Goal: Task Accomplishment & Management: Manage account settings

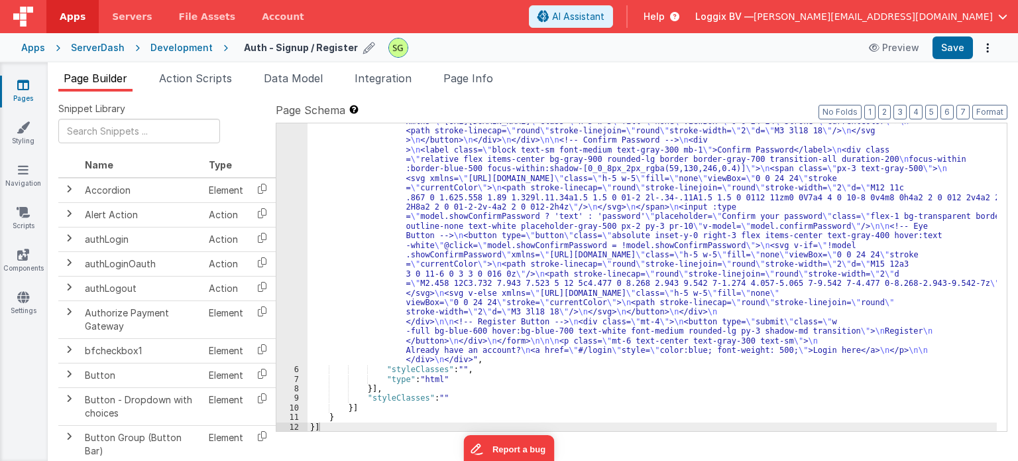
scroll to position [341, 0]
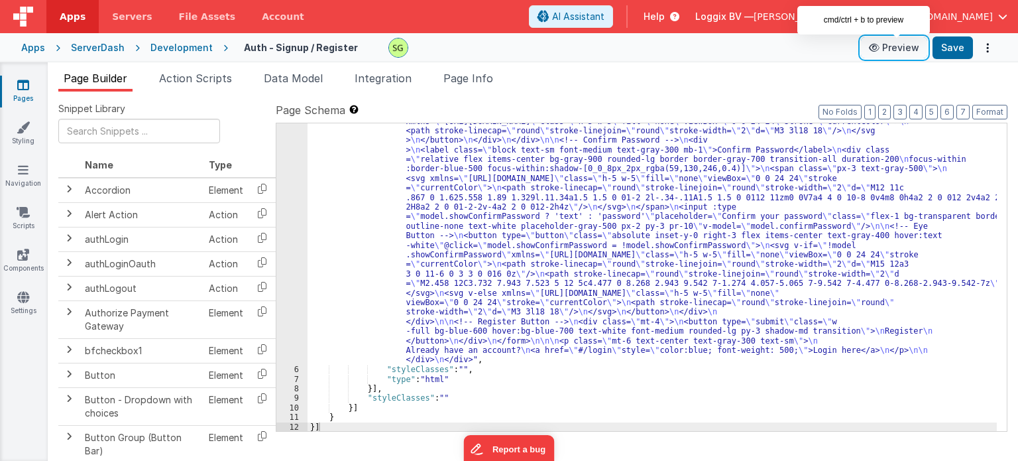
click at [903, 52] on button "Preview" at bounding box center [894, 47] width 66 height 21
click at [891, 44] on button "Preview" at bounding box center [894, 47] width 66 height 21
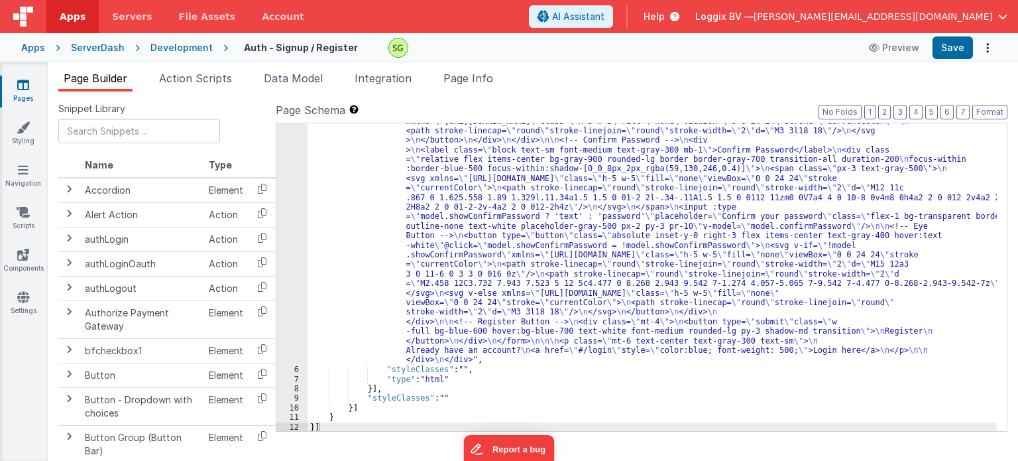
click at [13, 100] on link "Pages" at bounding box center [23, 91] width 48 height 27
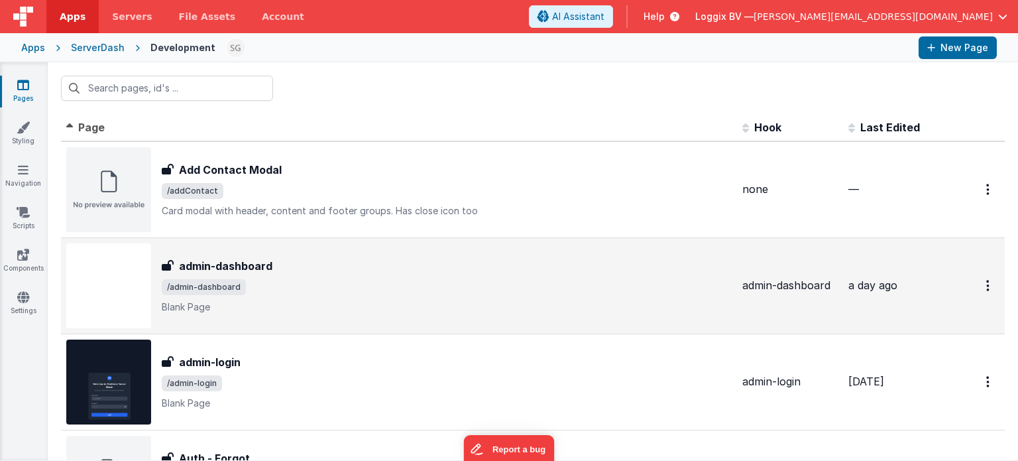
click at [404, 293] on span "/admin-dashboard" at bounding box center [447, 287] width 570 height 16
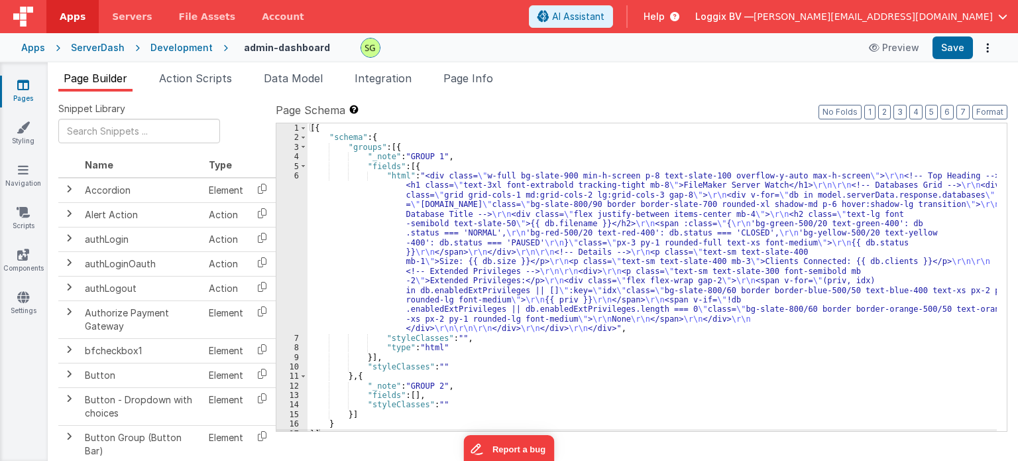
click at [296, 175] on div "6" at bounding box center [291, 252] width 31 height 162
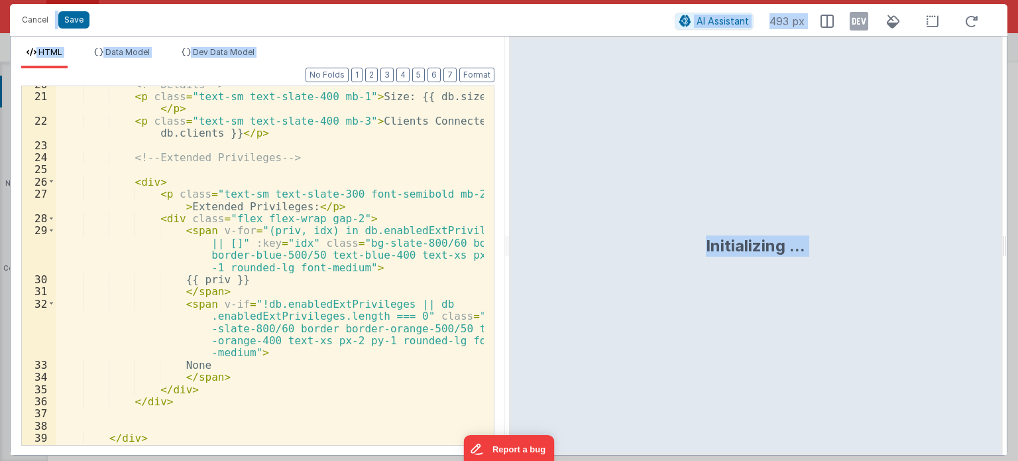
scroll to position [323, 0]
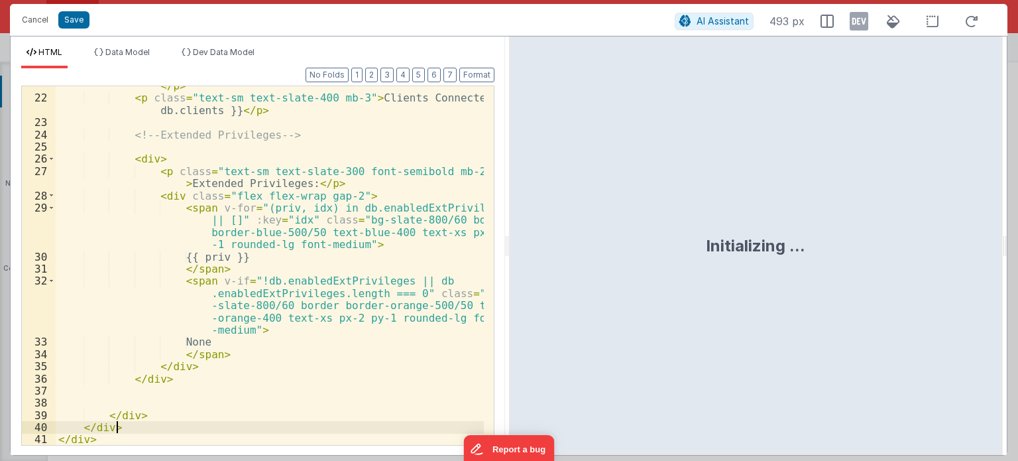
click at [231, 427] on div "< p class = "text-sm text-slate-400 mb-1" > Size: {{ db.size }} </ p > < p clas…" at bounding box center [270, 266] width 428 height 396
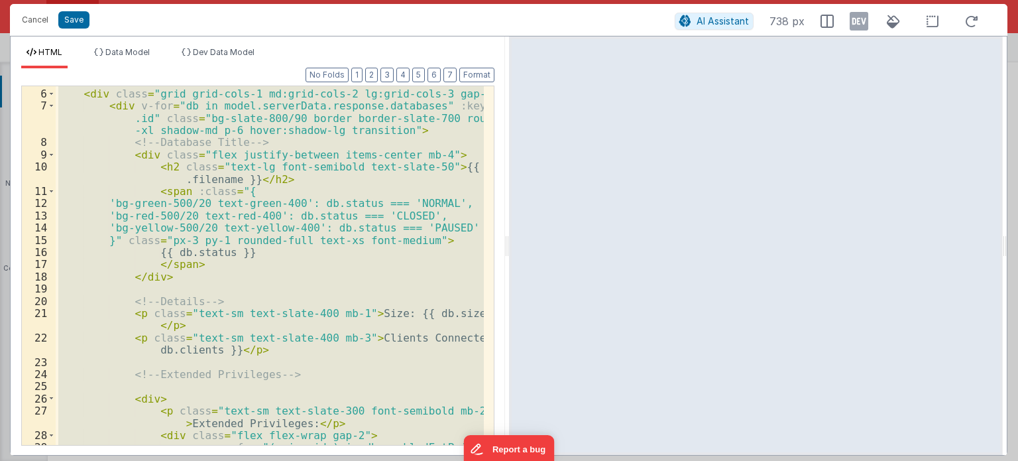
scroll to position [0, 0]
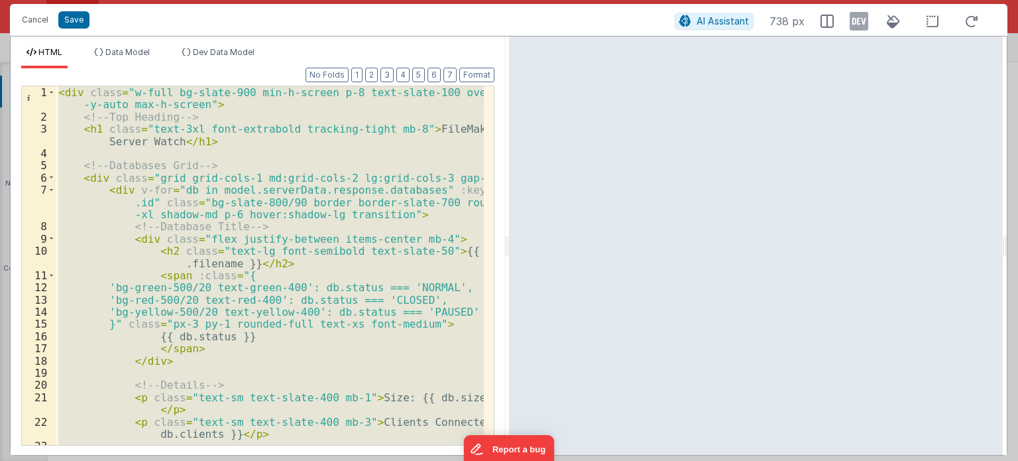
click at [254, 144] on div "< div class = "w-full bg-slate-900 min-h-screen p-8 text-slate-100 overflow -y-…" at bounding box center [270, 265] width 428 height 359
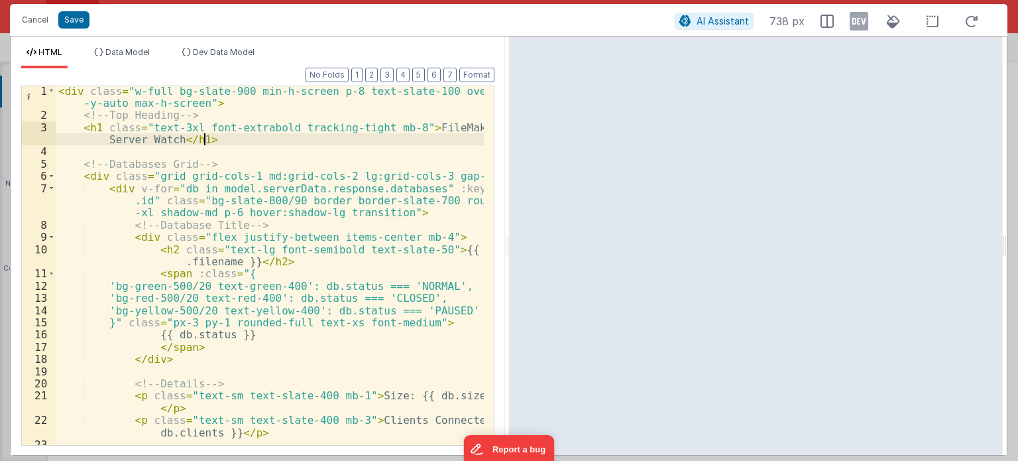
scroll to position [13, 0]
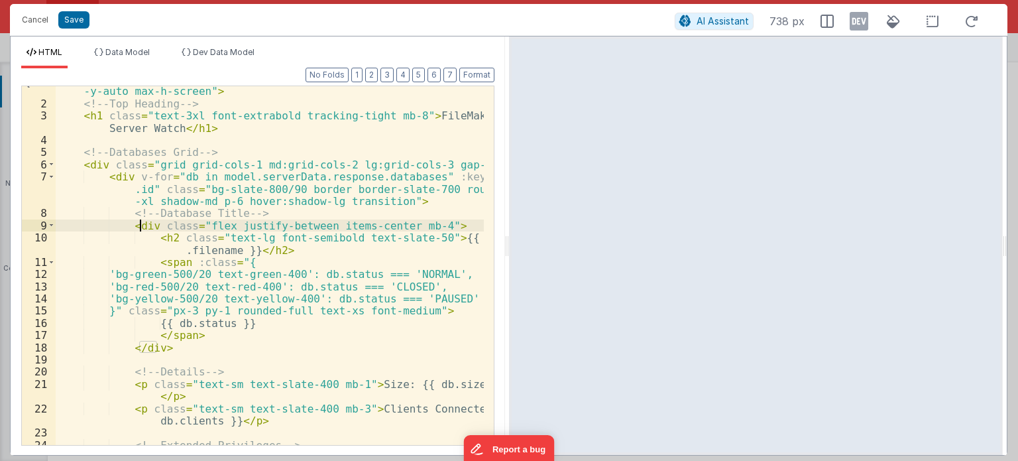
click at [139, 225] on div "< div class = "w-full bg-slate-900 min-h-screen p-8 text-slate-100 overflow -y-…" at bounding box center [270, 271] width 428 height 396
click at [50, 225] on span at bounding box center [51, 225] width 7 height 12
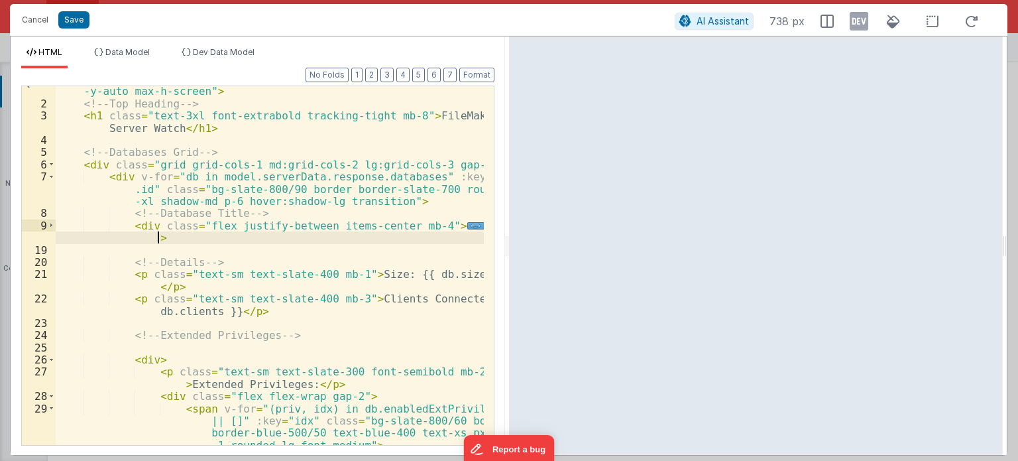
click at [175, 236] on div "< div class = "w-full bg-slate-900 min-h-screen p-8 text-slate-100 overflow -y-…" at bounding box center [270, 271] width 428 height 396
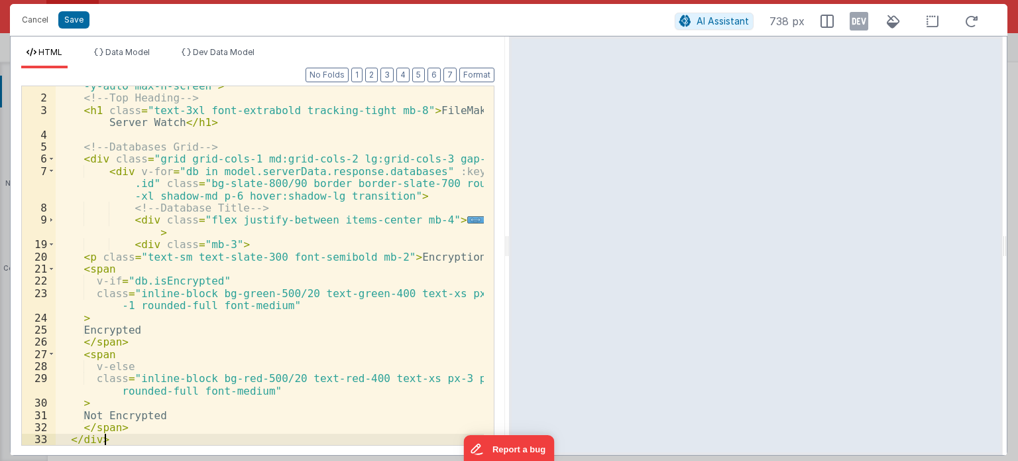
scroll to position [19, 0]
click at [484, 65] on ul "HTML Data Model Dev Data Model" at bounding box center [258, 57] width 494 height 21
click at [484, 72] on button "Format" at bounding box center [476, 75] width 35 height 15
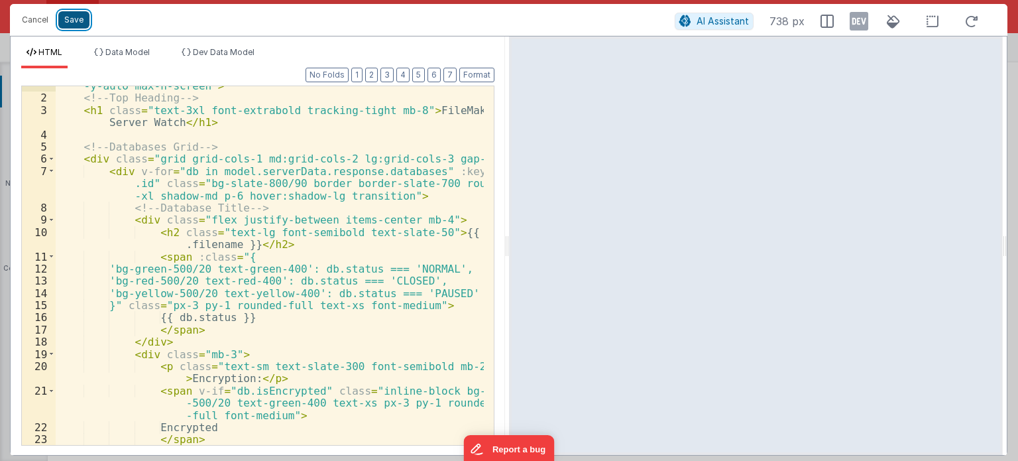
click at [82, 15] on button "Save" at bounding box center [73, 19] width 31 height 17
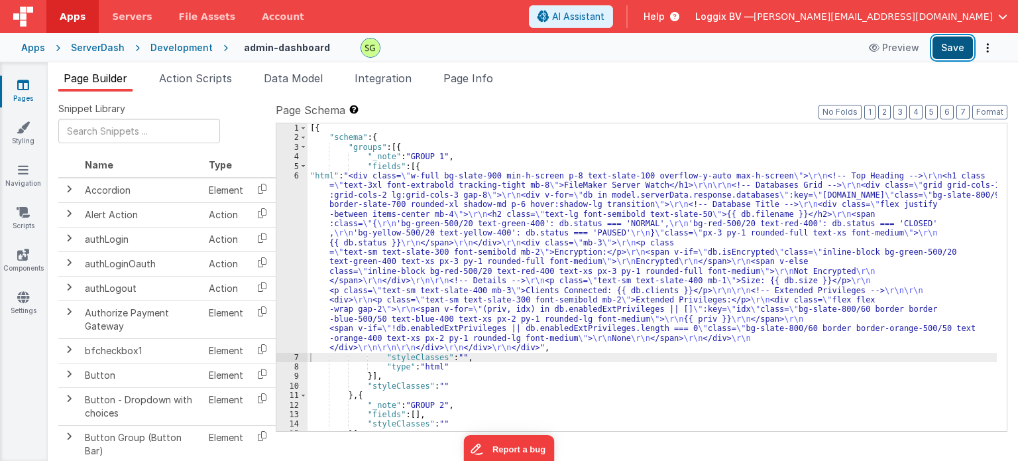
click at [946, 56] on button "Save" at bounding box center [952, 47] width 40 height 23
click at [298, 173] on div "6" at bounding box center [291, 262] width 31 height 182
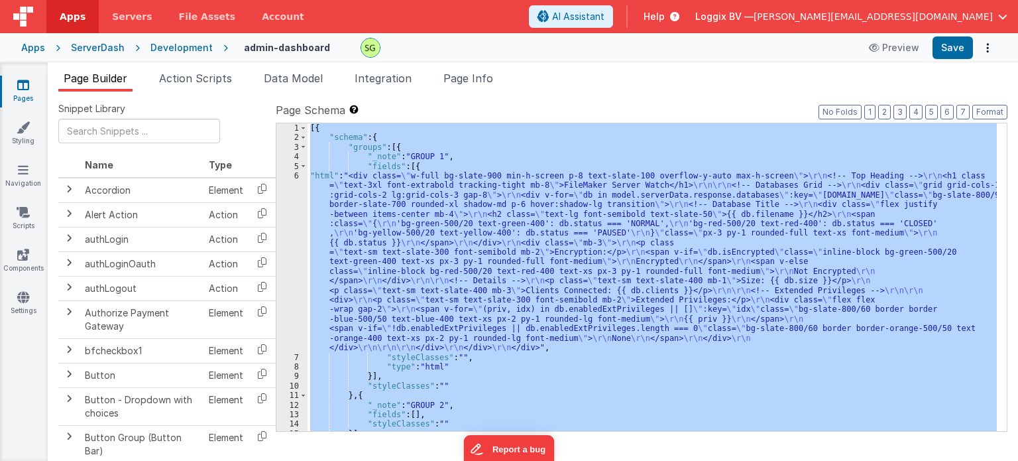
click at [298, 173] on div "6" at bounding box center [291, 262] width 31 height 182
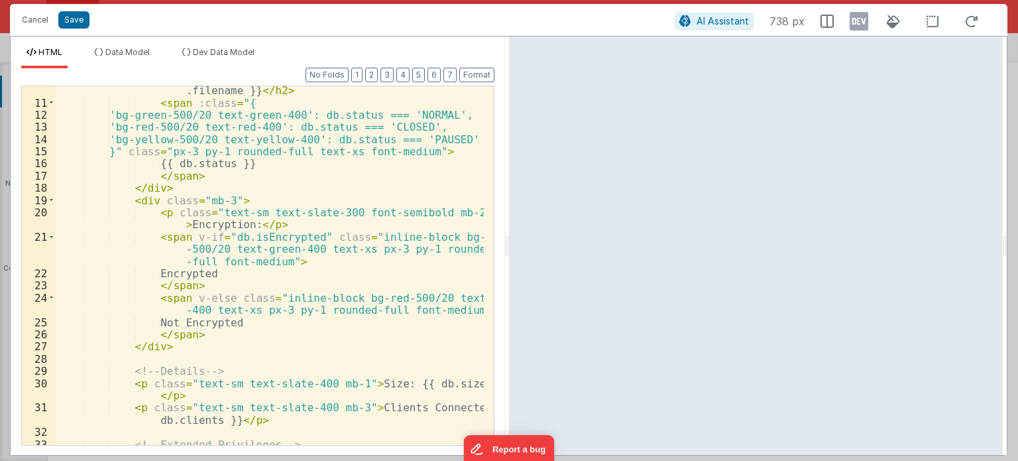
scroll to position [172, 0]
click at [53, 196] on span at bounding box center [51, 200] width 7 height 12
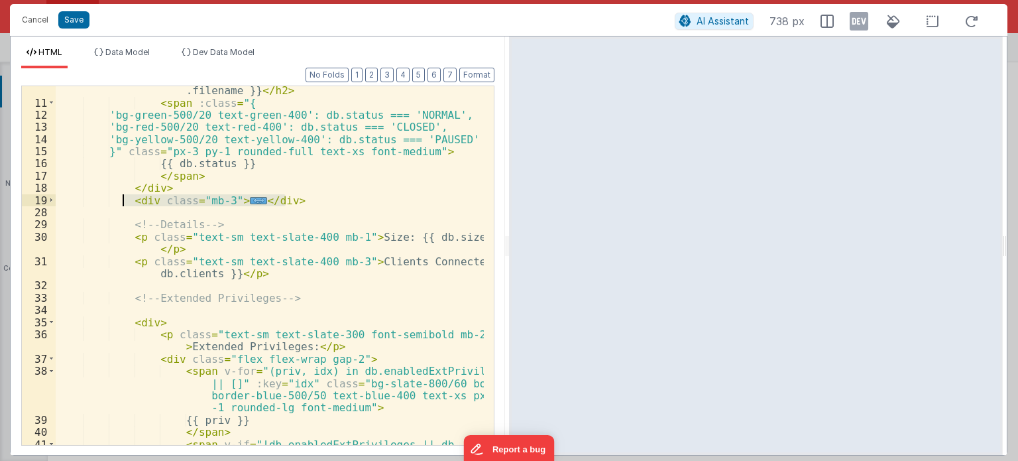
drag, startPoint x: 301, startPoint y: 200, endPoint x: 123, endPoint y: 205, distance: 177.7
click at [123, 205] on div "< h2 class = "text-lg font-semibold text-slate-50" > {{ db .filename }} </ h2 >…" at bounding box center [270, 294] width 428 height 445
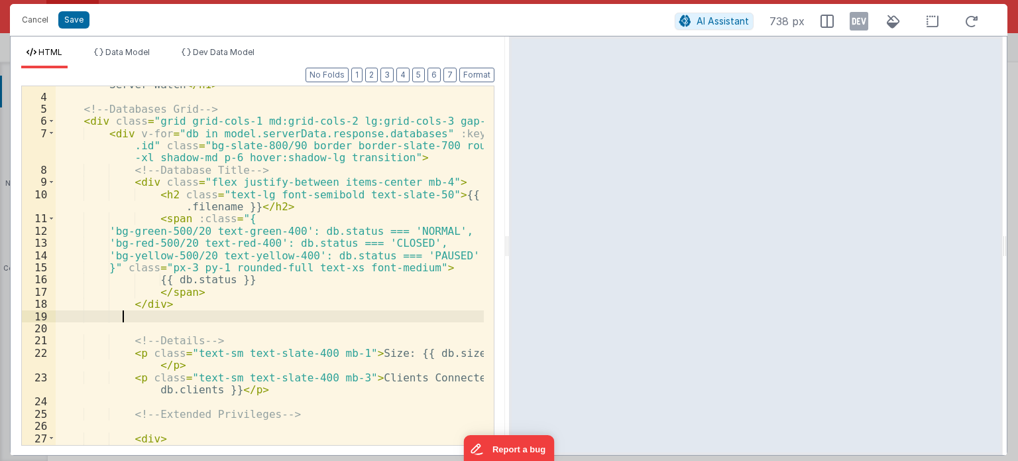
scroll to position [45, 0]
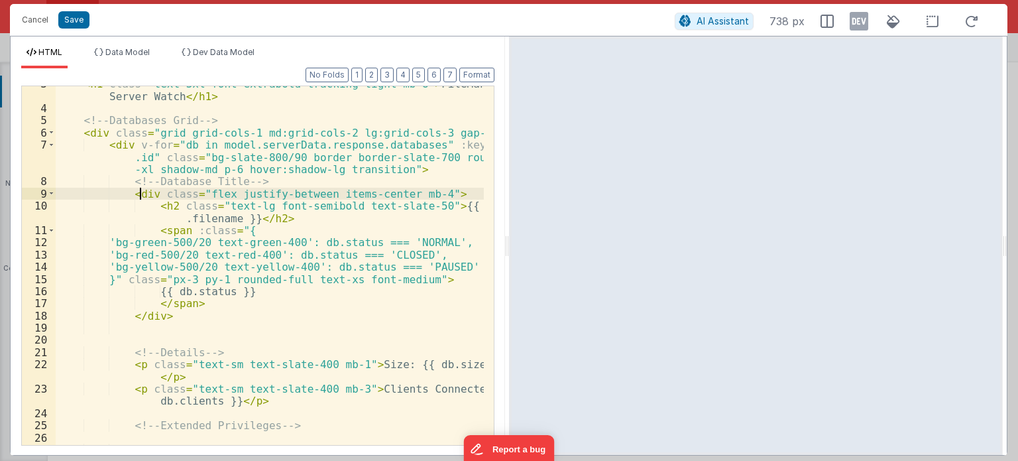
click at [137, 190] on div "< h1 class = "text-3xl font-extrabold tracking-tight mb-8" > FileMaker Server W…" at bounding box center [270, 276] width 428 height 396
click at [150, 229] on div "< h1 class = "text-3xl font-extrabold tracking-tight mb-8" > FileMaker Server W…" at bounding box center [270, 276] width 428 height 396
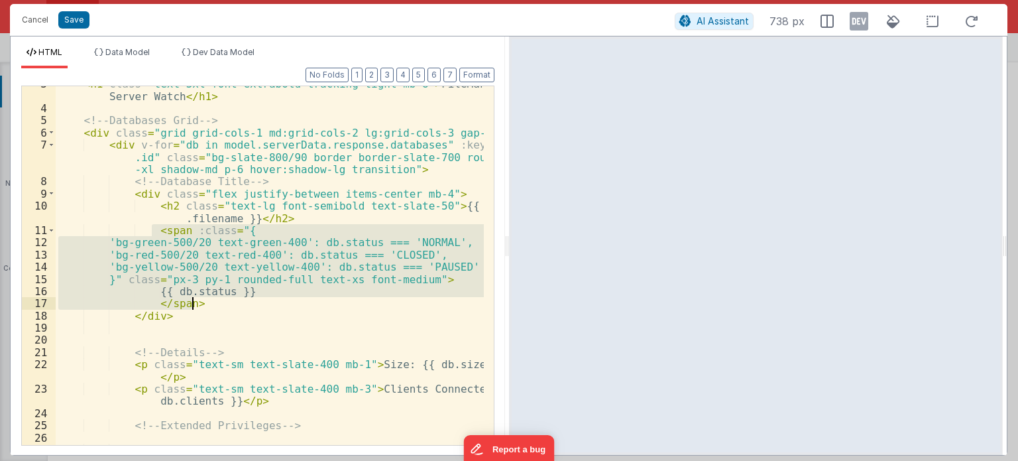
drag, startPoint x: 150, startPoint y: 229, endPoint x: 217, endPoint y: 306, distance: 101.4
click at [217, 306] on div "< h1 class = "text-3xl font-extrabold tracking-tight mb-8" > FileMaker Server W…" at bounding box center [270, 276] width 428 height 396
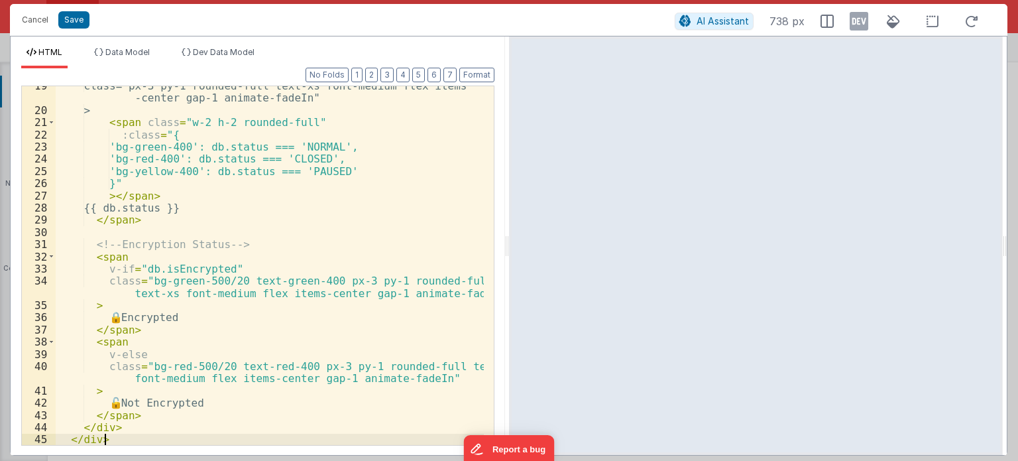
scroll to position [287, 0]
click at [475, 76] on button "Format" at bounding box center [476, 75] width 35 height 15
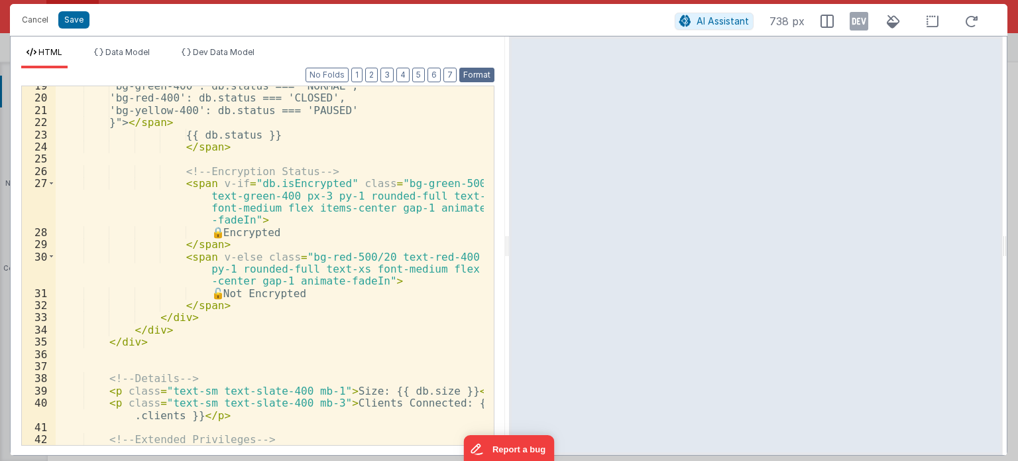
scroll to position [300, 0]
click at [78, 15] on button "Save" at bounding box center [73, 19] width 31 height 17
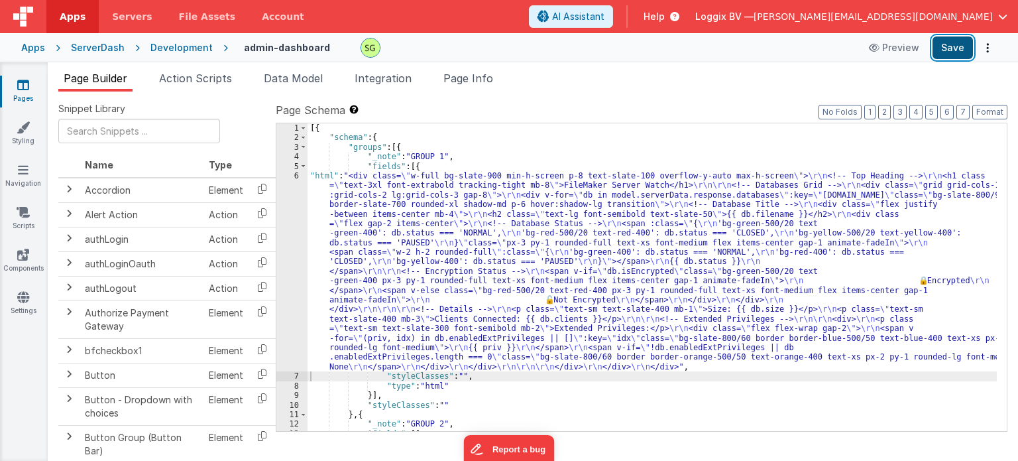
click at [970, 57] on button "Save" at bounding box center [952, 47] width 40 height 23
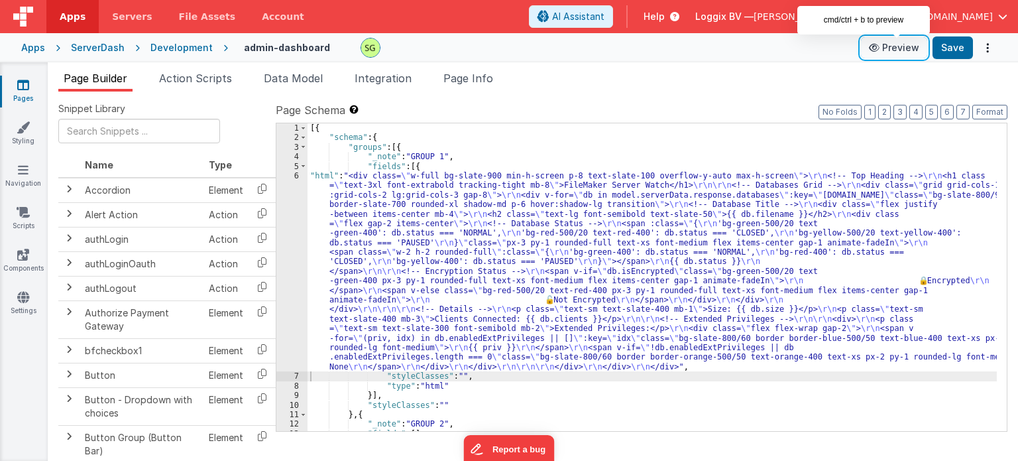
click at [887, 51] on button "Preview" at bounding box center [894, 47] width 66 height 21
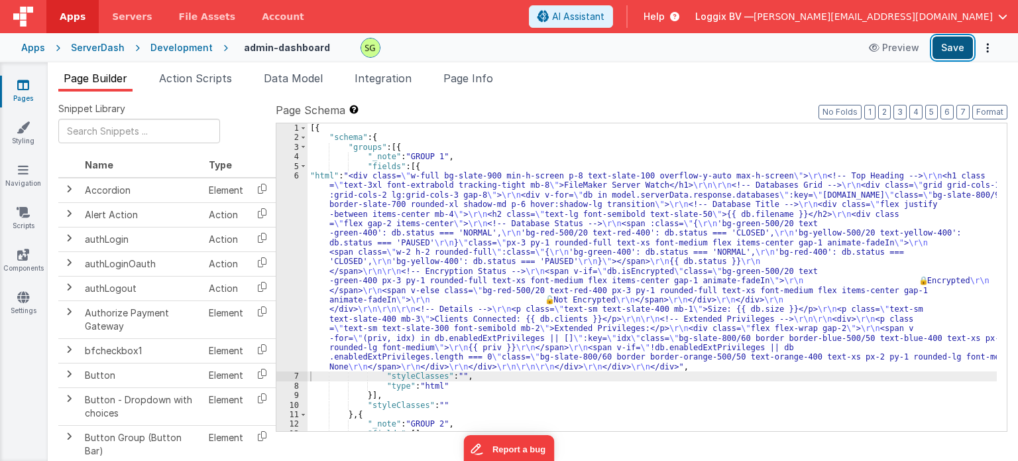
click at [954, 42] on button "Save" at bounding box center [952, 47] width 40 height 23
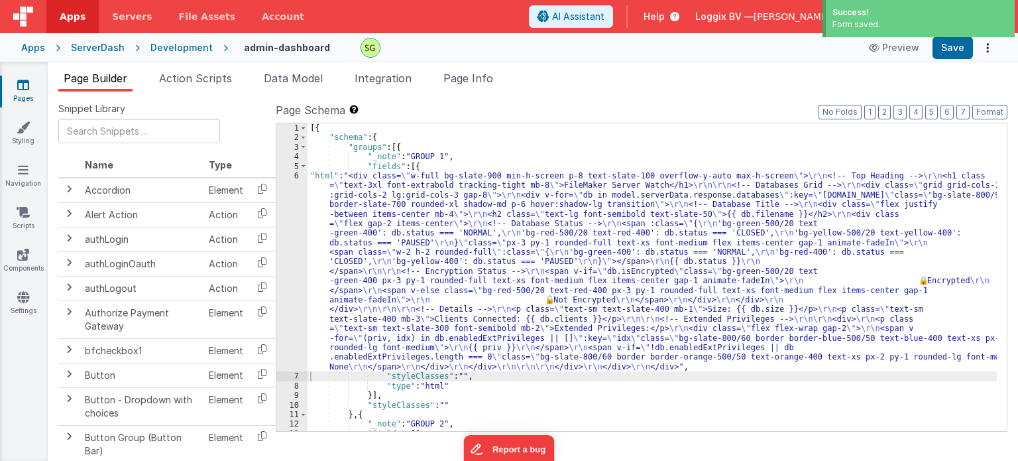
click at [18, 97] on link "Pages" at bounding box center [23, 91] width 48 height 27
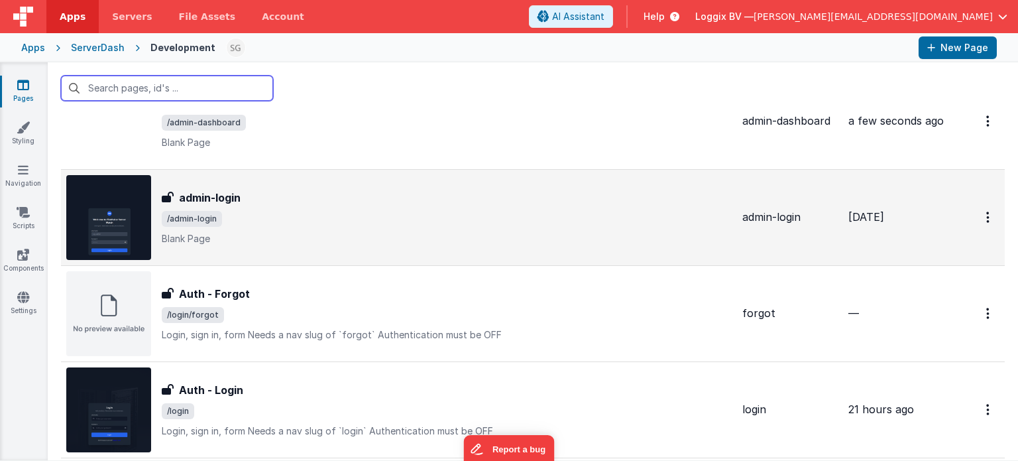
scroll to position [169, 0]
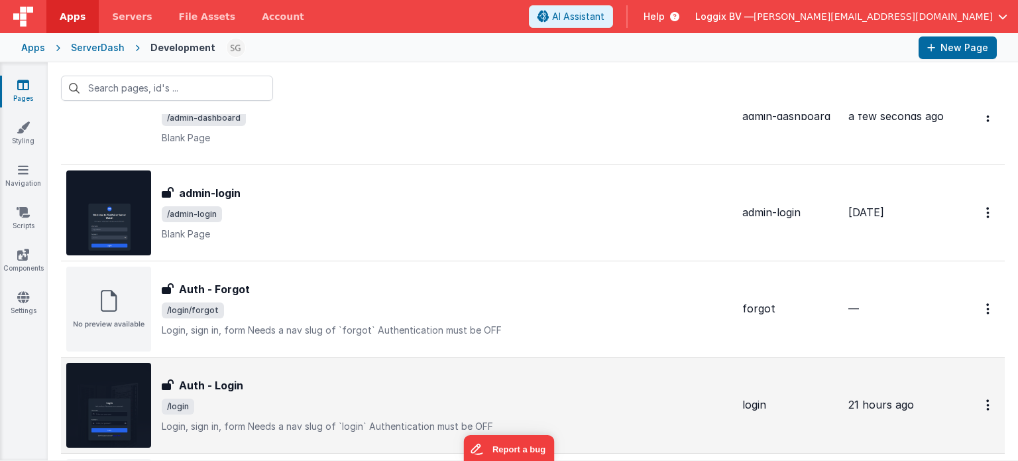
click at [342, 384] on div "Auth - Login" at bounding box center [447, 385] width 570 height 16
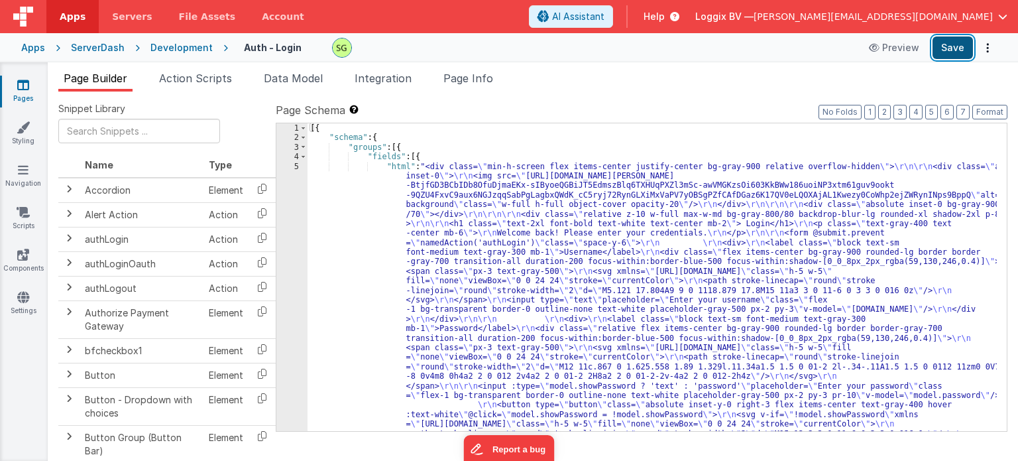
click at [954, 54] on button "Save" at bounding box center [952, 47] width 40 height 23
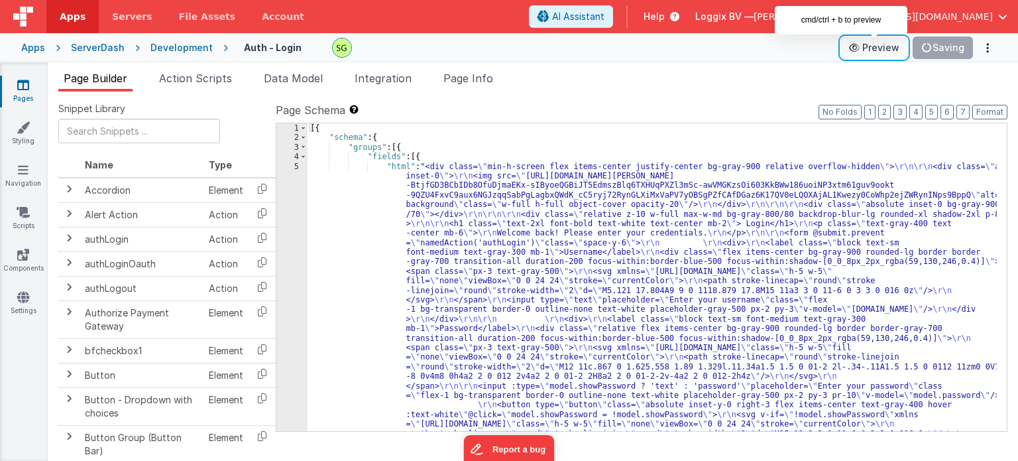
click at [863, 47] on button "Preview" at bounding box center [874, 47] width 66 height 21
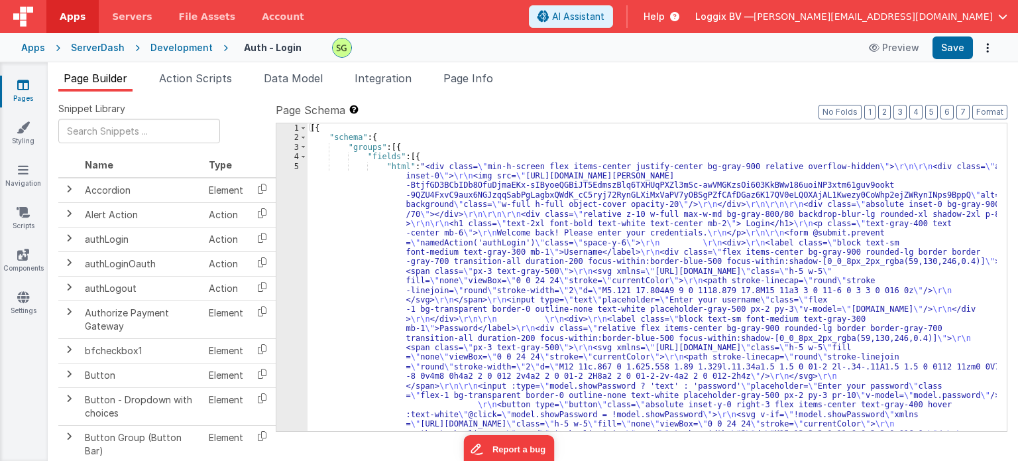
click at [27, 87] on icon at bounding box center [23, 84] width 12 height 13
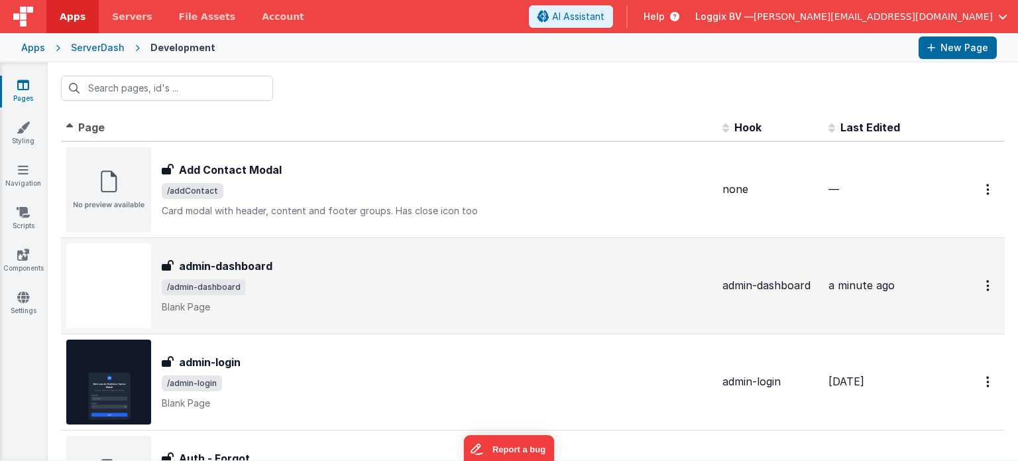
click at [403, 260] on div "admin-dashboard" at bounding box center [437, 266] width 550 height 16
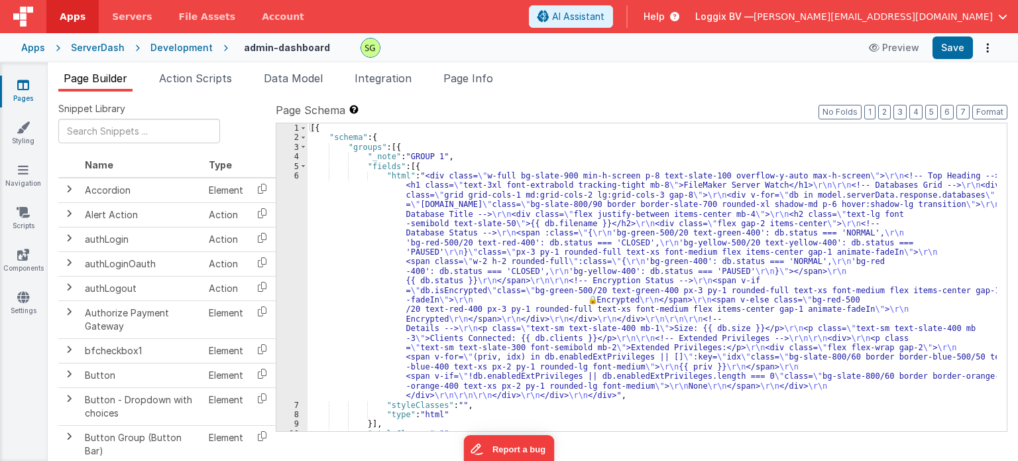
click at [295, 176] on div "6" at bounding box center [291, 285] width 31 height 229
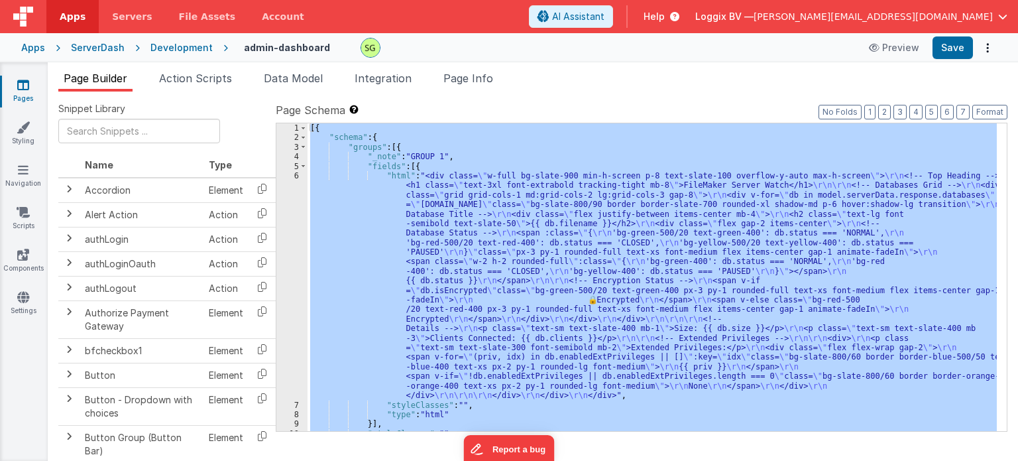
click at [295, 176] on div "6" at bounding box center [291, 285] width 31 height 229
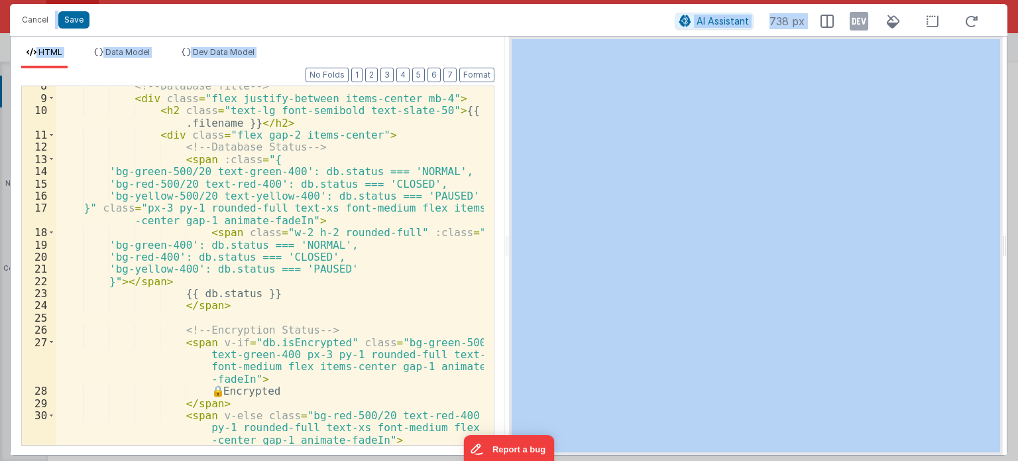
scroll to position [126, 0]
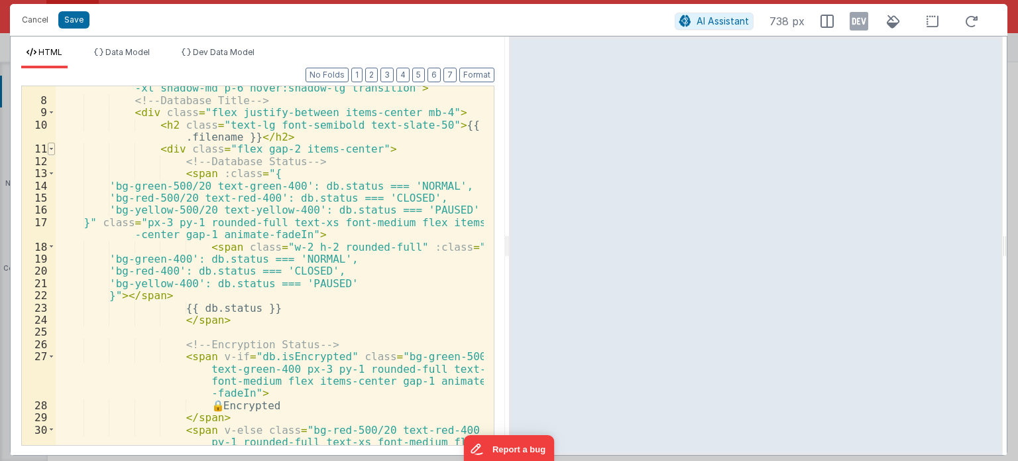
click at [52, 144] on span at bounding box center [51, 148] width 7 height 12
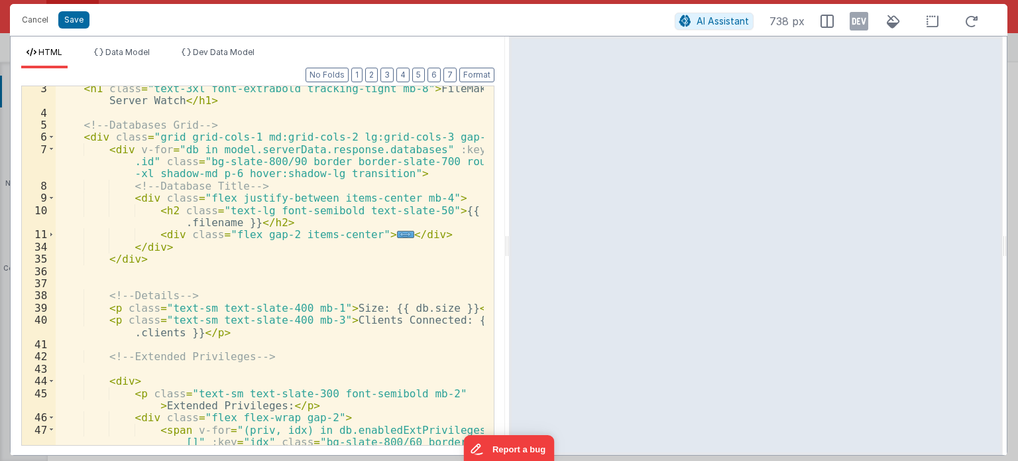
scroll to position [0, 0]
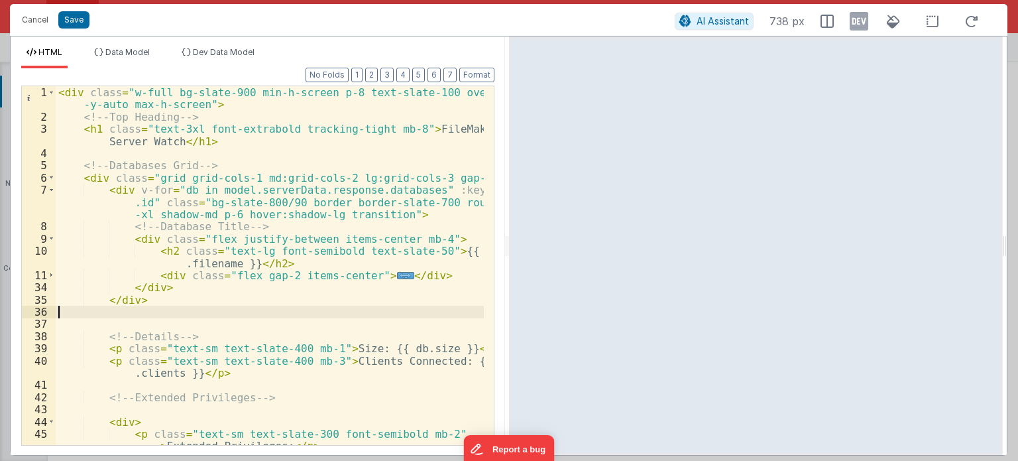
click at [111, 311] on div "< div class = "w-full bg-slate-900 min-h-screen p-8 text-slate-100 overflow -y-…" at bounding box center [270, 284] width 428 height 396
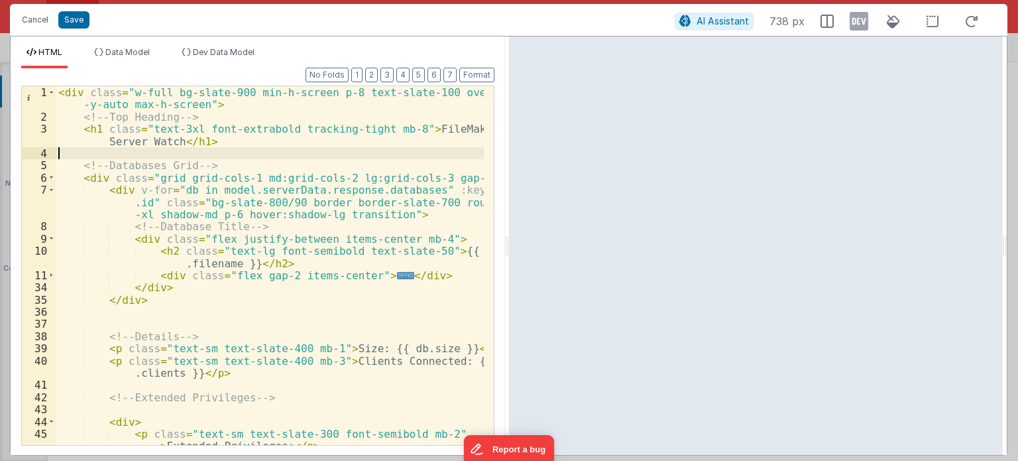
click at [311, 154] on div "< div class = "w-full bg-slate-900 min-h-screen p-8 text-slate-100 overflow -y-…" at bounding box center [270, 284] width 428 height 396
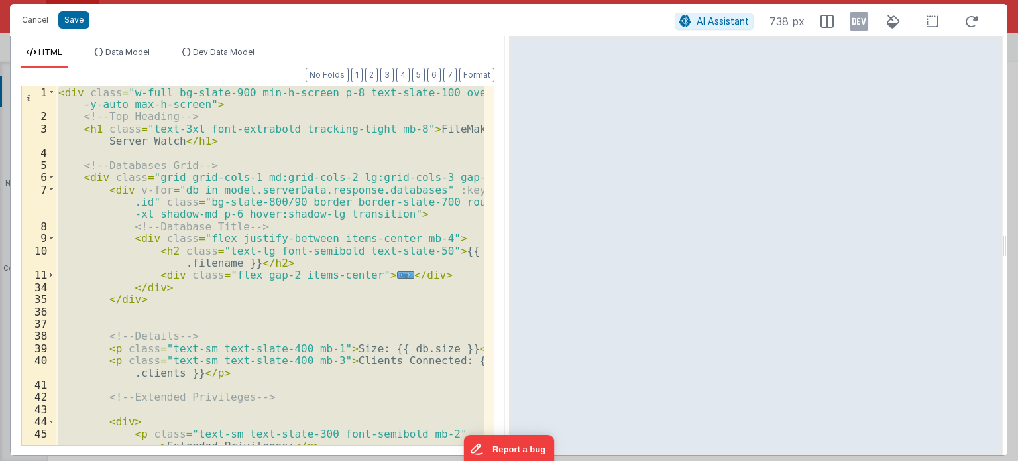
click at [264, 329] on div "< div class = "w-full bg-slate-900 min-h-screen p-8 text-slate-100 overflow -y-…" at bounding box center [270, 265] width 428 height 359
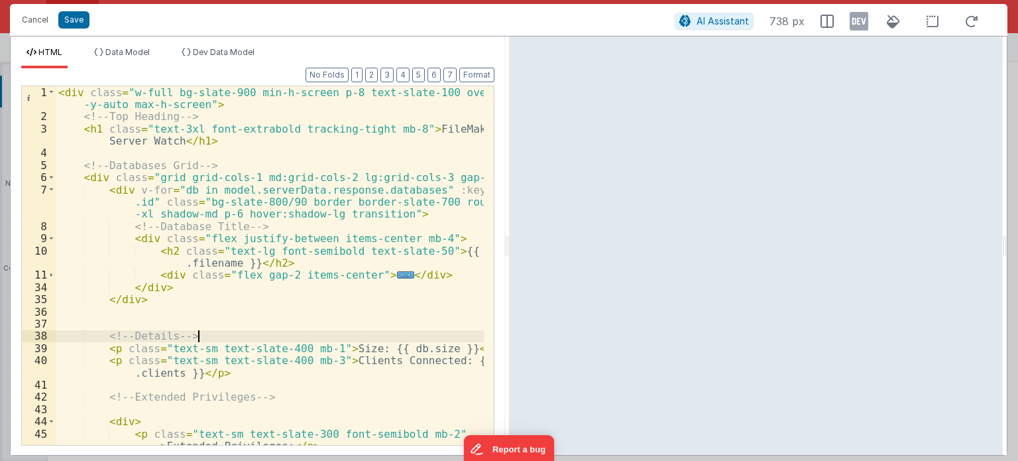
click at [89, 177] on div "< div class = "w-full bg-slate-900 min-h-screen p-8 text-slate-100 overflow -y-…" at bounding box center [270, 284] width 428 height 396
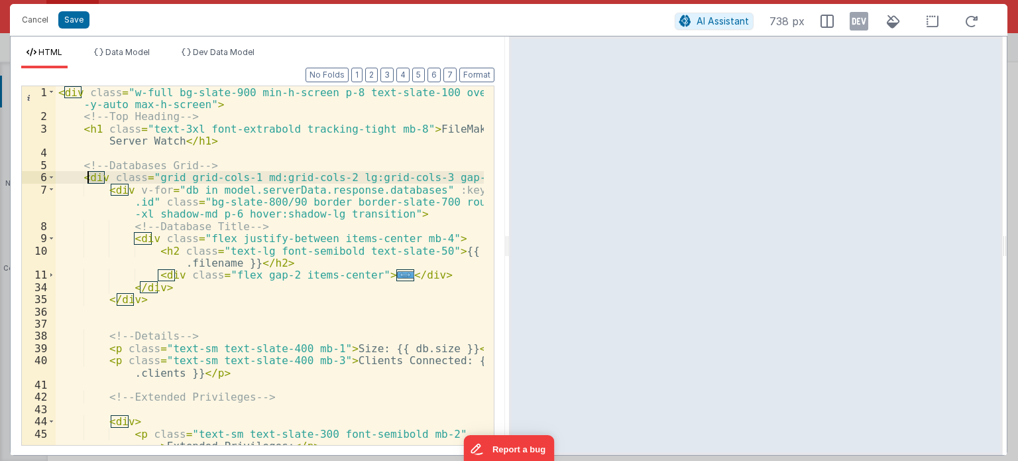
click at [89, 177] on div "< div class = "w-full bg-slate-900 min-h-screen p-8 text-slate-100 overflow -y-…" at bounding box center [270, 284] width 428 height 396
click at [50, 172] on span at bounding box center [51, 177] width 7 height 12
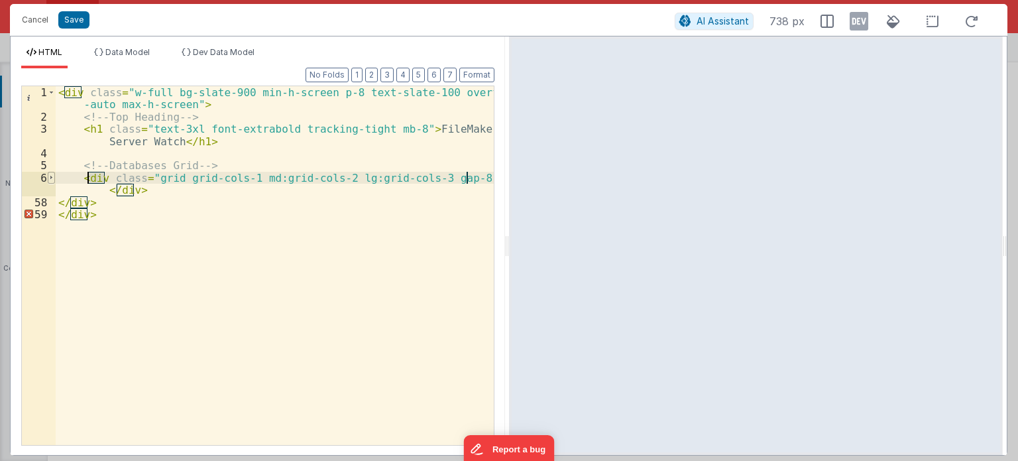
click at [50, 172] on span at bounding box center [51, 178] width 7 height 12
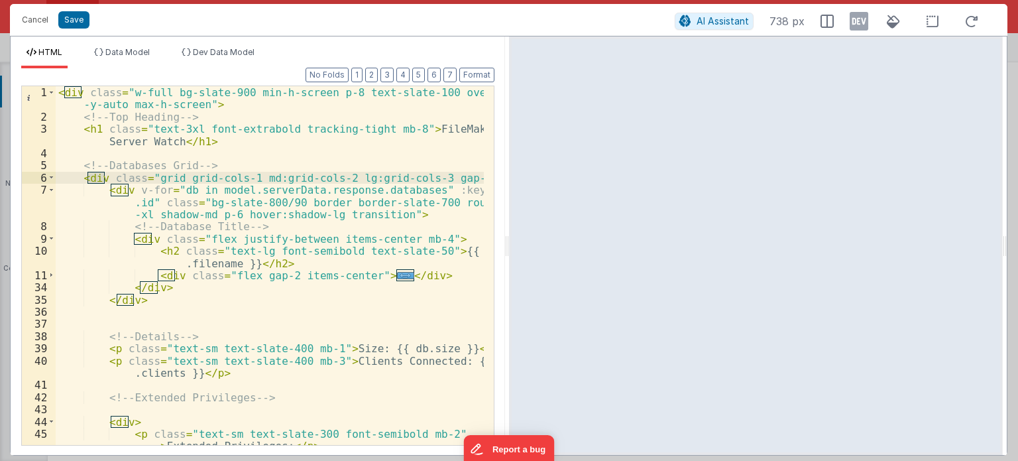
click at [95, 313] on div "< div class = "w-full bg-slate-900 min-h-screen p-8 text-slate-100 overflow -y-…" at bounding box center [270, 284] width 428 height 396
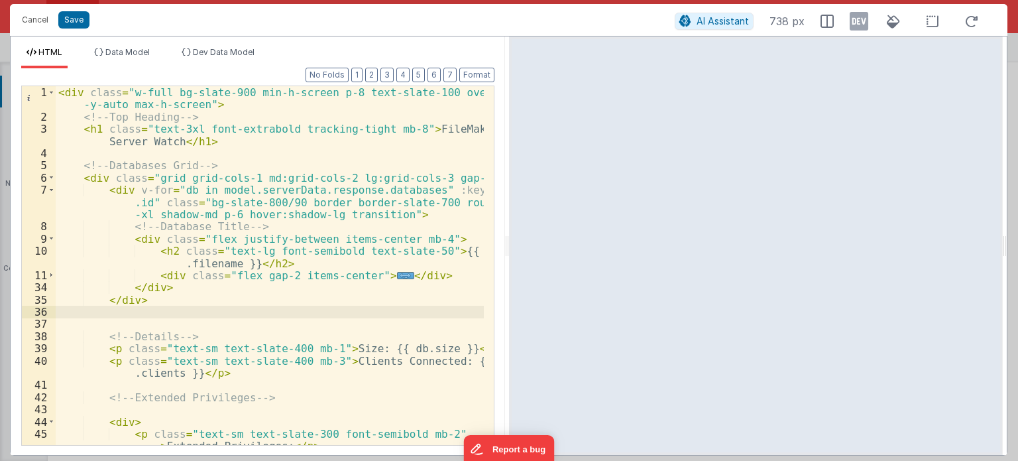
click at [82, 311] on div "< div class = "w-full bg-slate-900 min-h-screen p-8 text-slate-100 overflow -y-…" at bounding box center [270, 284] width 428 height 396
click at [106, 315] on div "< div class = "w-full bg-slate-900 min-h-screen p-8 text-slate-100 overflow -y-…" at bounding box center [270, 284] width 428 height 396
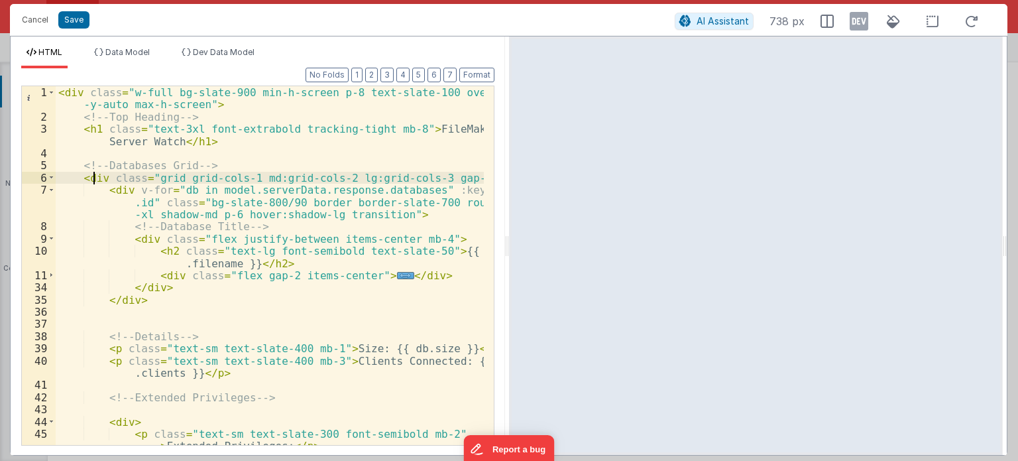
click at [94, 175] on div "< div class = "w-full bg-slate-900 min-h-screen p-8 text-slate-100 overflow -y-…" at bounding box center [270, 284] width 428 height 396
click at [83, 311] on div "< div class = "w-full bg-slate-900 min-h-screen p-8 text-slate-100 overflow -y-…" at bounding box center [270, 284] width 428 height 396
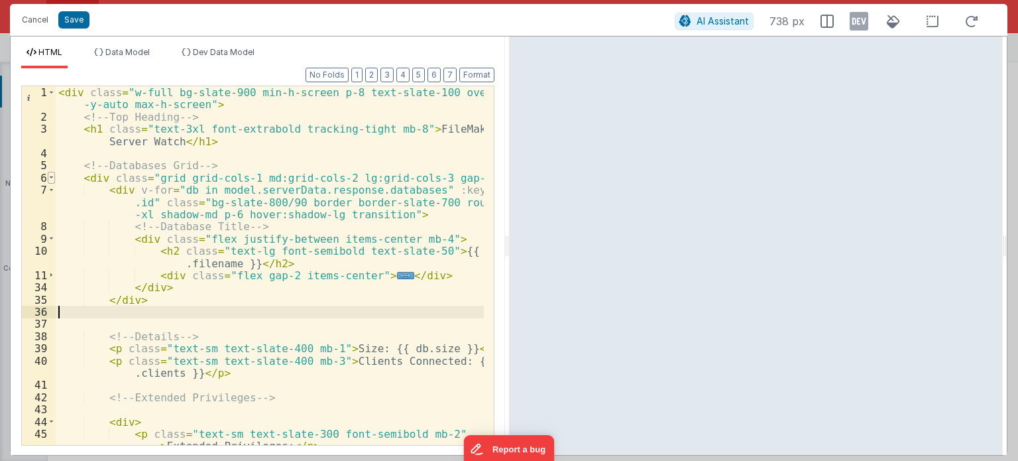
click at [50, 176] on span at bounding box center [51, 178] width 7 height 12
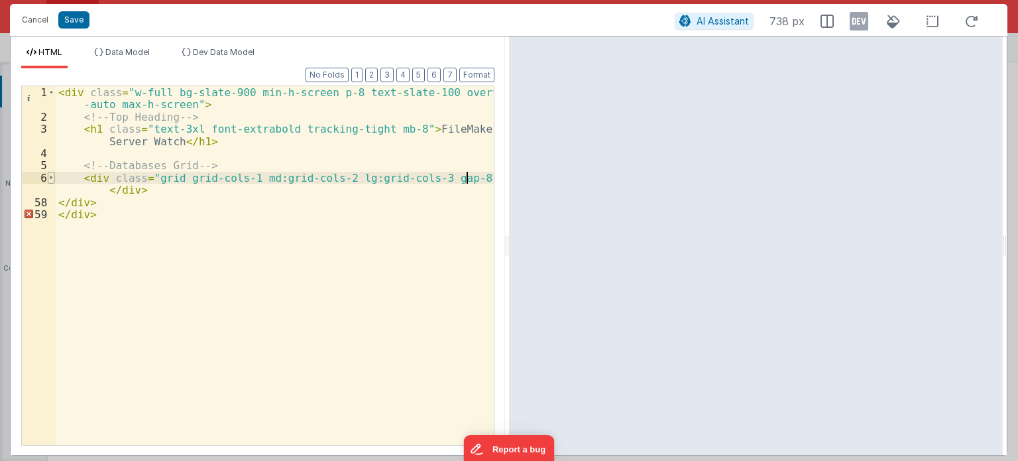
click at [50, 176] on span at bounding box center [51, 178] width 7 height 12
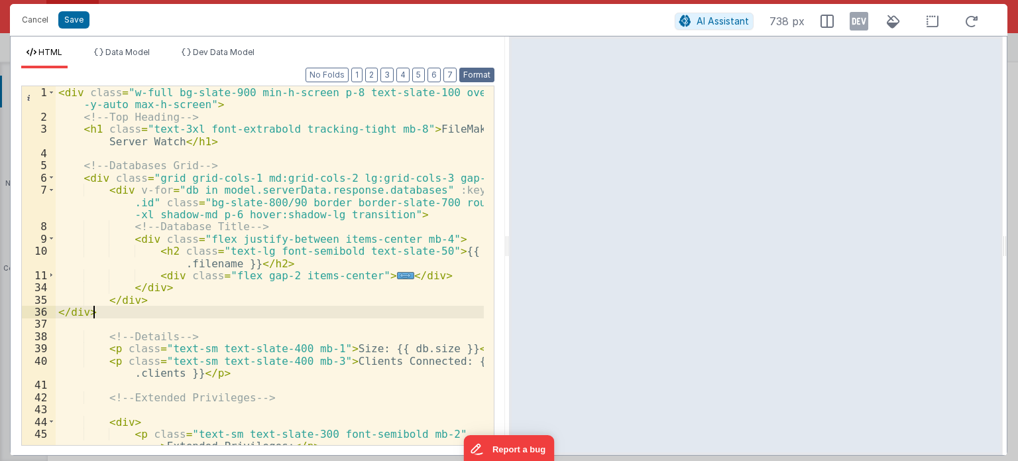
click at [476, 74] on button "Format" at bounding box center [476, 75] width 35 height 15
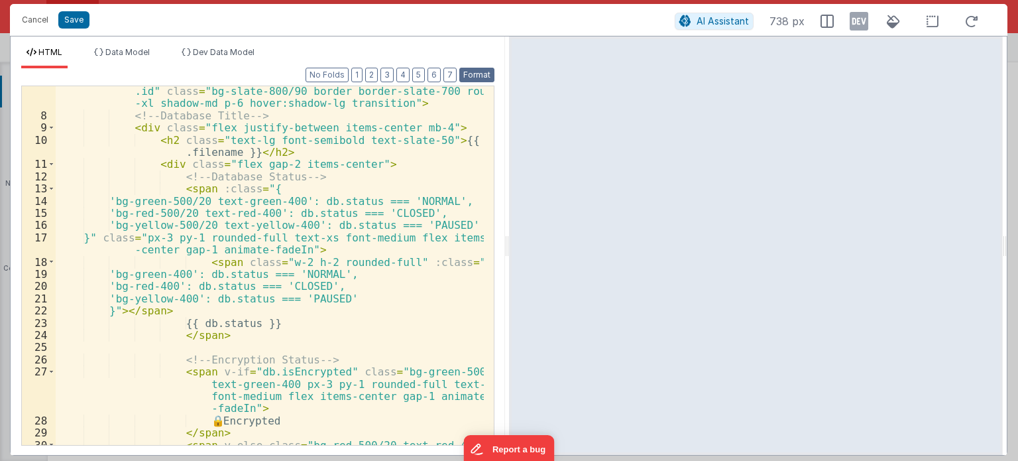
scroll to position [111, 0]
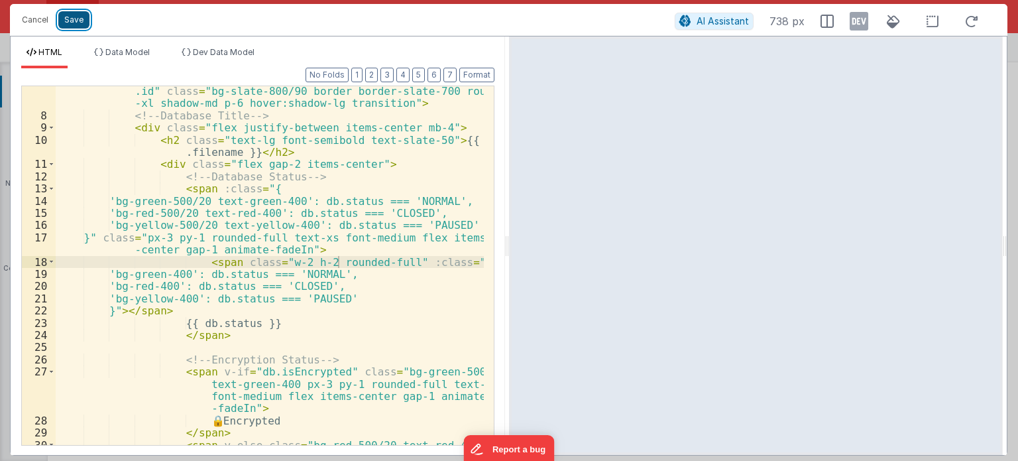
click at [66, 27] on button "Save" at bounding box center [73, 19] width 31 height 17
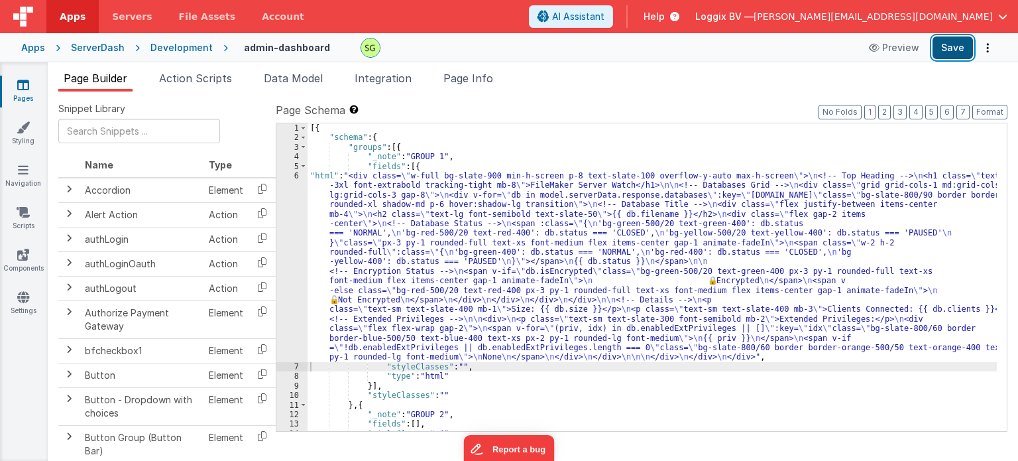
click at [963, 56] on button "Save" at bounding box center [952, 47] width 40 height 23
click at [296, 174] on div "6" at bounding box center [291, 266] width 31 height 191
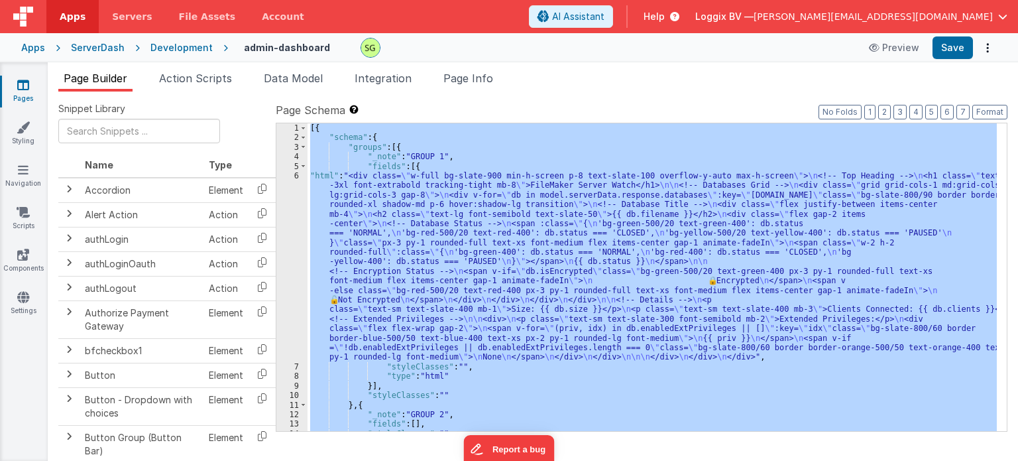
click at [296, 174] on div "6" at bounding box center [291, 266] width 31 height 191
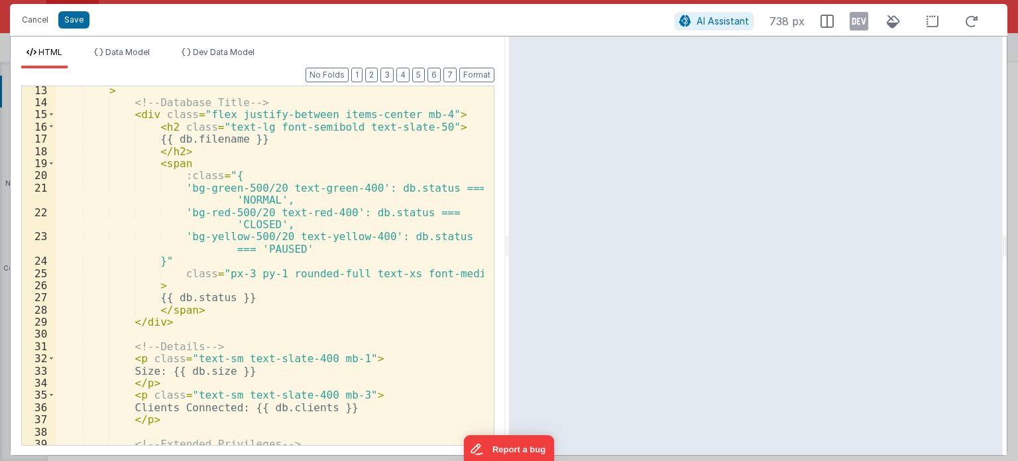
scroll to position [168, 0]
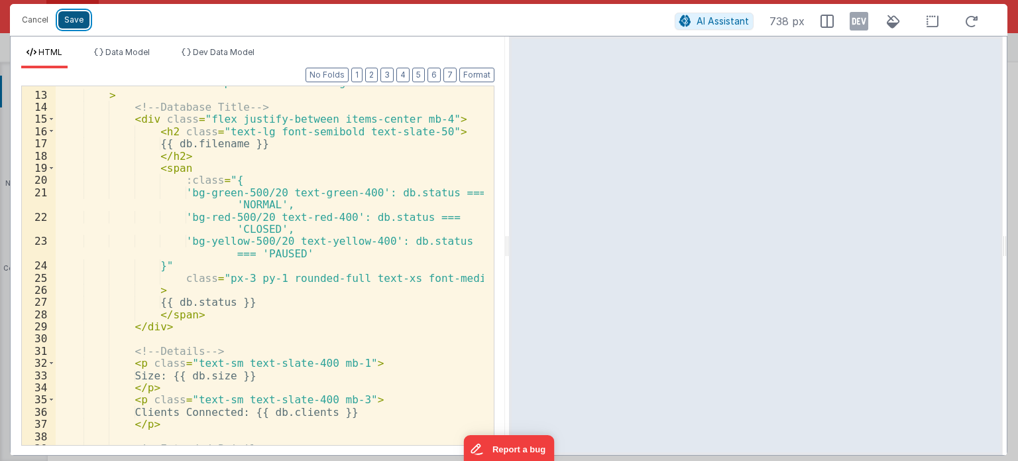
click at [62, 23] on button "Save" at bounding box center [73, 19] width 31 height 17
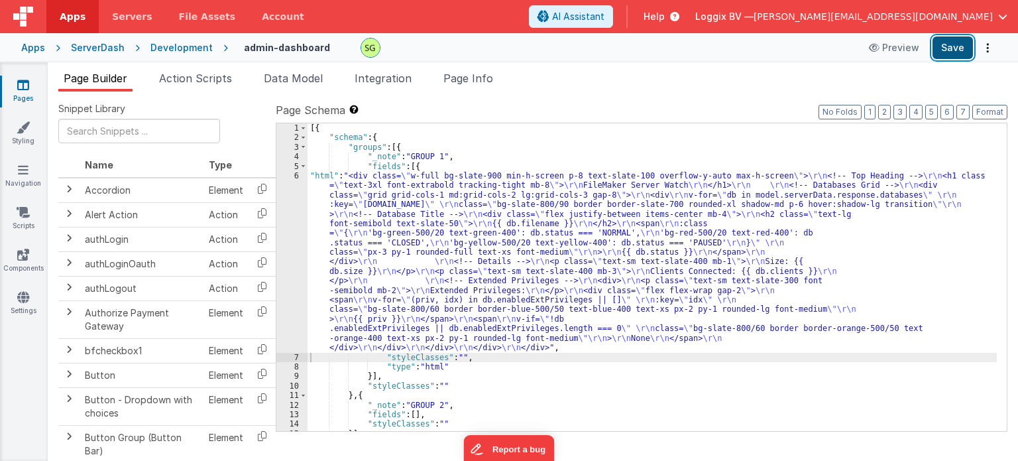
click at [953, 40] on button "Save" at bounding box center [952, 47] width 40 height 23
click at [295, 172] on div "6" at bounding box center [291, 262] width 31 height 182
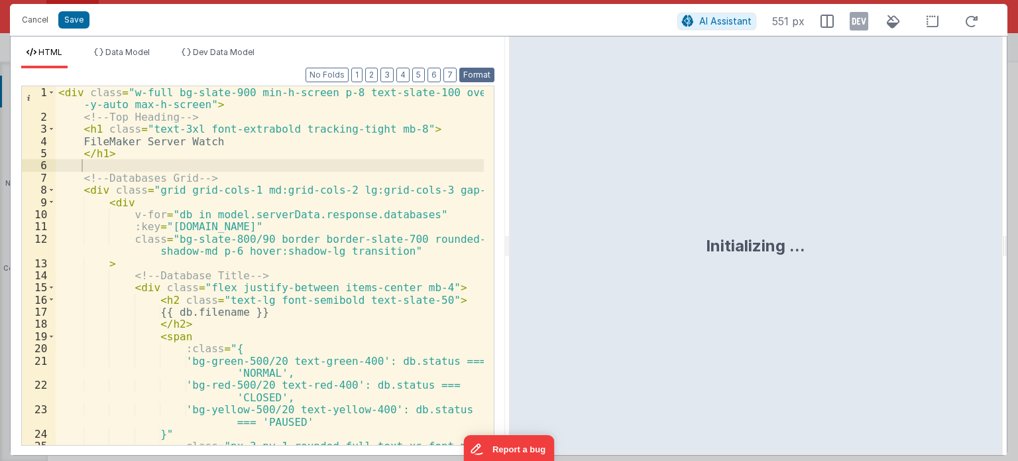
click at [467, 71] on button "Format" at bounding box center [476, 75] width 35 height 15
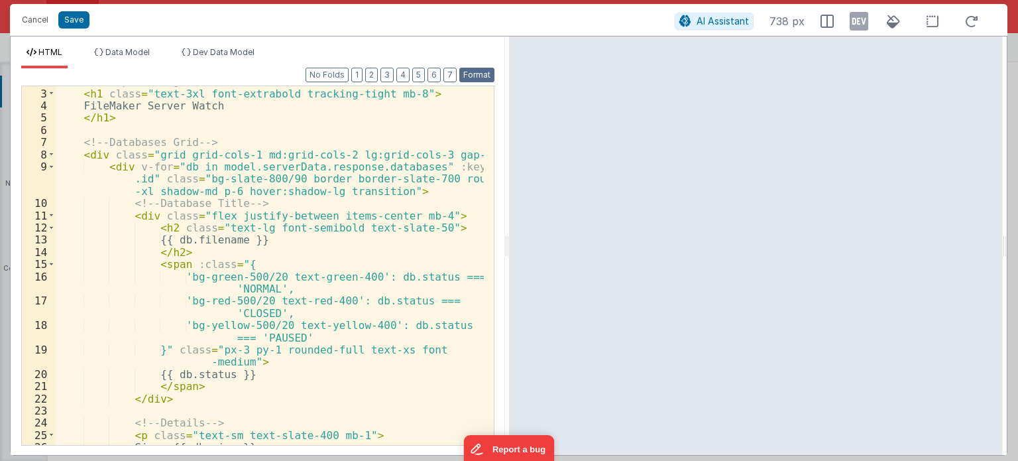
scroll to position [54, 0]
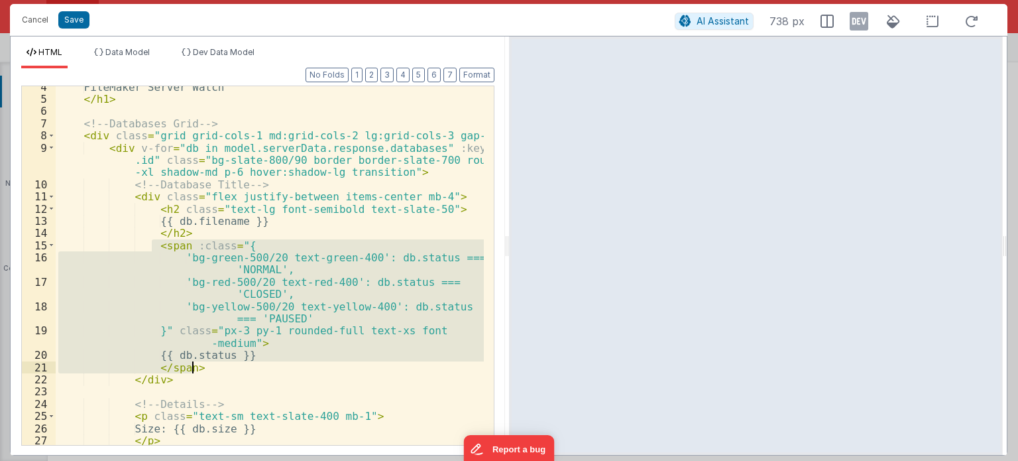
drag, startPoint x: 148, startPoint y: 245, endPoint x: 217, endPoint y: 365, distance: 138.3
click at [217, 365] on div "FileMaker Server Watch </ h1 > <!-- Databases Grid --> < div class = "grid grid…" at bounding box center [270, 273] width 428 height 384
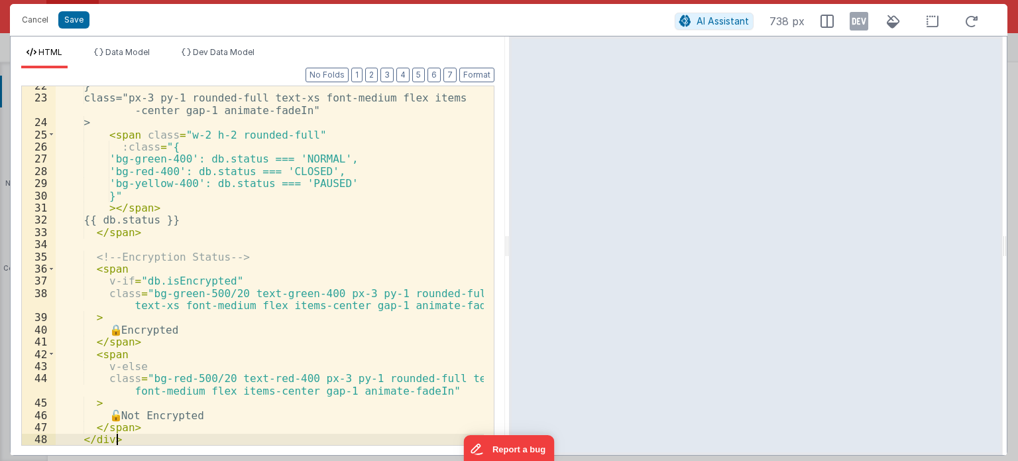
scroll to position [300, 0]
click at [480, 74] on button "Format" at bounding box center [476, 75] width 35 height 15
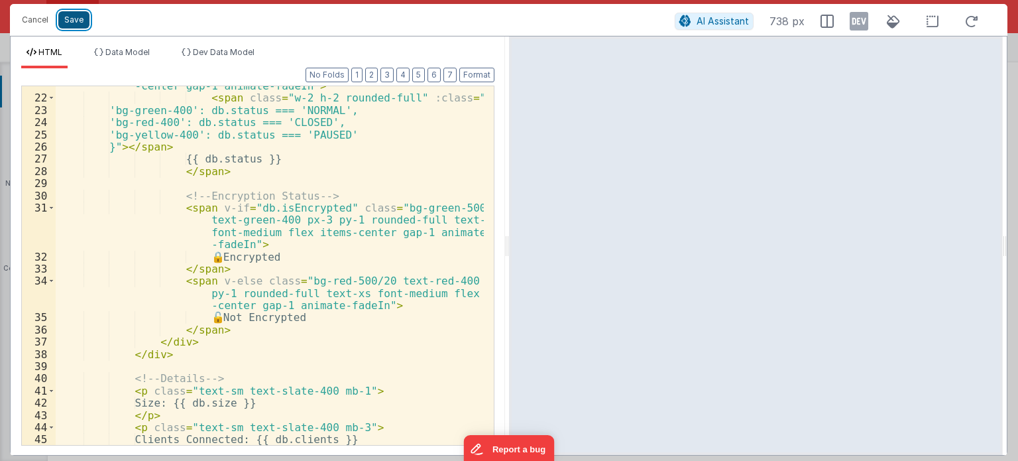
click at [76, 15] on button "Save" at bounding box center [73, 19] width 31 height 17
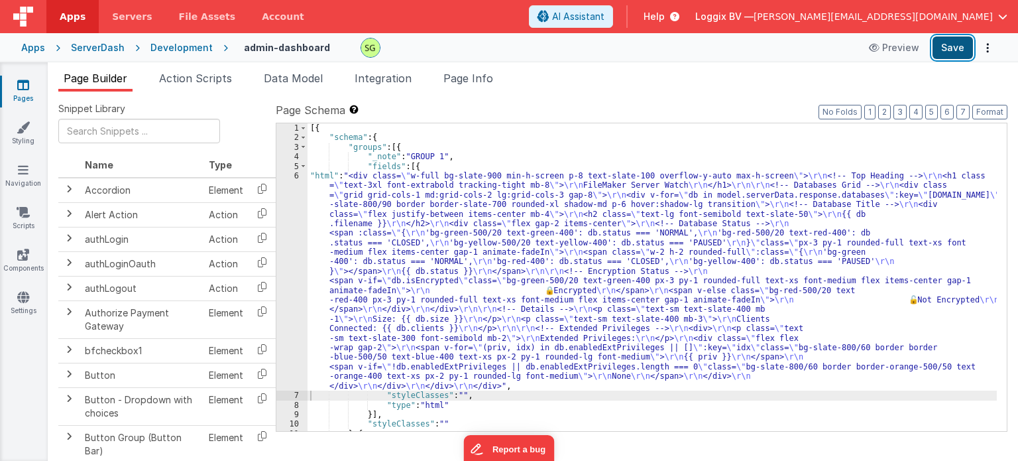
click at [952, 52] on button "Save" at bounding box center [952, 47] width 40 height 23
click at [296, 179] on div "6" at bounding box center [291, 280] width 31 height 219
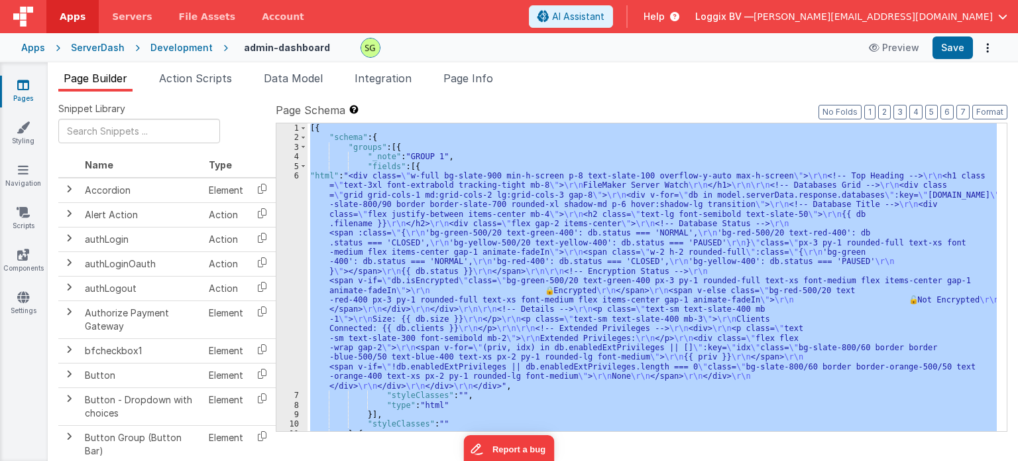
click at [296, 179] on div "6" at bounding box center [291, 280] width 31 height 219
click at [296, 173] on div "6" at bounding box center [291, 280] width 31 height 219
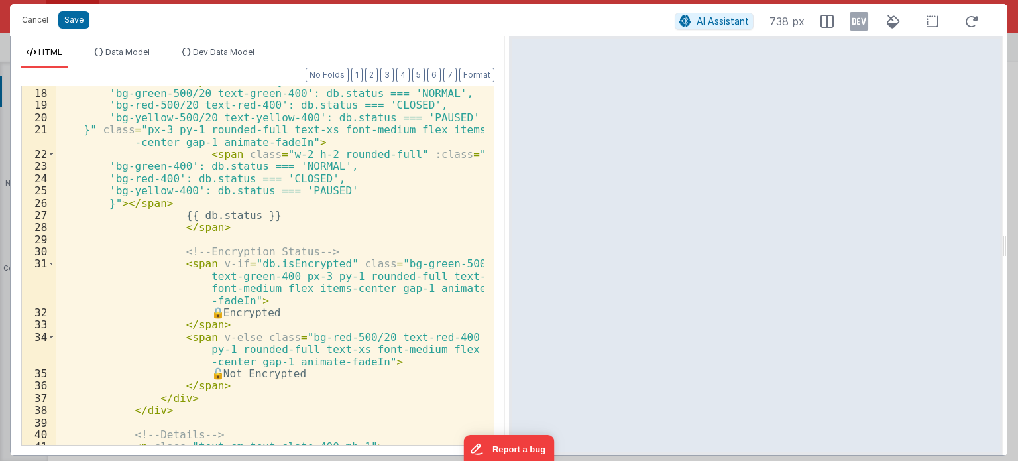
scroll to position [243, 0]
click at [247, 411] on div "< span :class = "{ 'bg-green-500/20 text-green-400': db.status === 'NORMAL', 'b…" at bounding box center [270, 267] width 428 height 384
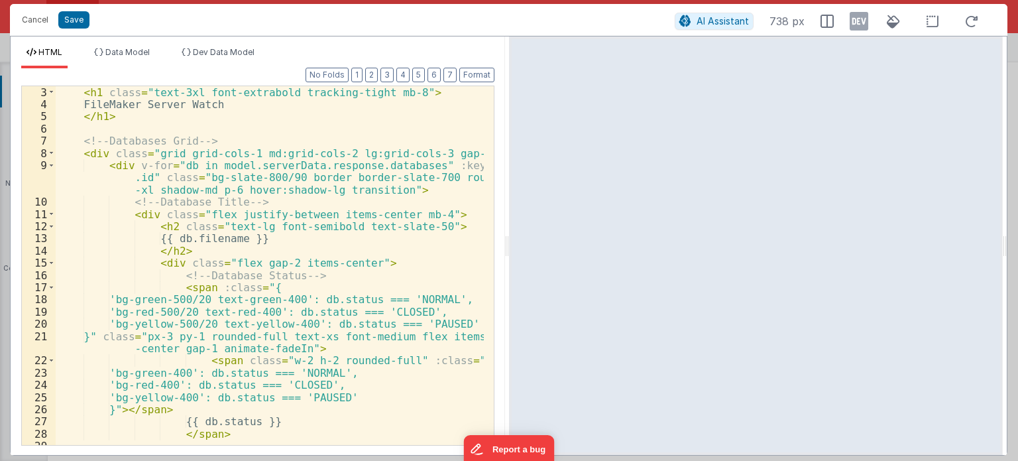
scroll to position [36, 0]
click at [50, 259] on span at bounding box center [51, 262] width 7 height 12
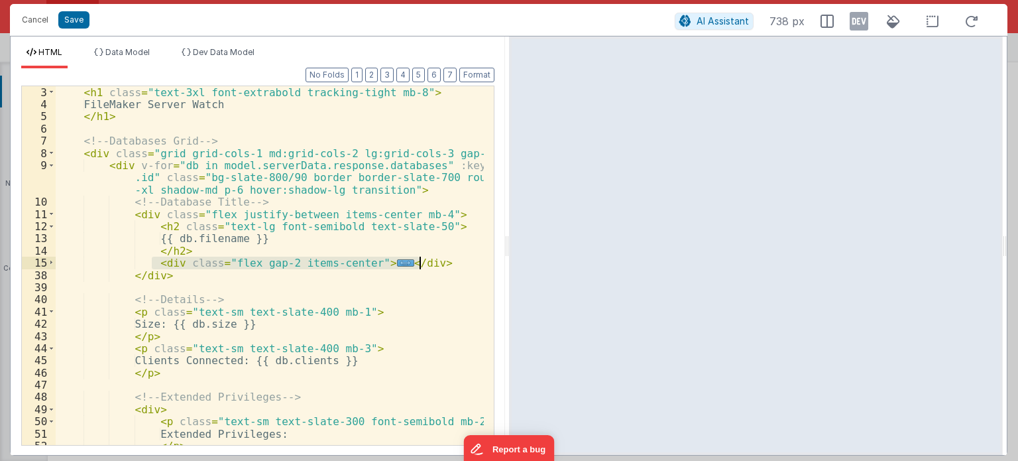
drag, startPoint x: 152, startPoint y: 259, endPoint x: 425, endPoint y: 264, distance: 273.7
click at [425, 264] on div "< h1 class = "text-3xl font-extrabold tracking-tight mb-8" > FileMaker Server W…" at bounding box center [270, 278] width 428 height 384
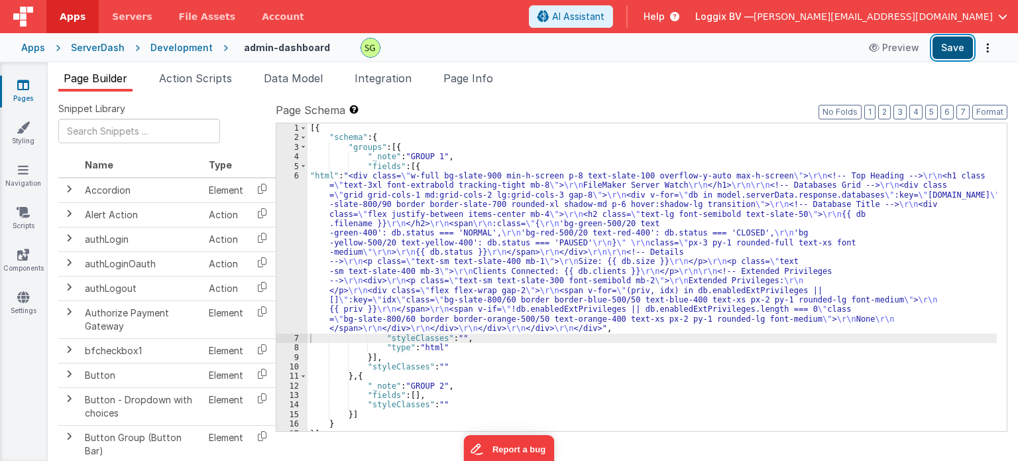
click at [946, 52] on button "Save" at bounding box center [952, 47] width 40 height 23
click at [297, 178] on div "6" at bounding box center [291, 252] width 31 height 162
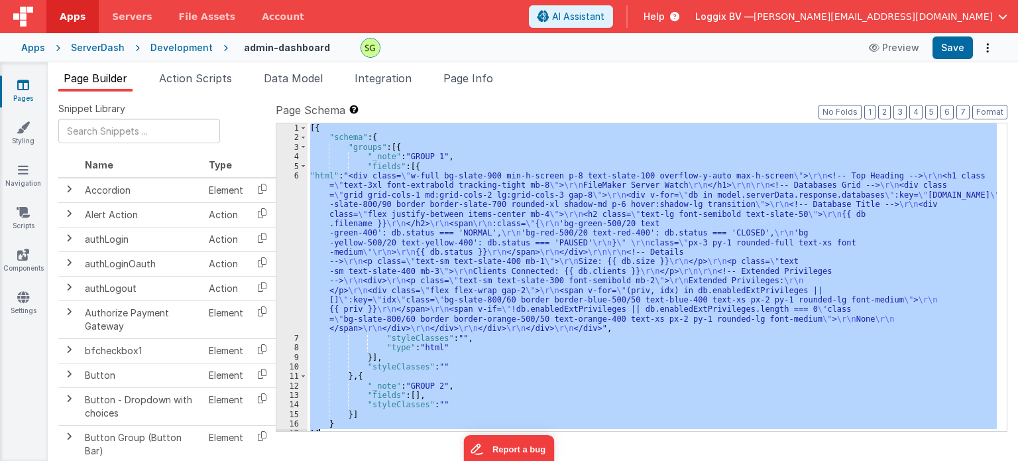
click at [297, 178] on div "6" at bounding box center [291, 252] width 31 height 162
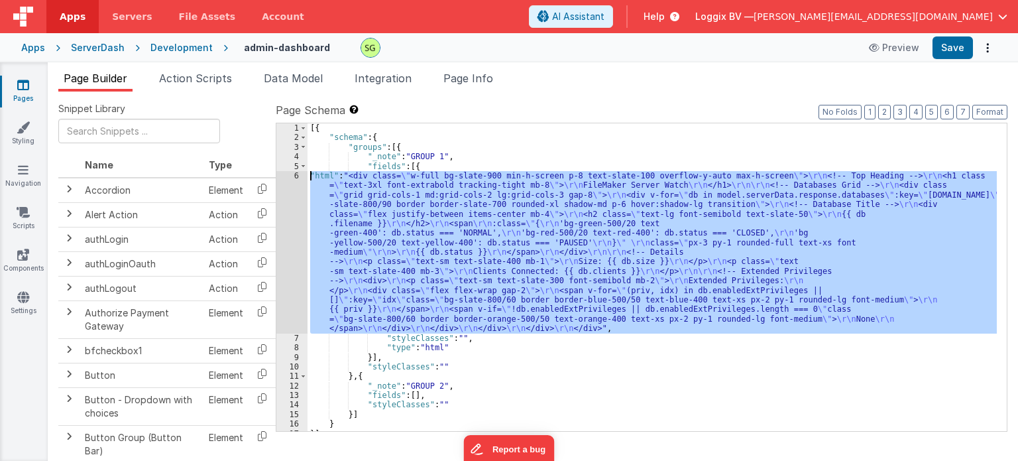
click at [297, 178] on div "6" at bounding box center [291, 252] width 31 height 162
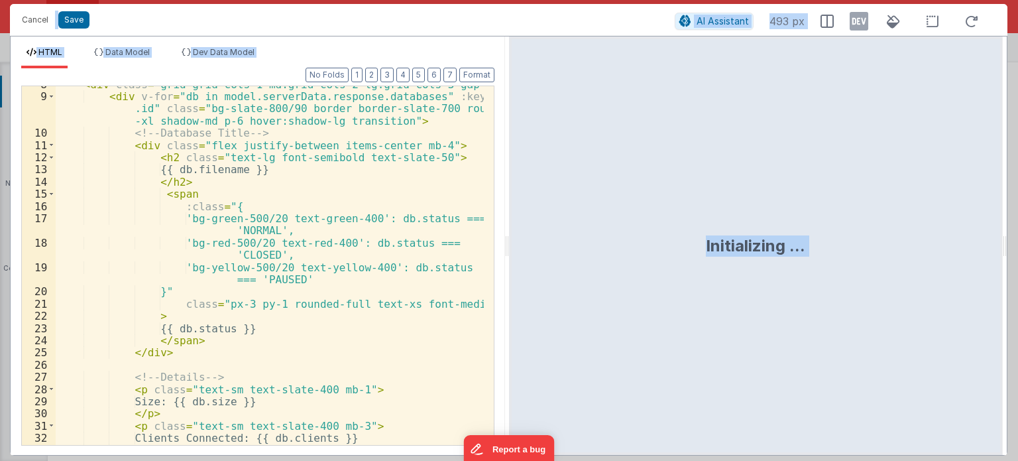
scroll to position [113, 0]
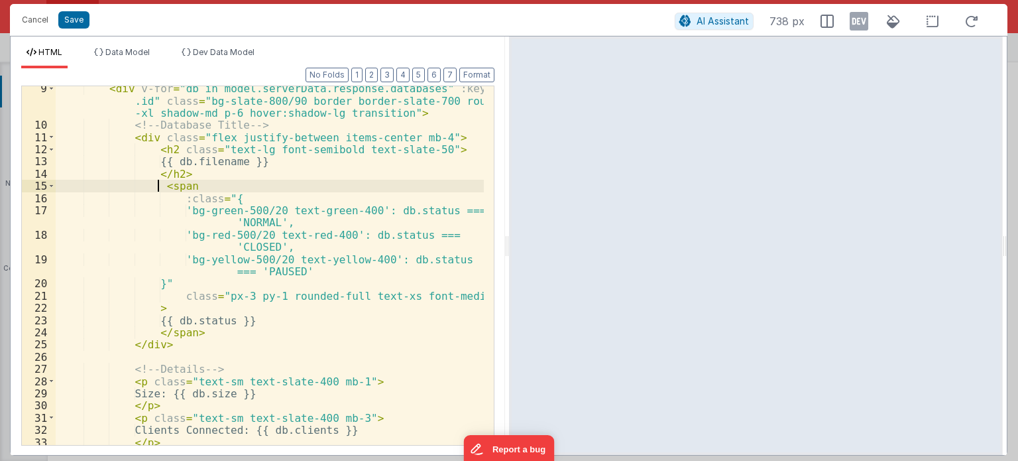
click at [156, 188] on div "< div v-for = "db in model.serverData.response.databases" :key = "db .id" class…" at bounding box center [270, 286] width 428 height 408
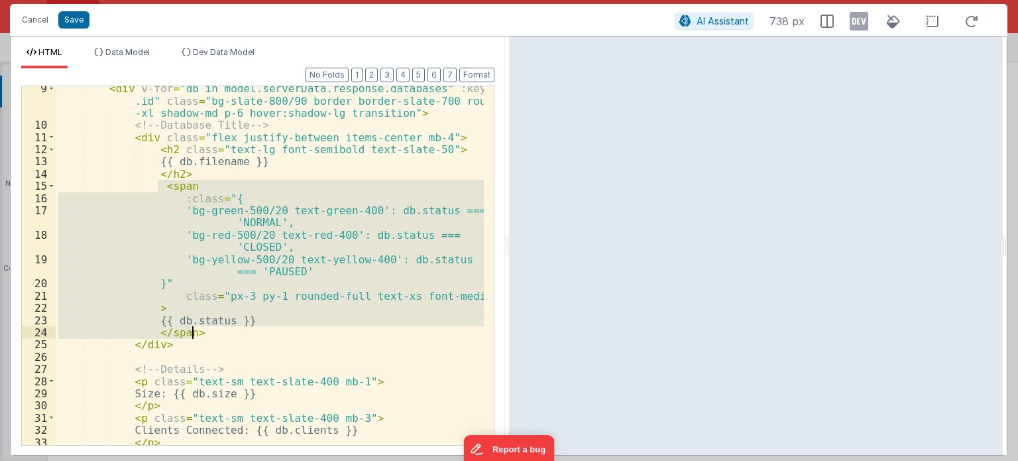
drag, startPoint x: 156, startPoint y: 188, endPoint x: 196, endPoint y: 330, distance: 147.8
click at [196, 330] on div "< div v-for = "db in model.serverData.response.databases" :key = "db .id" class…" at bounding box center [270, 286] width 428 height 408
click at [229, 334] on div "< div v-for = "db in model.serverData.response.databases" :key = "db .id" class…" at bounding box center [270, 265] width 428 height 359
drag, startPoint x: 156, startPoint y: 186, endPoint x: 209, endPoint y: 331, distance: 154.3
click at [209, 331] on div "< div v-for = "db in model.serverData.response.databases" :key = "db .id" class…" at bounding box center [270, 286] width 428 height 408
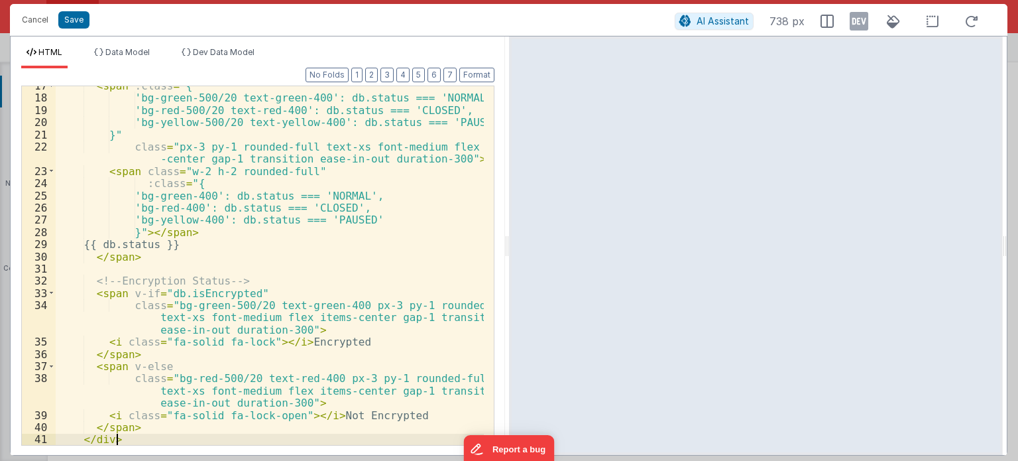
scroll to position [238, 0]
click at [472, 79] on button "Format" at bounding box center [476, 75] width 35 height 15
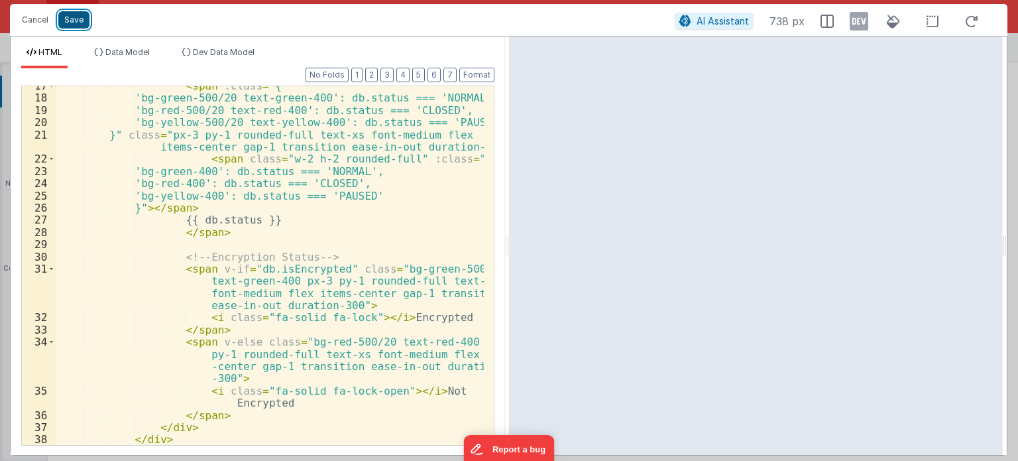
click at [72, 18] on button "Save" at bounding box center [73, 19] width 31 height 17
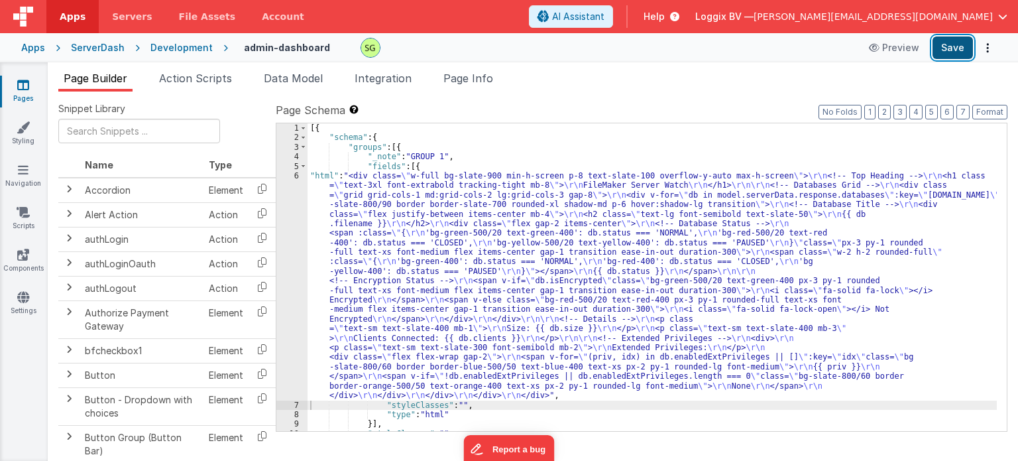
click at [960, 44] on button "Save" at bounding box center [952, 47] width 40 height 23
click at [457, 74] on span "Page Info" at bounding box center [468, 78] width 50 height 13
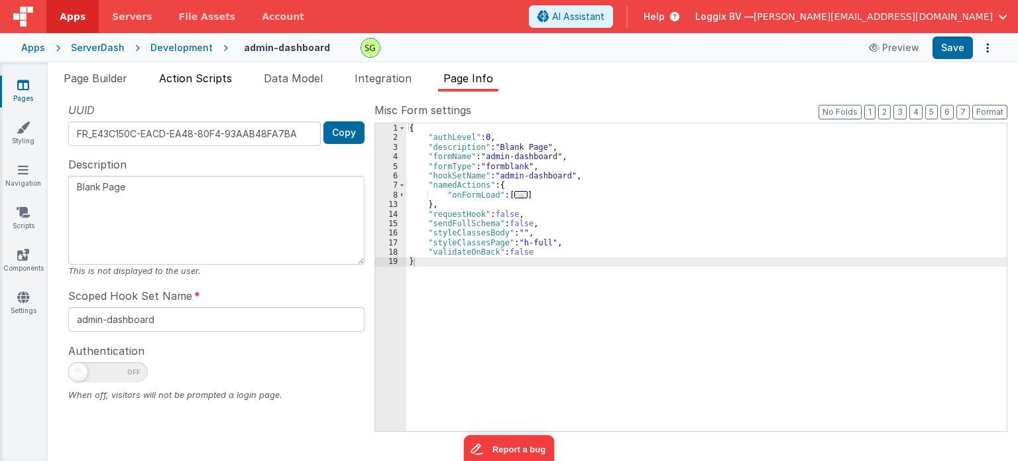
click at [199, 78] on span "Action Scripts" at bounding box center [195, 78] width 73 height 13
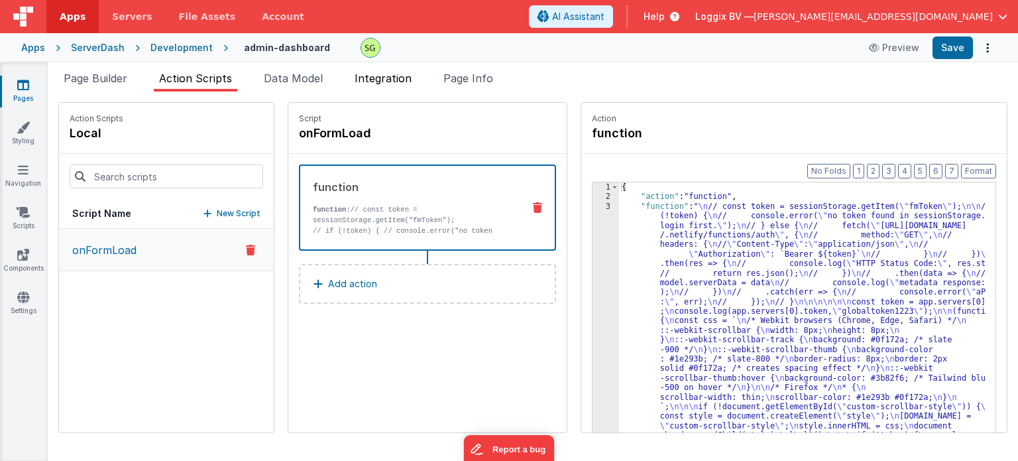
click at [378, 76] on span "Integration" at bounding box center [383, 78] width 57 height 13
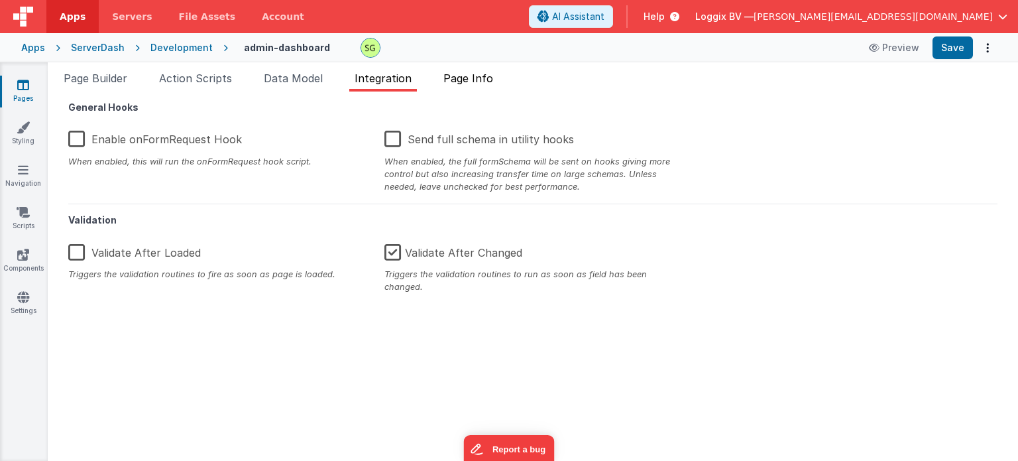
click at [452, 74] on span "Page Info" at bounding box center [468, 78] width 50 height 13
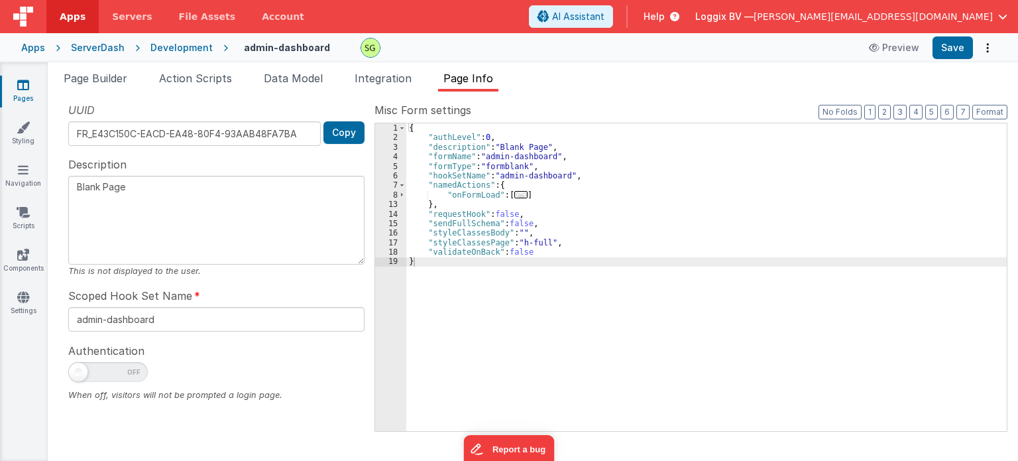
click at [116, 375] on span at bounding box center [108, 372] width 80 height 20
click at [79, 375] on input "checkbox" at bounding box center [73, 369] width 11 height 11
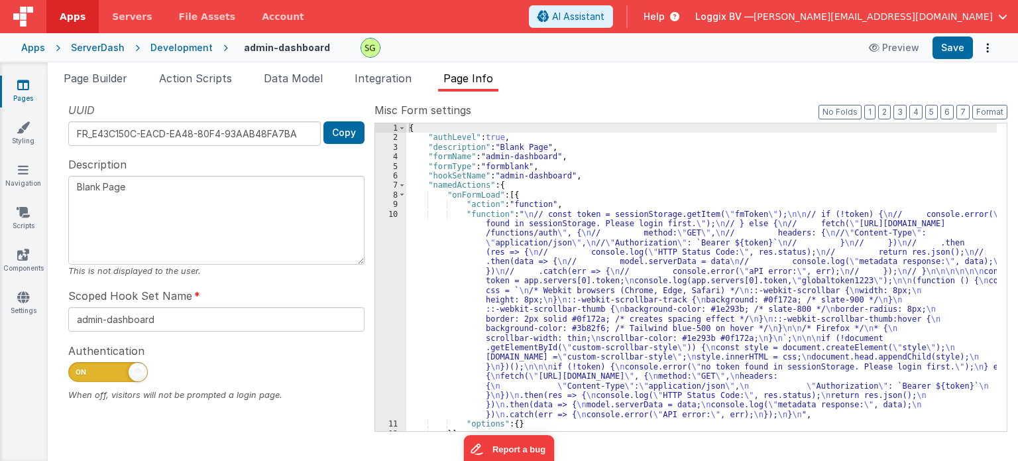
click at [133, 374] on span at bounding box center [138, 372] width 19 height 19
click at [79, 374] on input "checkbox" at bounding box center [73, 369] width 11 height 11
checkbox input "false"
click at [957, 53] on button "Save" at bounding box center [952, 47] width 40 height 23
click at [292, 168] on div "Description Blank Page This is not displayed to the user." at bounding box center [216, 216] width 296 height 121
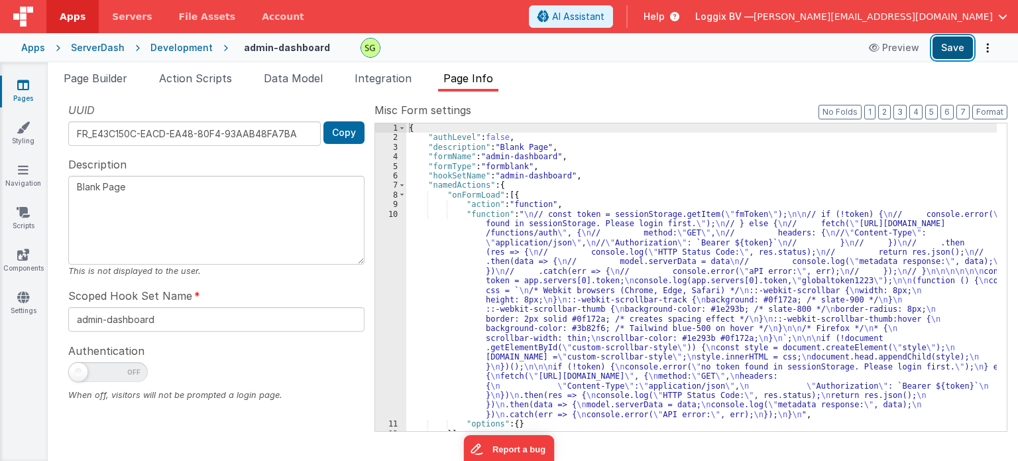
click at [955, 42] on button "Save" at bounding box center [952, 47] width 40 height 23
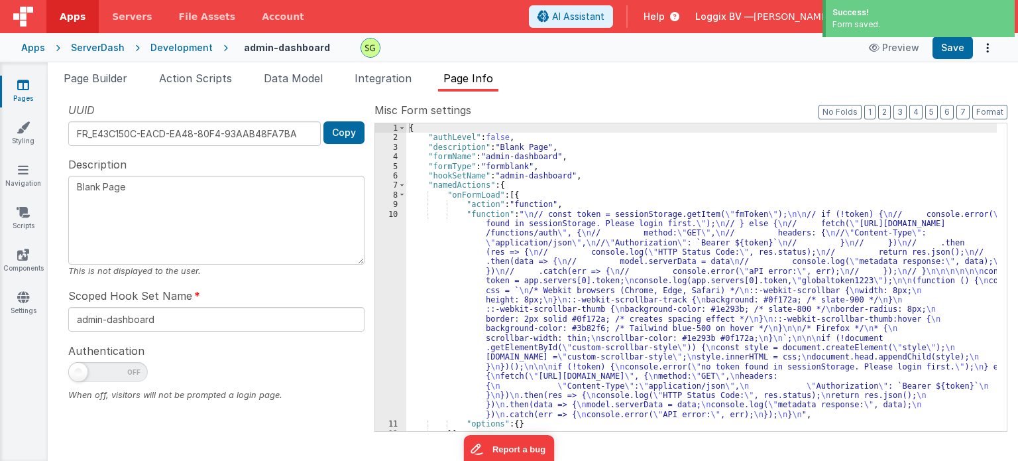
click at [33, 82] on link "Pages" at bounding box center [23, 91] width 48 height 27
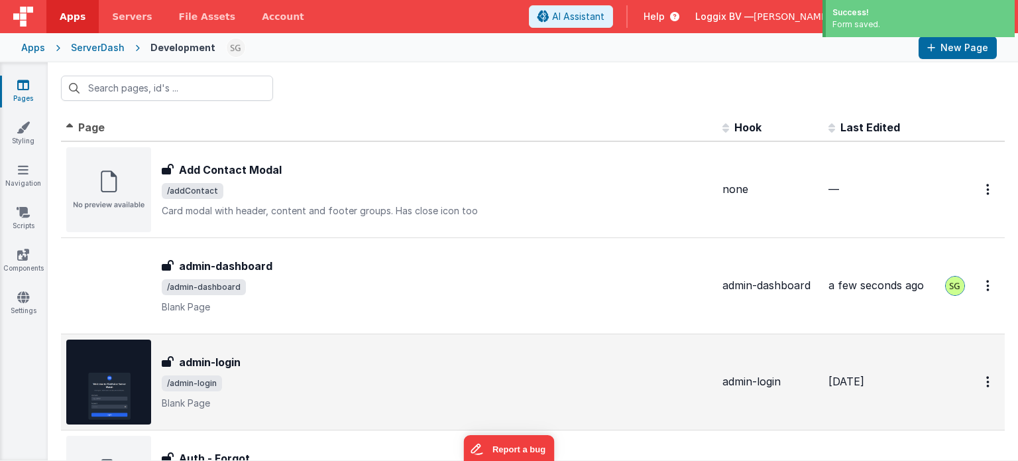
click at [309, 376] on span "/admin-login" at bounding box center [437, 383] width 550 height 16
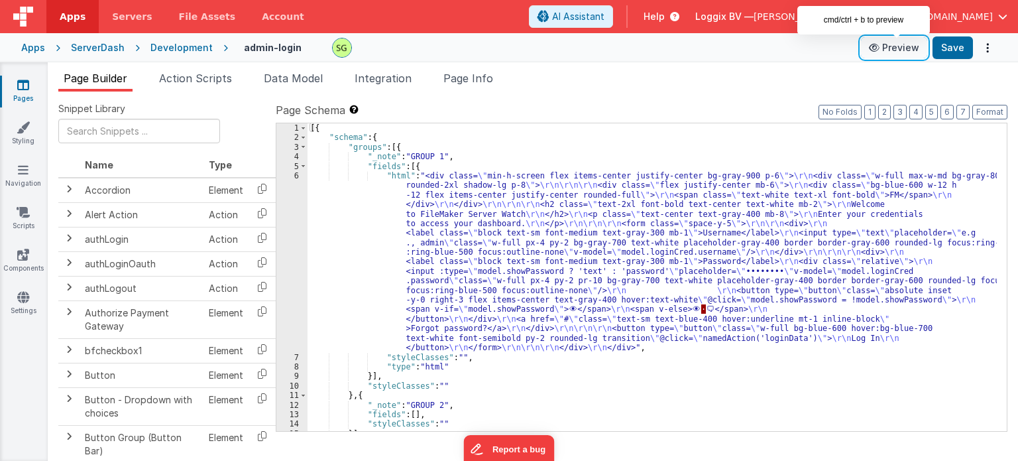
click at [901, 50] on button "Preview" at bounding box center [894, 47] width 66 height 21
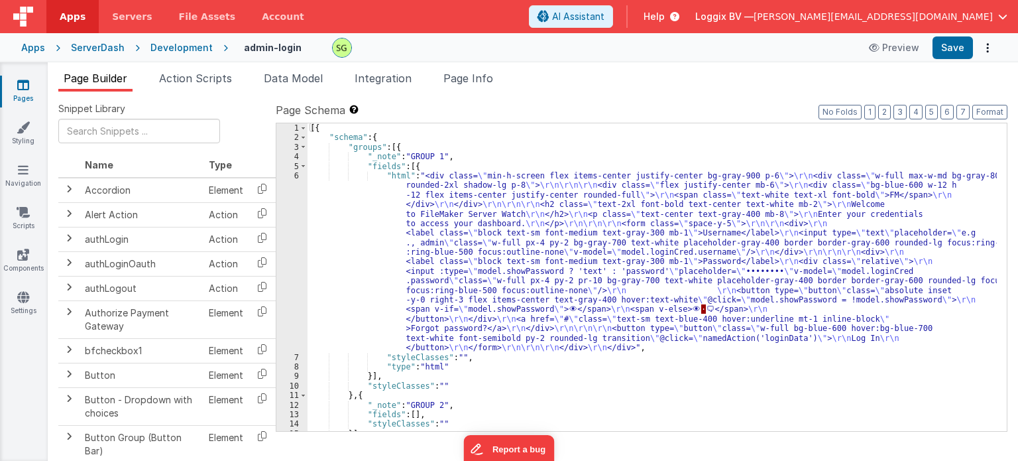
click at [27, 75] on div "Pages Styling Navigation Scripts Components Settings" at bounding box center [24, 261] width 48 height 398
click at [27, 76] on div "Pages Styling Navigation Scripts Components Settings" at bounding box center [24, 261] width 48 height 398
click at [27, 84] on icon at bounding box center [23, 84] width 12 height 13
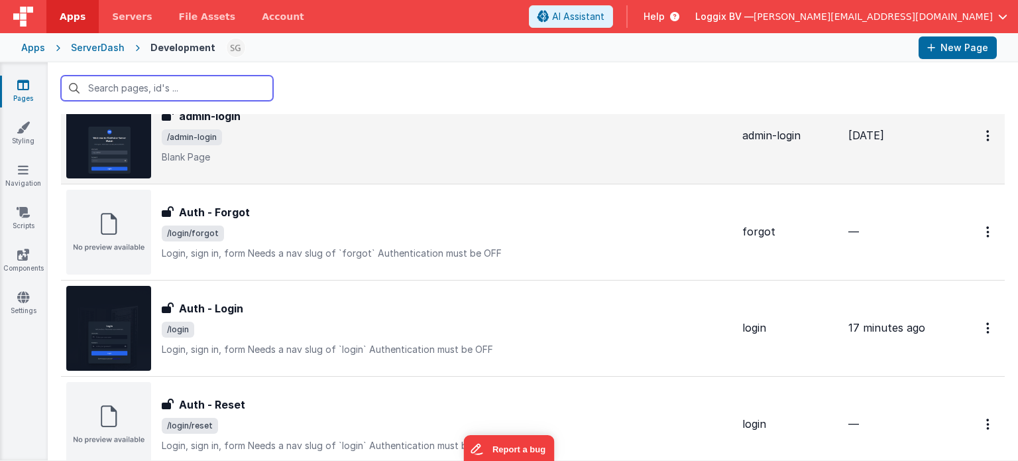
scroll to position [249, 0]
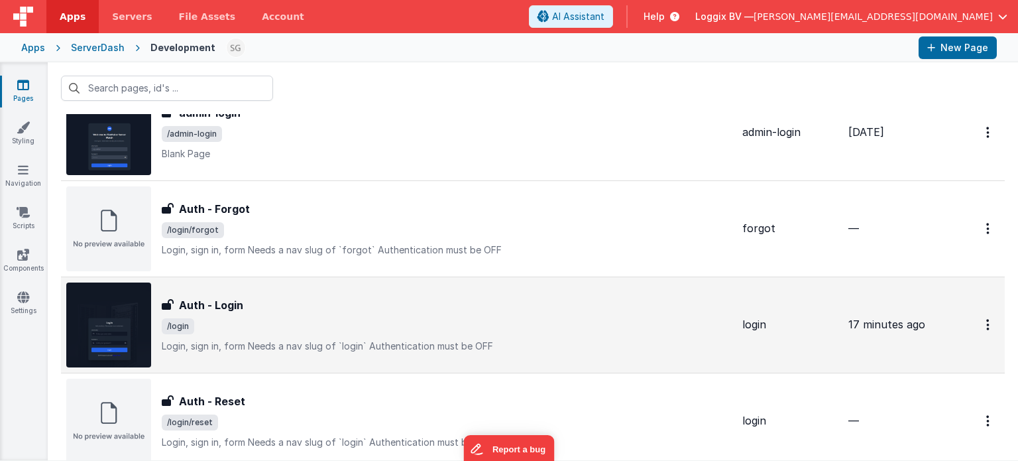
click at [343, 337] on div "Auth - Login Auth - Login /login Login, sign in, formNeeds a nav slug of `logi…" at bounding box center [447, 325] width 570 height 56
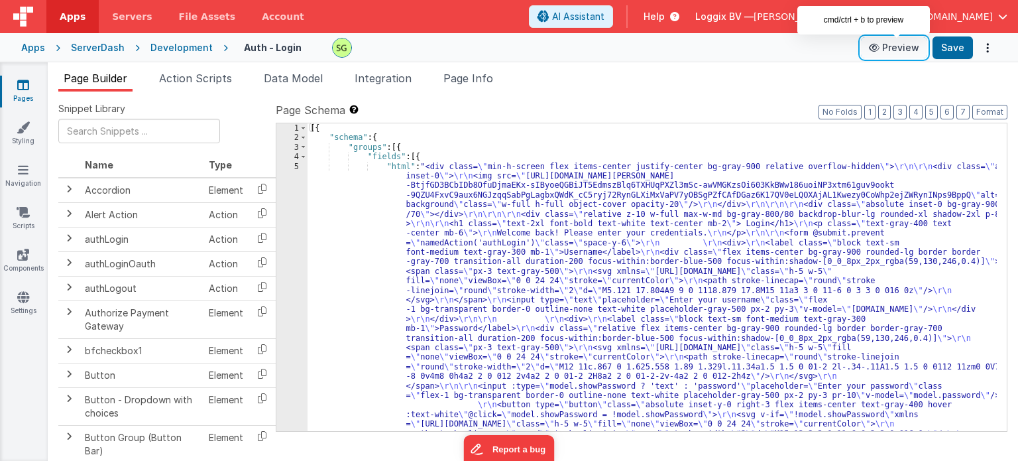
click at [904, 44] on button "Preview" at bounding box center [894, 47] width 66 height 21
click at [297, 165] on div "5" at bounding box center [291, 357] width 31 height 391
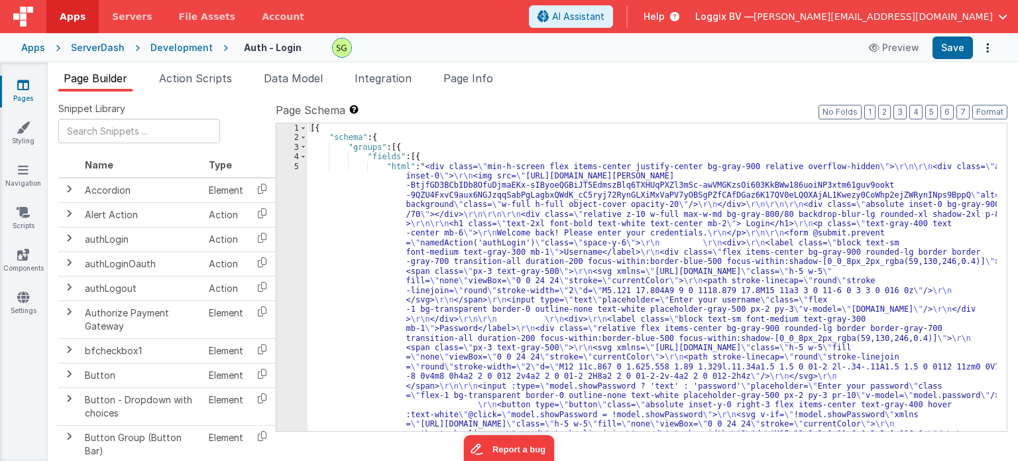
click at [297, 165] on div "5" at bounding box center [291, 357] width 31 height 391
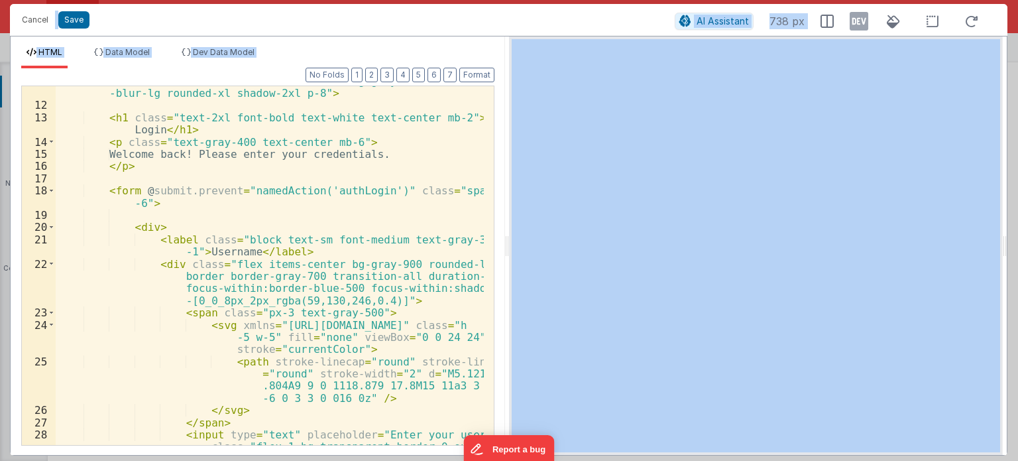
scroll to position [185, 0]
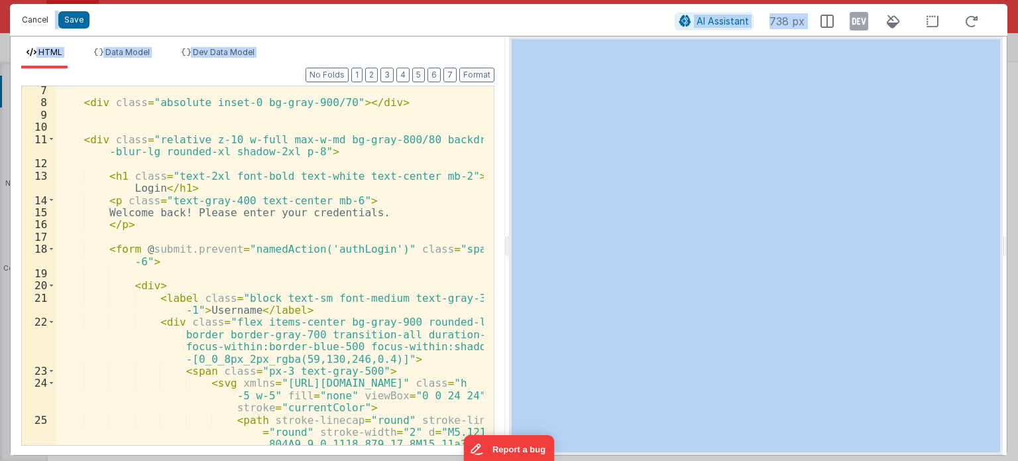
click at [35, 15] on button "Cancel" at bounding box center [35, 20] width 40 height 19
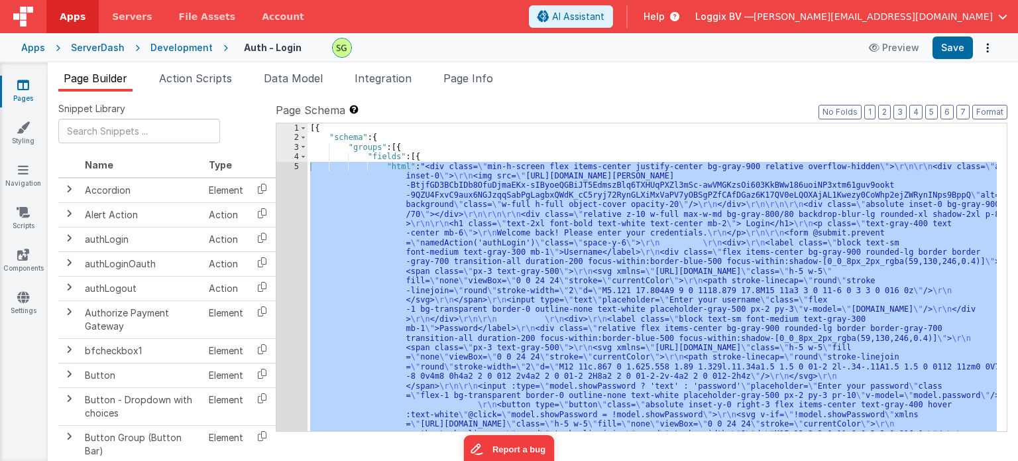
click at [21, 95] on link "Pages" at bounding box center [23, 91] width 48 height 27
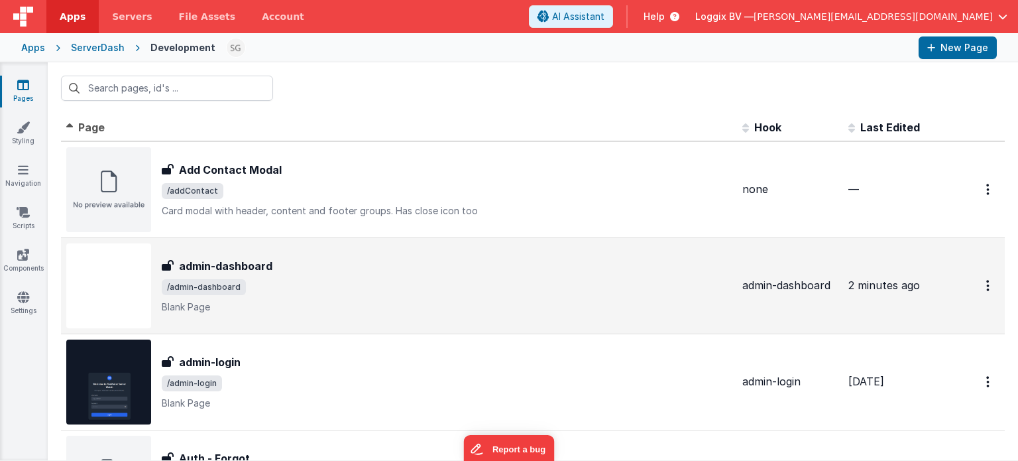
click at [395, 275] on div "admin-dashboard admin-dashboard /admin-dashboard Blank Page" at bounding box center [447, 286] width 570 height 56
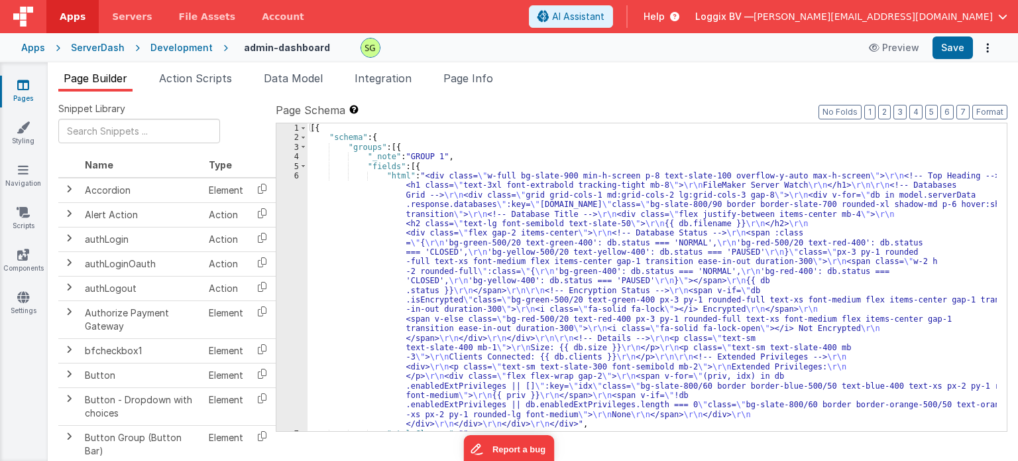
click at [297, 175] on div "6" at bounding box center [291, 300] width 31 height 258
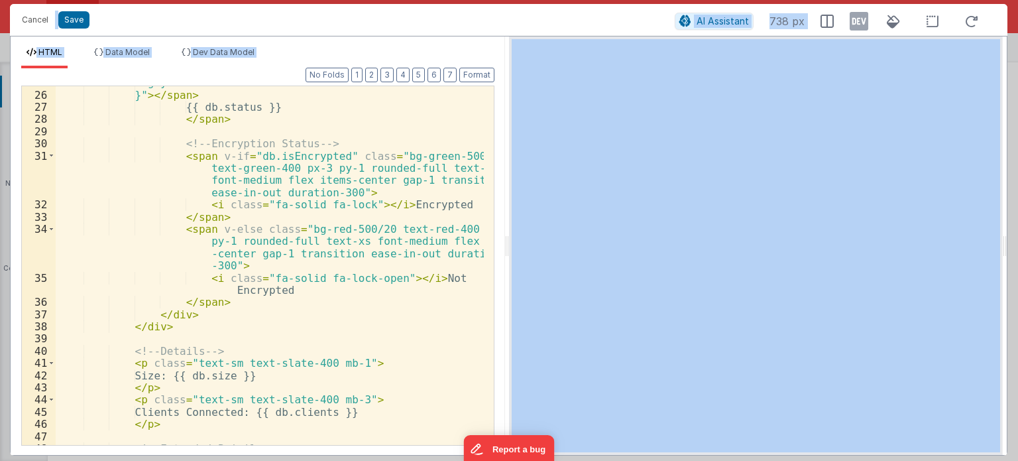
scroll to position [353, 0]
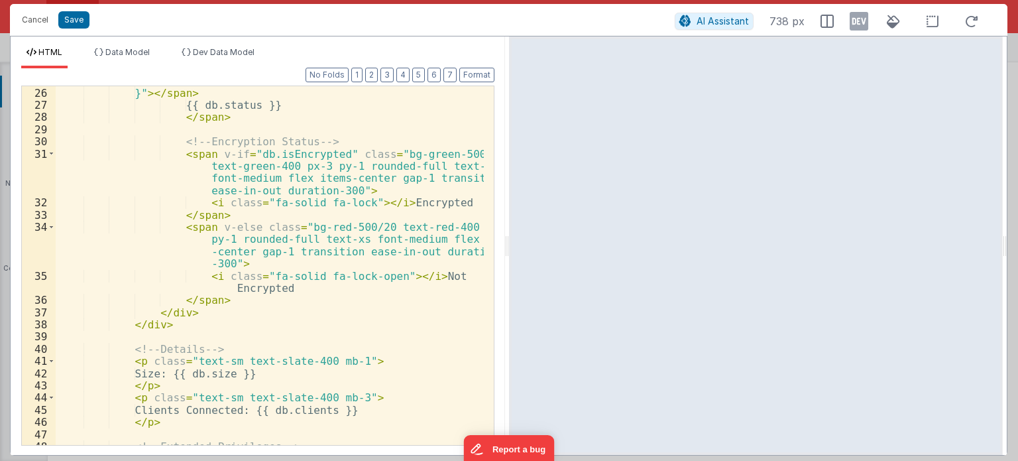
click at [249, 289] on div "'bg-yellow-400': db.status === 'PAUSED' }" > </ span > {{ db.status }} </ span …" at bounding box center [270, 266] width 428 height 384
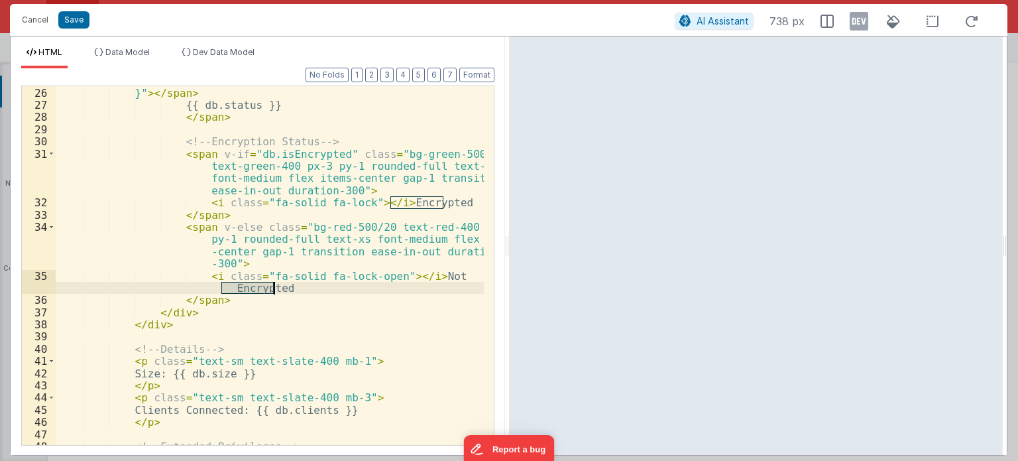
click at [249, 289] on div "'bg-yellow-400': db.status === 'PAUSED' }" > </ span > {{ db.status }} </ span …" at bounding box center [270, 266] width 428 height 384
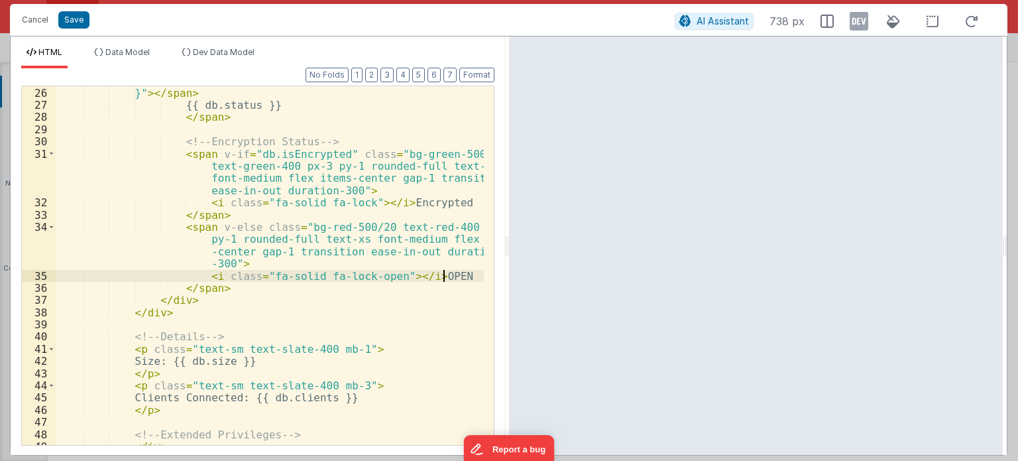
click at [403, 201] on div "'bg-yellow-400': db.status === 'PAUSED' }" > </ span > {{ db.status }} </ span …" at bounding box center [270, 266] width 428 height 384
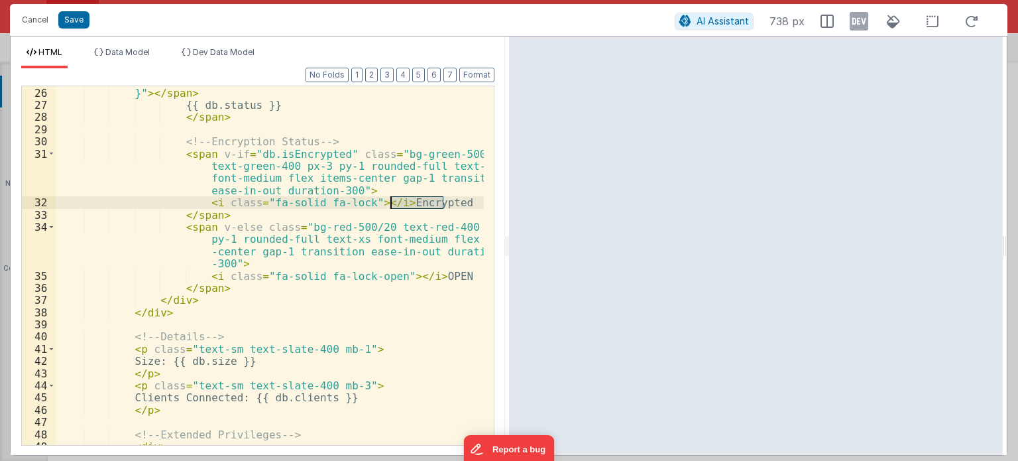
click at [403, 201] on div "'bg-yellow-400': db.status === 'PAUSED' }" > </ span > {{ db.status }} </ span …" at bounding box center [270, 266] width 428 height 384
click at [433, 274] on div "'bg-yellow-400': db.status === 'PAUSED' }" > </ span > {{ db.status }} </ span …" at bounding box center [270, 266] width 428 height 384
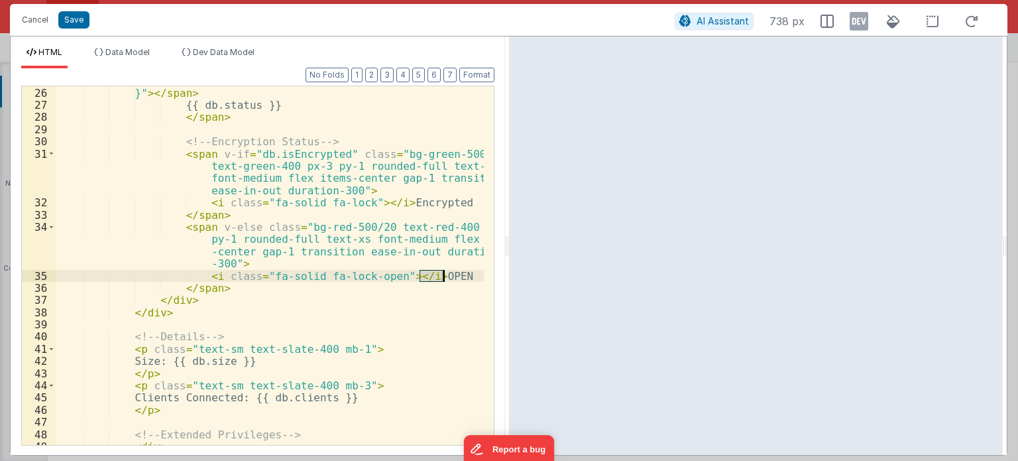
click at [433, 274] on div "'bg-yellow-400': db.status === 'PAUSED' }" > </ span > {{ db.status }} </ span …" at bounding box center [270, 266] width 428 height 384
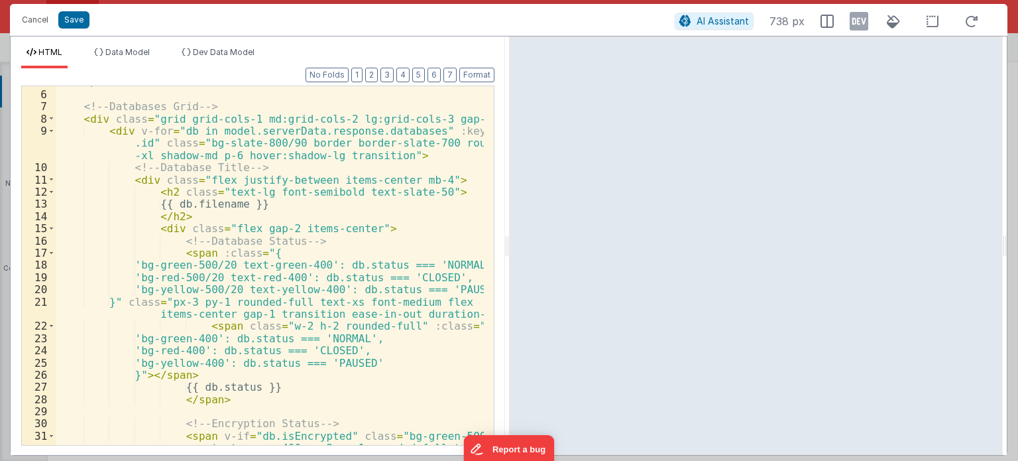
scroll to position [71, 0]
click at [476, 79] on button "Format" at bounding box center [476, 75] width 35 height 15
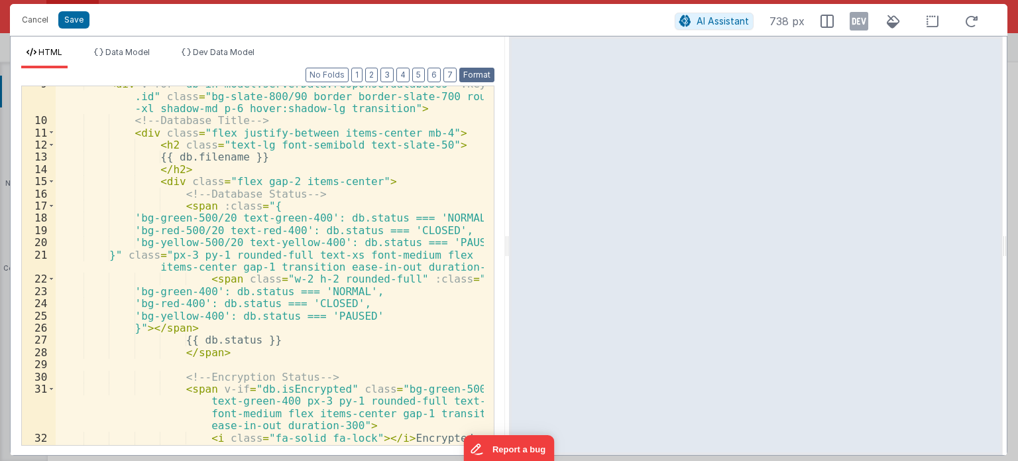
scroll to position [119, 0]
click at [72, 17] on button "Save" at bounding box center [73, 19] width 31 height 17
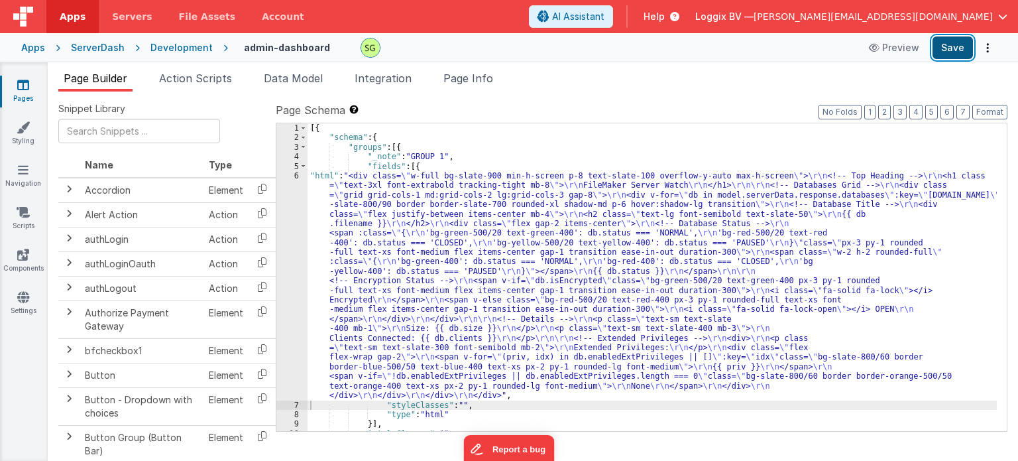
click at [949, 50] on button "Save" at bounding box center [952, 47] width 40 height 23
click at [296, 174] on div "6" at bounding box center [291, 285] width 31 height 229
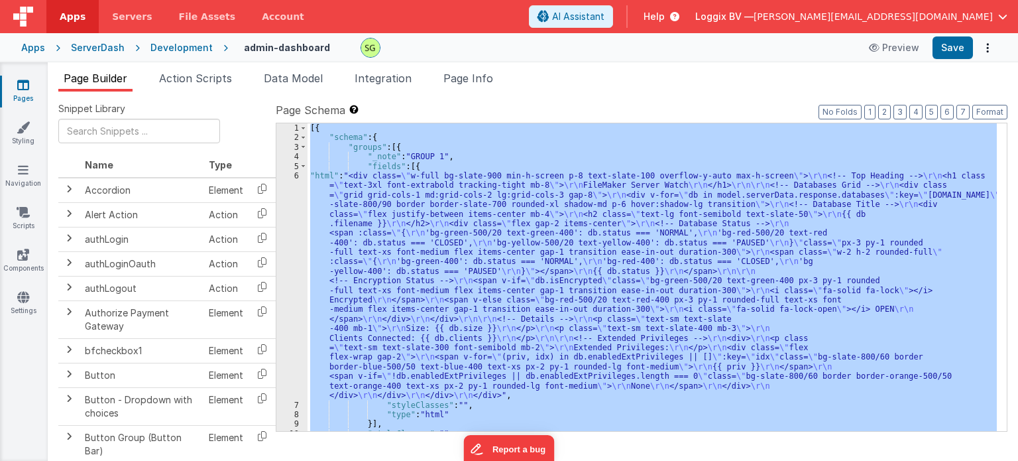
click at [296, 174] on div "6" at bounding box center [291, 285] width 31 height 229
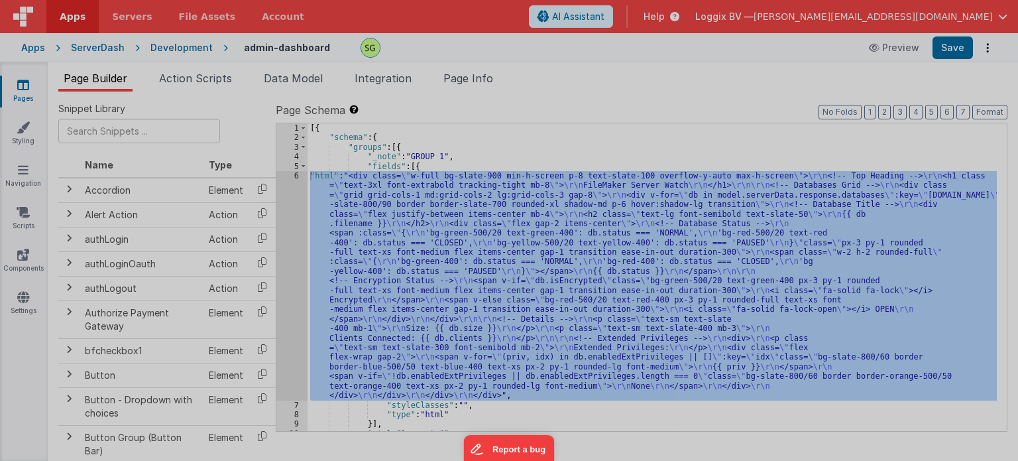
click at [296, 174] on div at bounding box center [509, 230] width 1018 height 461
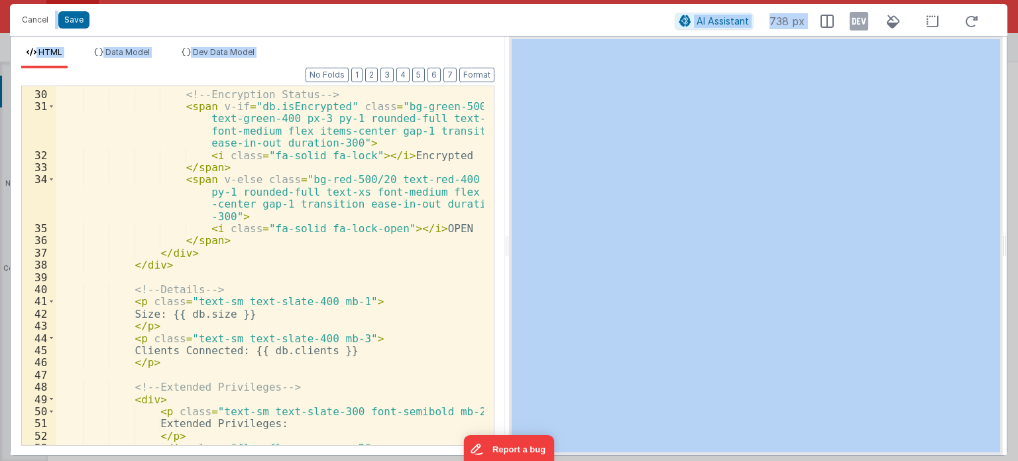
scroll to position [400, 0]
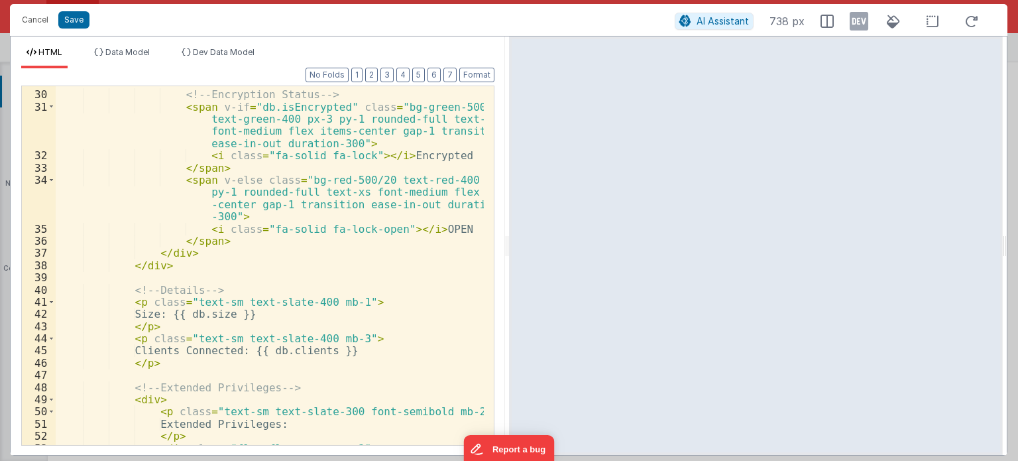
click at [136, 280] on div "<!-- Encryption Status --> < span v-if = "db.isEncrypted" class = "bg-green-500…" at bounding box center [270, 268] width 428 height 384
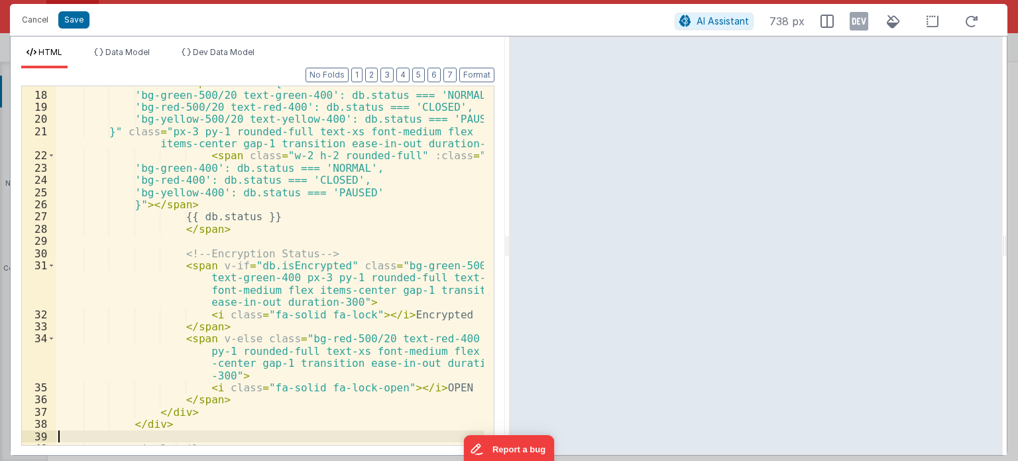
scroll to position [286, 0]
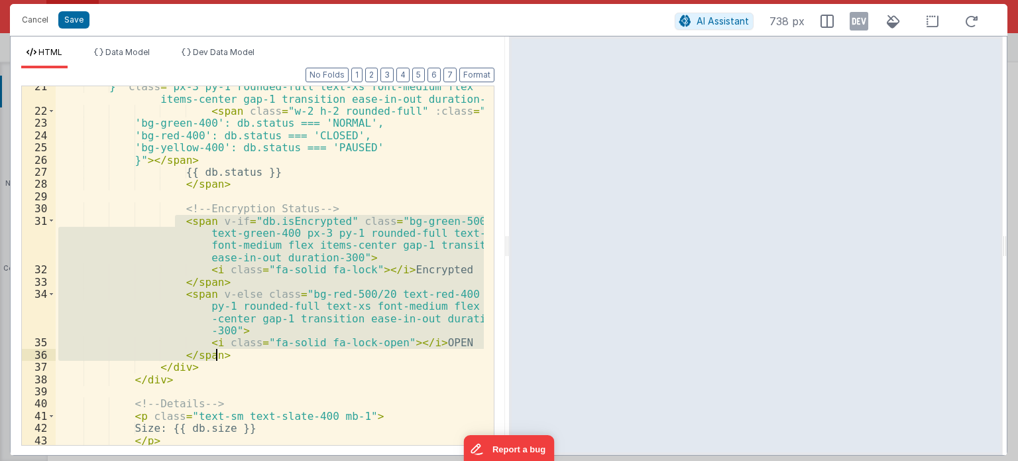
drag, startPoint x: 175, startPoint y: 221, endPoint x: 237, endPoint y: 352, distance: 144.7
click at [237, 352] on div "}" class = "px-3 py-1 rounded-full text-xs font-medium flex items-center gap-1 …" at bounding box center [270, 278] width 428 height 396
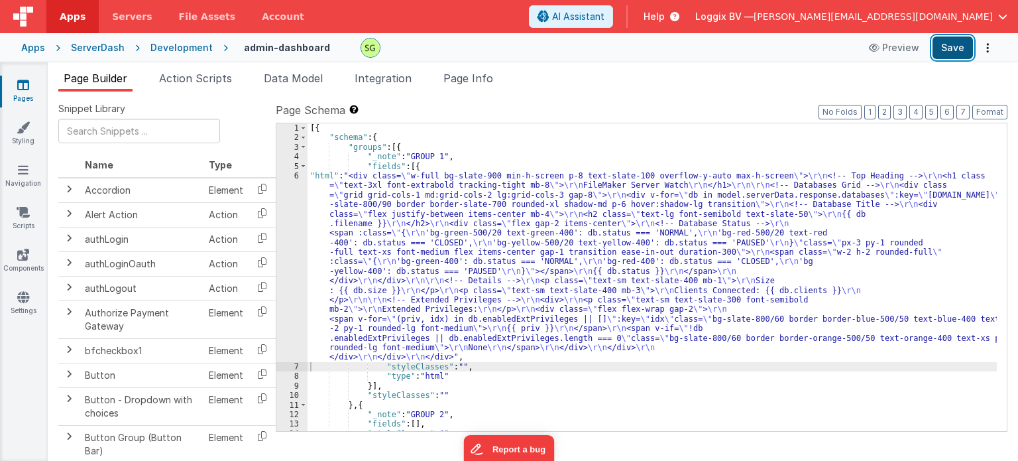
click at [958, 52] on button "Save" at bounding box center [952, 47] width 40 height 23
click at [296, 173] on div "6" at bounding box center [291, 266] width 31 height 191
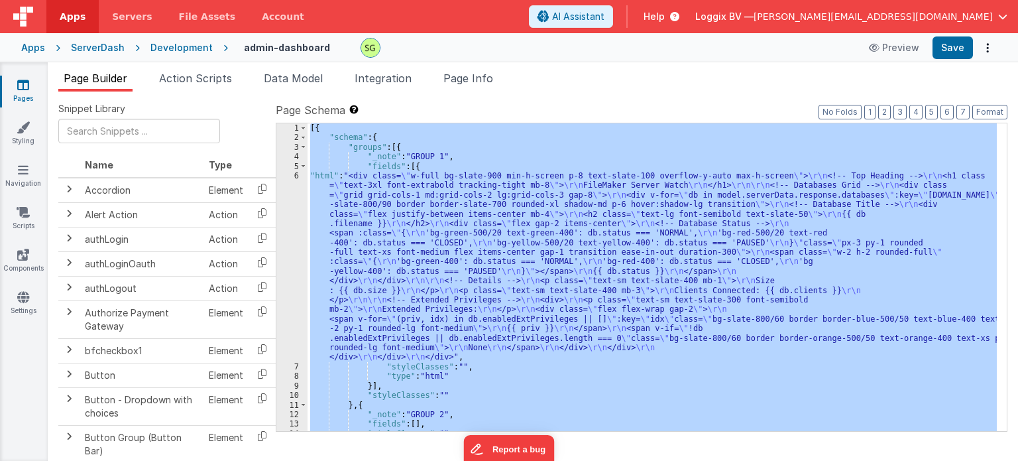
click at [296, 173] on div "6" at bounding box center [291, 266] width 31 height 191
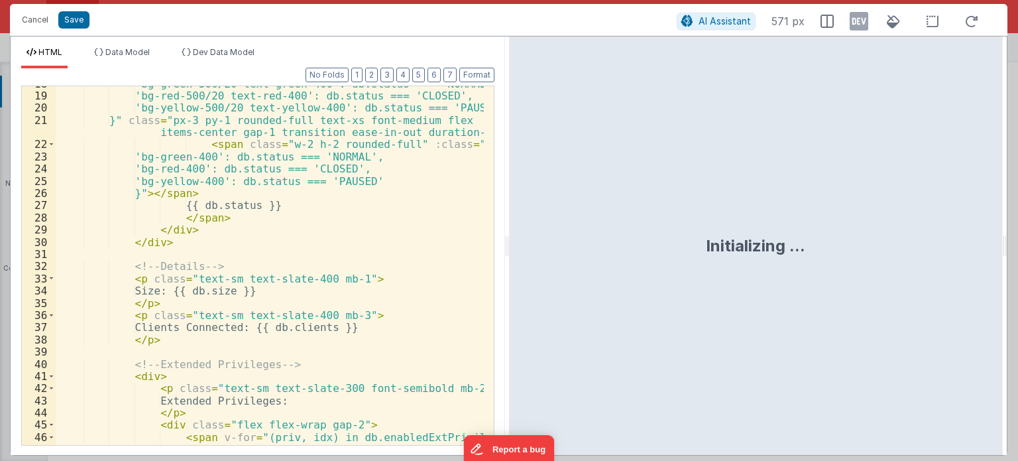
scroll to position [253, 0]
click at [172, 249] on div "'bg-green-500/20 text-green-400': db.status === 'NORMAL', 'bg-red-500/20 text-r…" at bounding box center [270, 287] width 428 height 420
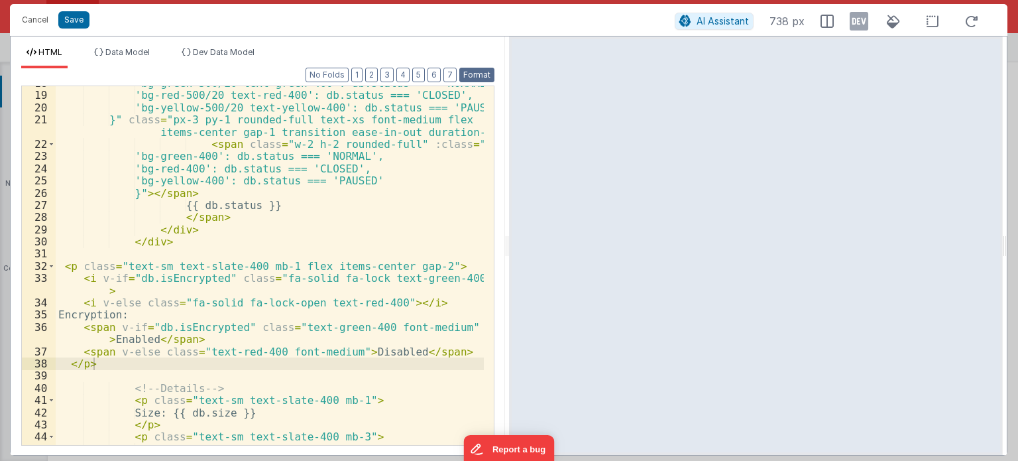
click at [485, 71] on button "Format" at bounding box center [476, 75] width 35 height 15
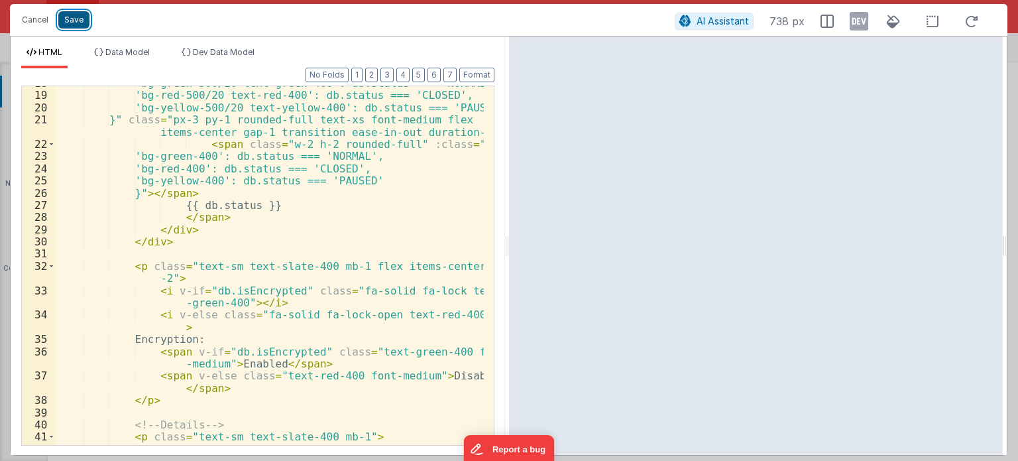
click at [68, 24] on button "Save" at bounding box center [73, 19] width 31 height 17
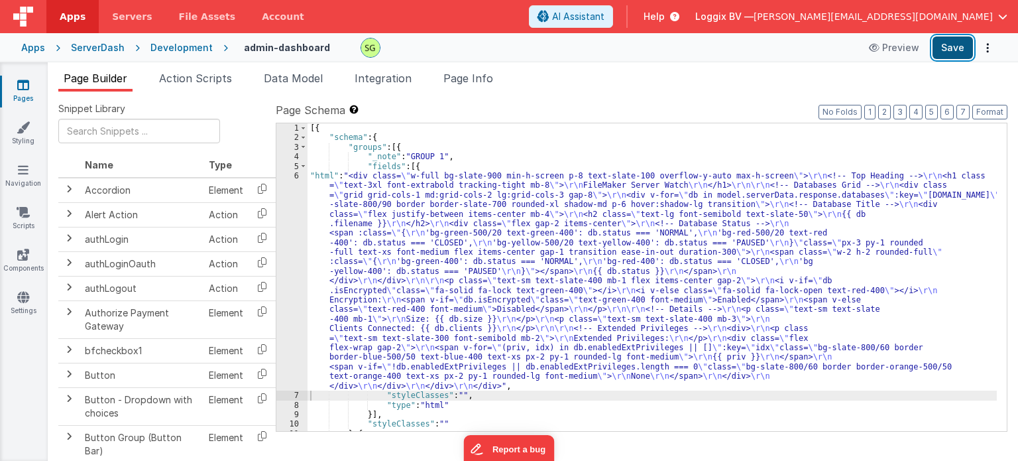
click at [938, 42] on button "Save" at bounding box center [952, 47] width 40 height 23
click at [33, 85] on link "Pages" at bounding box center [23, 91] width 48 height 27
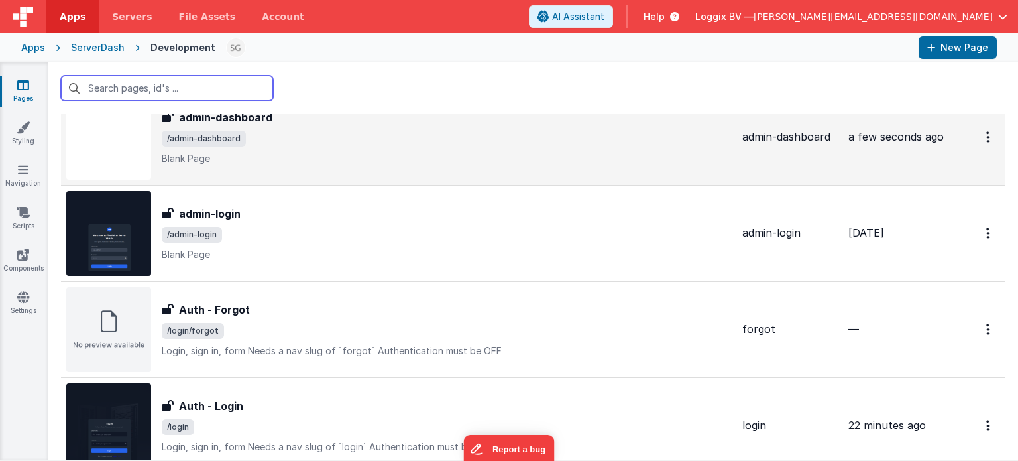
scroll to position [154, 0]
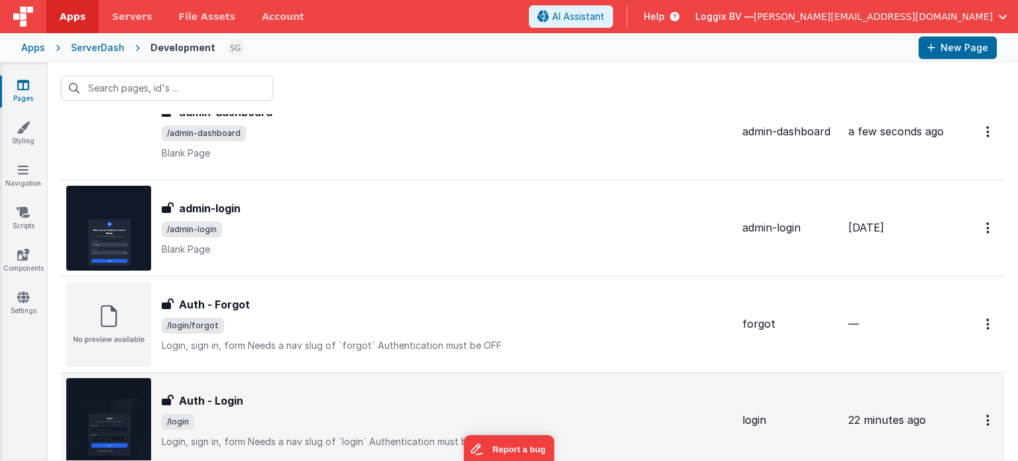
click at [319, 419] on span "/login" at bounding box center [447, 422] width 570 height 16
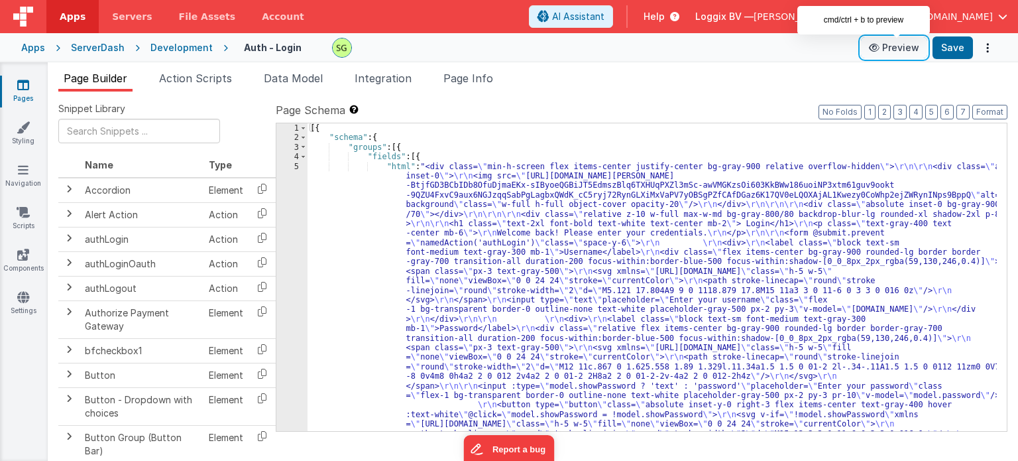
click at [915, 42] on button "Preview" at bounding box center [894, 47] width 66 height 21
click at [295, 164] on div "5" at bounding box center [291, 357] width 31 height 391
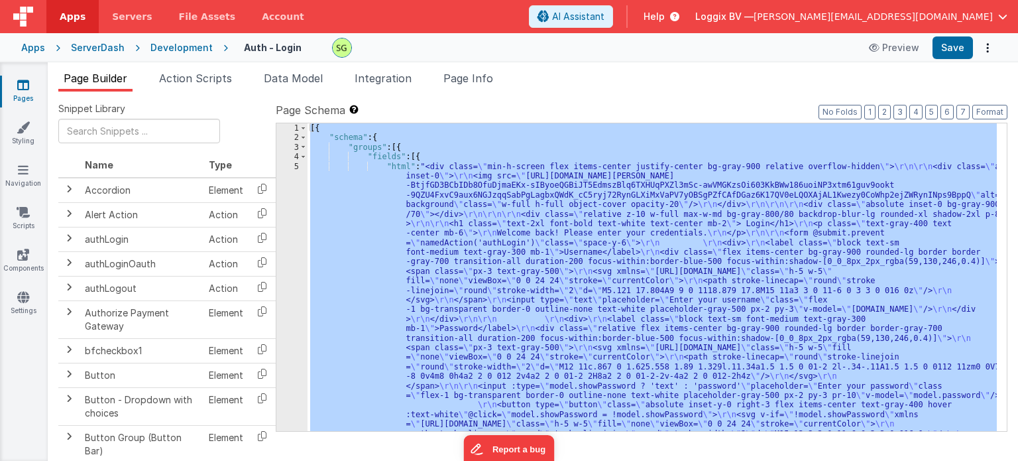
click at [295, 164] on div "5" at bounding box center [291, 357] width 31 height 391
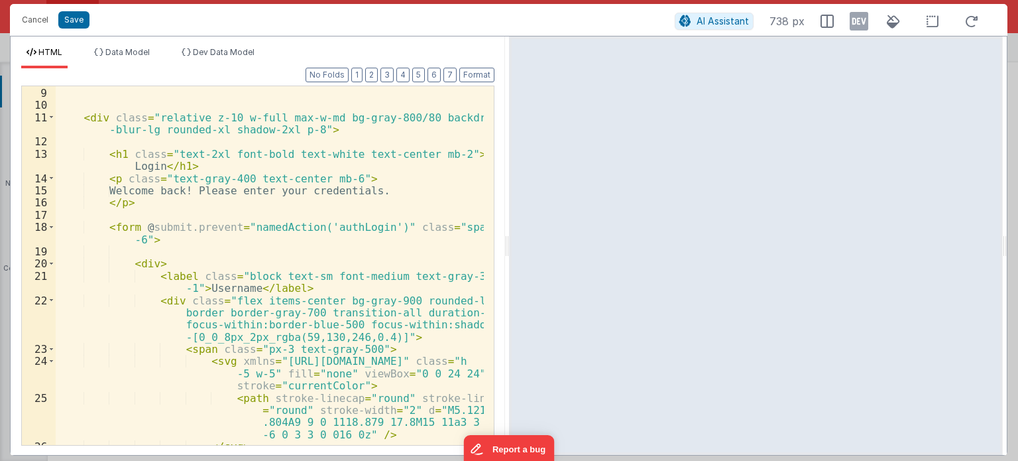
scroll to position [207, 0]
click at [27, 12] on button "Cancel" at bounding box center [35, 20] width 40 height 19
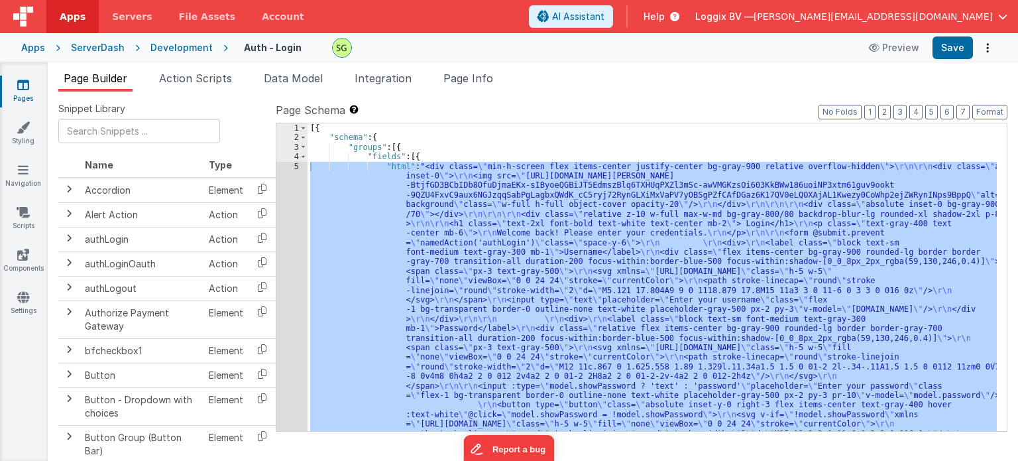
click at [27, 97] on link "Pages" at bounding box center [23, 91] width 48 height 27
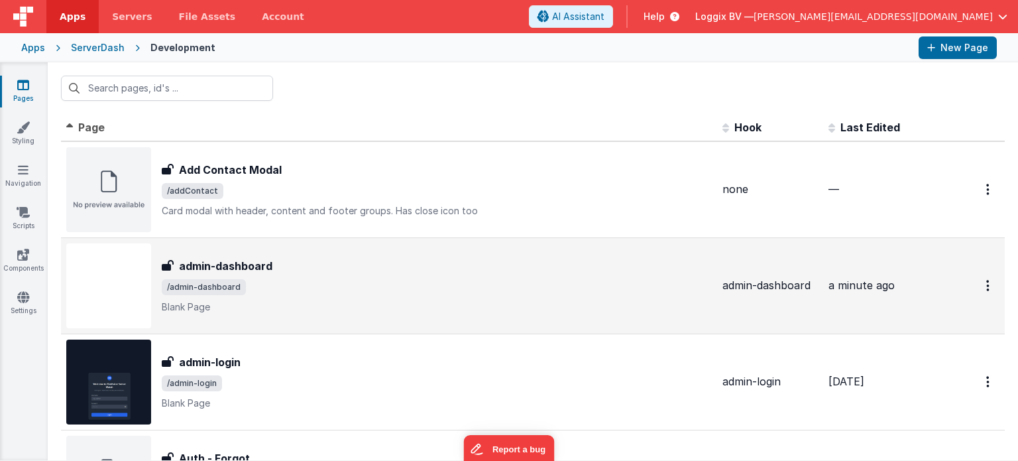
click at [394, 279] on span "/admin-dashboard" at bounding box center [437, 287] width 550 height 16
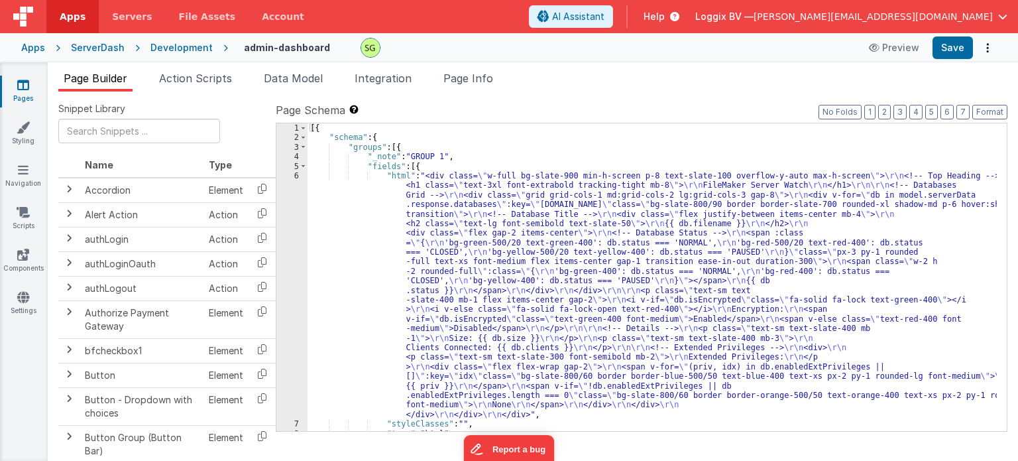
click at [294, 176] on div "6" at bounding box center [291, 295] width 31 height 248
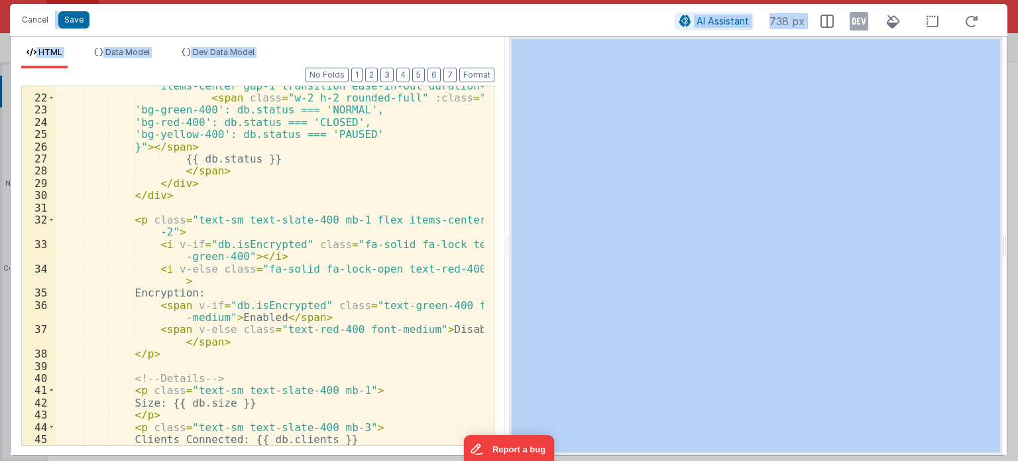
scroll to position [316, 0]
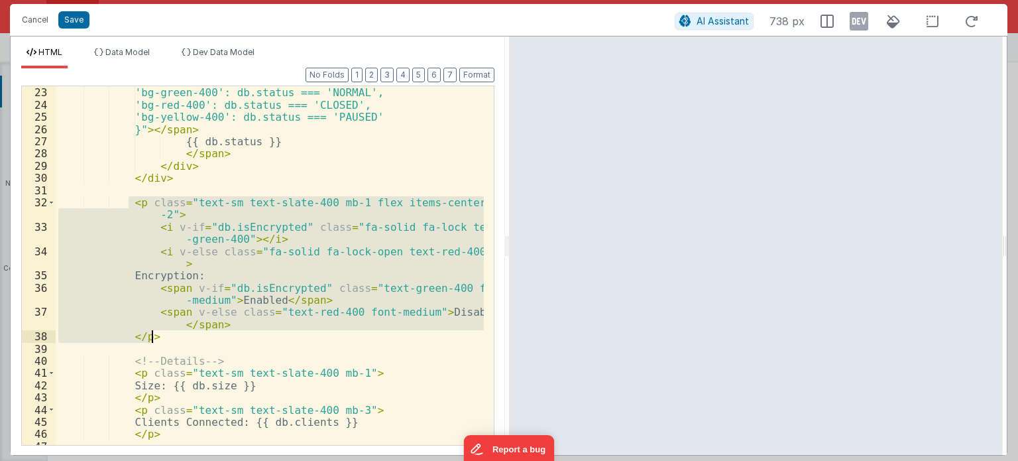
drag, startPoint x: 127, startPoint y: 199, endPoint x: 167, endPoint y: 335, distance: 141.7
click at [167, 335] on div "< span class = "w-2 h-2 rounded-full" :class = "{ 'bg-green-400': db.status ===…" at bounding box center [270, 266] width 428 height 384
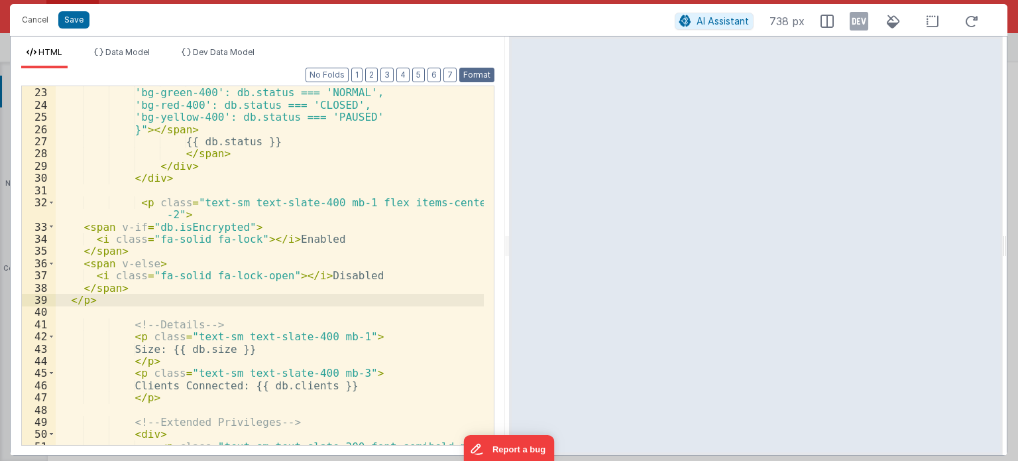
click at [464, 75] on button "Format" at bounding box center [476, 75] width 35 height 15
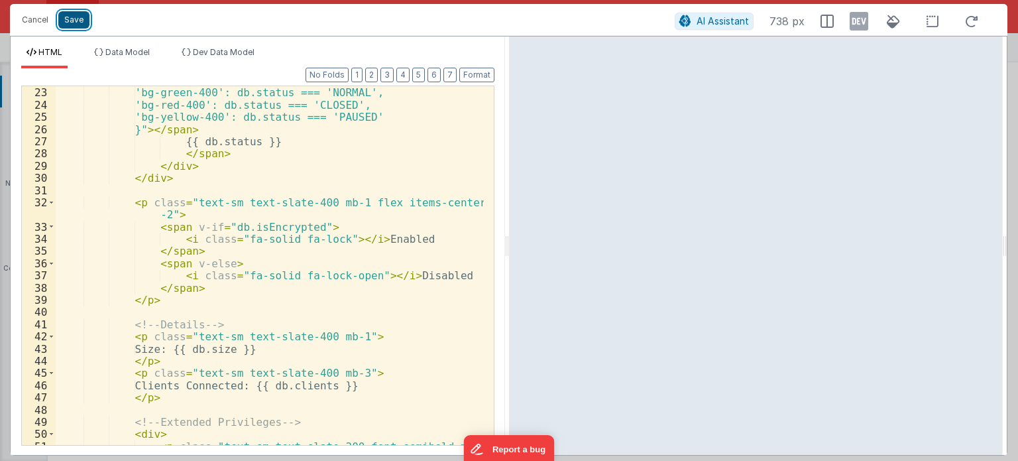
click at [69, 21] on button "Save" at bounding box center [73, 19] width 31 height 17
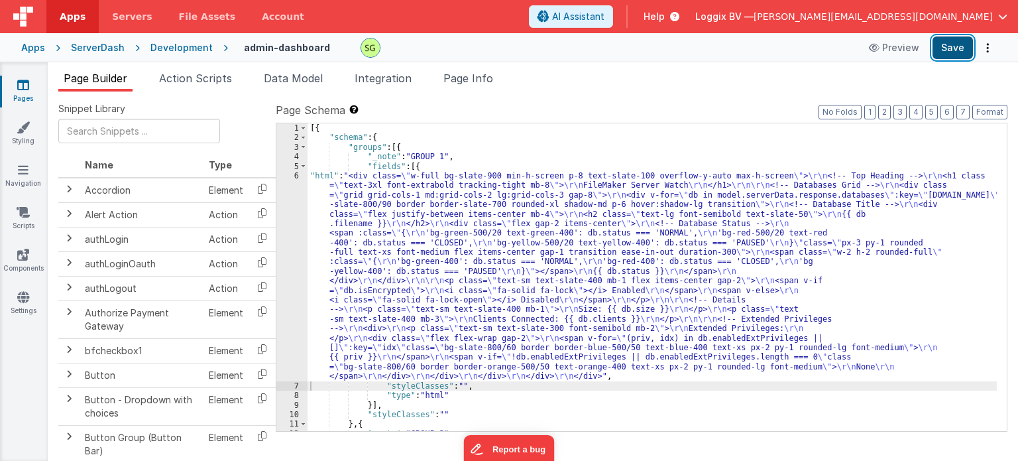
click at [962, 46] on button "Save" at bounding box center [952, 47] width 40 height 23
click at [297, 174] on div "6" at bounding box center [291, 276] width 31 height 210
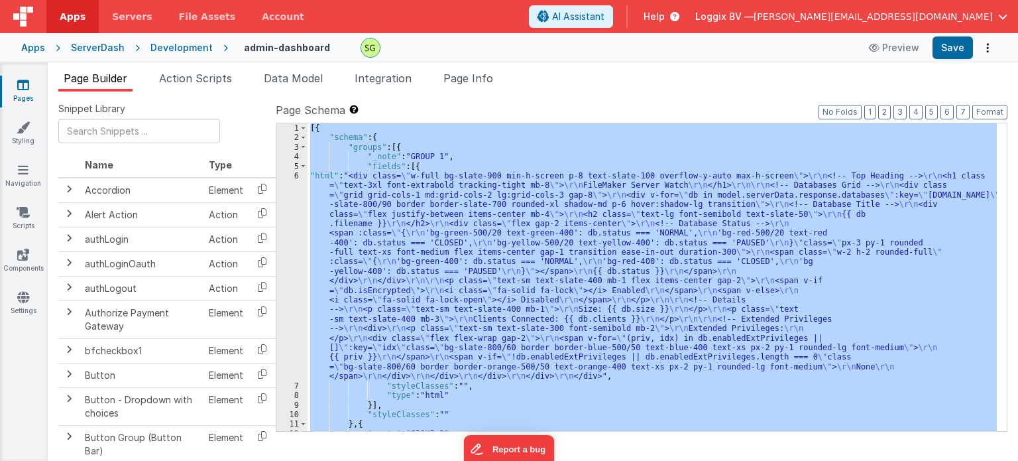
click at [297, 174] on div "6" at bounding box center [291, 276] width 31 height 210
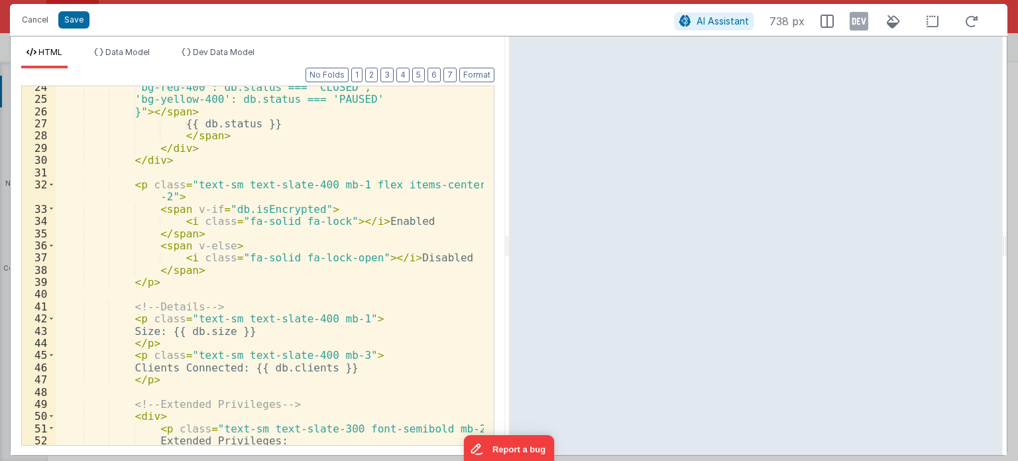
scroll to position [334, 0]
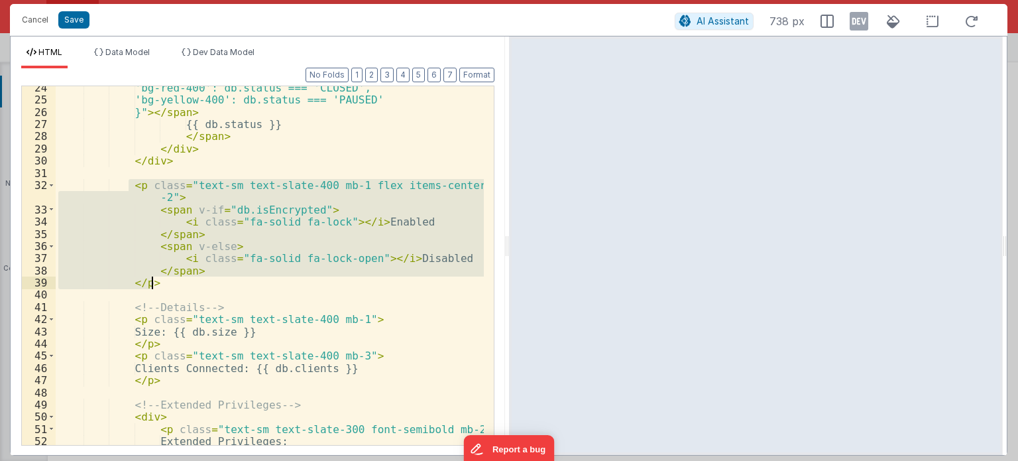
drag, startPoint x: 127, startPoint y: 182, endPoint x: 178, endPoint y: 281, distance: 111.2
click at [178, 281] on div "'bg-red-400': db.status === 'CLOSED', 'bg-yellow-400': db.status === 'PAUSED' }…" at bounding box center [270, 274] width 428 height 384
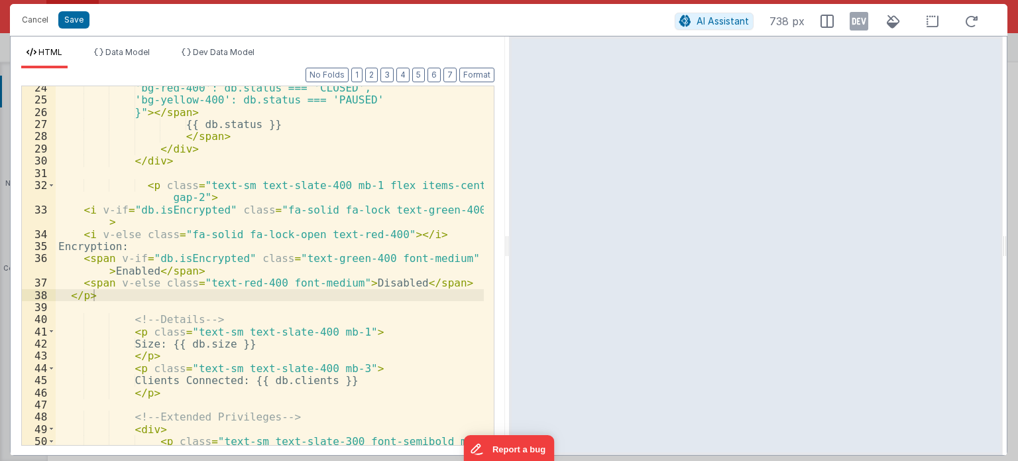
click at [471, 65] on ul "HTML Data Model Dev Data Model" at bounding box center [258, 57] width 494 height 21
click at [471, 68] on button "Format" at bounding box center [476, 75] width 35 height 15
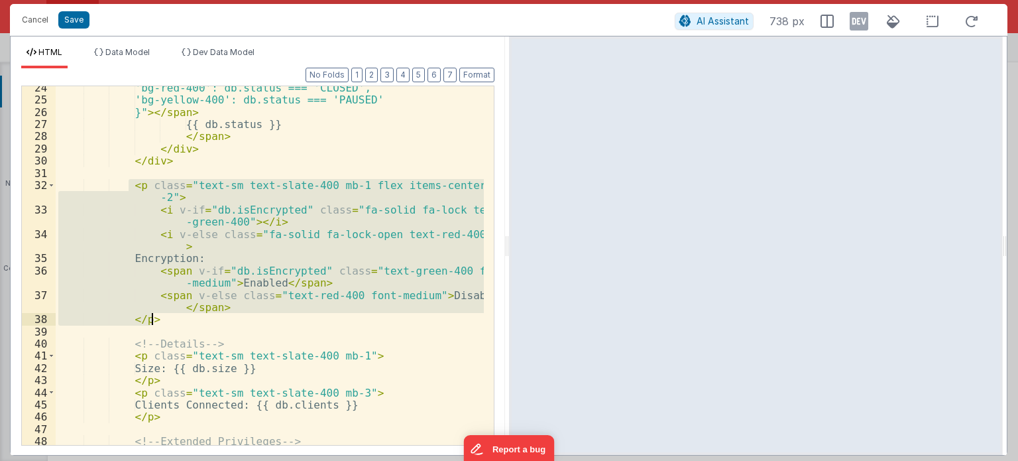
drag, startPoint x: 125, startPoint y: 184, endPoint x: 170, endPoint y: 319, distance: 142.3
click at [170, 319] on div "'bg-red-400': db.status === 'CLOSED', 'bg-yellow-400': db.status === 'PAUSED' }…" at bounding box center [270, 274] width 428 height 384
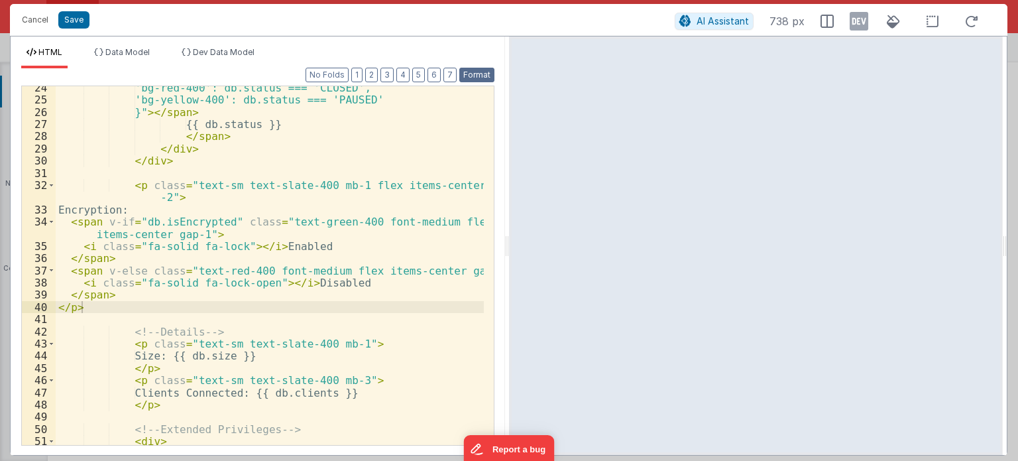
click at [473, 69] on button "Format" at bounding box center [476, 75] width 35 height 15
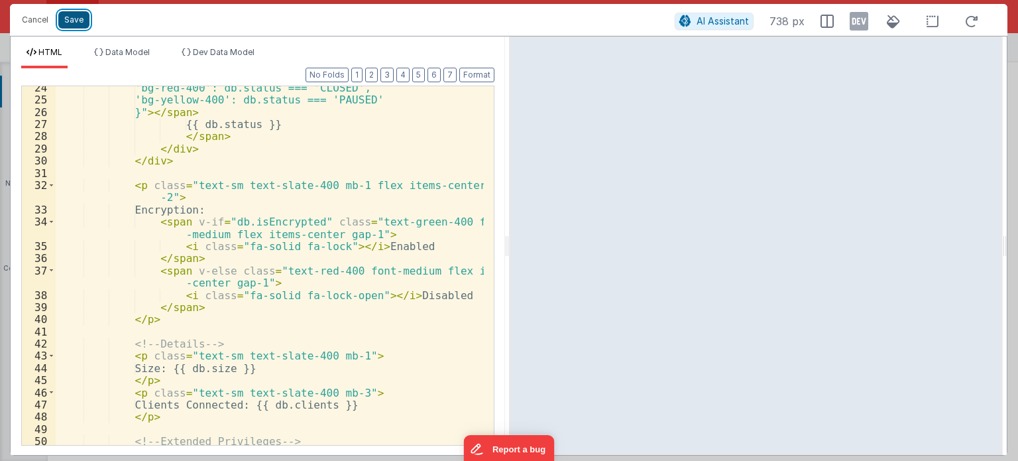
click at [74, 21] on button "Save" at bounding box center [73, 19] width 31 height 17
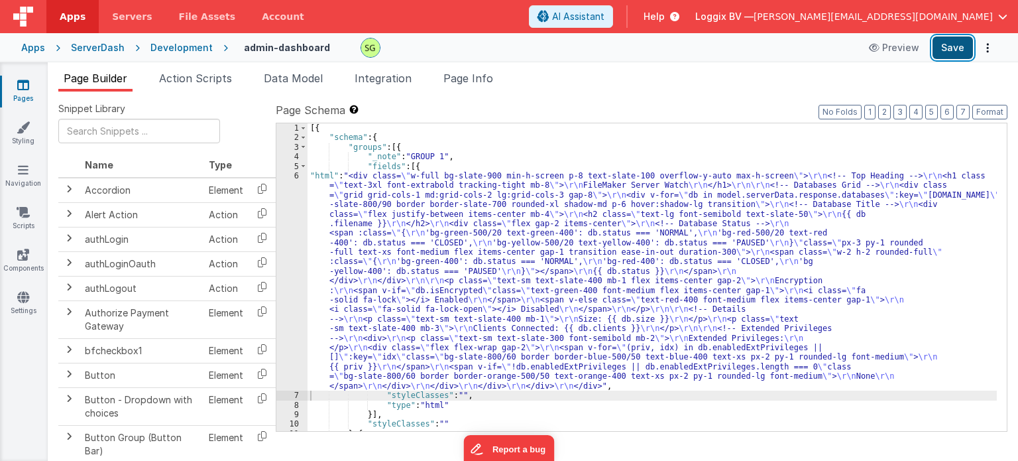
click at [949, 56] on button "Save" at bounding box center [952, 47] width 40 height 23
click at [298, 177] on div "6" at bounding box center [291, 280] width 31 height 219
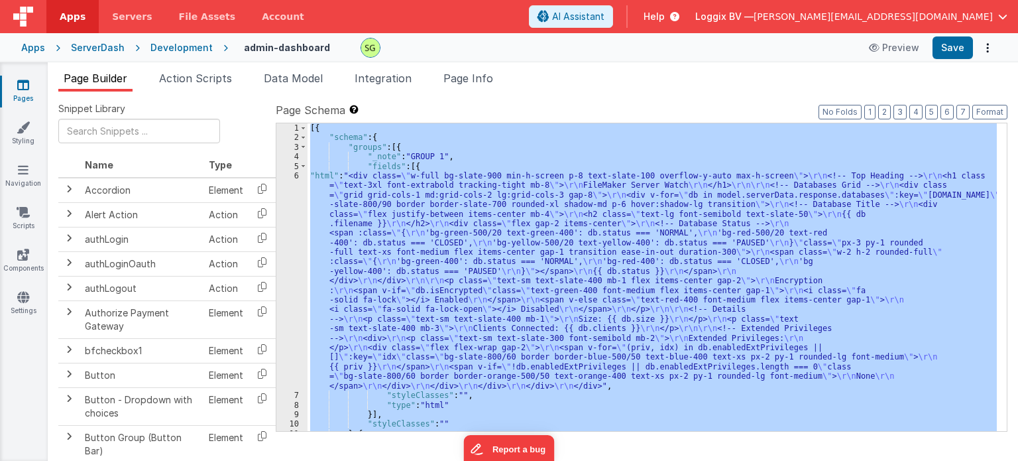
click at [298, 177] on div "6" at bounding box center [291, 280] width 31 height 219
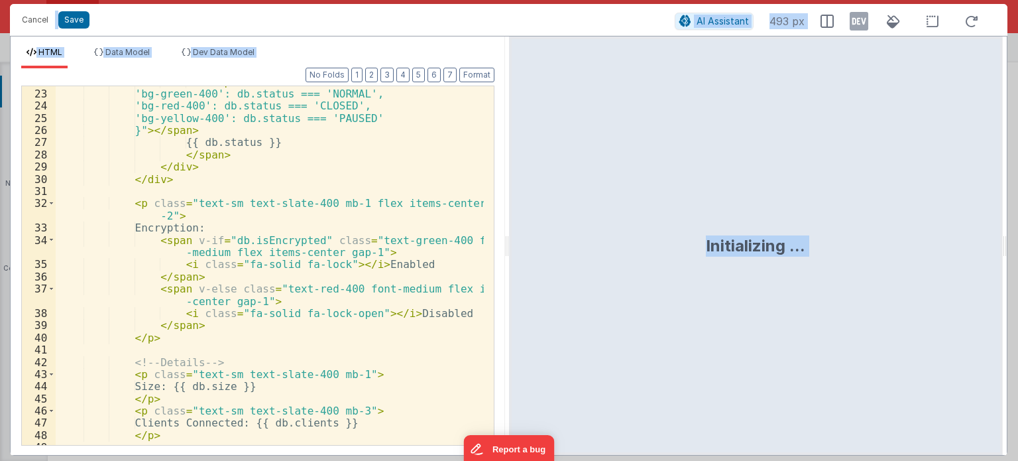
scroll to position [317, 0]
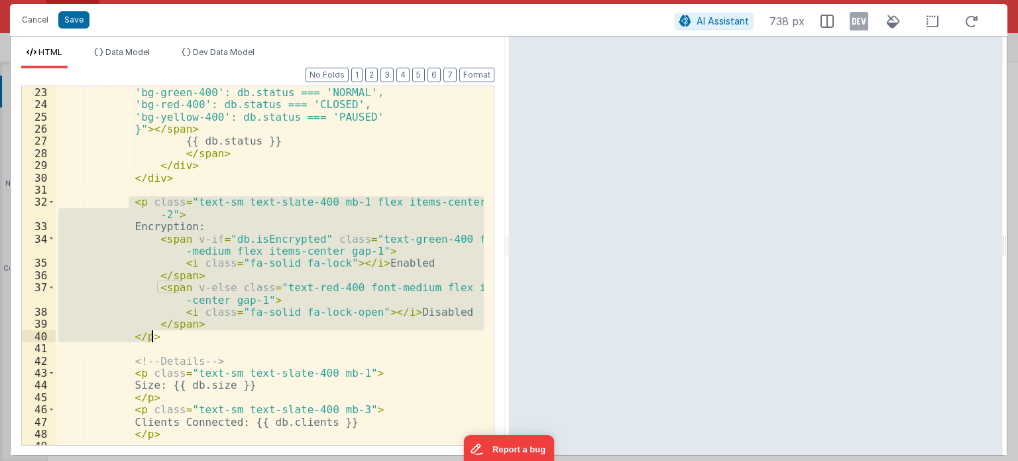
drag, startPoint x: 129, startPoint y: 199, endPoint x: 162, endPoint y: 336, distance: 140.3
click at [162, 336] on div "'bg-green-400': db.status === 'NORMAL', 'bg-red-400': db.status === 'CLOSED', '…" at bounding box center [270, 278] width 428 height 384
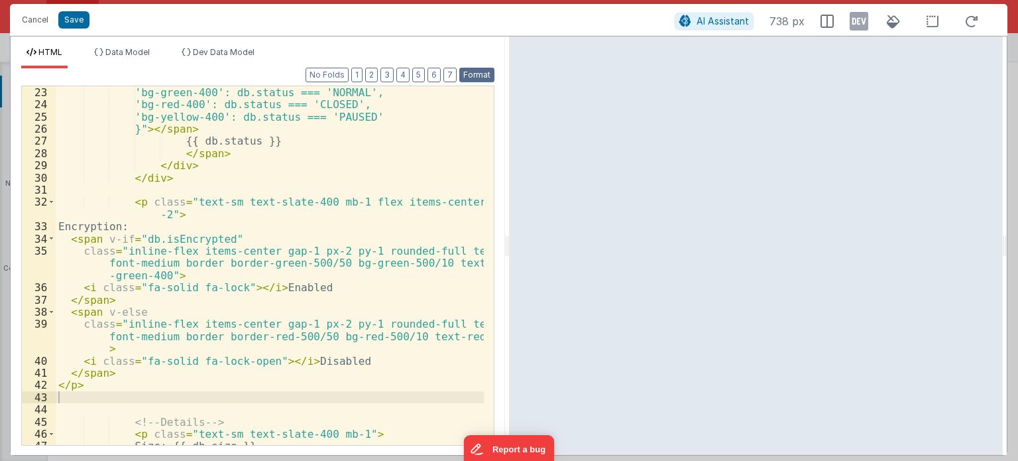
click at [471, 72] on button "Format" at bounding box center [476, 75] width 35 height 15
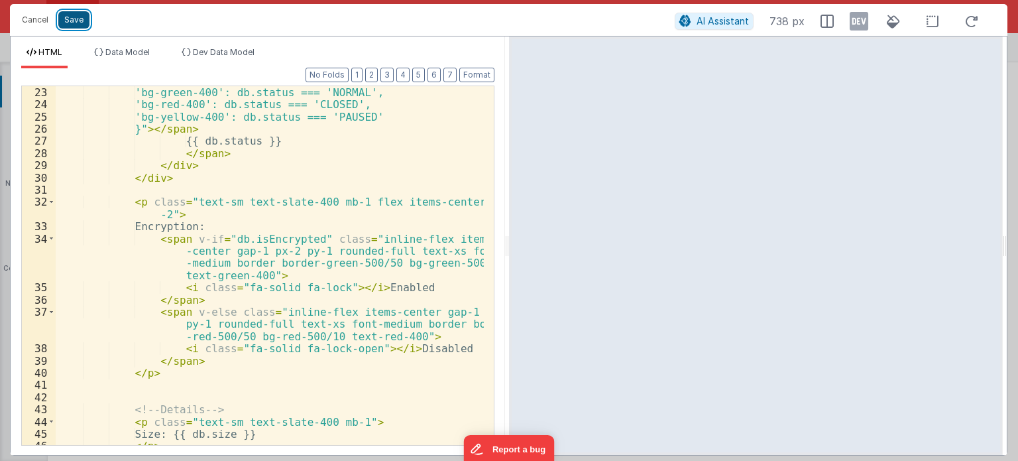
click at [77, 17] on button "Save" at bounding box center [73, 19] width 31 height 17
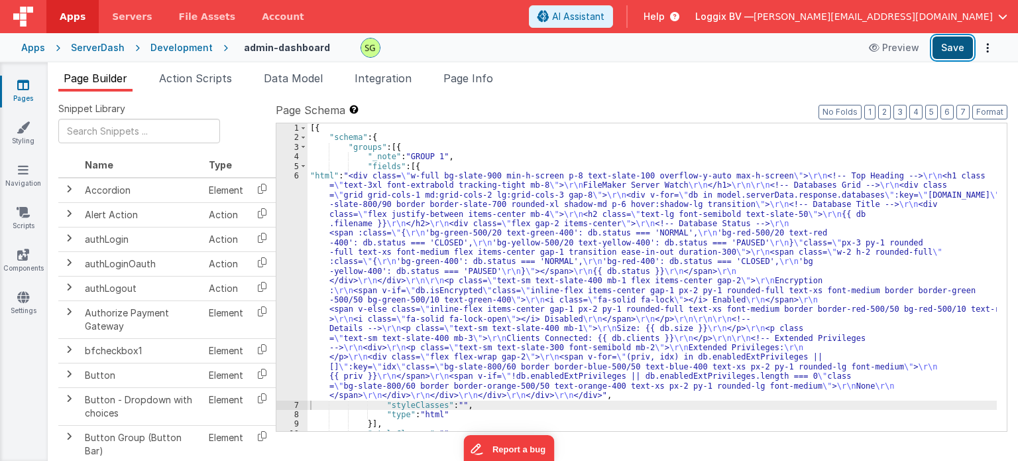
click at [946, 50] on button "Save" at bounding box center [952, 47] width 40 height 23
click at [201, 48] on div "Development" at bounding box center [181, 47] width 62 height 13
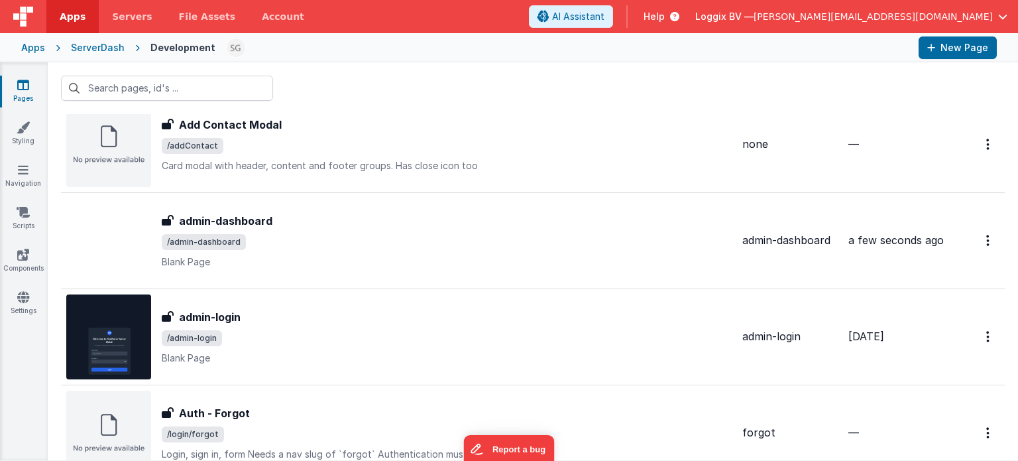
scroll to position [5, 0]
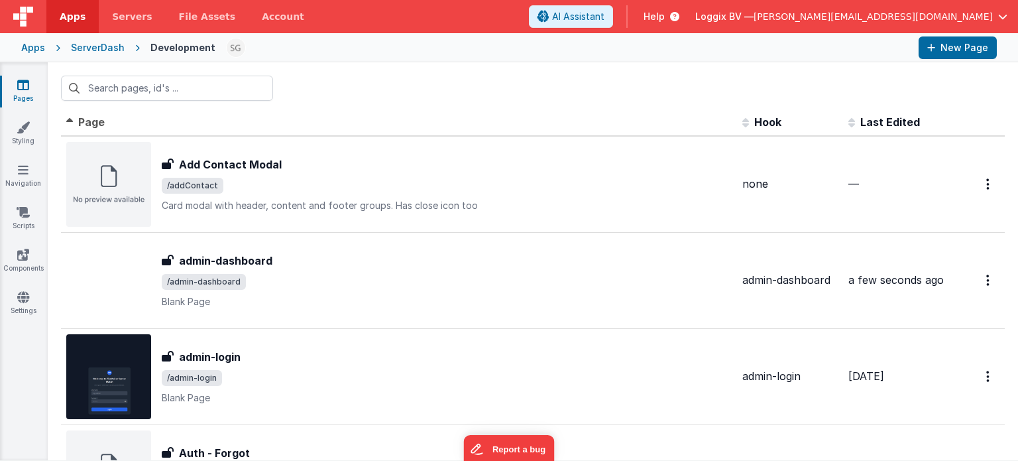
click at [320, 376] on span "/admin-login" at bounding box center [447, 378] width 570 height 16
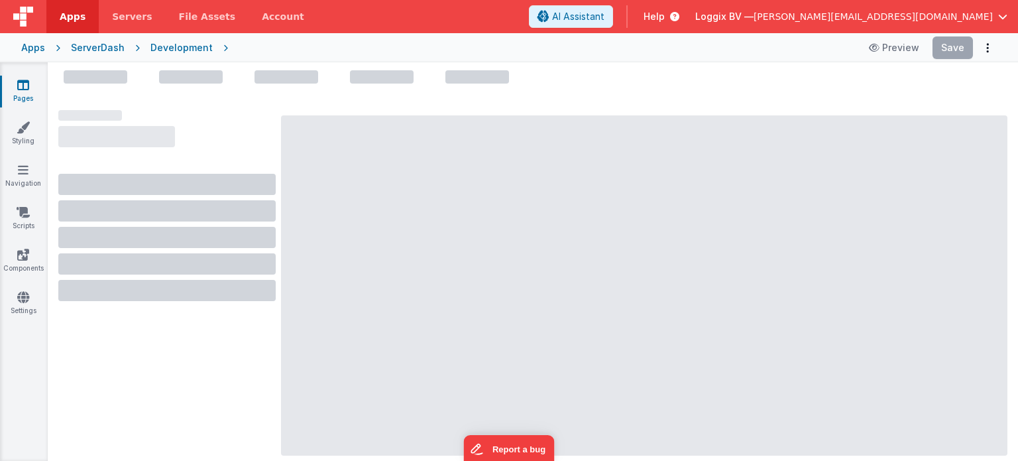
click at [194, 50] on div "Development" at bounding box center [181, 47] width 62 height 13
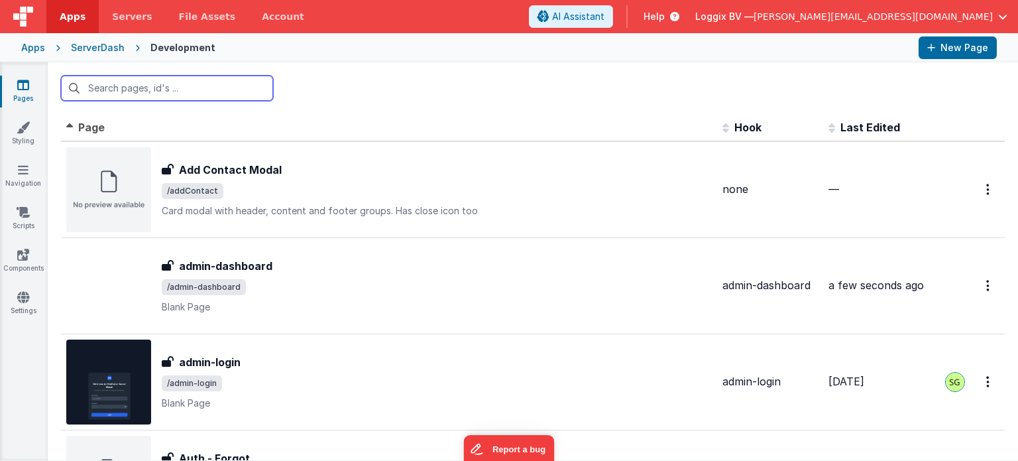
click at [187, 86] on input "text" at bounding box center [167, 88] width 212 height 25
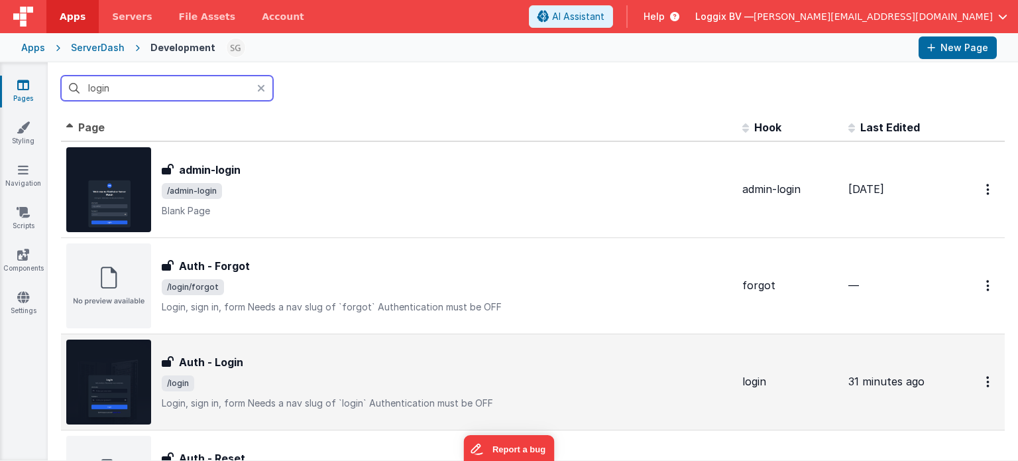
type input "login"
click at [341, 391] on div "Auth - Login Auth - Login /login Login, sign in, formNeeds a nav slug of `logi…" at bounding box center [447, 382] width 570 height 56
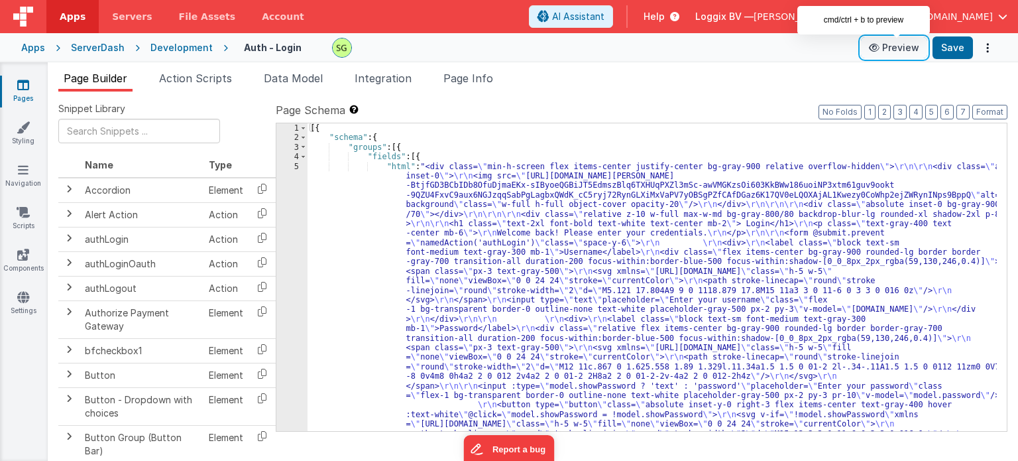
click at [890, 47] on button "Preview" at bounding box center [894, 47] width 66 height 21
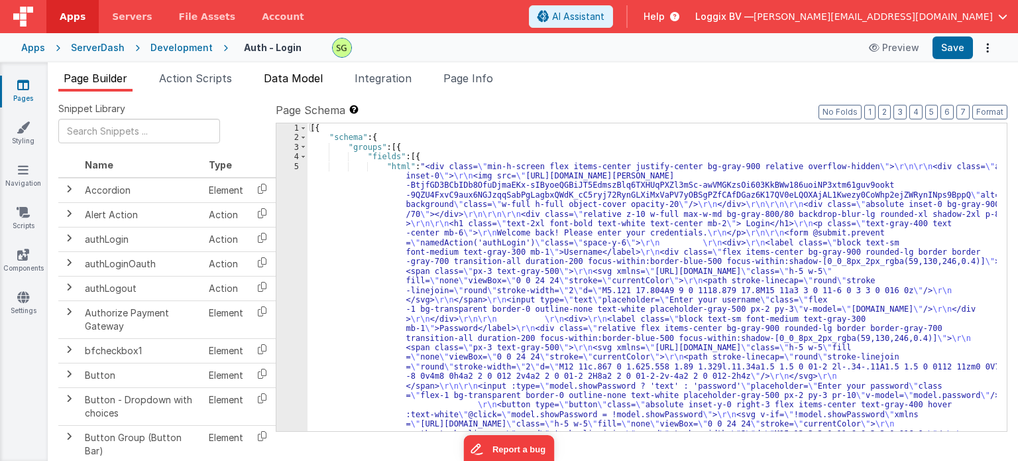
click at [289, 74] on span "Data Model" at bounding box center [293, 78] width 59 height 13
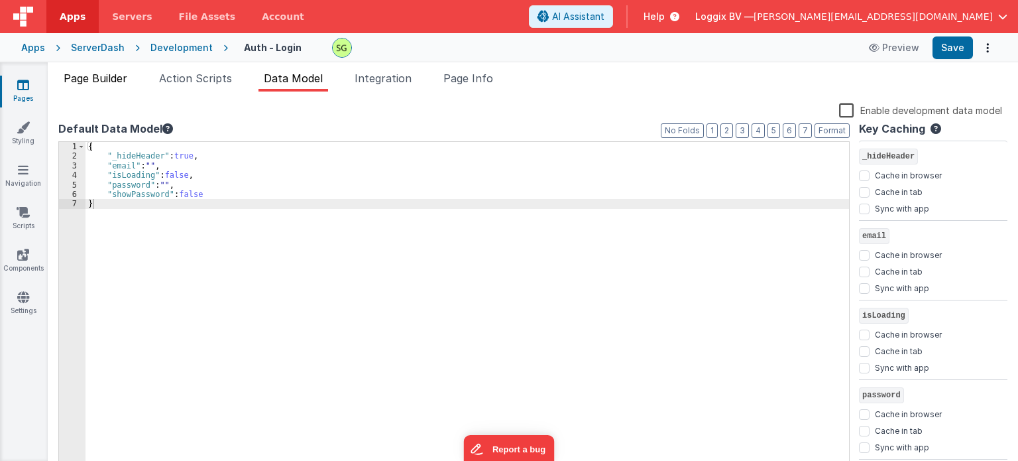
click at [93, 78] on span "Page Builder" at bounding box center [96, 78] width 64 height 13
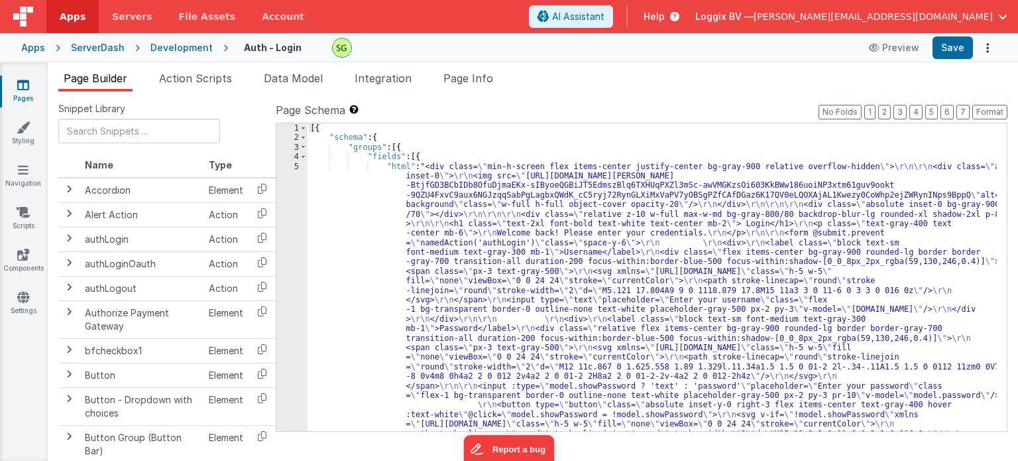
click at [297, 166] on div "5" at bounding box center [291, 357] width 31 height 391
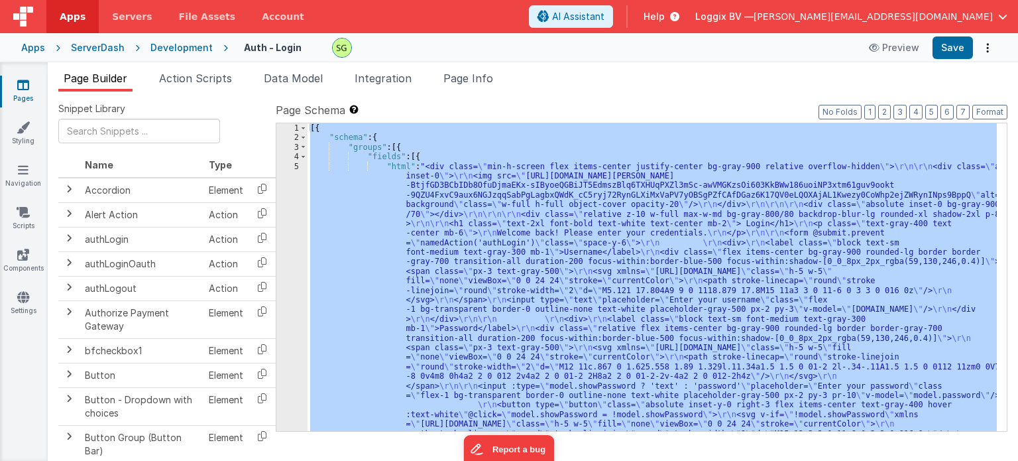
click at [297, 166] on div "5" at bounding box center [291, 357] width 31 height 391
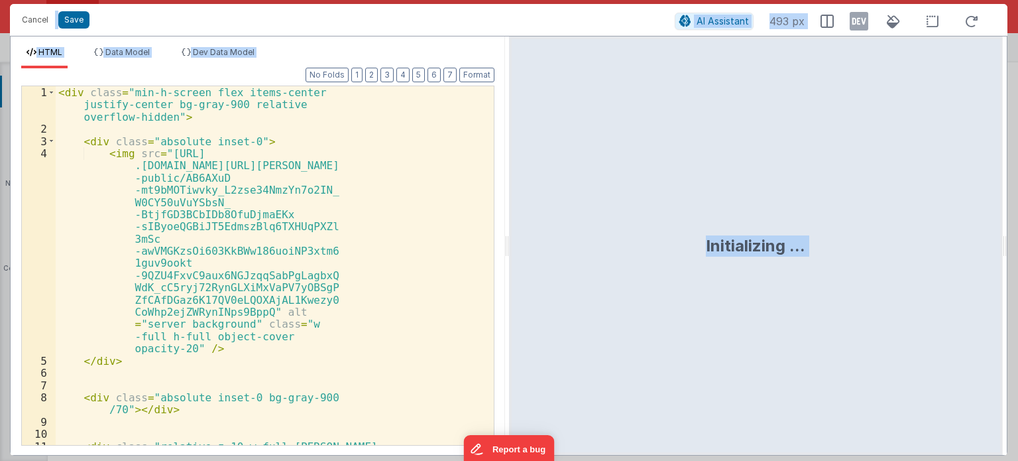
click at [418, 252] on div "< div class = "min-h-screen flex items-center justify-center bg-gray-900 relati…" at bounding box center [270, 302] width 428 height 432
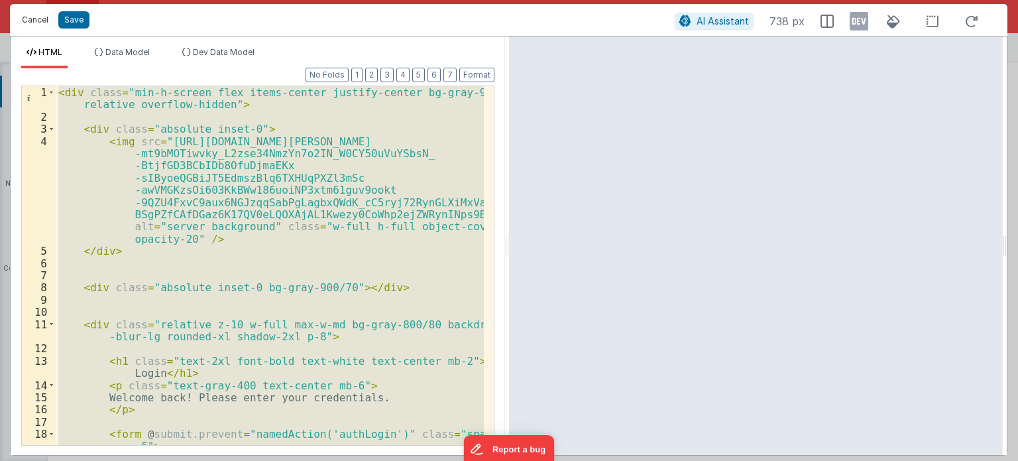
click at [27, 11] on button "Cancel" at bounding box center [35, 20] width 40 height 19
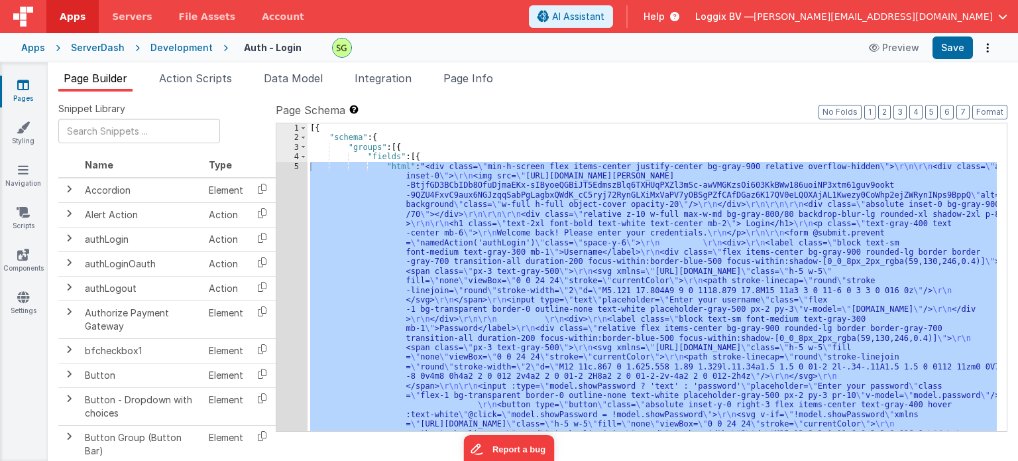
click at [166, 52] on div "Development" at bounding box center [181, 47] width 62 height 13
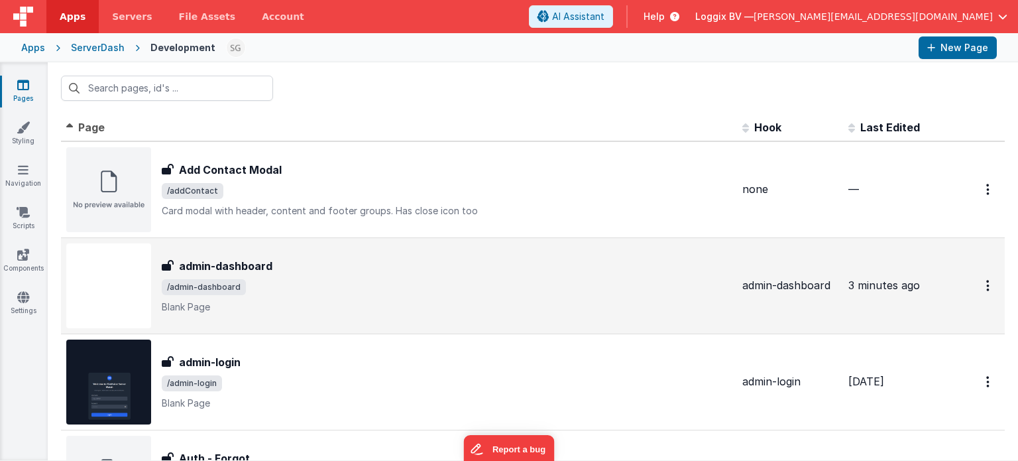
click at [271, 311] on p "Blank Page" at bounding box center [447, 306] width 570 height 13
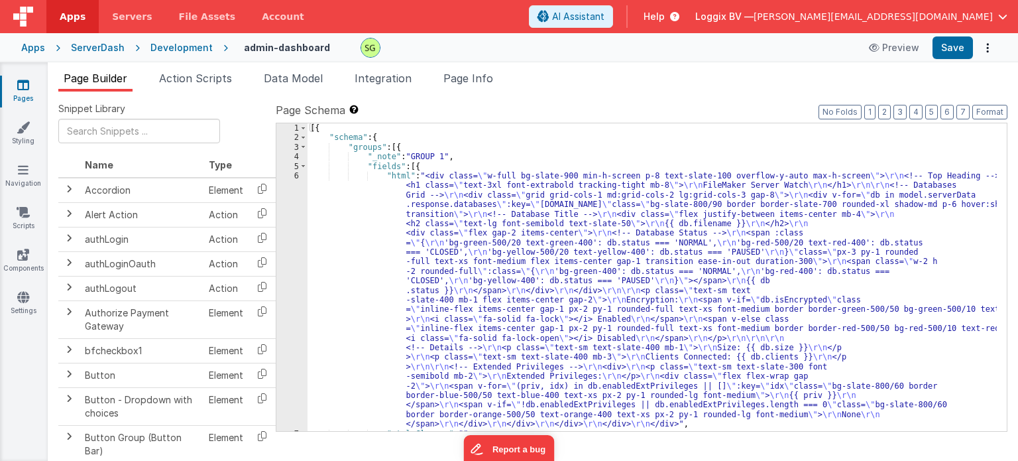
click at [296, 178] on div "6" at bounding box center [291, 300] width 31 height 258
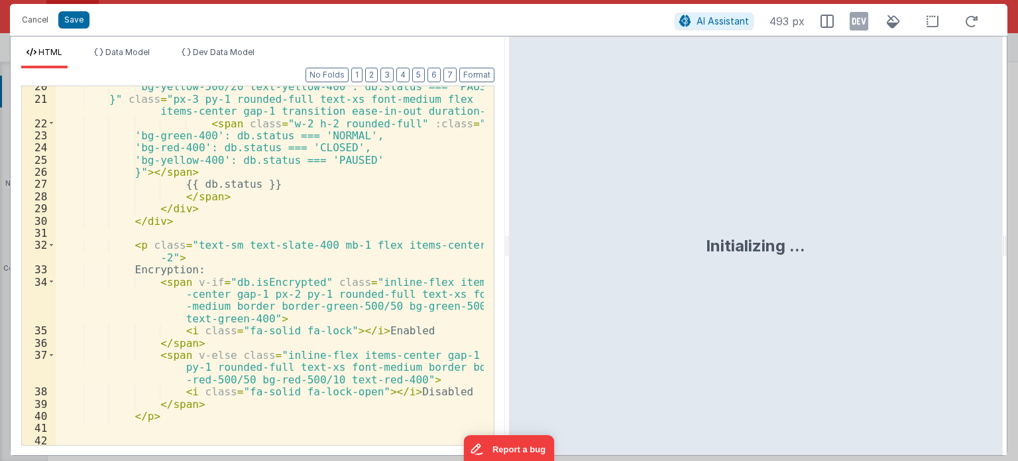
scroll to position [275, 0]
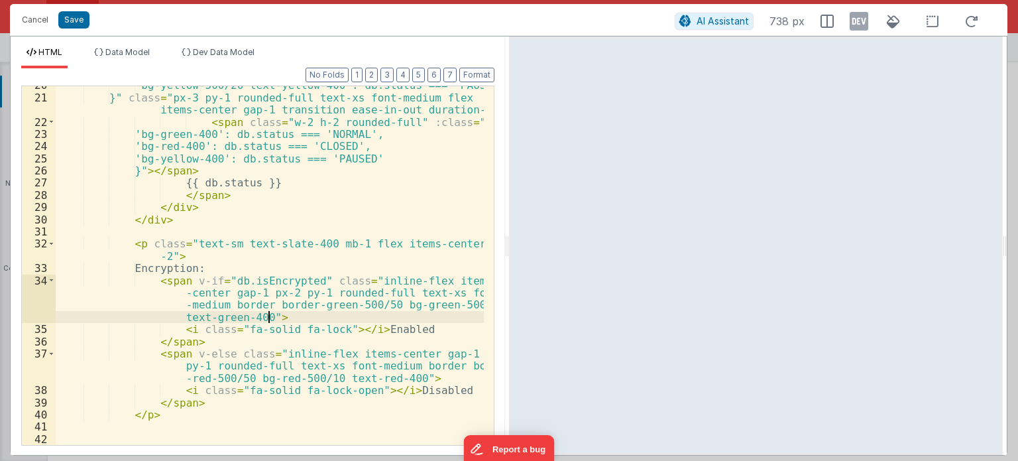
click at [361, 314] on div "'bg-yellow-500/20 text-yellow-400': db.status === 'PAUSED' }" class = "px-3 py-…" at bounding box center [270, 271] width 428 height 384
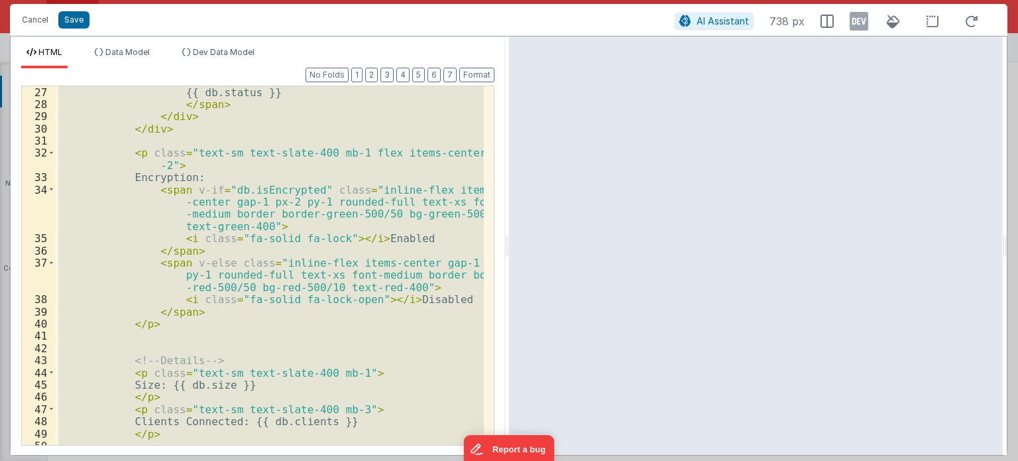
scroll to position [359, 0]
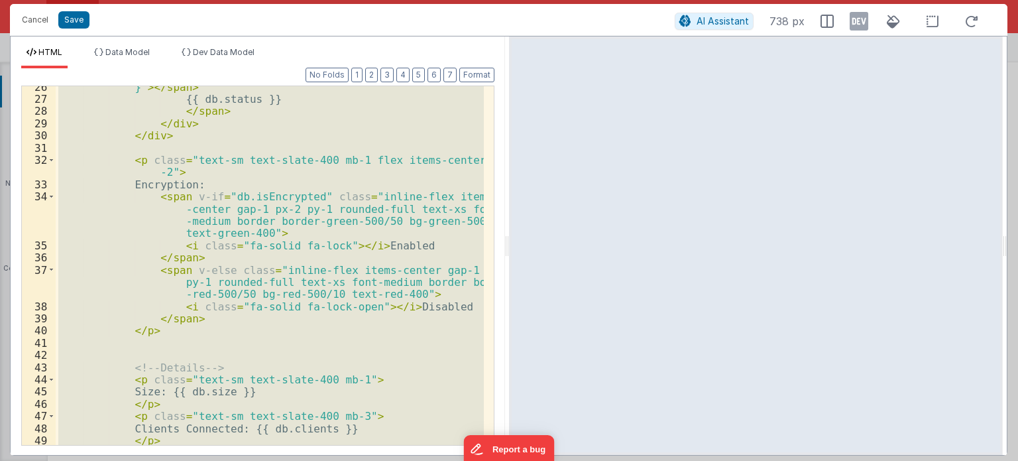
click at [129, 161] on div "}" > </ span > {{ db.status }} </ span > </ div > </ div > < p class = "text-sm…" at bounding box center [270, 265] width 428 height 359
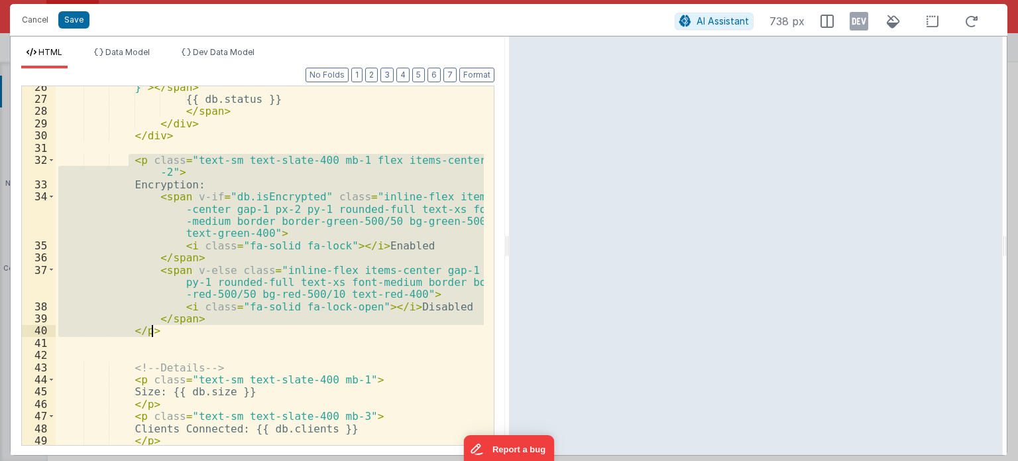
drag, startPoint x: 129, startPoint y: 161, endPoint x: 172, endPoint y: 333, distance: 177.0
click at [172, 333] on div "}" > </ span > {{ db.status }} </ span > </ div > </ div > < p class = "text-sm…" at bounding box center [270, 273] width 428 height 384
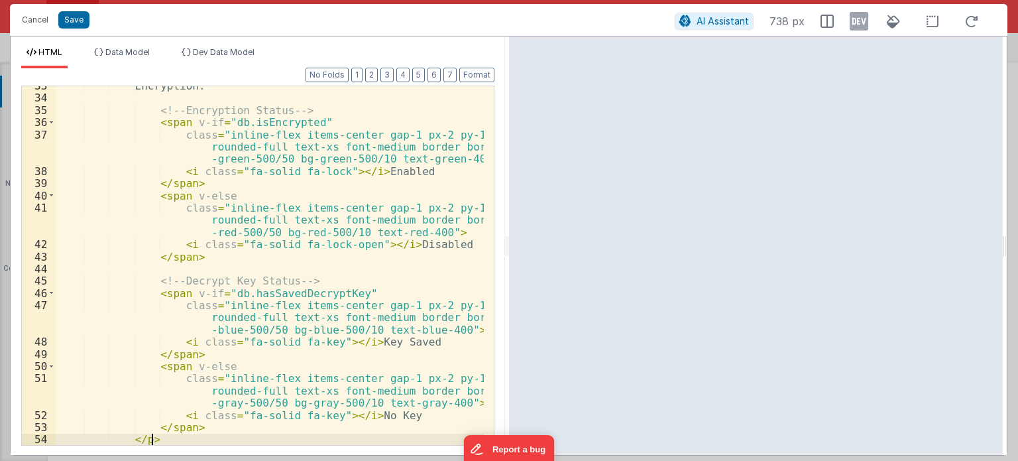
scroll to position [458, 0]
click at [71, 17] on button "Save" at bounding box center [73, 19] width 31 height 17
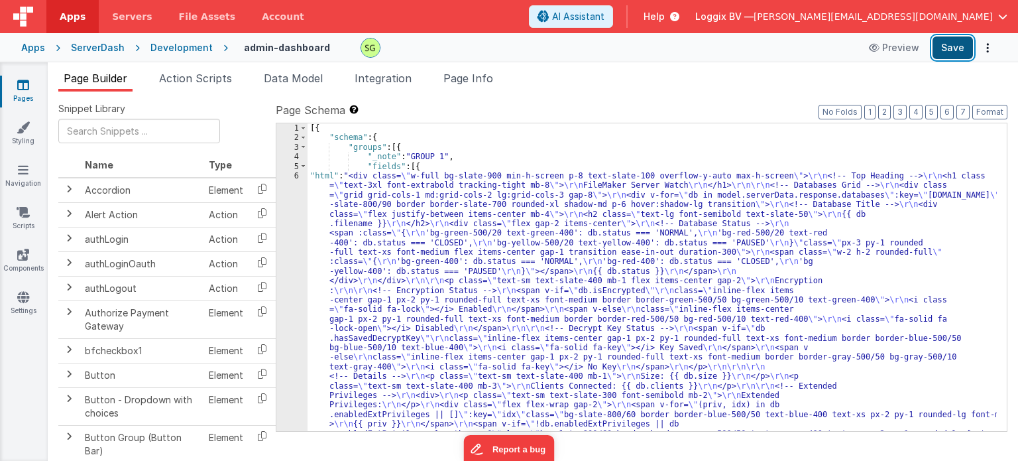
click at [939, 46] on button "Save" at bounding box center [952, 47] width 40 height 23
click at [298, 176] on div "6" at bounding box center [291, 309] width 31 height 277
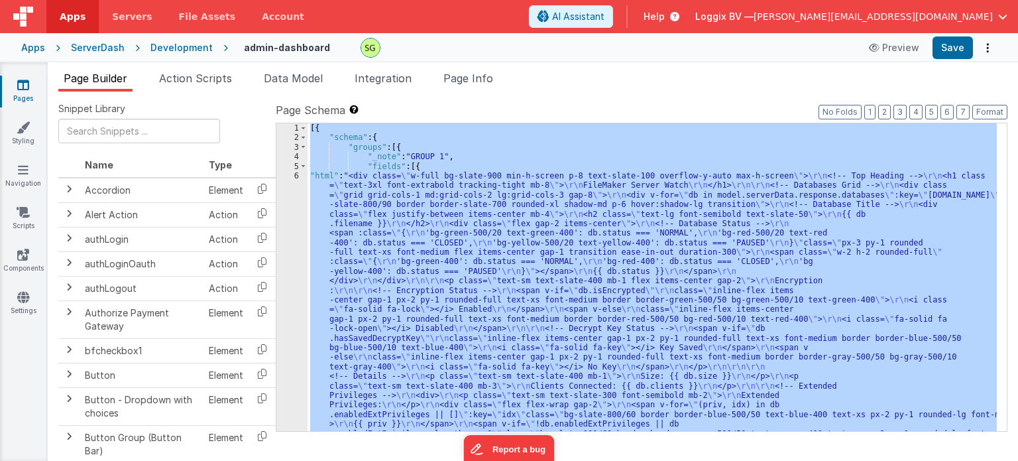
click at [298, 176] on div "6" at bounding box center [291, 309] width 31 height 277
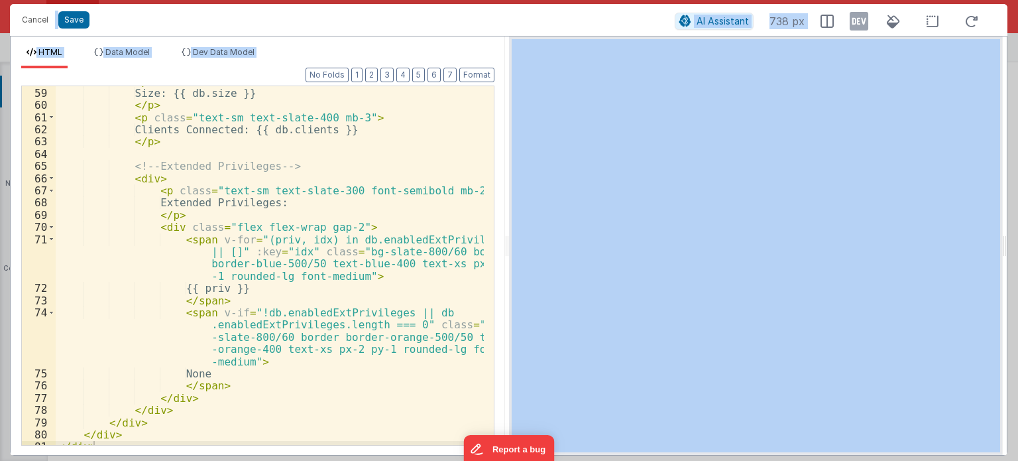
scroll to position [865, 0]
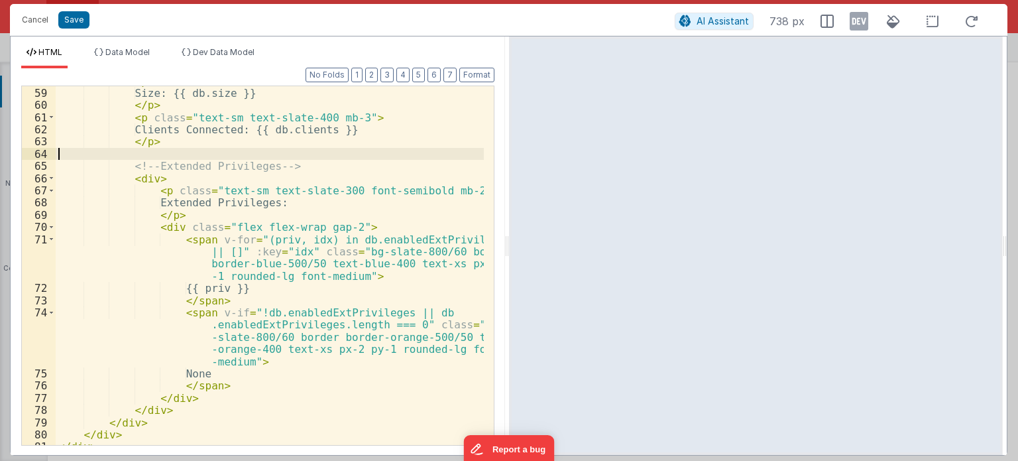
click at [377, 151] on div "< p class = "text-sm text-slate-400 mb-1" > Size: {{ db.size }} </ p > < p clas…" at bounding box center [270, 267] width 428 height 384
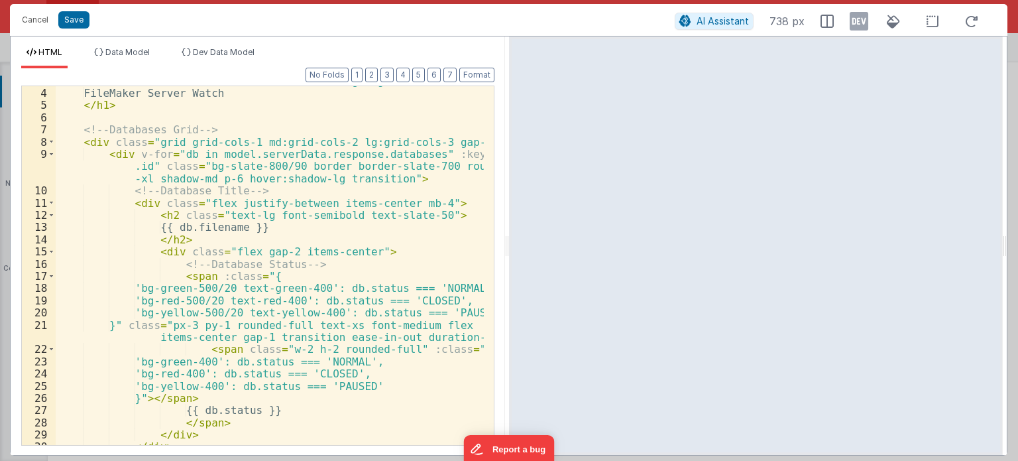
scroll to position [0, 0]
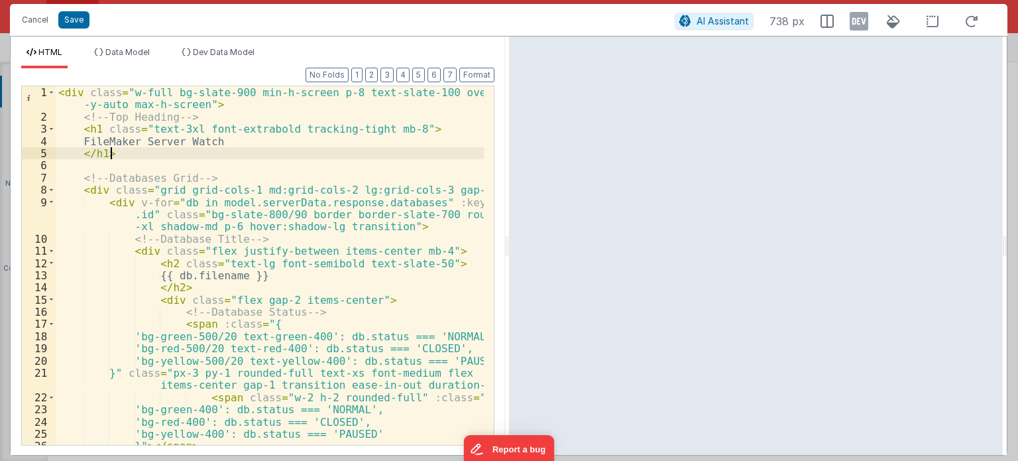
click at [377, 151] on div "< div class = "w-full bg-slate-900 min-h-screen p-8 text-slate-100 overflow -y-…" at bounding box center [270, 284] width 428 height 396
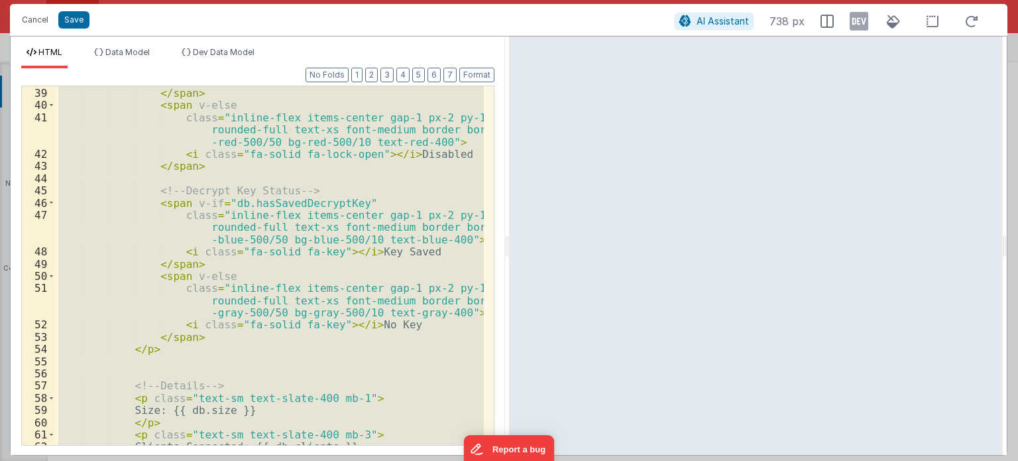
scroll to position [689, 0]
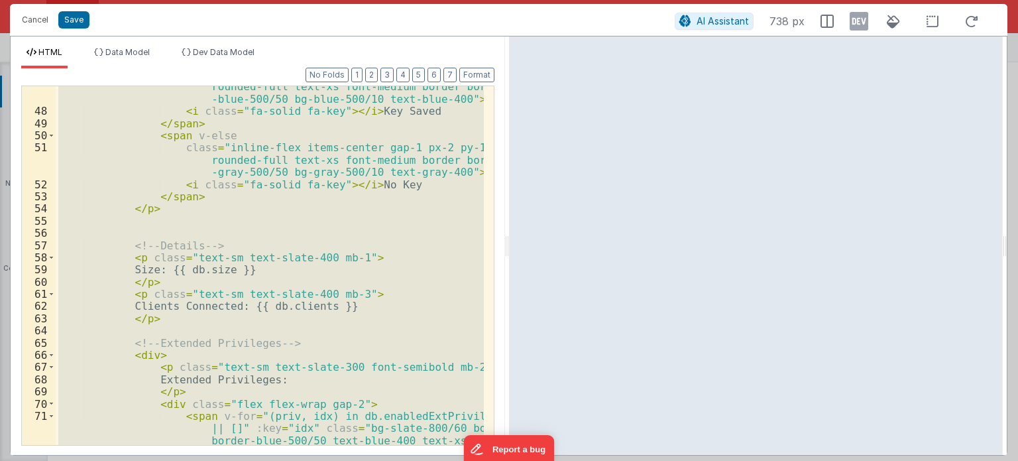
click at [233, 242] on div "class = "inline-flex items-center gap-1 px-2 py-1 rounded-full text-xs font-med…" at bounding box center [270, 265] width 428 height 359
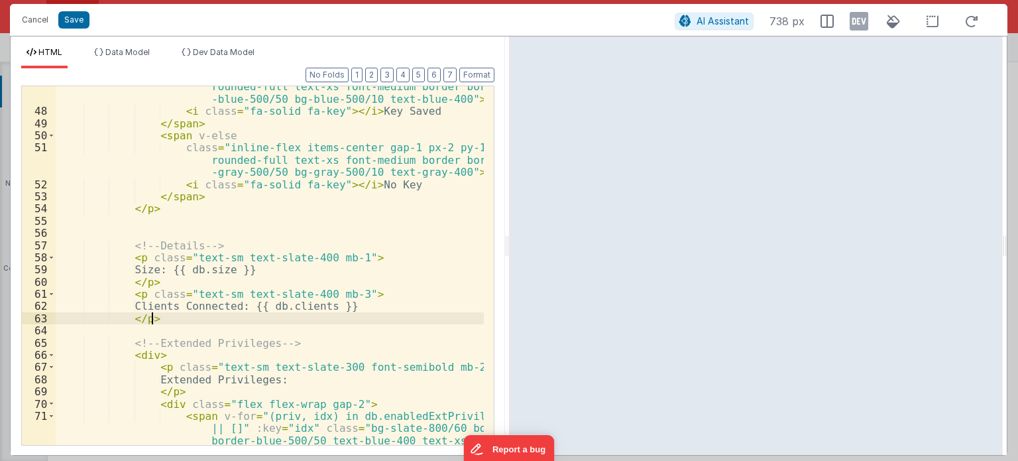
click at [164, 319] on div "class = "inline-flex items-center gap-1 px-2 py-1 rounded-full text-xs font-med…" at bounding box center [270, 290] width 428 height 445
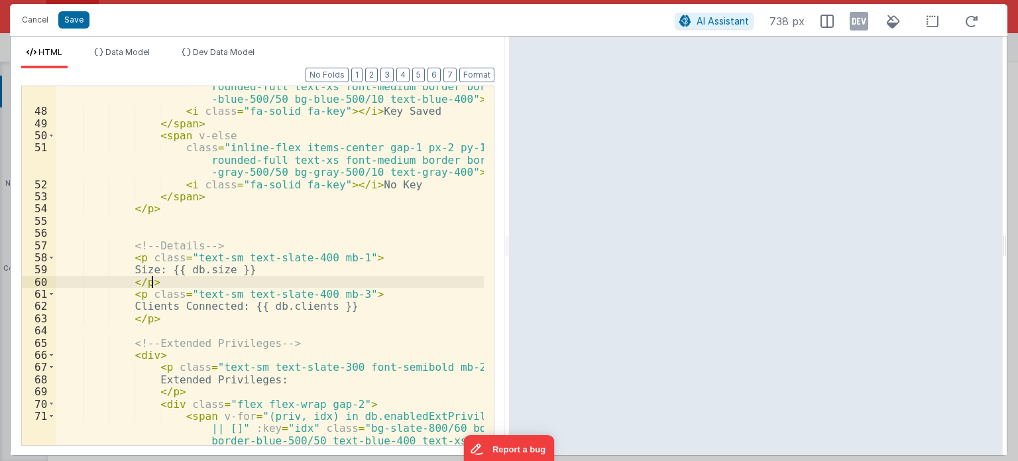
click at [161, 286] on div "class = "inline-flex items-center gap-1 px-2 py-1 rounded-full text-xs font-med…" at bounding box center [270, 290] width 428 height 445
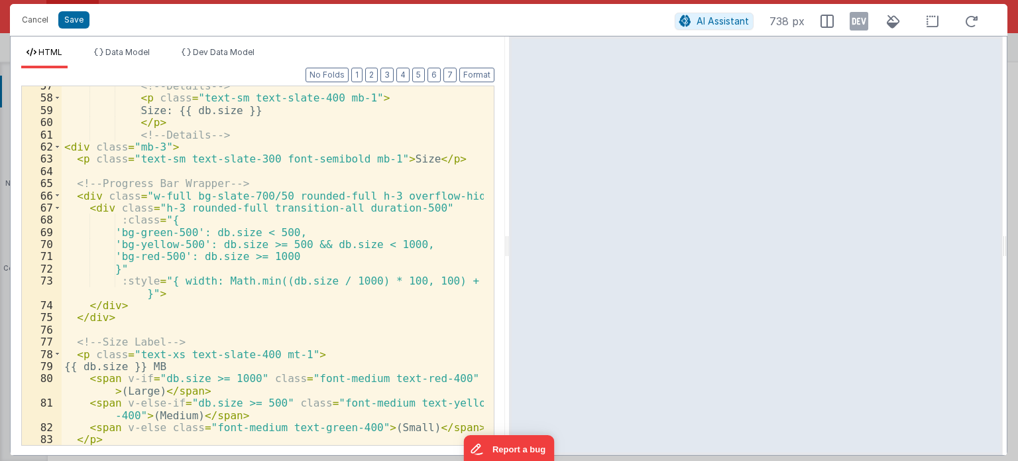
scroll to position [872, 0]
click at [477, 77] on button "Format" at bounding box center [476, 75] width 35 height 15
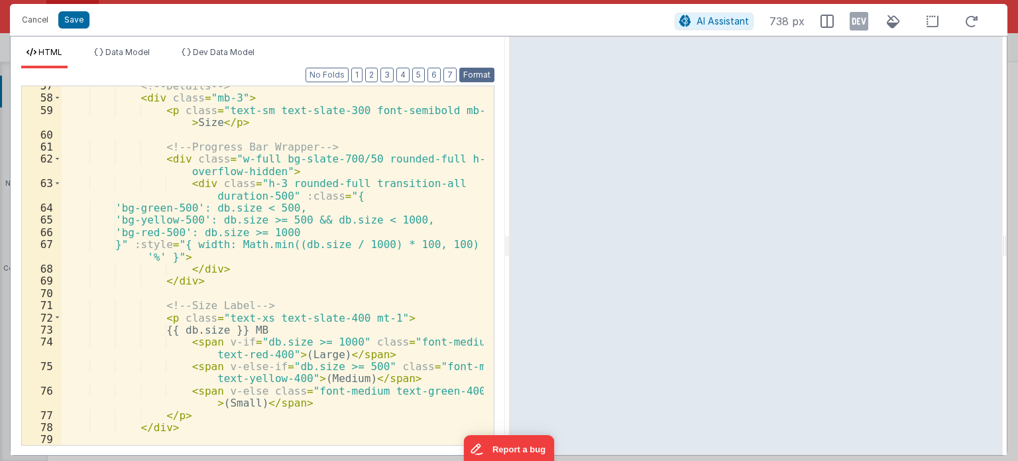
scroll to position [897, 0]
click at [65, 24] on button "Save" at bounding box center [73, 19] width 31 height 17
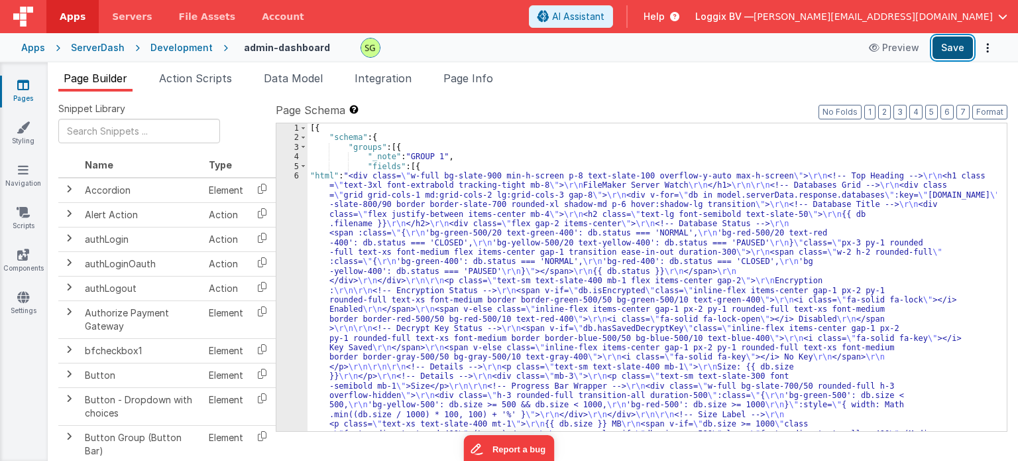
click at [950, 45] on button "Save" at bounding box center [952, 47] width 40 height 23
click at [296, 176] on div "6" at bounding box center [291, 342] width 31 height 343
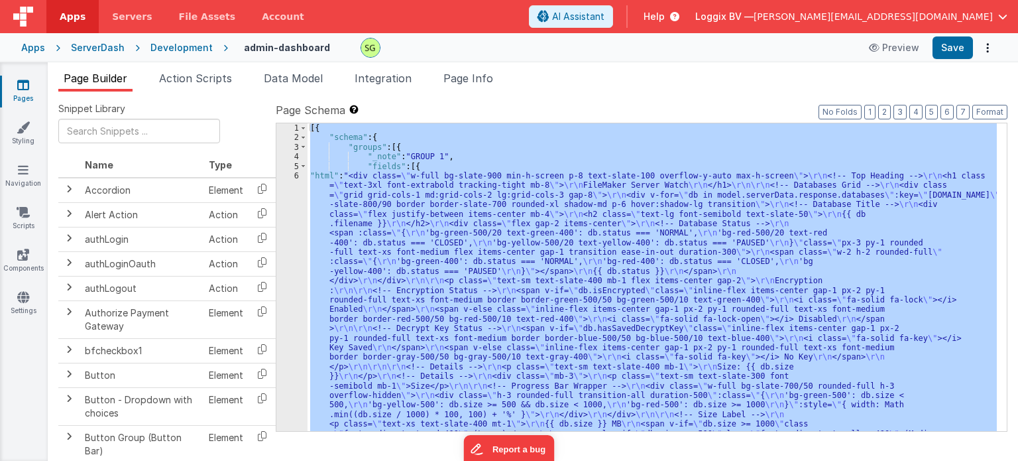
click at [296, 176] on div "6" at bounding box center [291, 342] width 31 height 343
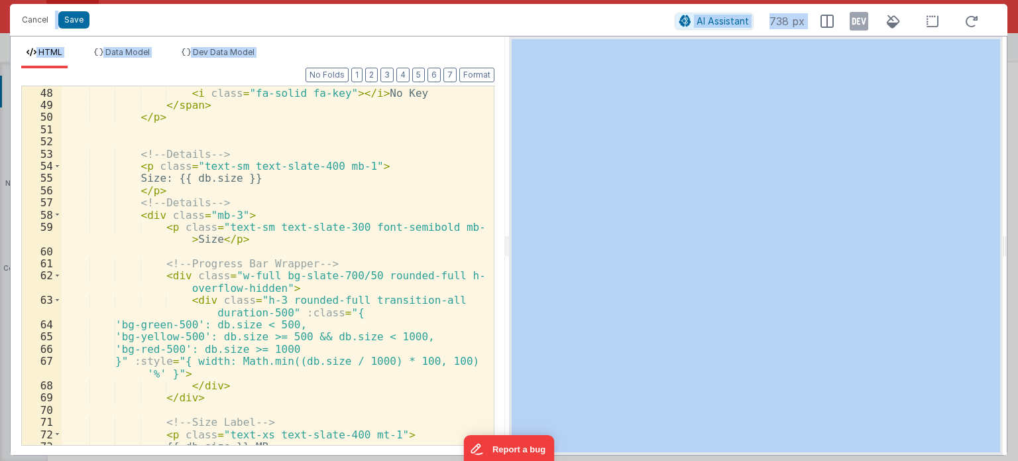
scroll to position [779, 0]
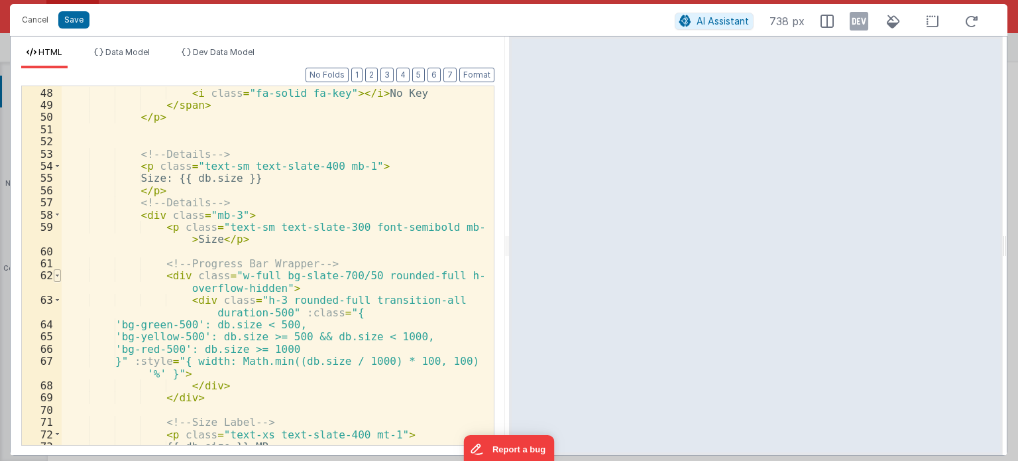
click at [56, 276] on span at bounding box center [57, 275] width 7 height 12
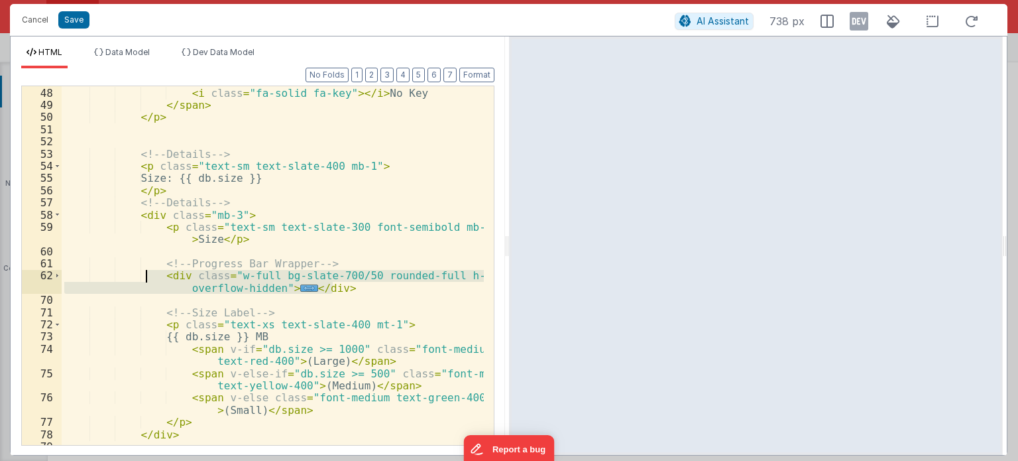
drag, startPoint x: 361, startPoint y: 286, endPoint x: 146, endPoint y: 278, distance: 214.2
click at [146, 278] on div "< span v-else class = "inline-flex items-center gap-1 px-2 py-1 rounded-full te…" at bounding box center [273, 254] width 422 height 408
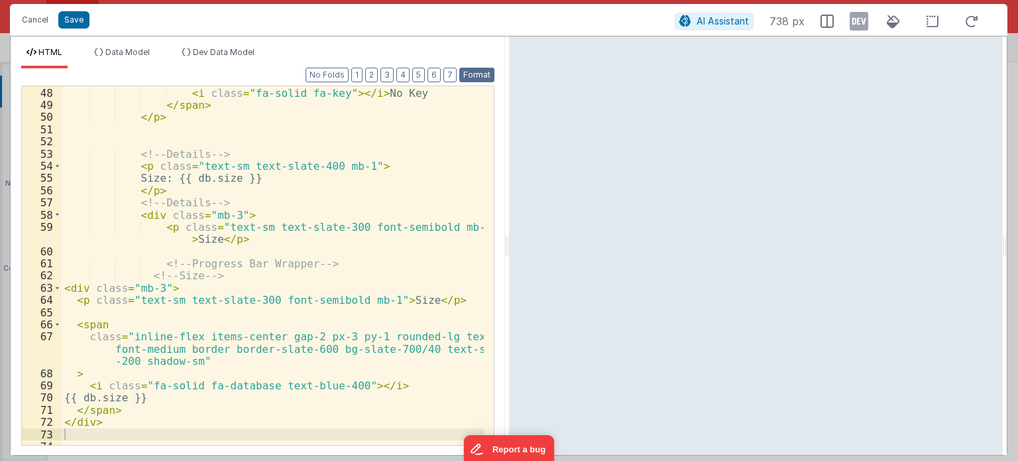
click at [483, 71] on button "Format" at bounding box center [476, 75] width 35 height 15
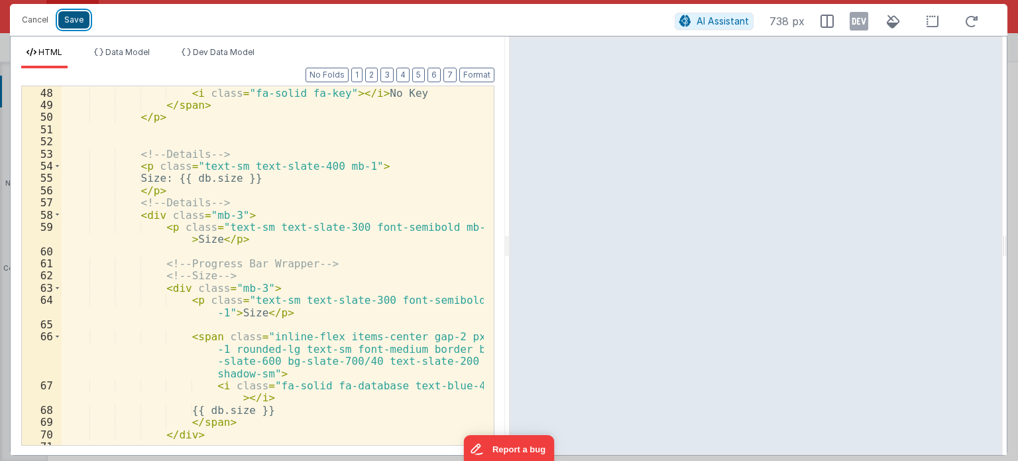
click at [58, 22] on button "Save" at bounding box center [73, 19] width 31 height 17
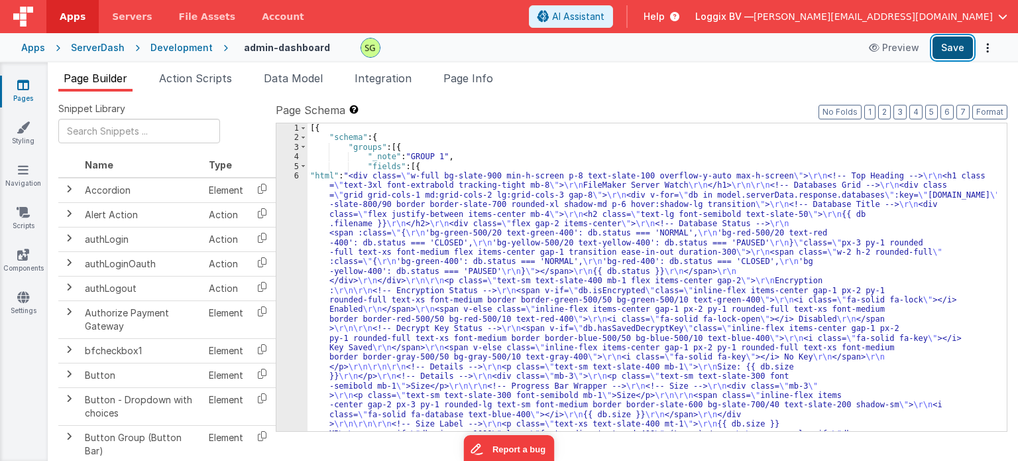
click at [966, 53] on button "Save" at bounding box center [952, 47] width 40 height 23
click at [952, 52] on button "Save" at bounding box center [952, 47] width 40 height 23
click at [28, 95] on link "Pages" at bounding box center [23, 91] width 48 height 27
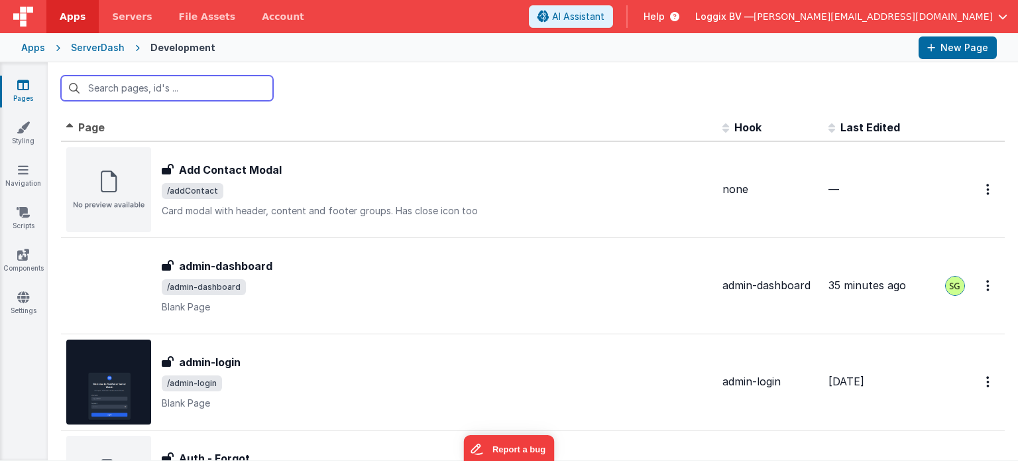
click at [140, 89] on input "text" at bounding box center [167, 88] width 212 height 25
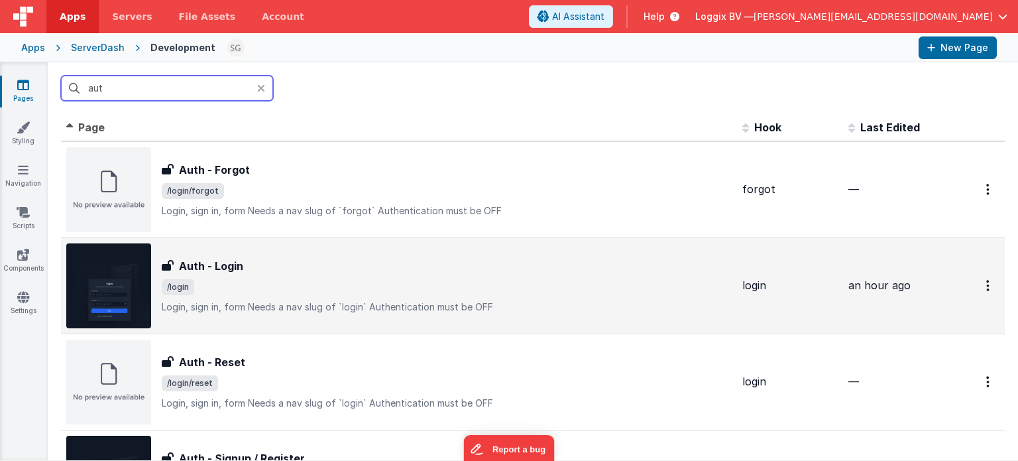
type input "aut"
click at [353, 249] on div "Auth - Login Auth - Login /login Login, sign in, formNeeds a nav slug of `logi…" at bounding box center [398, 285] width 665 height 85
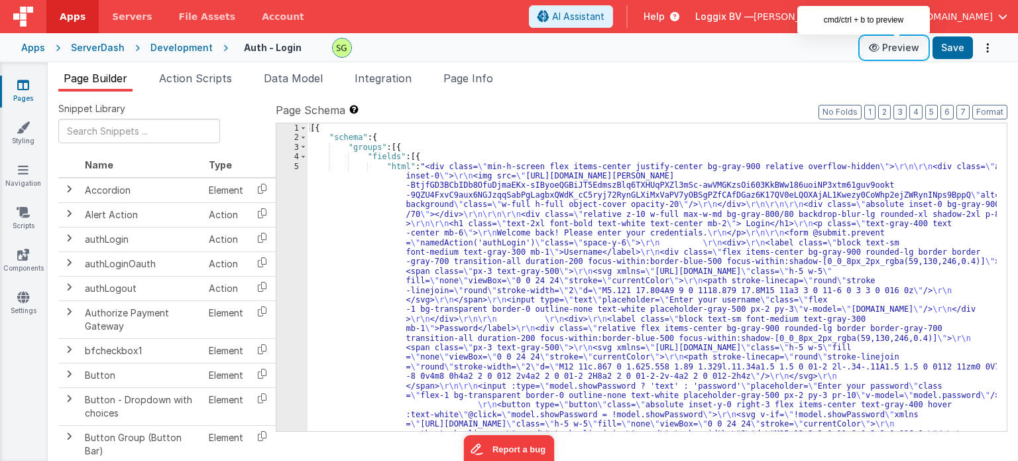
click at [885, 48] on button "Preview" at bounding box center [894, 47] width 66 height 21
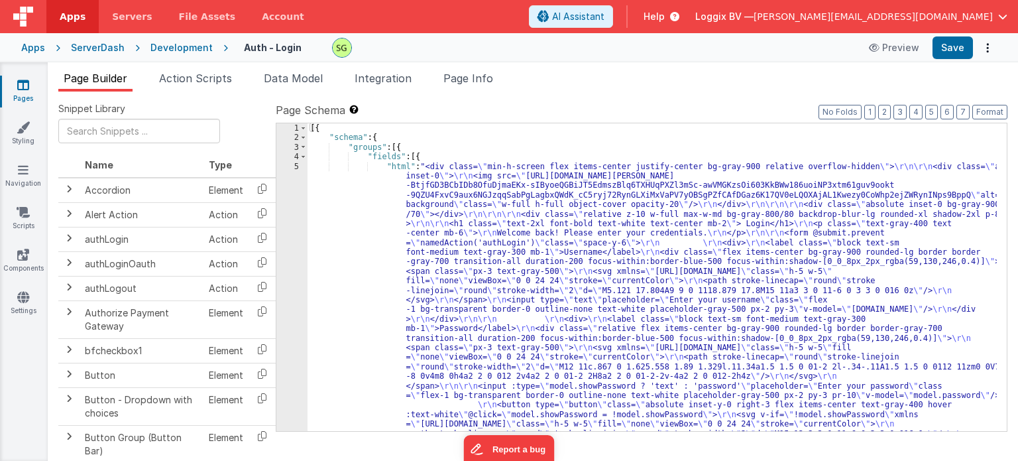
click at [296, 166] on div "5" at bounding box center [291, 357] width 31 height 391
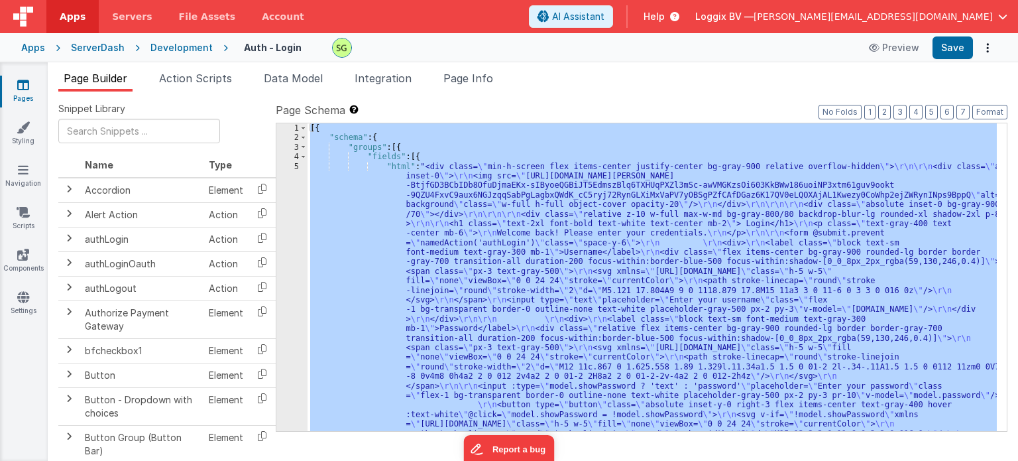
click at [296, 166] on div "5" at bounding box center [291, 357] width 31 height 391
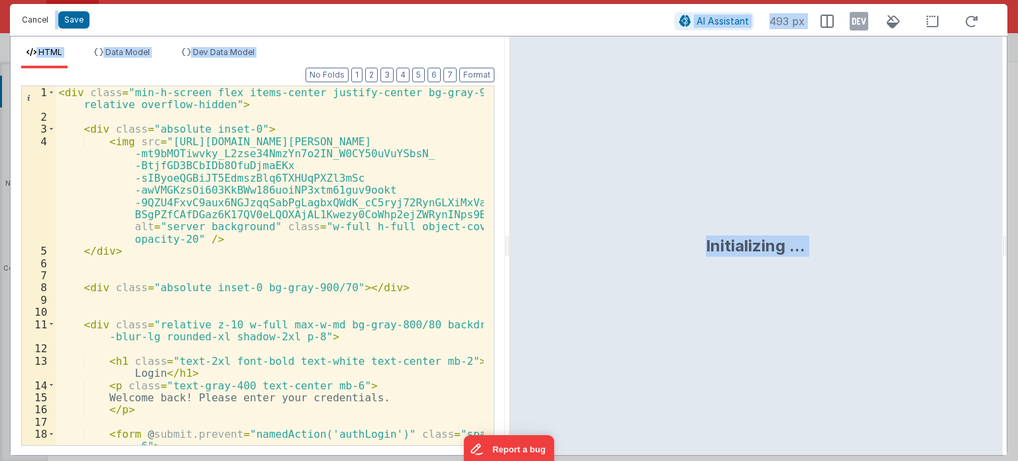
click at [42, 11] on button "Cancel" at bounding box center [35, 20] width 40 height 19
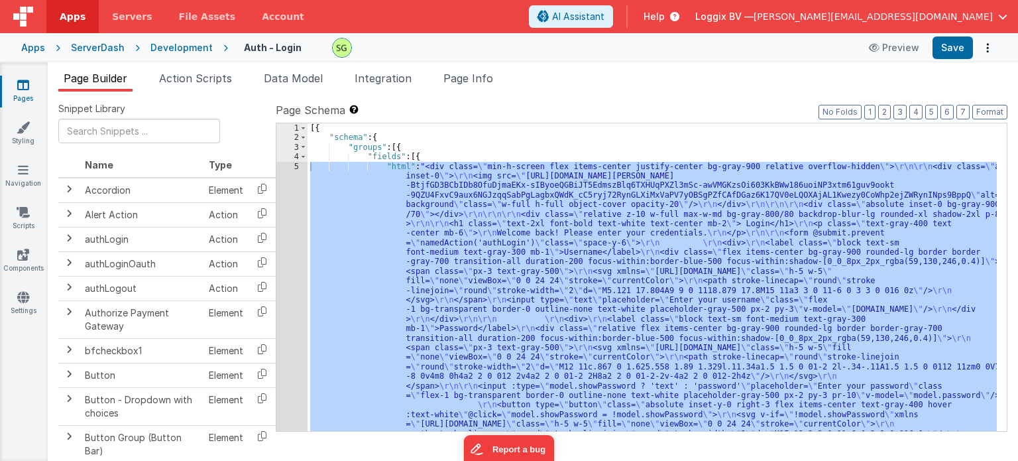
click at [21, 93] on link "Pages" at bounding box center [23, 91] width 48 height 27
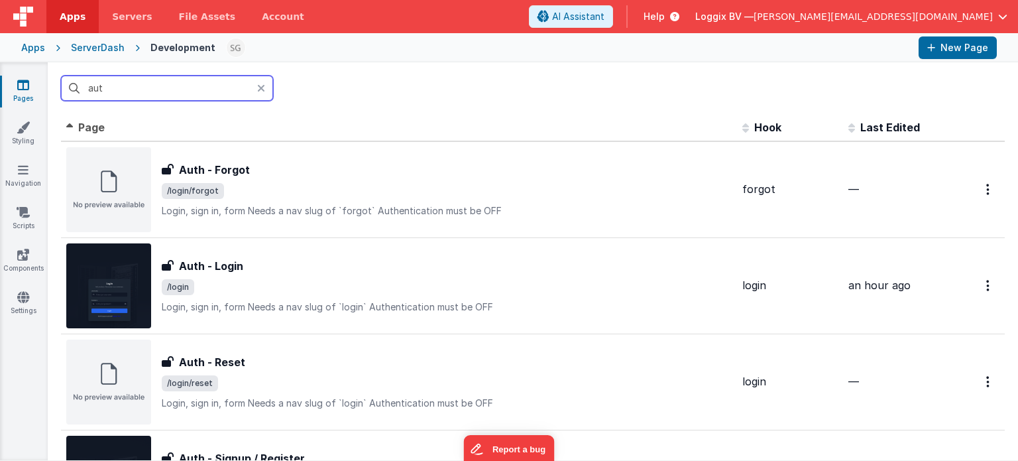
click at [160, 95] on input "aut" at bounding box center [167, 88] width 212 height 25
type input "a"
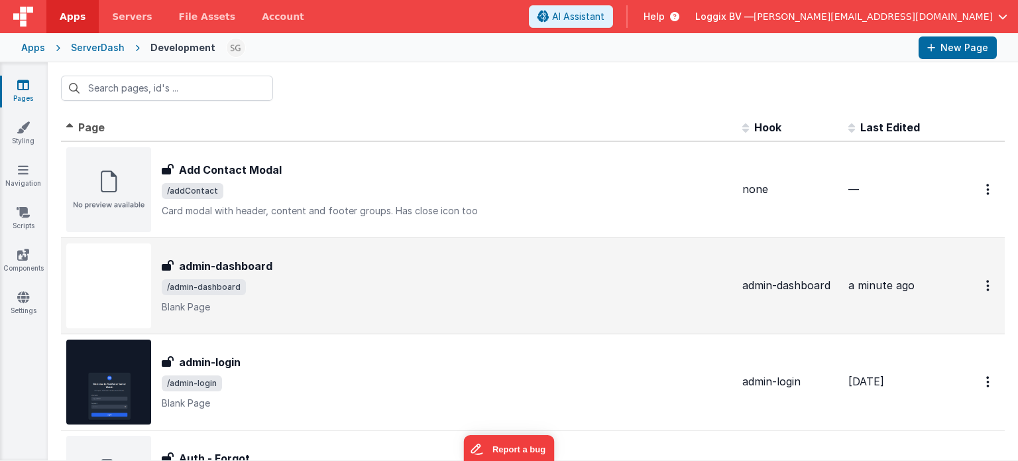
click at [333, 290] on span "/admin-dashboard" at bounding box center [447, 287] width 570 height 16
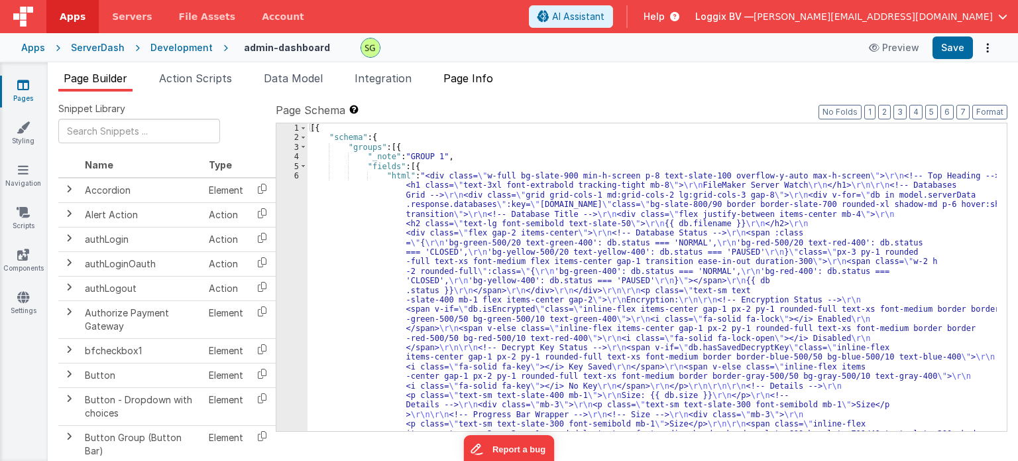
click at [457, 79] on span "Page Info" at bounding box center [468, 78] width 50 height 13
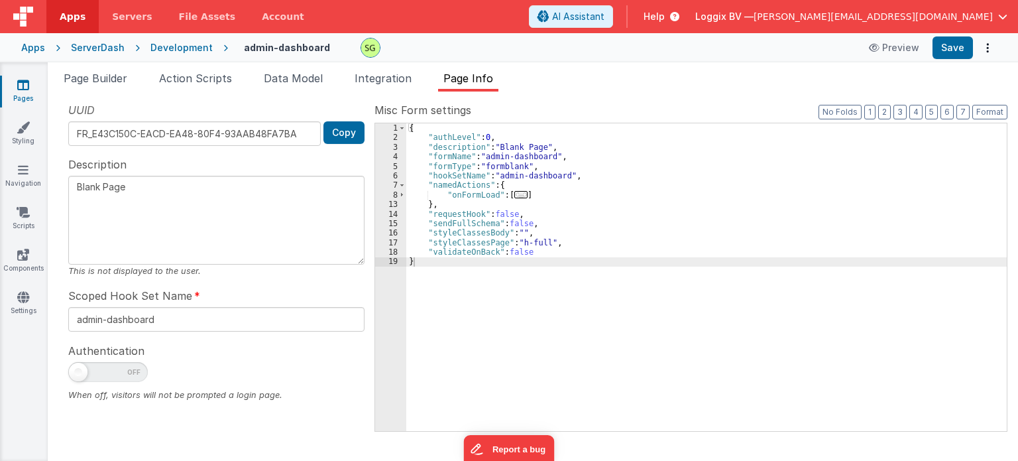
click at [101, 373] on span at bounding box center [108, 372] width 80 height 20
click at [79, 373] on input "checkbox" at bounding box center [73, 369] width 11 height 11
checkbox input "true"
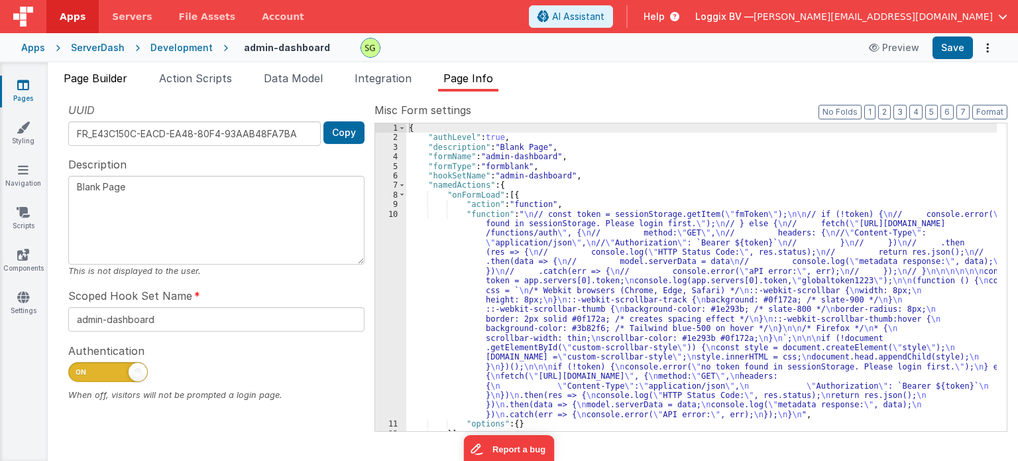
click at [114, 79] on span "Page Builder" at bounding box center [96, 78] width 64 height 13
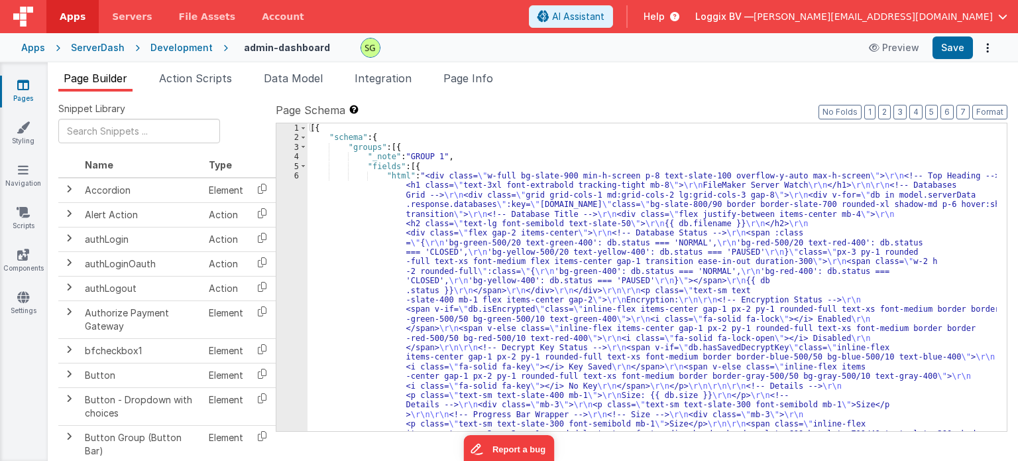
click at [296, 174] on div "6" at bounding box center [291, 366] width 31 height 391
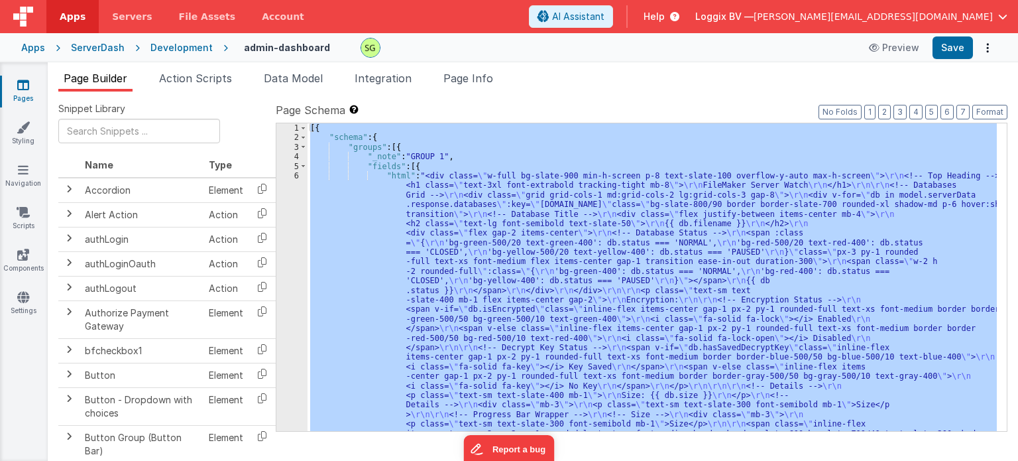
click at [296, 174] on div "6" at bounding box center [291, 366] width 31 height 391
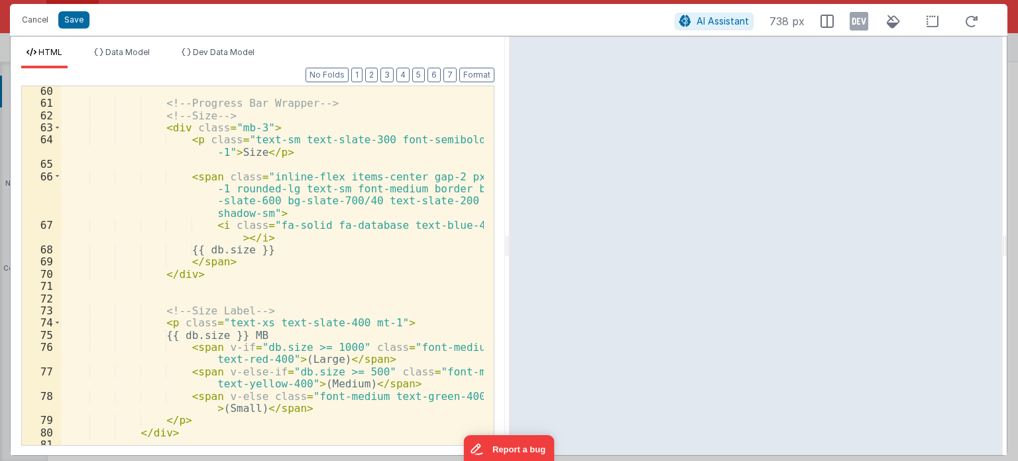
scroll to position [976, 0]
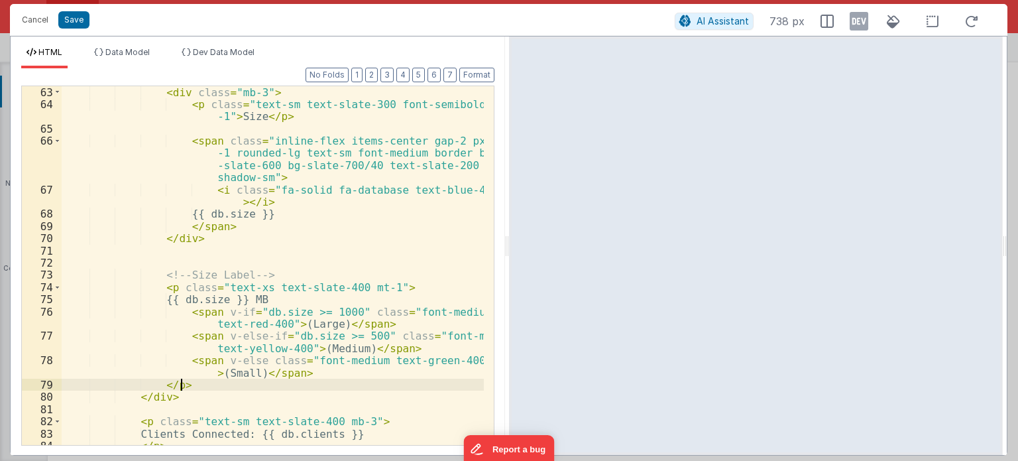
click at [319, 381] on div "< div class = "mb-3" > < p class = "text-sm text-slate-300 font-semibold mb -1"…" at bounding box center [273, 278] width 422 height 384
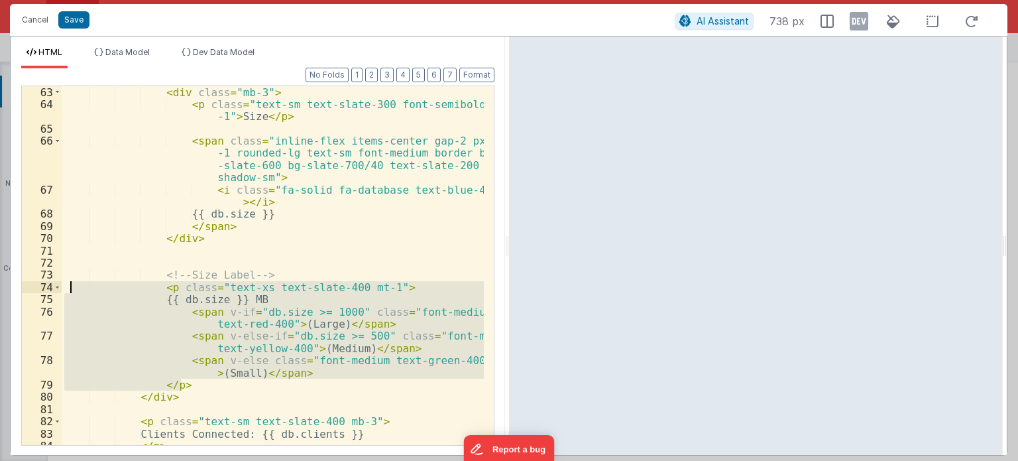
drag, startPoint x: 213, startPoint y: 381, endPoint x: 69, endPoint y: 280, distance: 176.0
click at [69, 280] on div "< div class = "mb-3" > < p class = "text-sm text-slate-300 font-semibold mb -1"…" at bounding box center [273, 278] width 422 height 384
click at [188, 384] on div "< div class = "mb-3" > < p class = "text-sm text-slate-300 font-semibold mb -1"…" at bounding box center [273, 265] width 422 height 359
drag, startPoint x: 188, startPoint y: 384, endPoint x: 69, endPoint y: 288, distance: 152.7
click at [69, 288] on div "< div class = "mb-3" > < p class = "text-sm text-slate-300 font-semibold mb -1"…" at bounding box center [273, 278] width 422 height 384
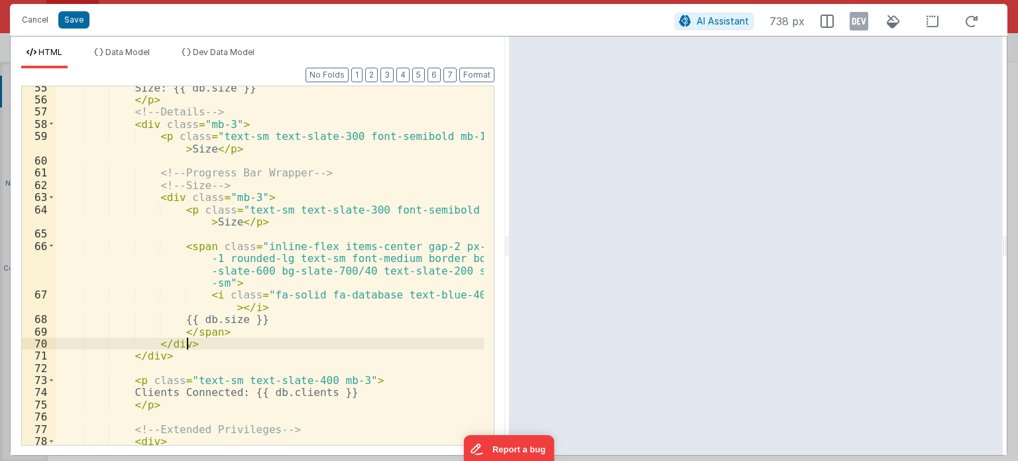
scroll to position [840, 0]
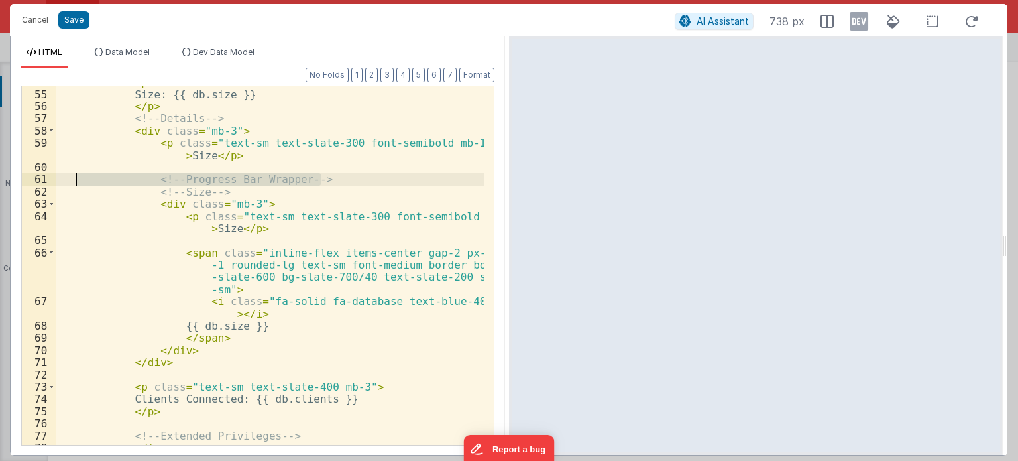
drag, startPoint x: 326, startPoint y: 180, endPoint x: 68, endPoint y: 174, distance: 257.9
click at [68, 174] on div "< p class = "text-sm text-slate-400 mb-1" > Size: {{ db.size }} </ p > <!-- Det…" at bounding box center [270, 268] width 428 height 384
click at [72, 23] on button "Save" at bounding box center [73, 19] width 31 height 17
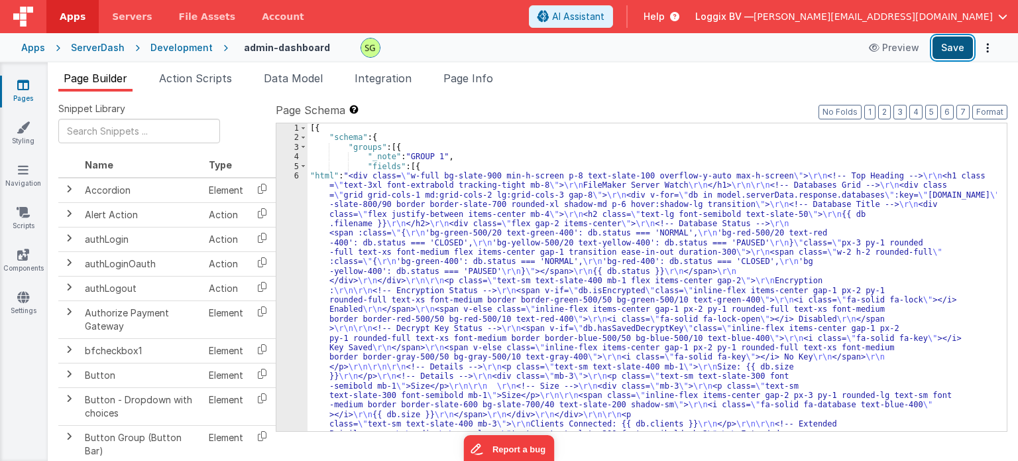
click at [952, 44] on button "Save" at bounding box center [952, 47] width 40 height 23
click at [295, 177] on div "6" at bounding box center [291, 328] width 31 height 315
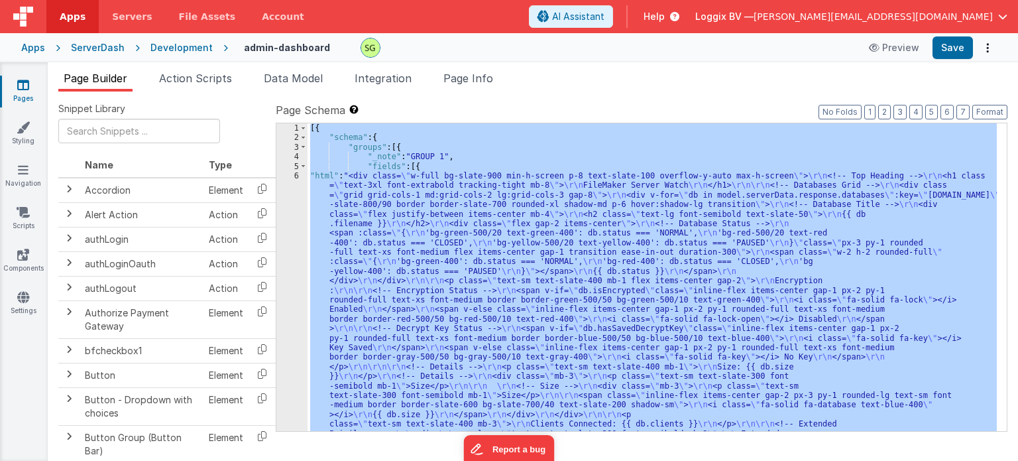
click at [295, 177] on div "6" at bounding box center [291, 328] width 31 height 315
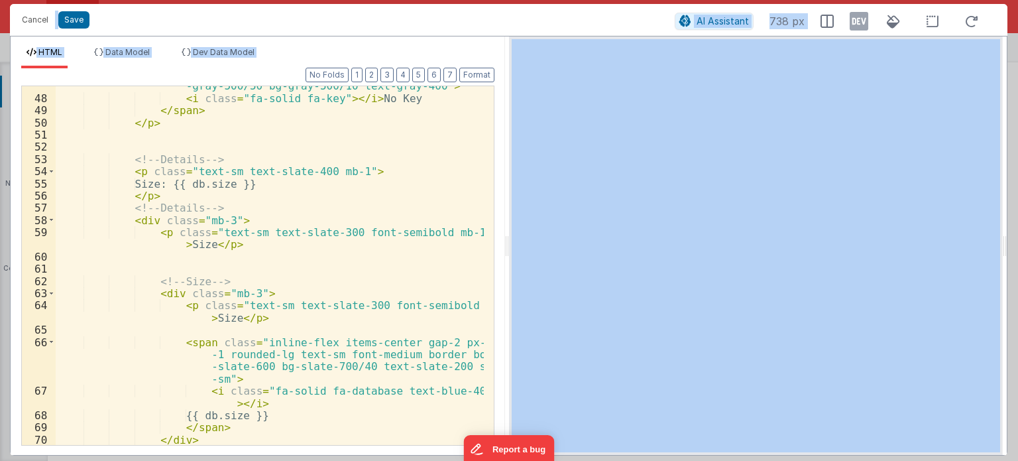
scroll to position [750, 0]
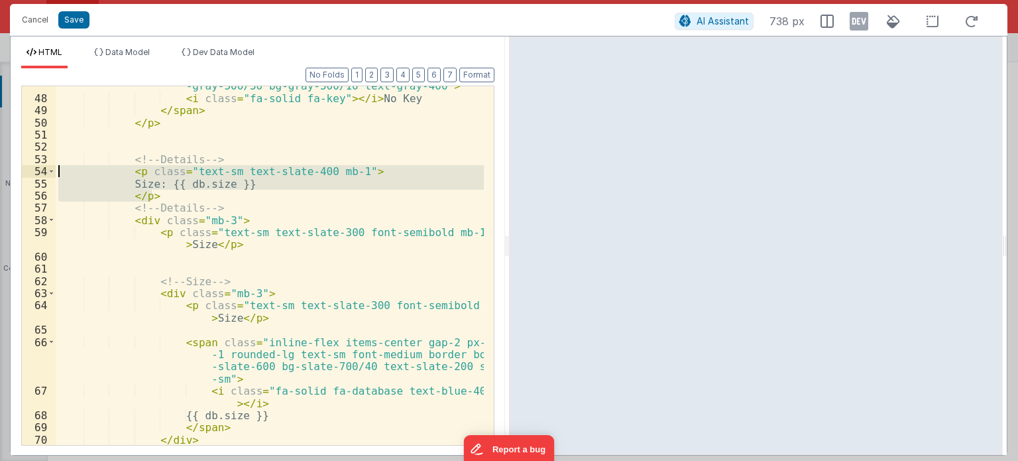
drag, startPoint x: 168, startPoint y: 198, endPoint x: 0, endPoint y: 168, distance: 170.3
click at [0, 168] on div "Cancel Save AI Assistant 738 px HTML Data Model Dev Data Model Format 7 6 5 4 3…" at bounding box center [509, 230] width 1018 height 461
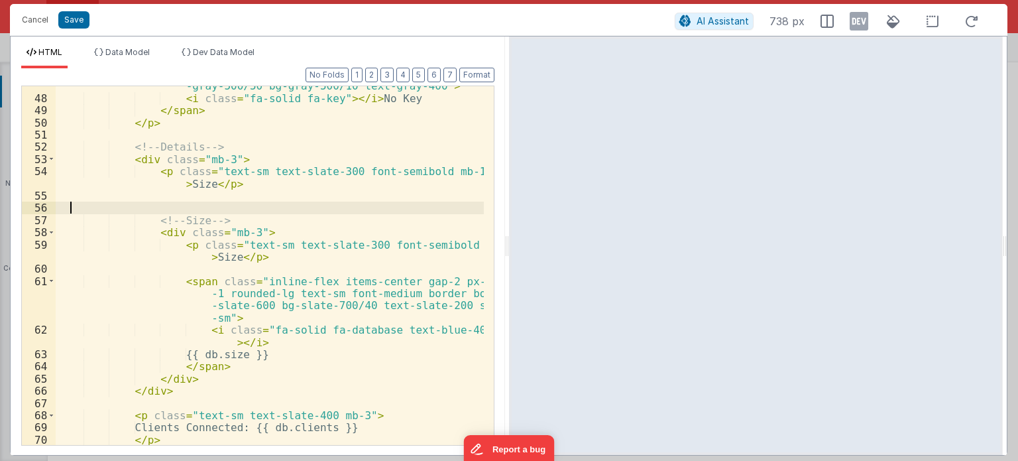
click at [80, 207] on div "< span v-else class = "inline-flex items-center gap-1 px-2 py-1 rounded-full te…" at bounding box center [270, 260] width 428 height 408
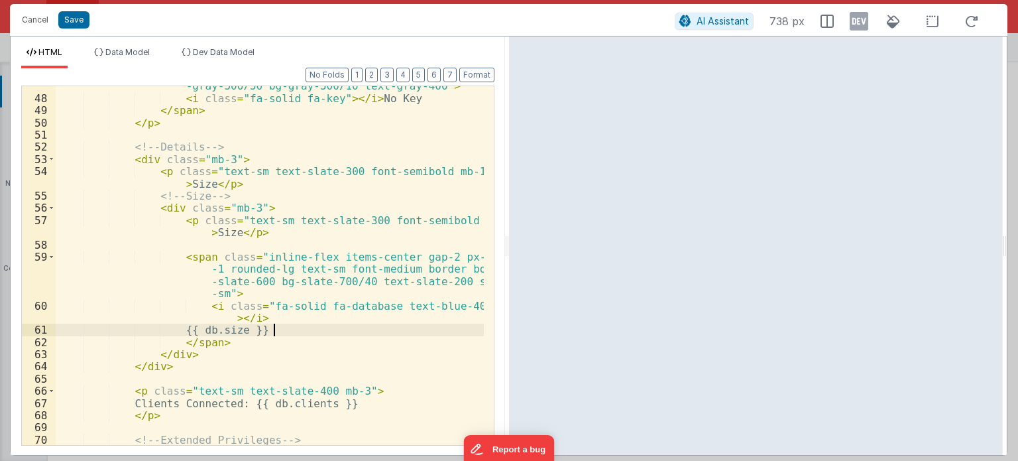
click at [291, 331] on div "< span v-else class = "inline-flex items-center gap-1 px-2 py-1 rounded-full te…" at bounding box center [270, 260] width 428 height 408
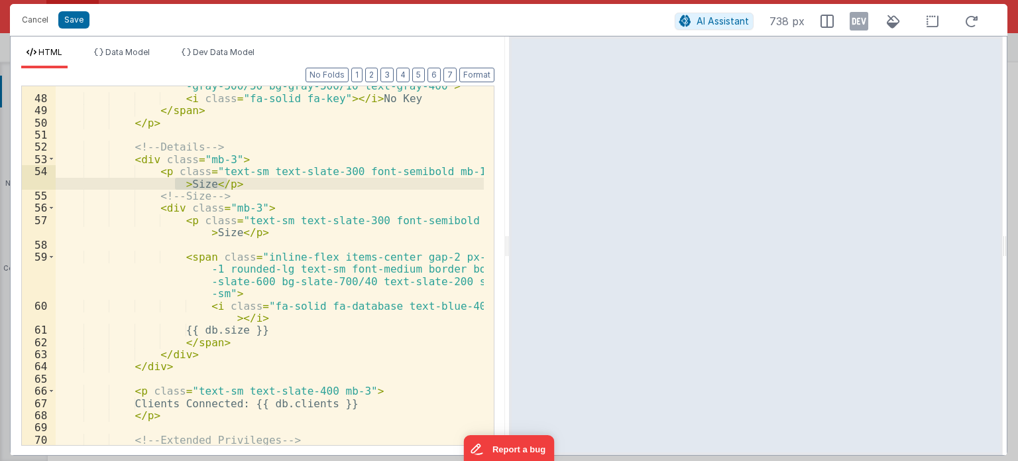
drag, startPoint x: 243, startPoint y: 184, endPoint x: 0, endPoint y: 177, distance: 242.6
click at [0, 177] on div "Cancel Save AI Assistant 738 px HTML Data Model Dev Data Model Format 7 6 5 4 3…" at bounding box center [509, 230] width 1018 height 461
click at [238, 177] on div "< span v-else class = "inline-flex items-center gap-1 px-2 py-1 rounded-full te…" at bounding box center [270, 265] width 428 height 359
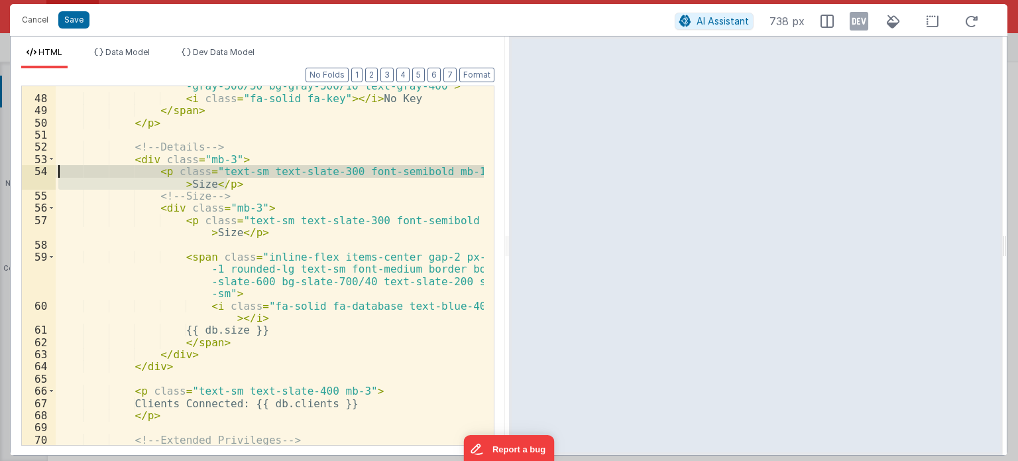
drag, startPoint x: 239, startPoint y: 180, endPoint x: 11, endPoint y: 166, distance: 228.4
click at [11, 166] on div "Format 7 6 5 4 3 2 1 No Folds 47 48 49 50 51 52 53 54 55 56 57 58 59 60 61 62 6…" at bounding box center [258, 261] width 494 height 386
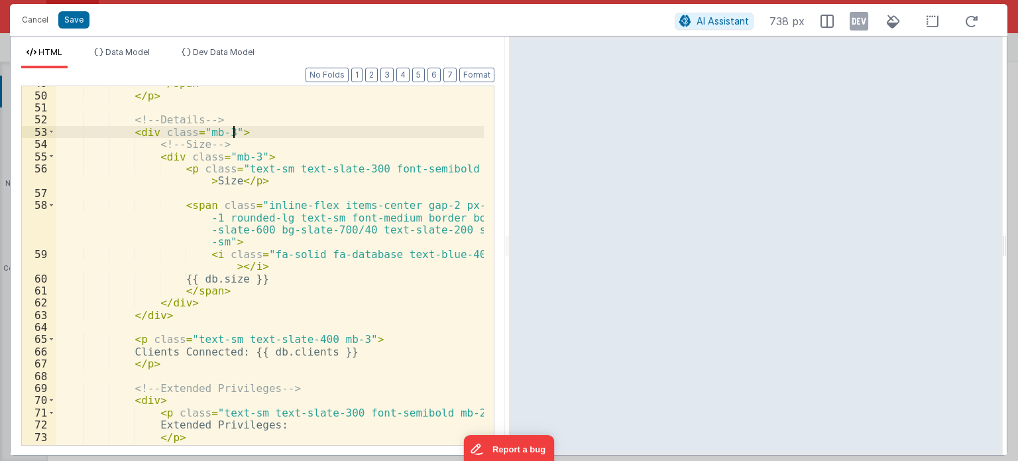
scroll to position [777, 0]
click at [486, 68] on button "Format" at bounding box center [476, 75] width 35 height 15
click at [64, 13] on button "Save" at bounding box center [73, 19] width 31 height 17
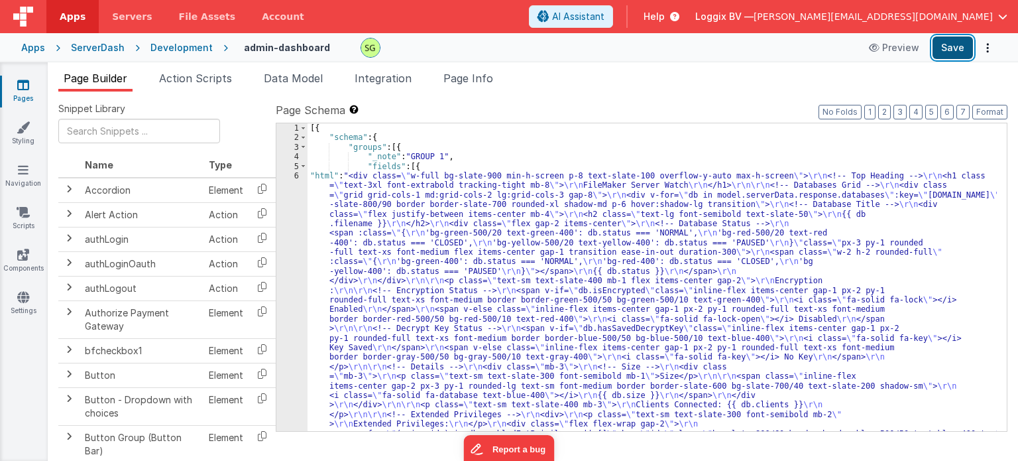
click at [954, 48] on button "Save" at bounding box center [952, 47] width 40 height 23
click at [214, 84] on span "Action Scripts" at bounding box center [195, 78] width 73 height 13
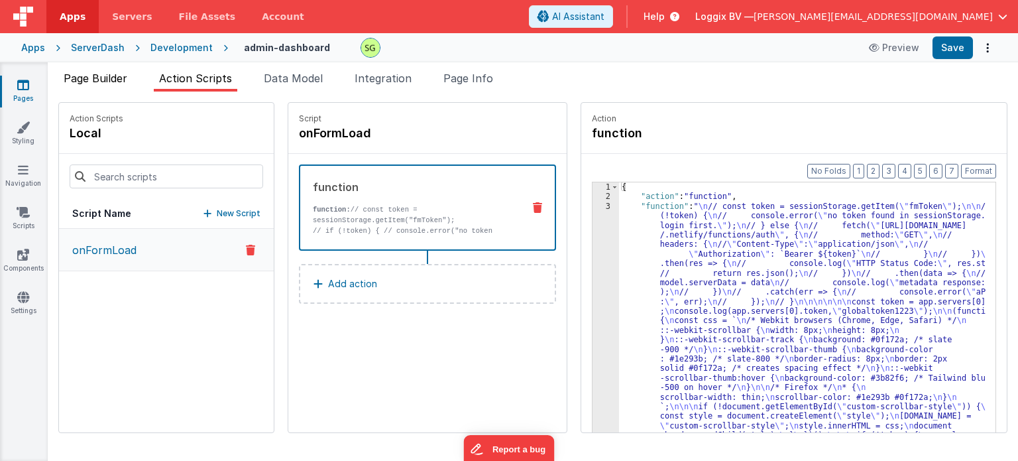
click at [113, 73] on span "Page Builder" at bounding box center [96, 78] width 64 height 13
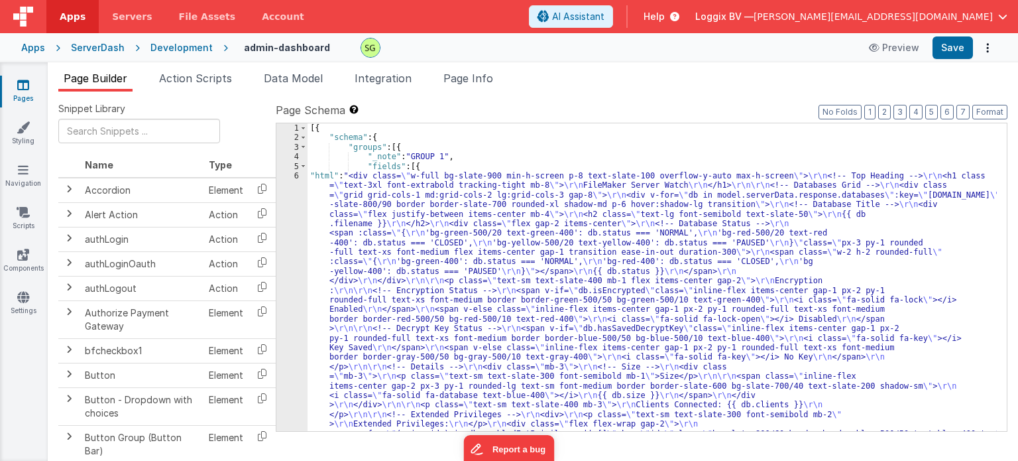
click at [294, 176] on div "6" at bounding box center [291, 324] width 31 height 306
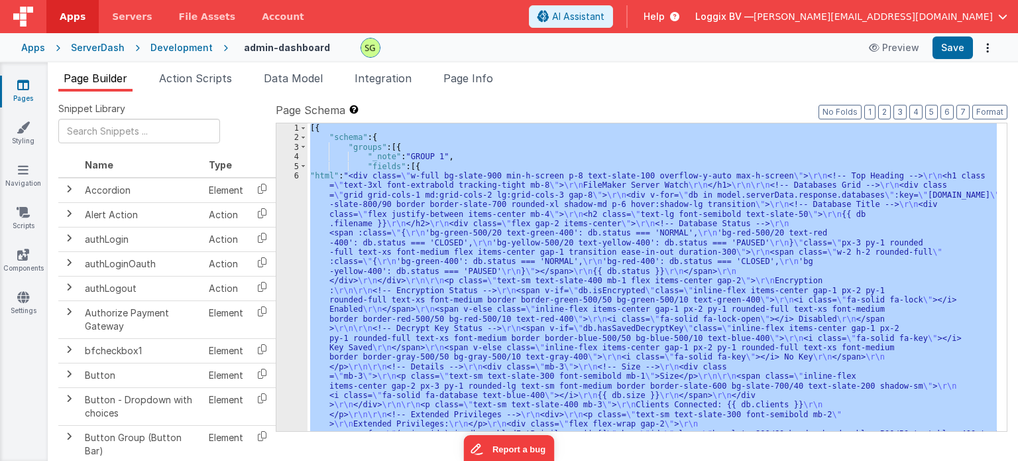
click at [294, 176] on div "6" at bounding box center [291, 324] width 31 height 306
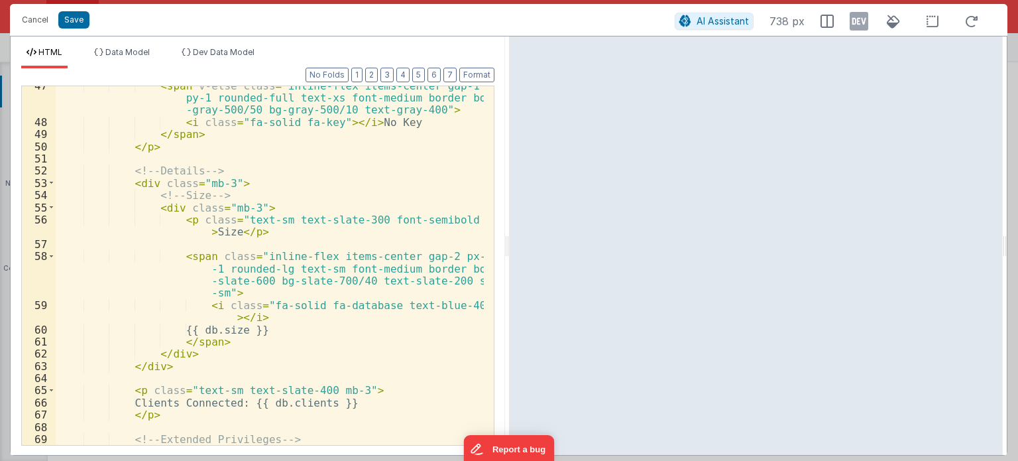
scroll to position [733, 0]
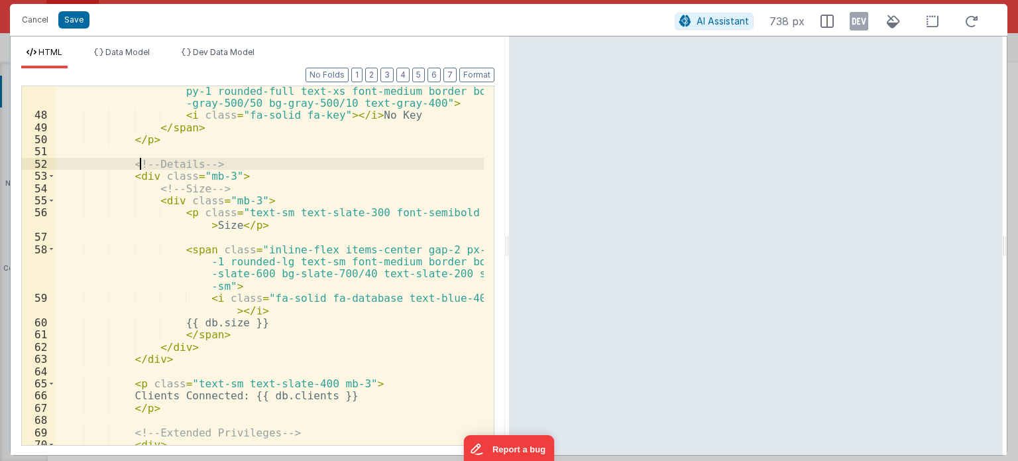
click at [141, 169] on div "< span v-else class = "inline-flex items-center gap-1 px-2 py-1 rounded-full te…" at bounding box center [270, 276] width 428 height 408
click at [50, 176] on span at bounding box center [51, 176] width 7 height 12
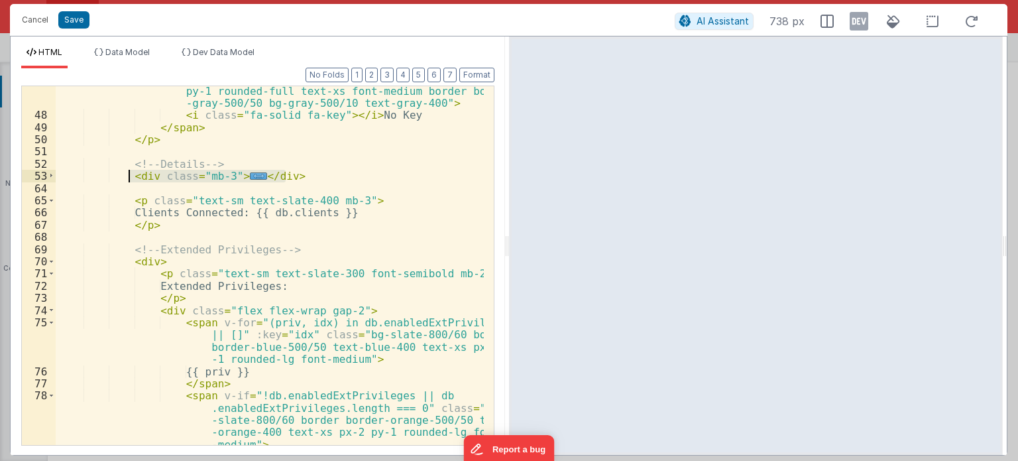
drag, startPoint x: 296, startPoint y: 176, endPoint x: 127, endPoint y: 176, distance: 168.3
click at [127, 176] on div "< span v-else class = "inline-flex items-center gap-1 px-2 py-1 rounded-full te…" at bounding box center [270, 276] width 428 height 408
click at [304, 176] on div "< span v-else class = "inline-flex items-center gap-1 px-2 py-1 rounded-full te…" at bounding box center [270, 265] width 428 height 359
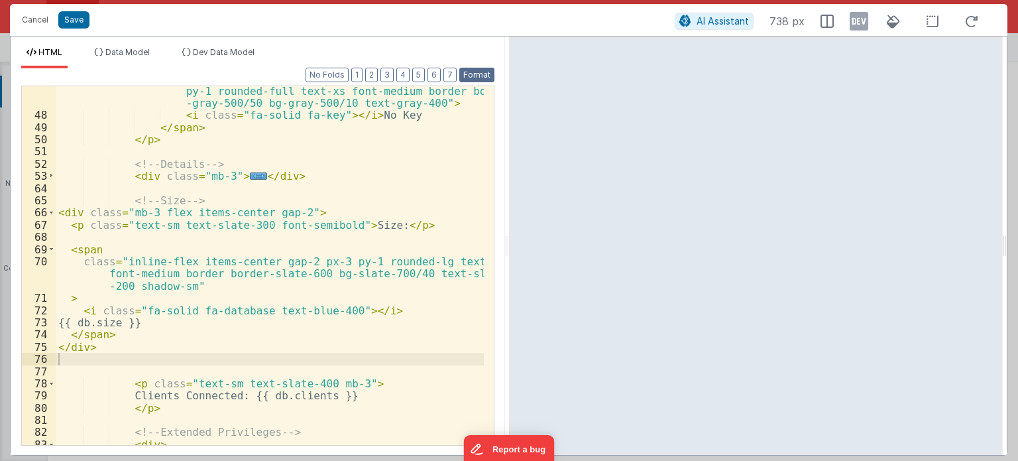
click at [472, 78] on button "Format" at bounding box center [476, 75] width 35 height 15
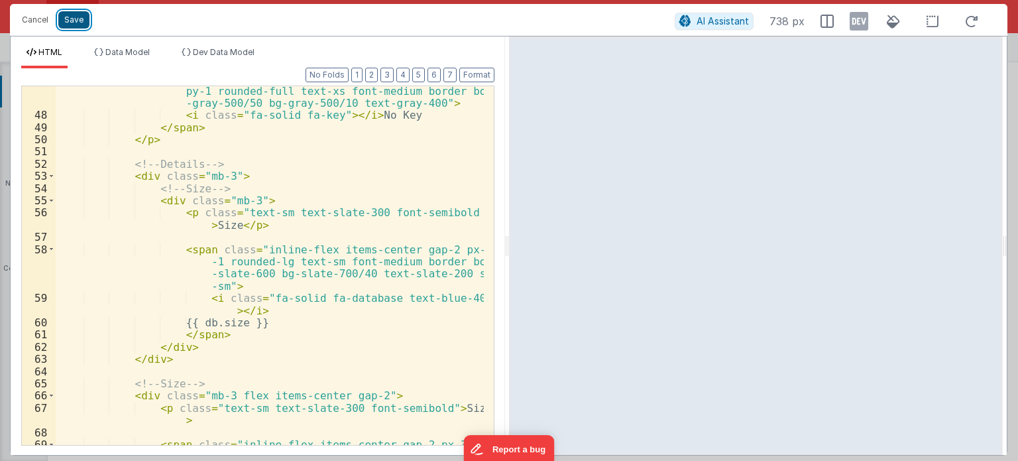
click at [78, 25] on button "Save" at bounding box center [73, 19] width 31 height 17
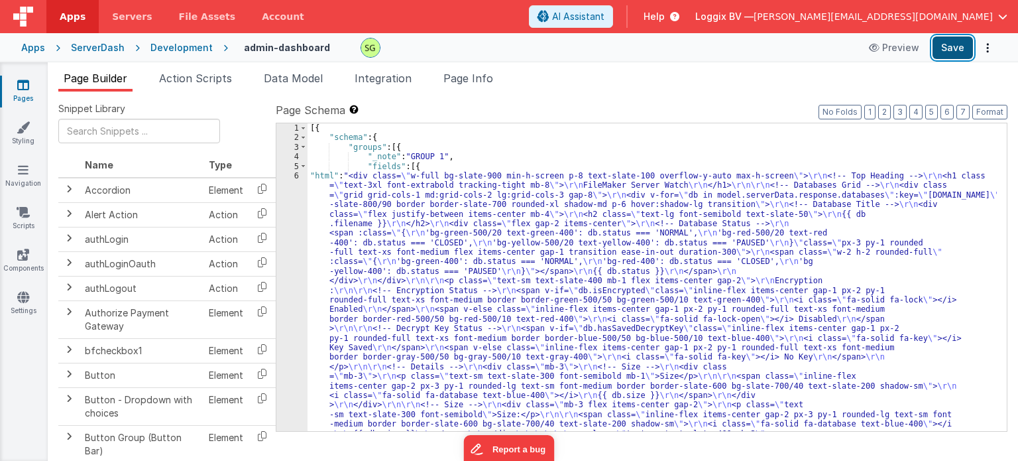
click at [952, 45] on button "Save" at bounding box center [952, 47] width 40 height 23
click at [296, 177] on div "6" at bounding box center [291, 338] width 31 height 334
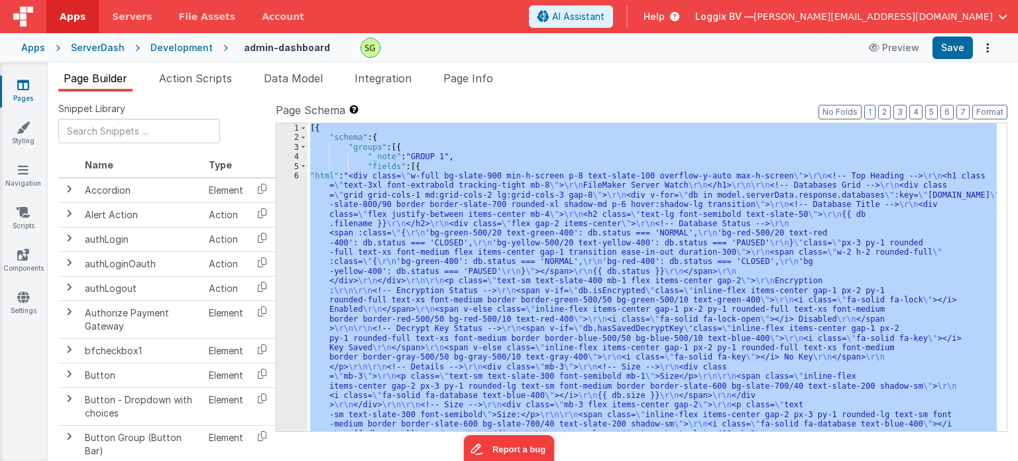
click at [296, 177] on div "6" at bounding box center [291, 338] width 31 height 334
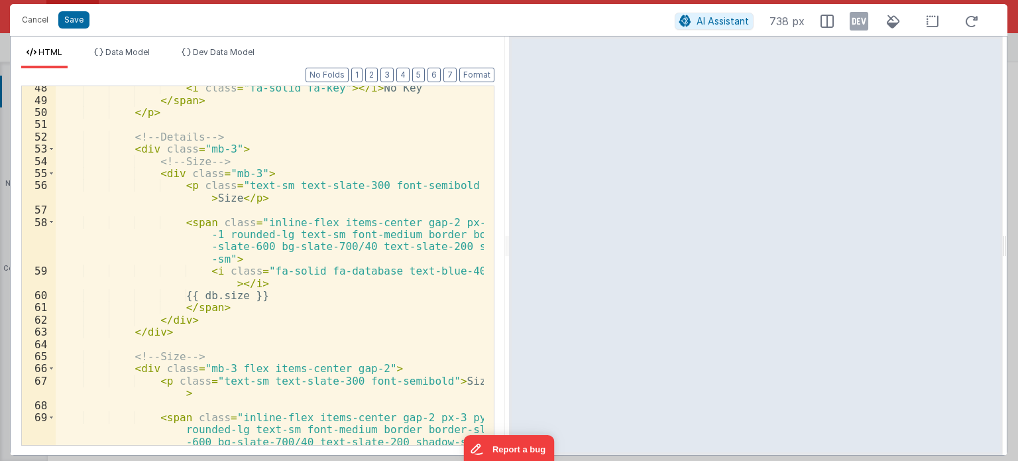
scroll to position [759, 0]
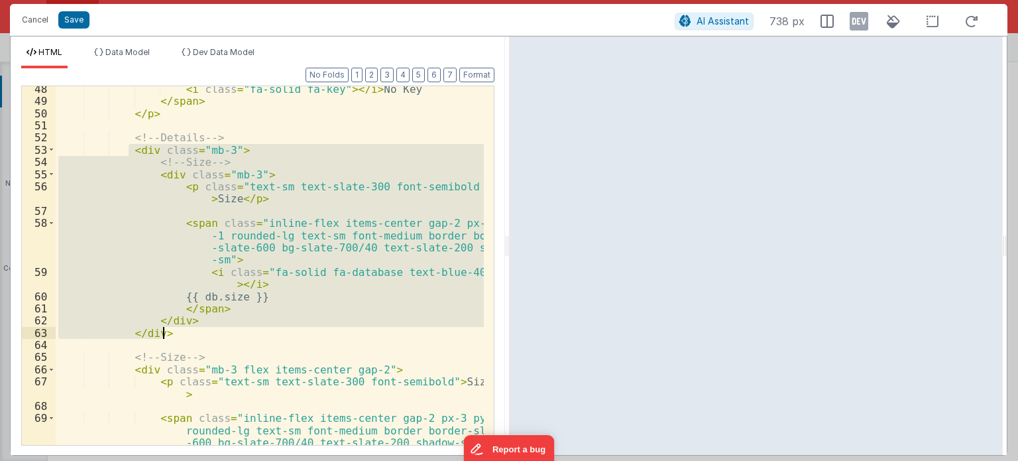
drag, startPoint x: 126, startPoint y: 148, endPoint x: 186, endPoint y: 328, distance: 189.9
click at [186, 328] on div "< i class = "fa-solid fa-key" > </ i > No Key </ span > </ p > <!-- Details -->…" at bounding box center [270, 275] width 428 height 384
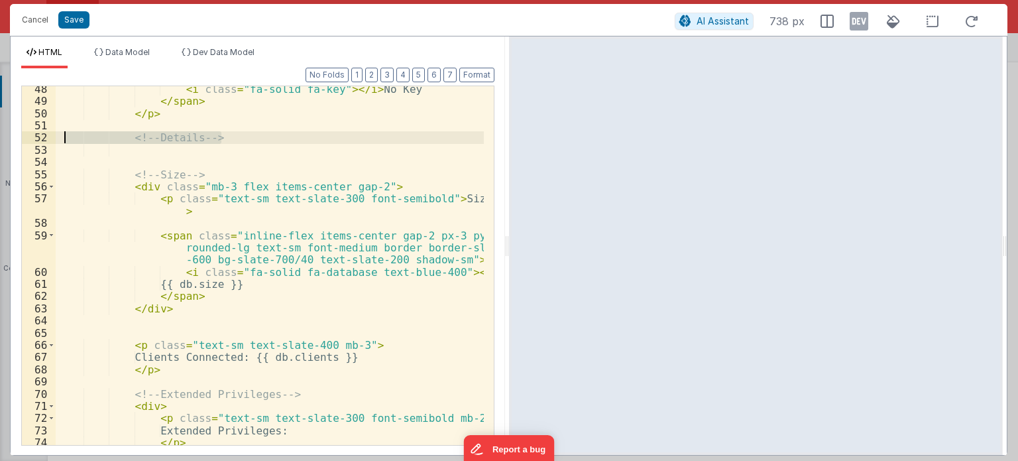
drag, startPoint x: 245, startPoint y: 137, endPoint x: 56, endPoint y: 138, distance: 188.9
click at [56, 138] on div "< i class = "fa-solid fa-key" > </ i > No Key </ span > </ p > <!-- Details -->…" at bounding box center [270, 275] width 428 height 384
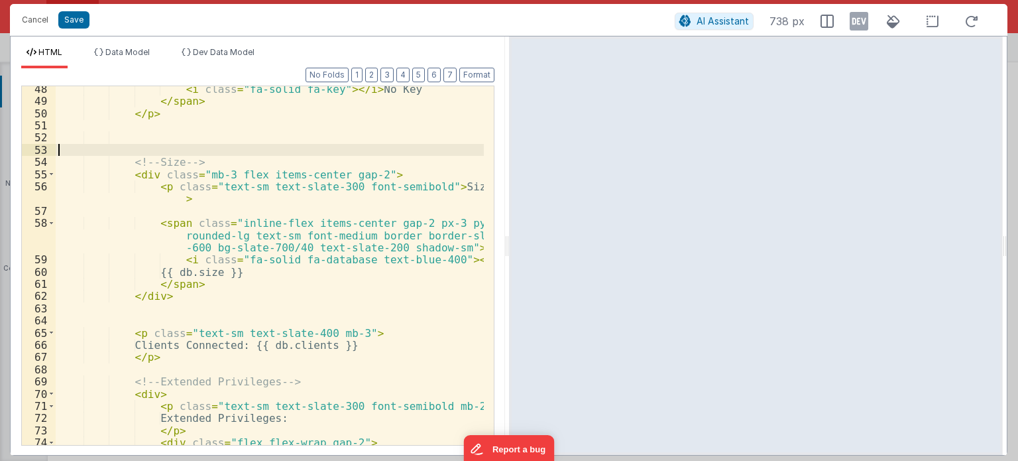
click at [58, 151] on div "< i class = "fa-solid fa-key" > </ i > No Key </ span > </ p > <!-- Size --> < …" at bounding box center [270, 293] width 428 height 420
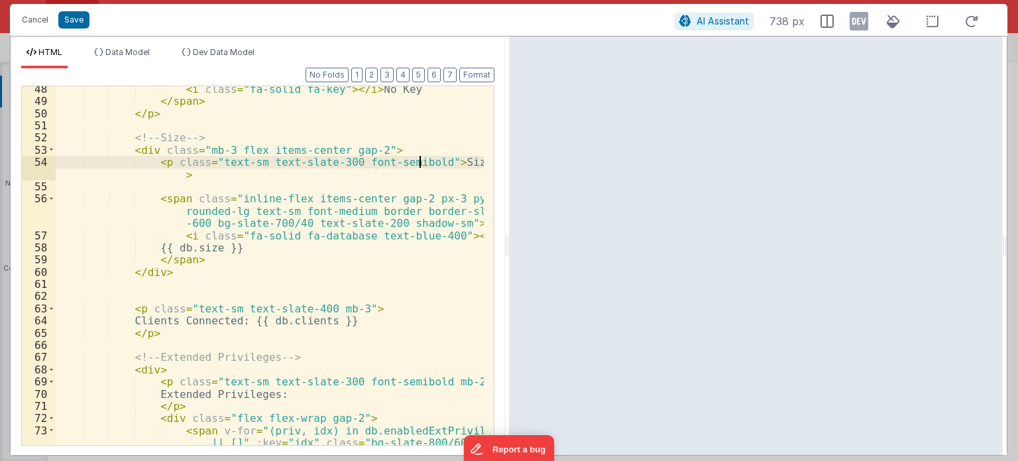
click at [419, 161] on div "< i class = "fa-solid fa-key" > </ i > No Key </ span > </ p > <!-- Size --> < …" at bounding box center [270, 293] width 428 height 420
click at [75, 21] on button "Save" at bounding box center [73, 19] width 31 height 17
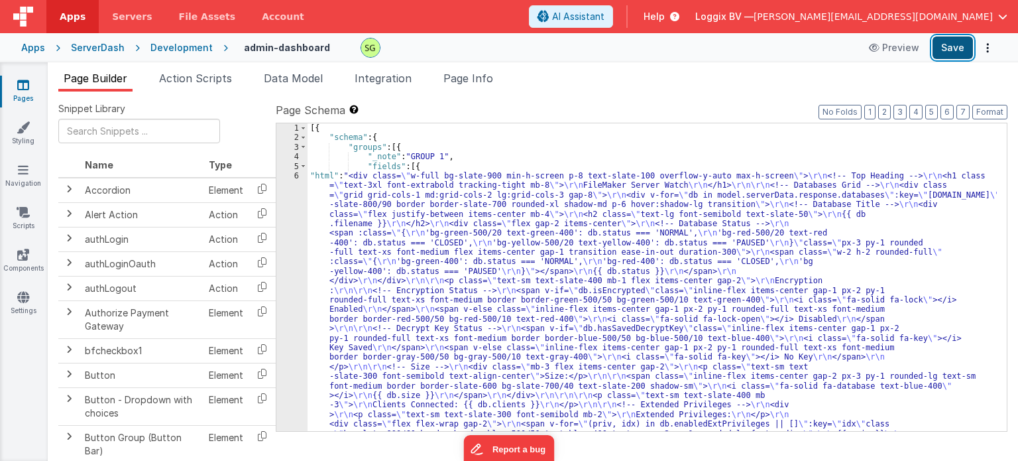
click at [943, 53] on button "Save" at bounding box center [952, 47] width 40 height 23
click at [297, 176] on div "6" at bounding box center [291, 319] width 31 height 296
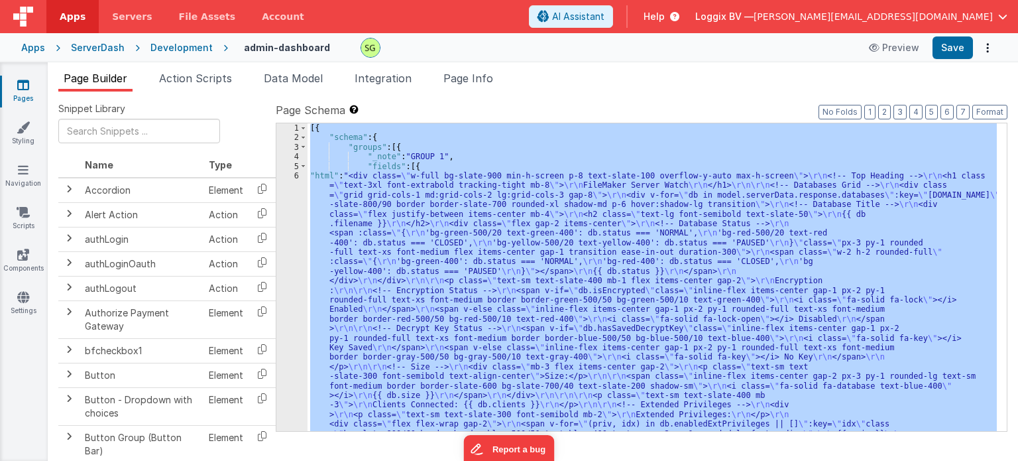
click at [297, 176] on div "6" at bounding box center [291, 319] width 31 height 296
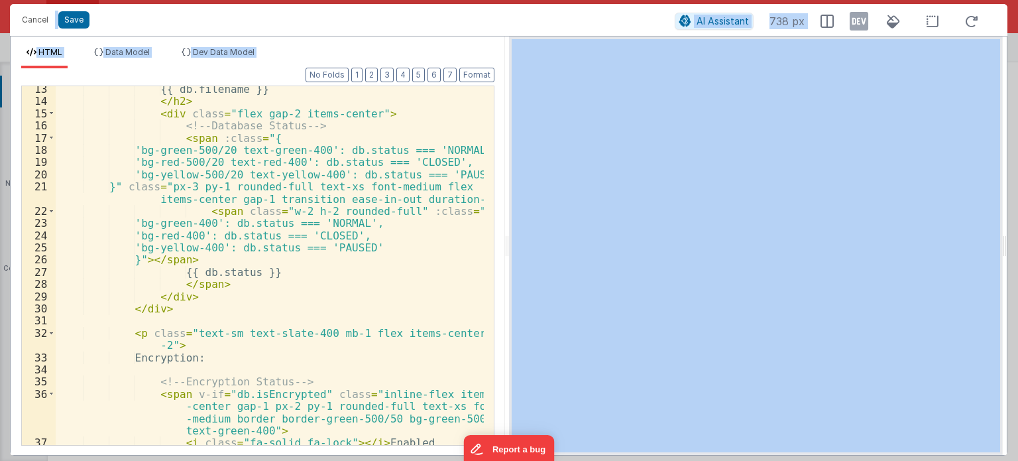
scroll to position [186, 0]
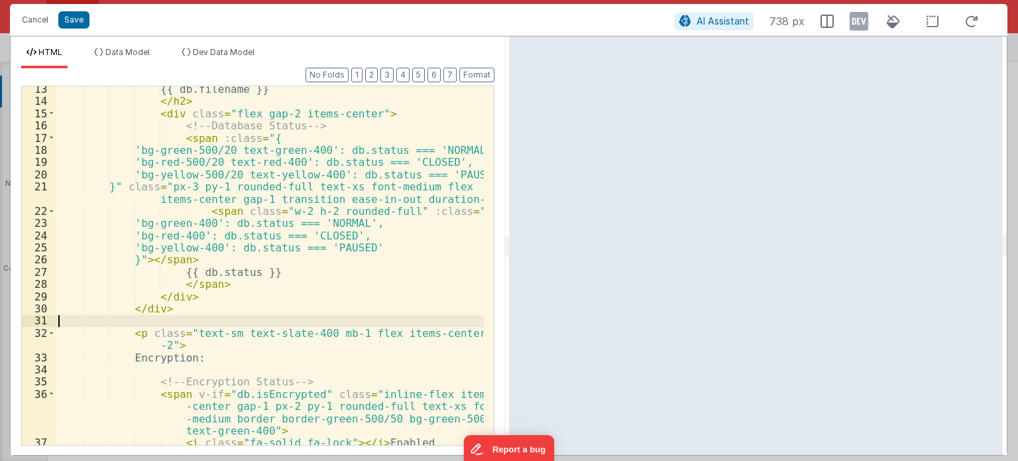
click at [413, 319] on div "{{ db.filename }} </ h2 > < div class = "flex gap-2 items-center" > <!-- Databa…" at bounding box center [270, 275] width 428 height 384
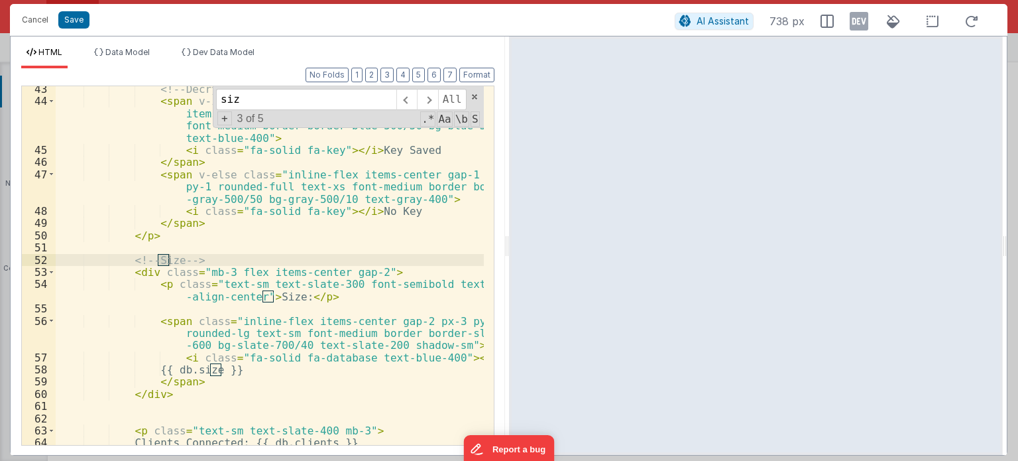
scroll to position [637, 0]
type input "size"
click at [408, 99] on span at bounding box center [406, 99] width 21 height 21
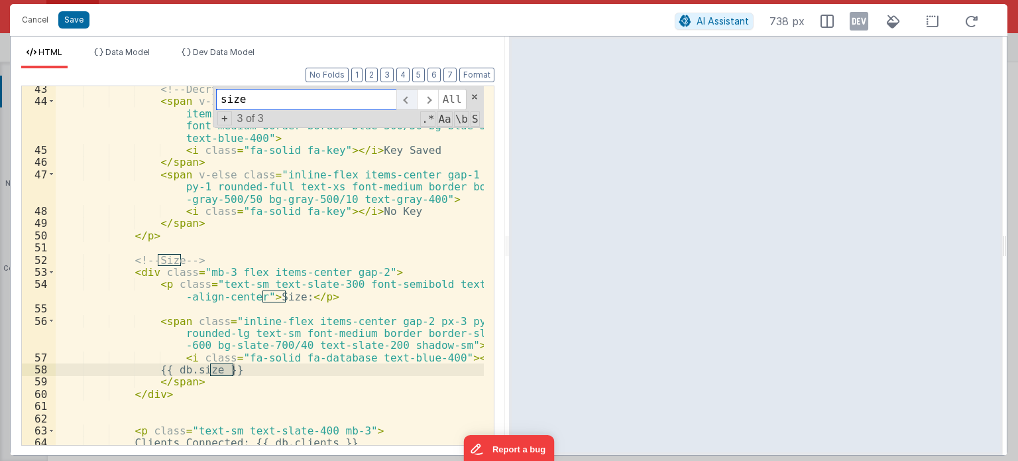
click at [408, 99] on span at bounding box center [406, 99] width 21 height 21
click at [269, 367] on div "<!-- Decrypt Key Status --> < span v-if = "db.hasSavedDecryptKey" class = "inli…" at bounding box center [270, 275] width 428 height 384
click at [71, 11] on button "Save" at bounding box center [73, 19] width 31 height 17
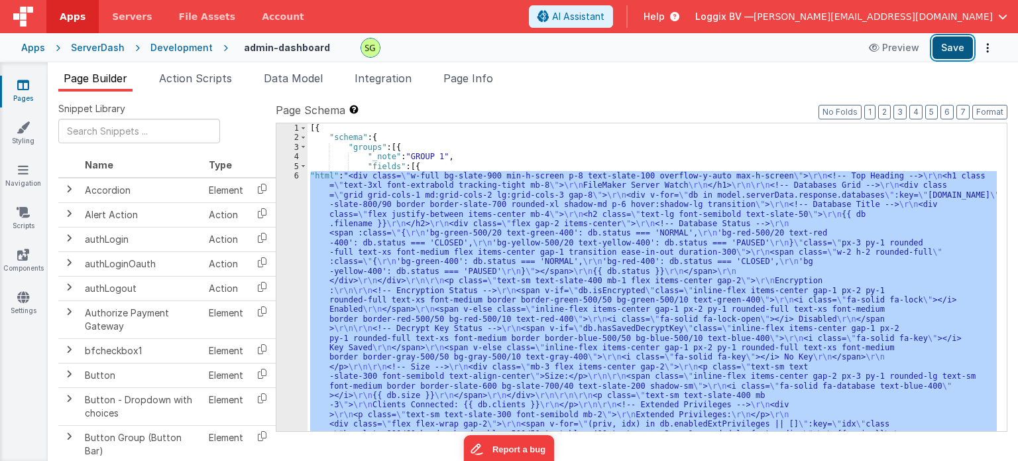
click at [947, 54] on button "Save" at bounding box center [952, 47] width 40 height 23
click at [296, 176] on div "6" at bounding box center [291, 319] width 31 height 296
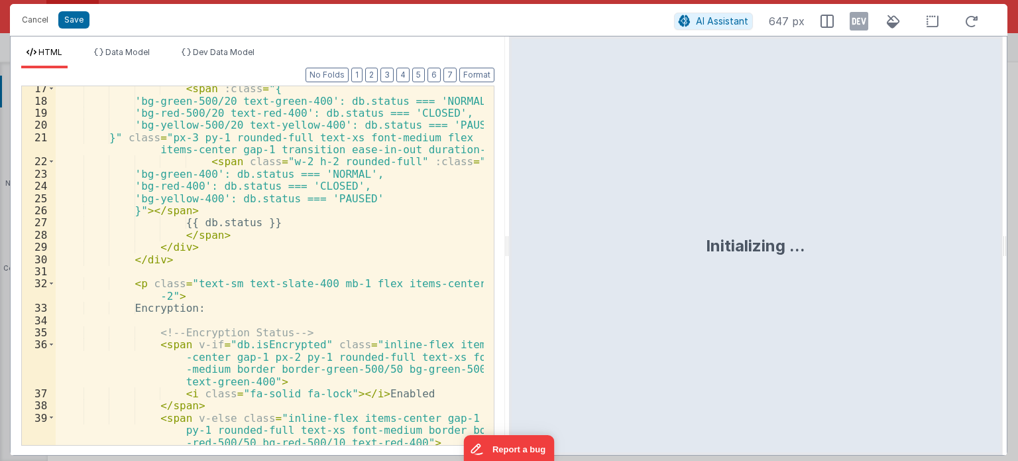
scroll to position [235, 0]
click at [419, 325] on div "< span :class = "{ 'bg-green-500/20 text-green-400': db.status === 'NORMAL', 'b…" at bounding box center [270, 274] width 428 height 384
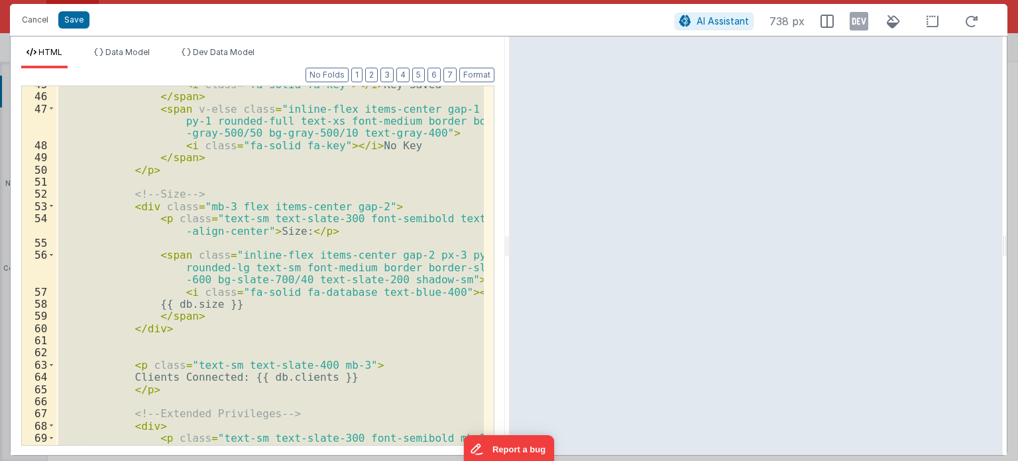
scroll to position [703, 0]
click at [129, 203] on div "< i class = "fa-solid fa-key" > </ i > Key Saved </ span > < span v-else class …" at bounding box center [270, 265] width 428 height 359
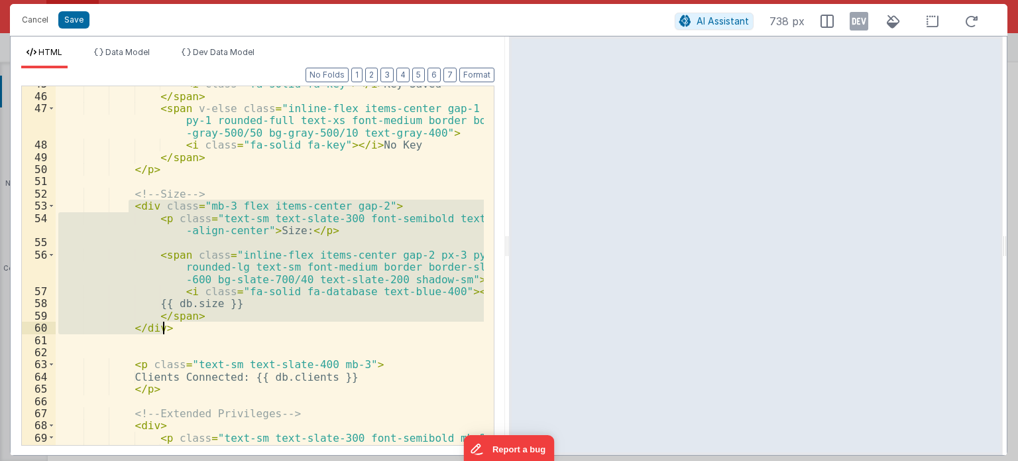
drag, startPoint x: 129, startPoint y: 203, endPoint x: 188, endPoint y: 331, distance: 140.5
click at [188, 331] on div "< i class = "fa-solid fa-key" > </ i > Key Saved </ span > < span v-else class …" at bounding box center [270, 270] width 428 height 384
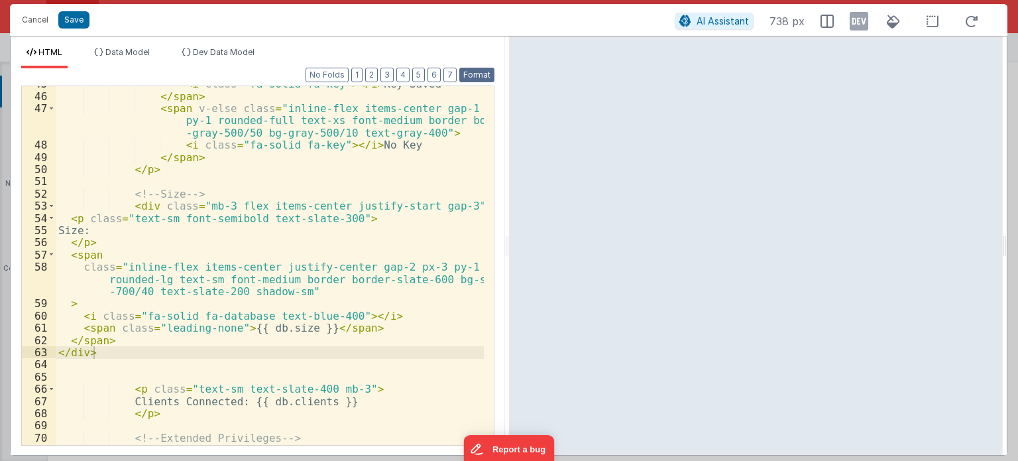
click at [487, 74] on button "Format" at bounding box center [476, 75] width 35 height 15
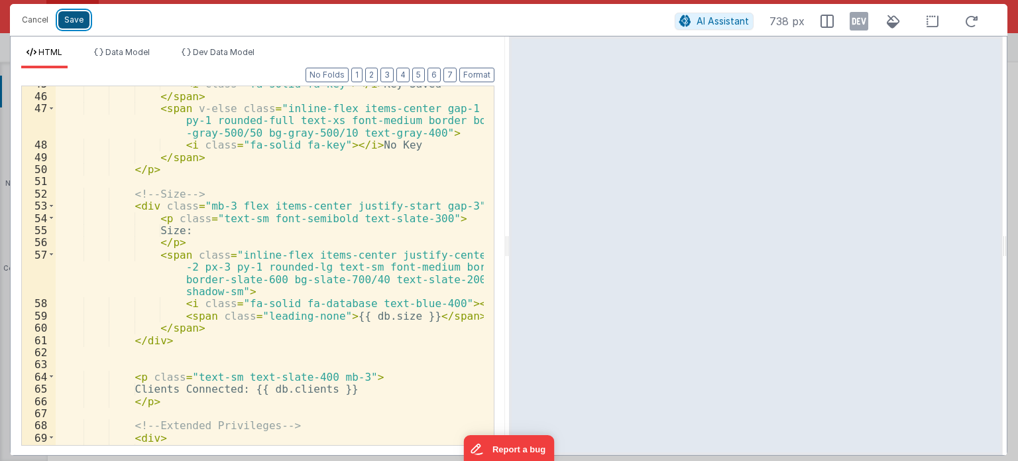
click at [82, 18] on button "Save" at bounding box center [73, 19] width 31 height 17
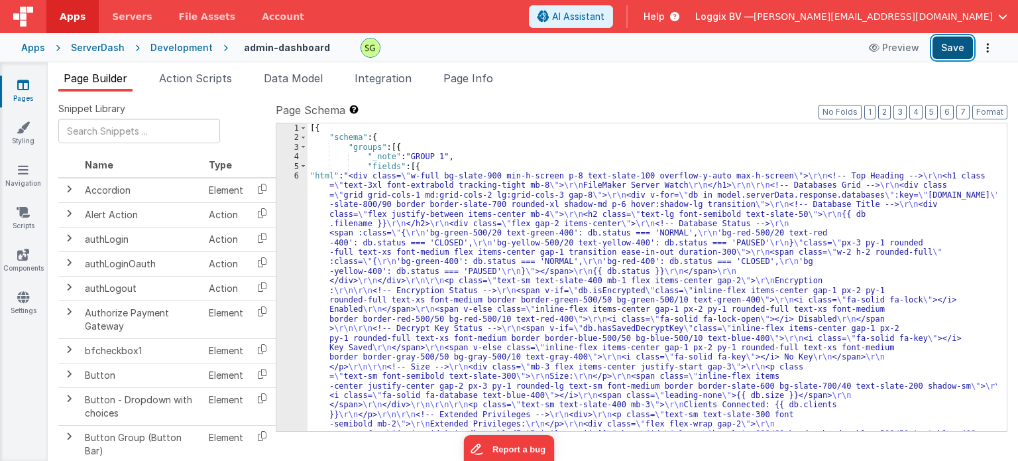
click at [943, 49] on button "Save" at bounding box center [952, 47] width 40 height 23
click at [294, 174] on div "6" at bounding box center [291, 324] width 31 height 306
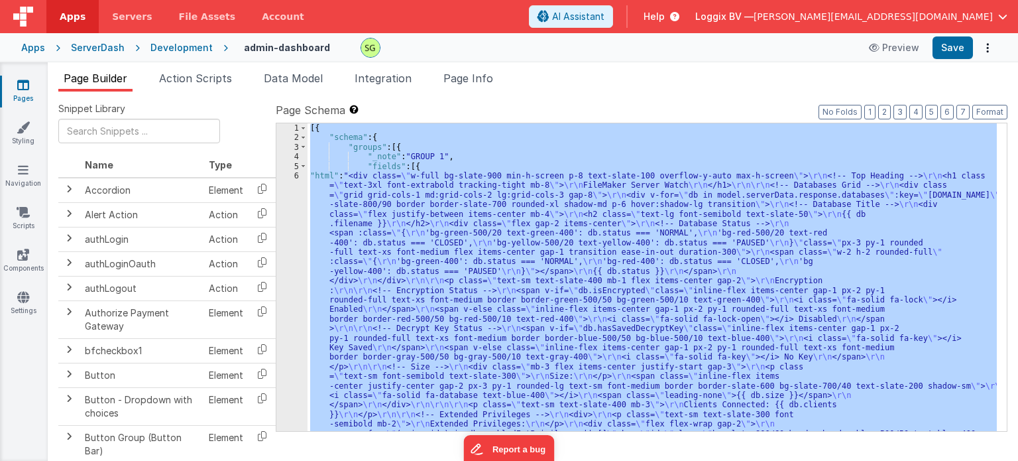
click at [294, 174] on div "6" at bounding box center [291, 324] width 31 height 306
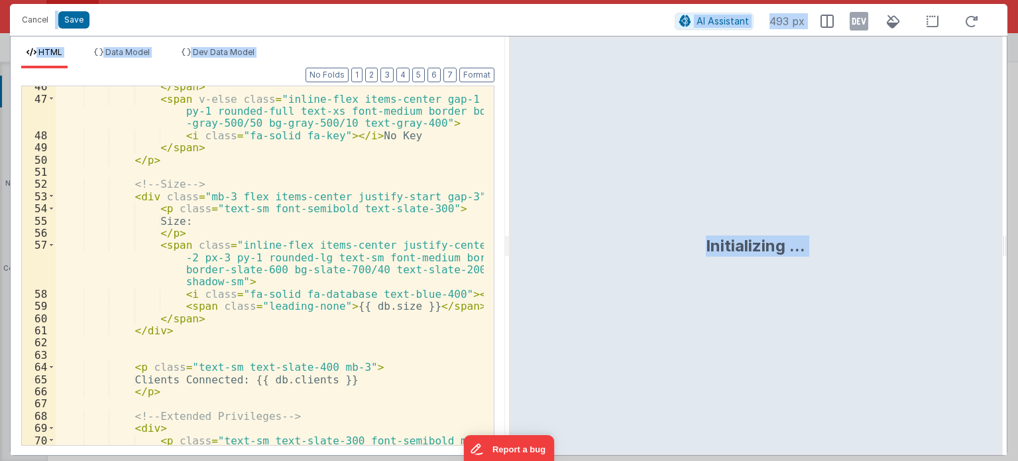
scroll to position [713, 0]
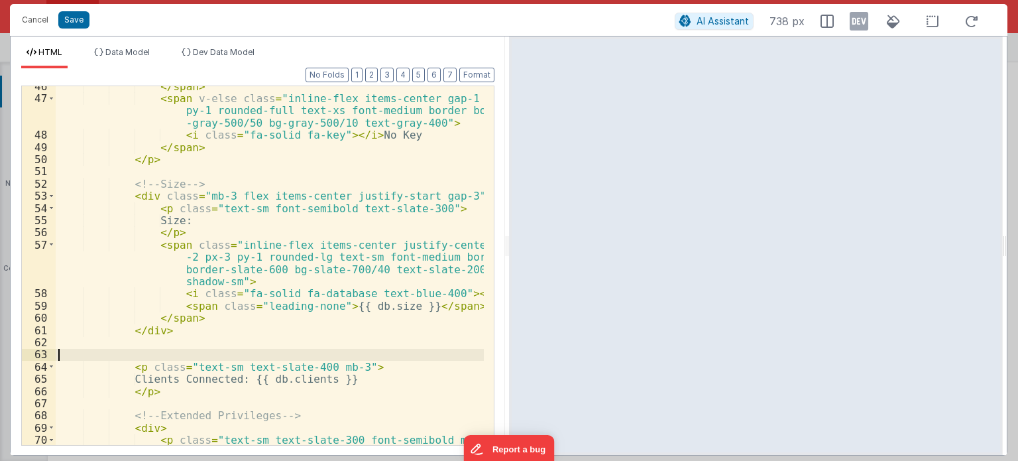
click at [216, 353] on div "</ span > < span v-else class = "inline-flex items-center gap-1 px-2 py-1 round…" at bounding box center [270, 272] width 428 height 384
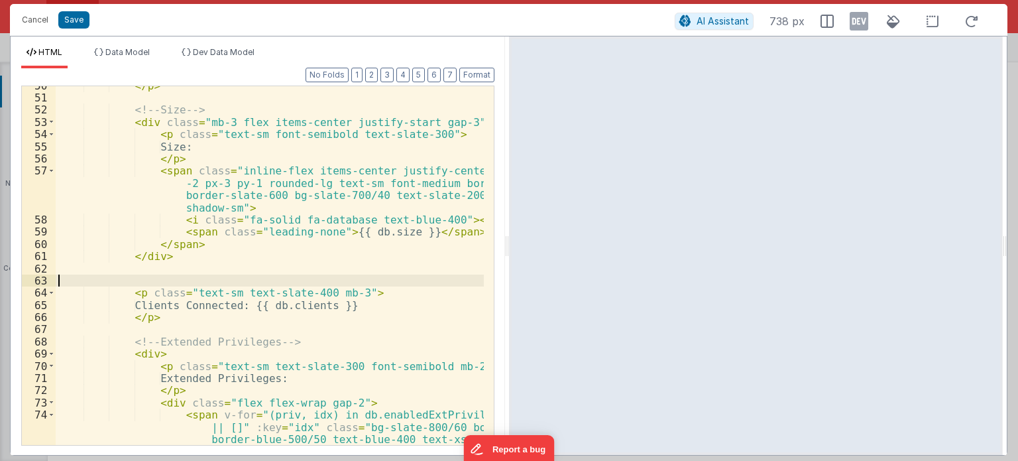
scroll to position [787, 0]
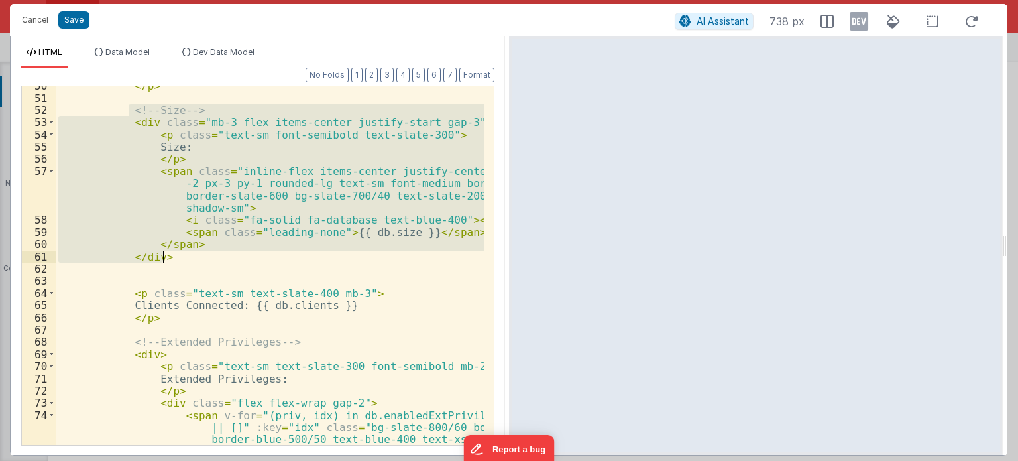
drag, startPoint x: 126, startPoint y: 109, endPoint x: 189, endPoint y: 259, distance: 162.5
click at [189, 259] on div "</ p > <!-- Size --> < div class = "mb-3 flex items-center justify-start gap-3"…" at bounding box center [270, 290] width 428 height 420
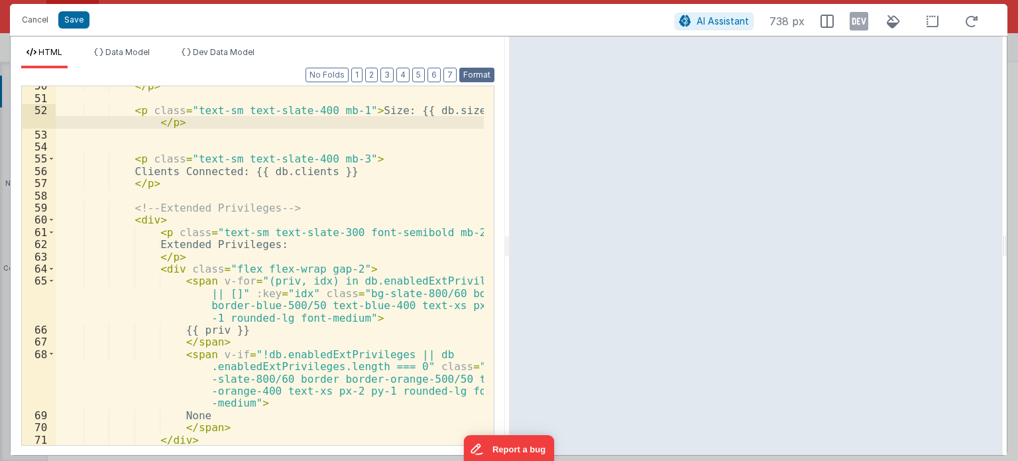
click at [467, 78] on button "Format" at bounding box center [476, 75] width 35 height 15
click at [70, 18] on button "Save" at bounding box center [73, 19] width 31 height 17
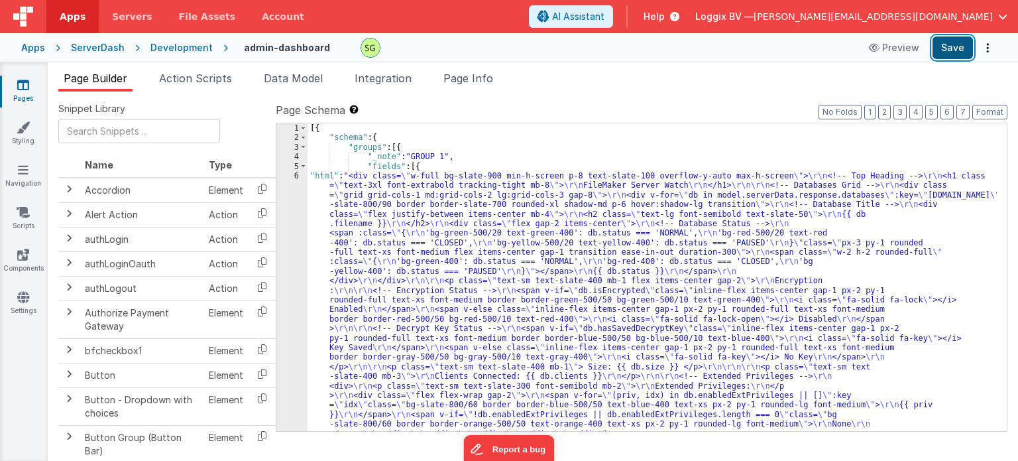
click at [954, 40] on button "Save" at bounding box center [952, 47] width 40 height 23
click at [294, 175] on div "6" at bounding box center [291, 304] width 31 height 267
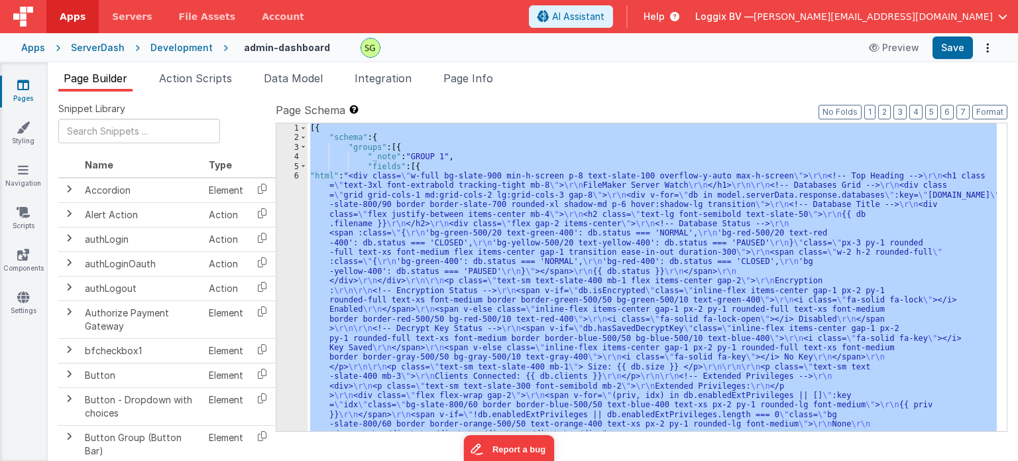
click at [294, 175] on div "6" at bounding box center [291, 304] width 31 height 267
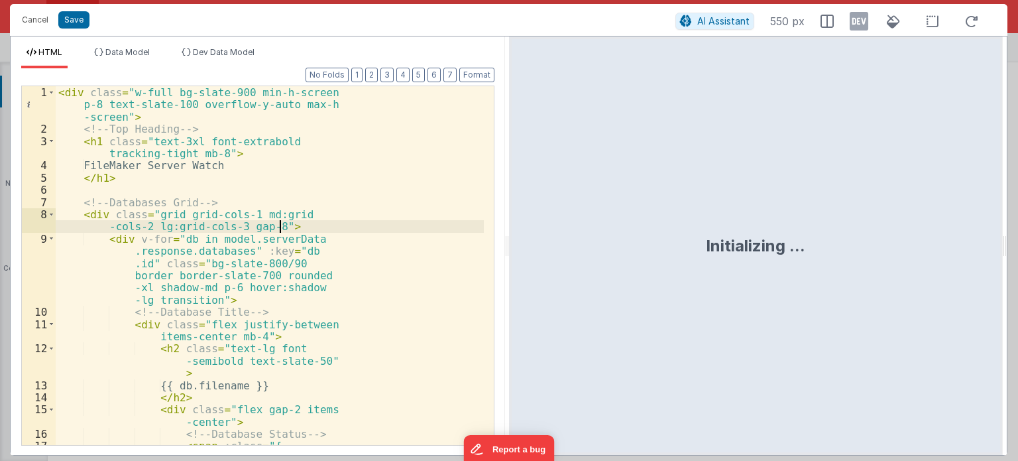
click at [414, 227] on div "< div class = "w-full bg-slate-900 min-h-screen p-8 text-slate-100 overflow-y-a…" at bounding box center [270, 302] width 428 height 432
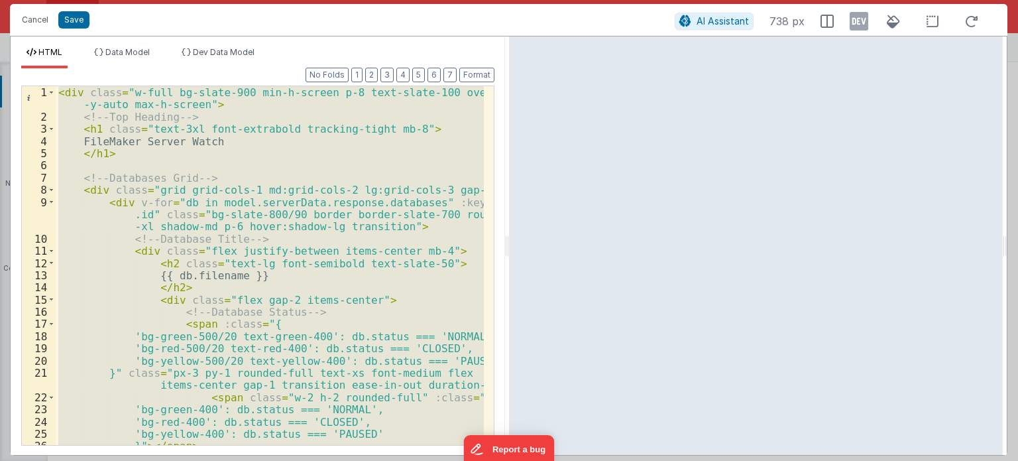
click at [274, 146] on div "< div class = "w-full bg-slate-900 min-h-screen p-8 text-slate-100 overflow -y-…" at bounding box center [270, 265] width 428 height 359
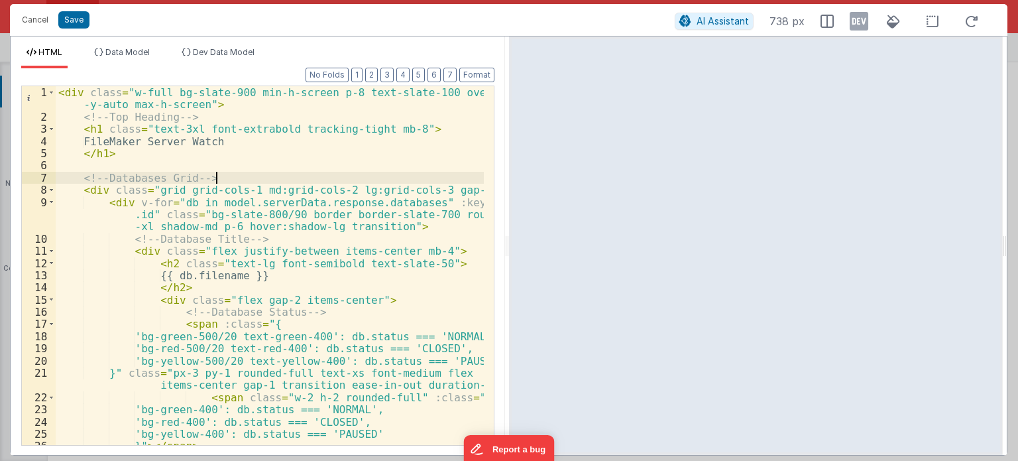
click at [407, 177] on div "< div class = "w-full bg-slate-900 min-h-screen p-8 text-slate-100 overflow -y-…" at bounding box center [270, 284] width 428 height 396
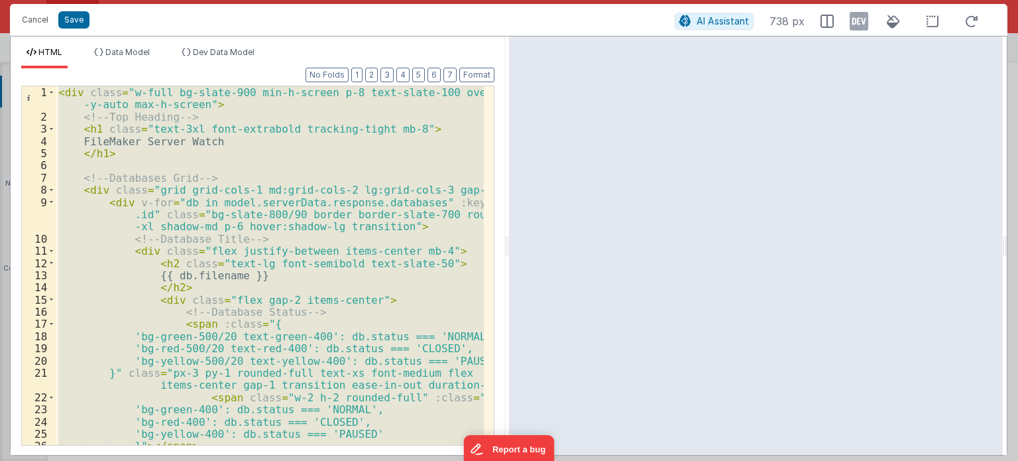
click at [342, 264] on div "< div class = "w-full bg-slate-900 min-h-screen p-8 text-slate-100 overflow -y-…" at bounding box center [270, 265] width 428 height 359
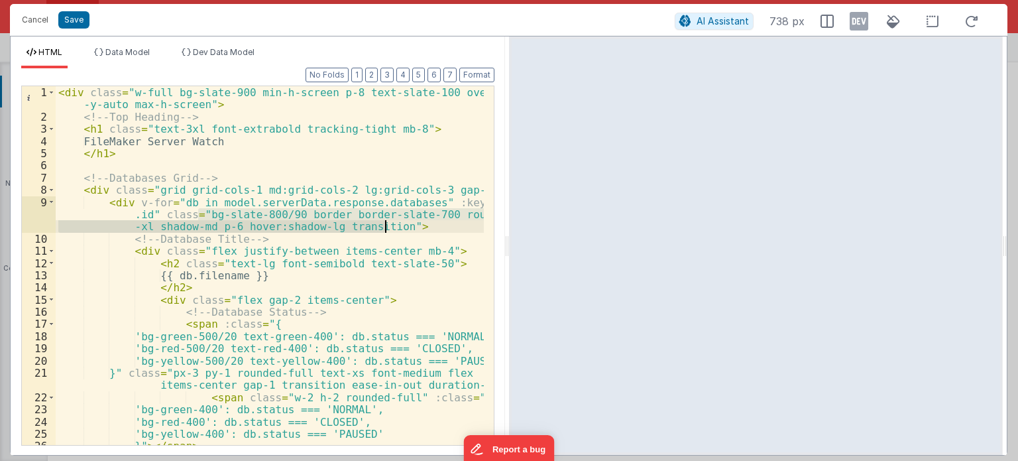
drag, startPoint x: 196, startPoint y: 213, endPoint x: 384, endPoint y: 227, distance: 188.8
click at [384, 227] on div "< div class = "w-full bg-slate-900 min-h-screen p-8 text-slate-100 overflow -y-…" at bounding box center [270, 284] width 428 height 396
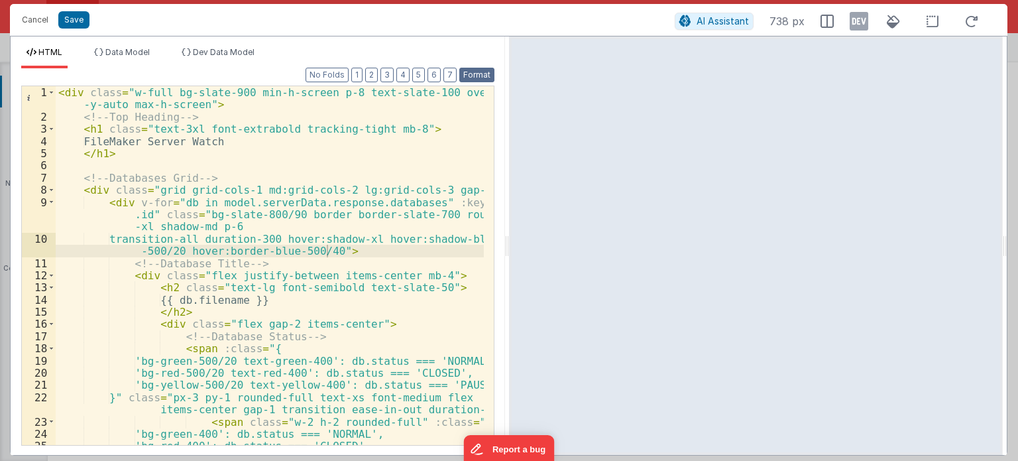
click at [481, 68] on button "Format" at bounding box center [476, 75] width 35 height 15
click at [66, 18] on button "Save" at bounding box center [73, 19] width 31 height 17
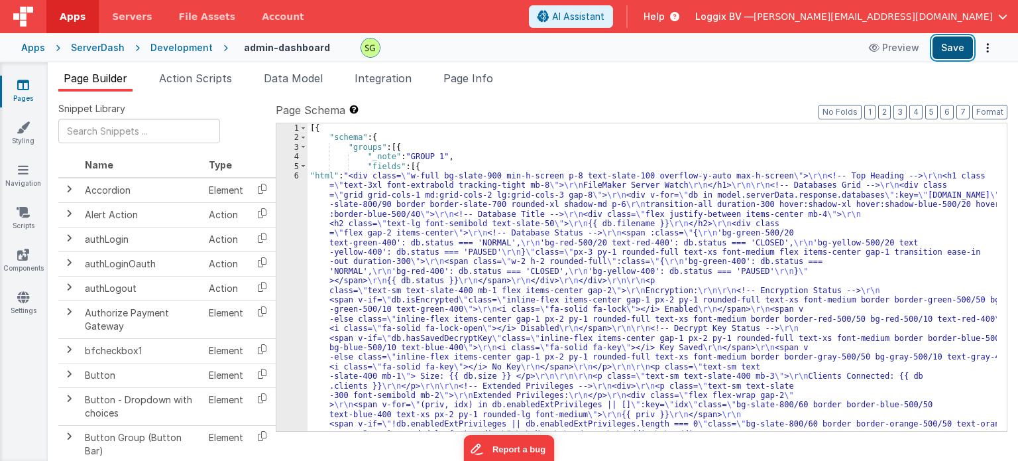
click at [946, 54] on button "Save" at bounding box center [952, 47] width 40 height 23
click at [296, 177] on div "6" at bounding box center [291, 309] width 31 height 277
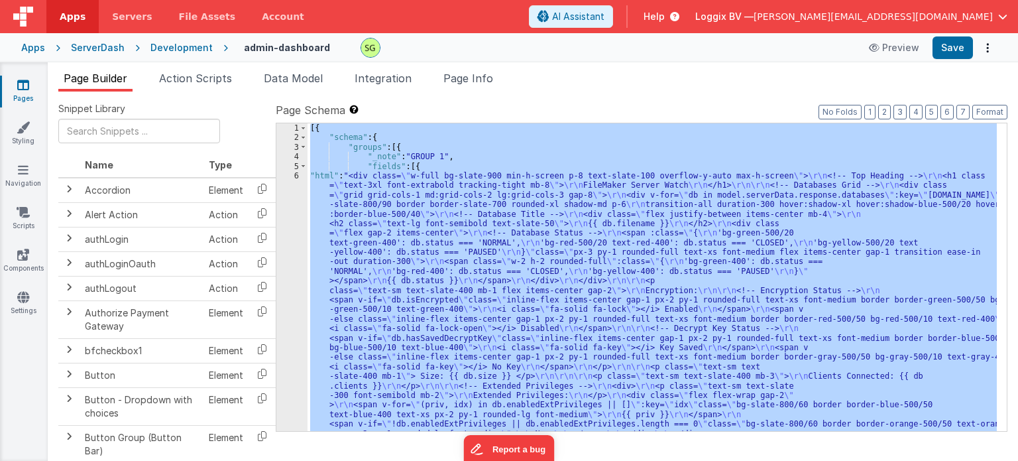
click at [296, 177] on div "6" at bounding box center [291, 309] width 31 height 277
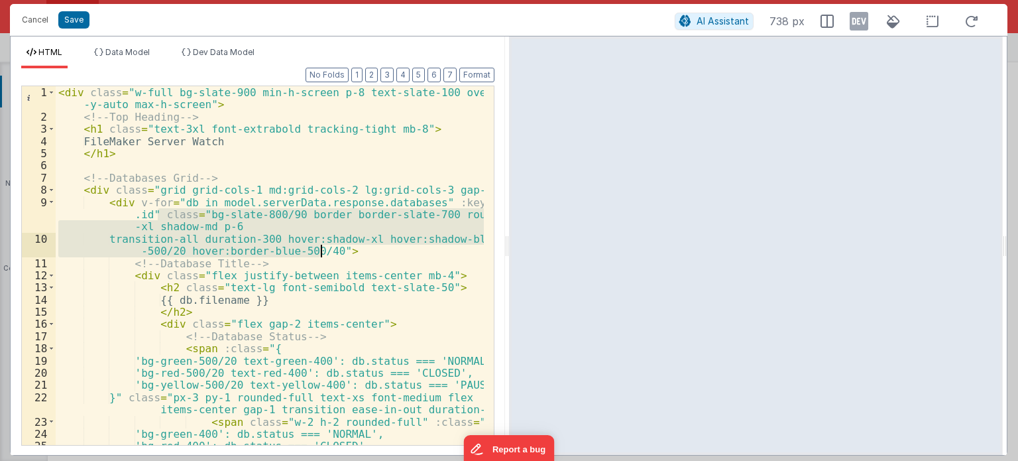
drag, startPoint x: 156, startPoint y: 215, endPoint x: 318, endPoint y: 251, distance: 165.5
click at [318, 251] on div "< div class = "w-full bg-slate-900 min-h-screen p-8 text-slate-100 overflow -y-…" at bounding box center [270, 284] width 428 height 396
drag, startPoint x: 323, startPoint y: 250, endPoint x: 156, endPoint y: 217, distance: 170.3
click at [156, 217] on div "< div class = "w-full bg-slate-900 min-h-screen p-8 text-slate-100 overflow -y-…" at bounding box center [270, 284] width 428 height 396
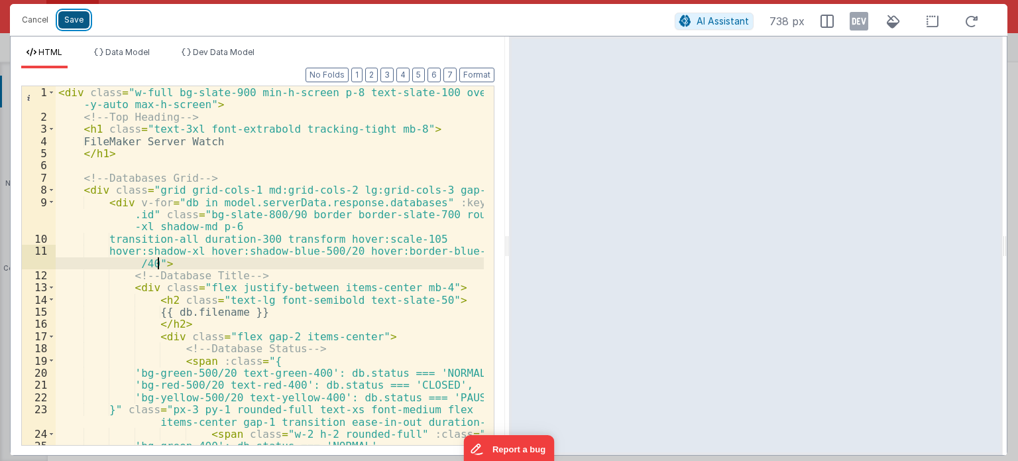
click at [80, 24] on button "Save" at bounding box center [73, 19] width 31 height 17
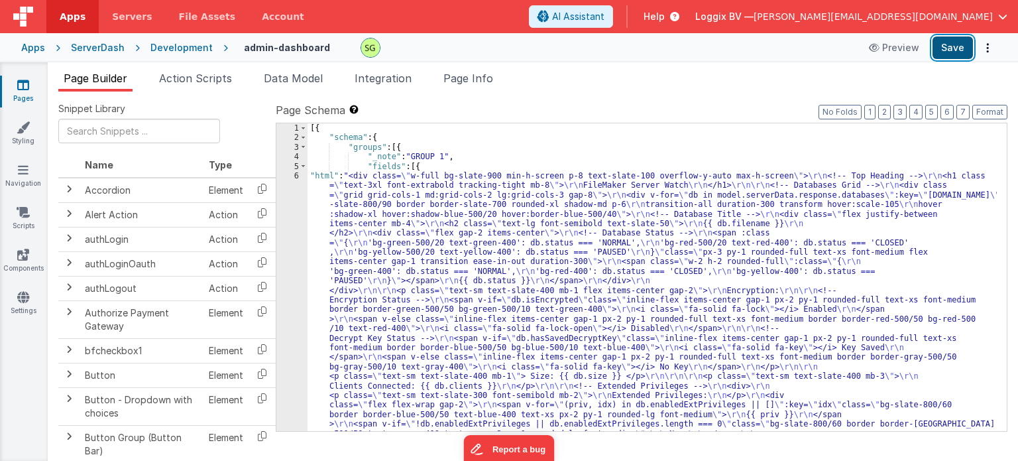
click at [958, 41] on button "Save" at bounding box center [952, 47] width 40 height 23
click at [295, 174] on div "6" at bounding box center [291, 309] width 31 height 277
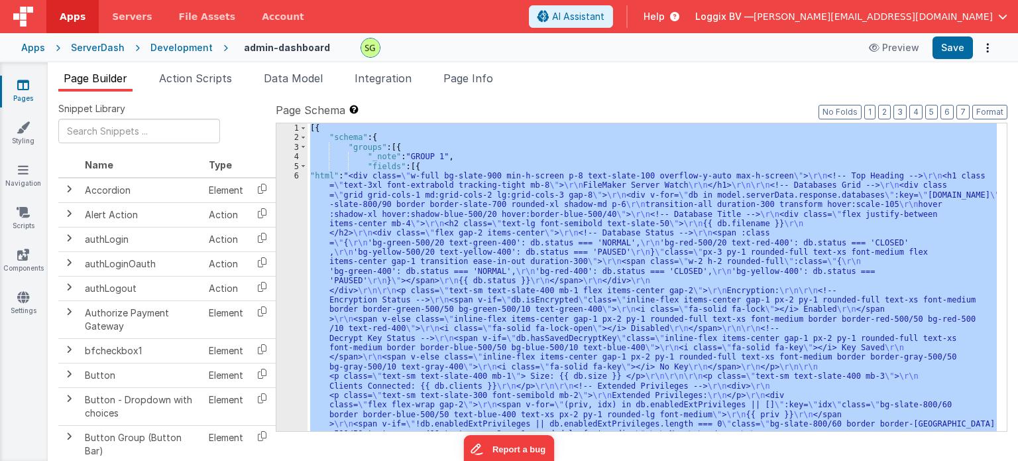
click at [295, 174] on div "6" at bounding box center [291, 309] width 31 height 277
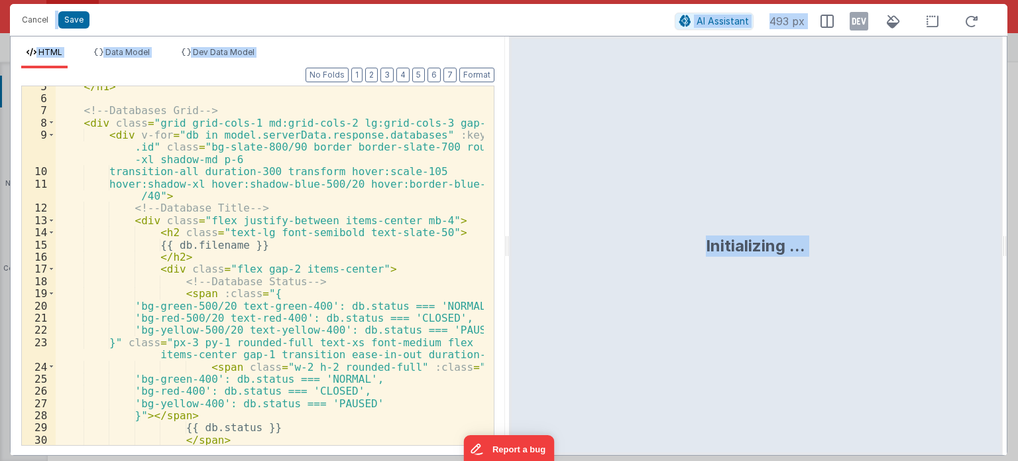
scroll to position [67, 0]
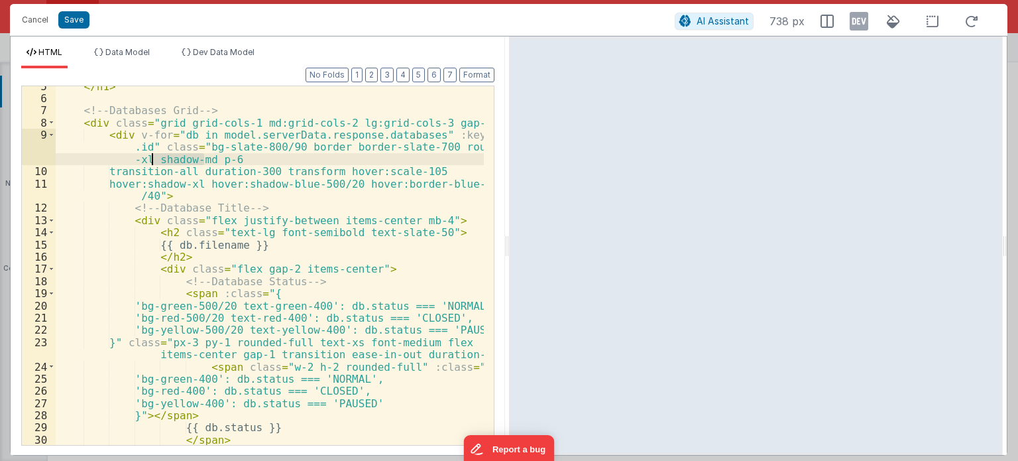
drag, startPoint x: 201, startPoint y: 159, endPoint x: 153, endPoint y: 156, distance: 48.5
click at [153, 156] on div "</ h1 > <!-- Databases Grid --> < div class = "grid grid-cols-1 md:grid-cols-2 …" at bounding box center [270, 272] width 428 height 384
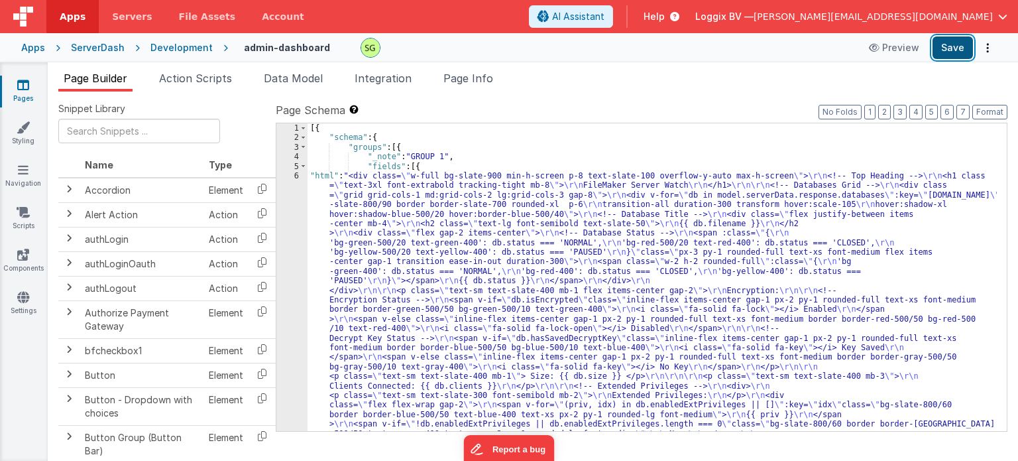
click at [940, 50] on button "Save" at bounding box center [952, 47] width 40 height 23
click at [299, 176] on div "6" at bounding box center [291, 309] width 31 height 277
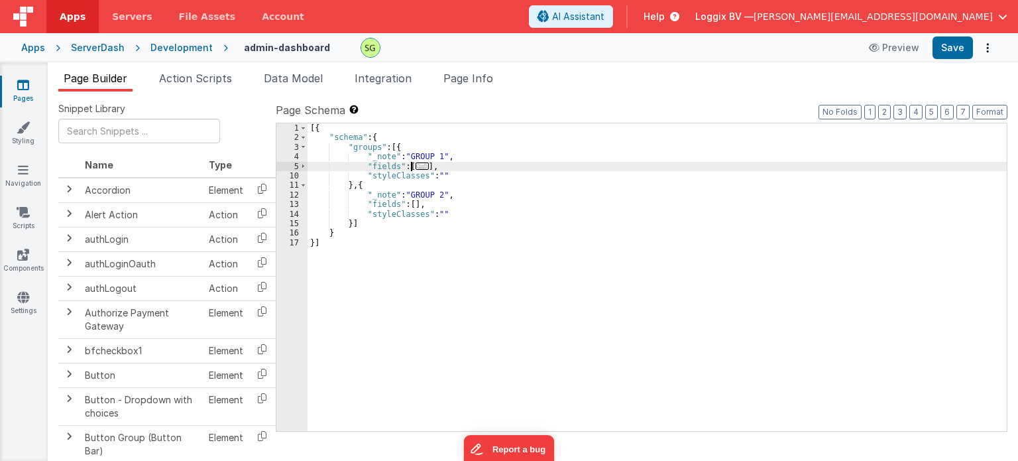
click at [299, 176] on div "10" at bounding box center [291, 175] width 31 height 9
click at [303, 166] on span at bounding box center [303, 166] width 7 height 9
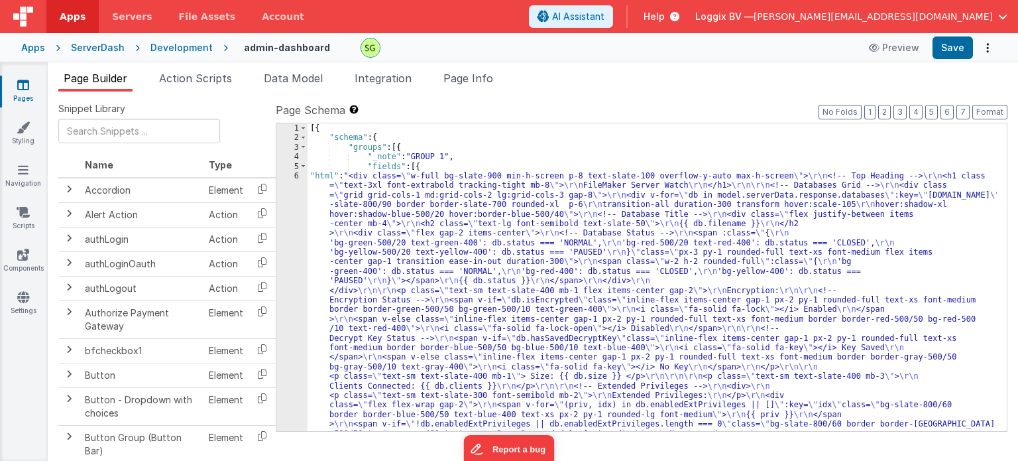
click at [297, 176] on div "6" at bounding box center [291, 309] width 31 height 277
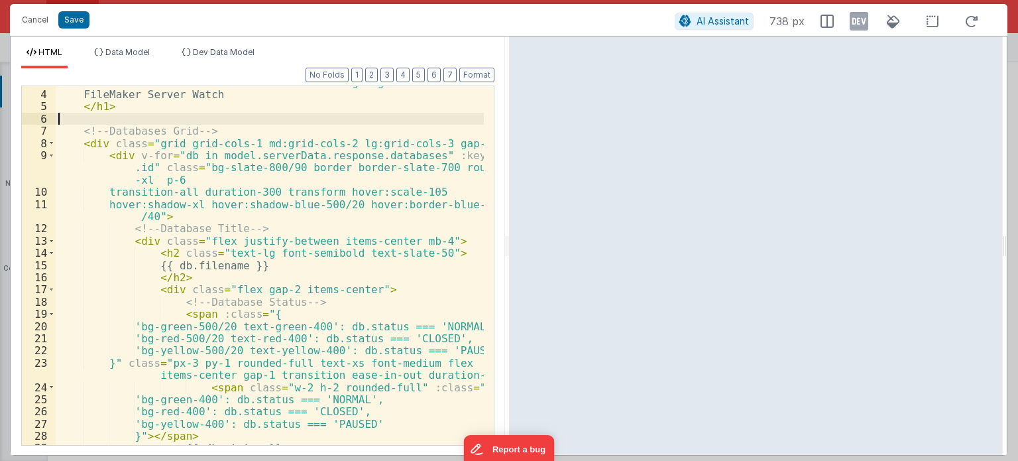
scroll to position [46, 0]
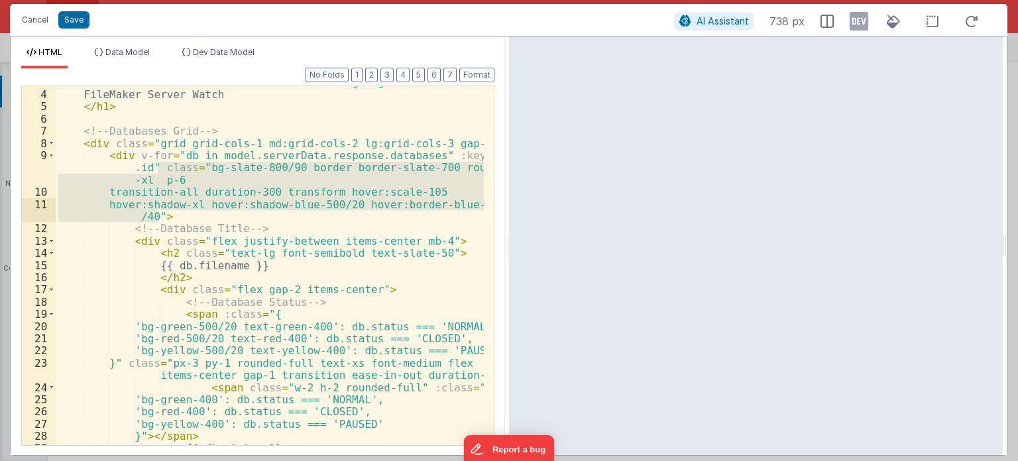
drag, startPoint x: 155, startPoint y: 167, endPoint x: 159, endPoint y: 215, distance: 48.5
click at [159, 215] on div "< h1 class = "text-3xl font-extrabold tracking-tight mb-8" > FileMaker Server W…" at bounding box center [270, 268] width 428 height 384
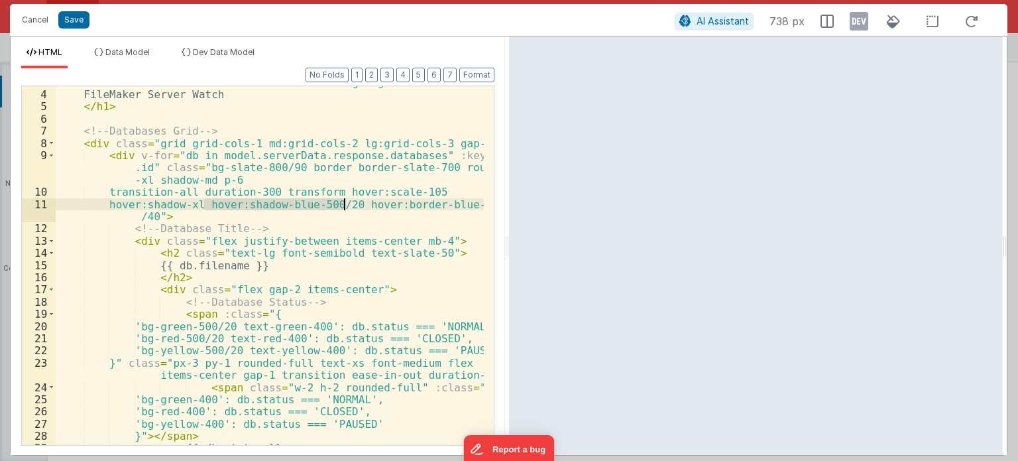
drag, startPoint x: 203, startPoint y: 201, endPoint x: 345, endPoint y: 205, distance: 141.9
click at [345, 205] on div "< h1 class = "text-3xl font-extrabold tracking-tight mb-8" > FileMaker Server W…" at bounding box center [270, 268] width 428 height 384
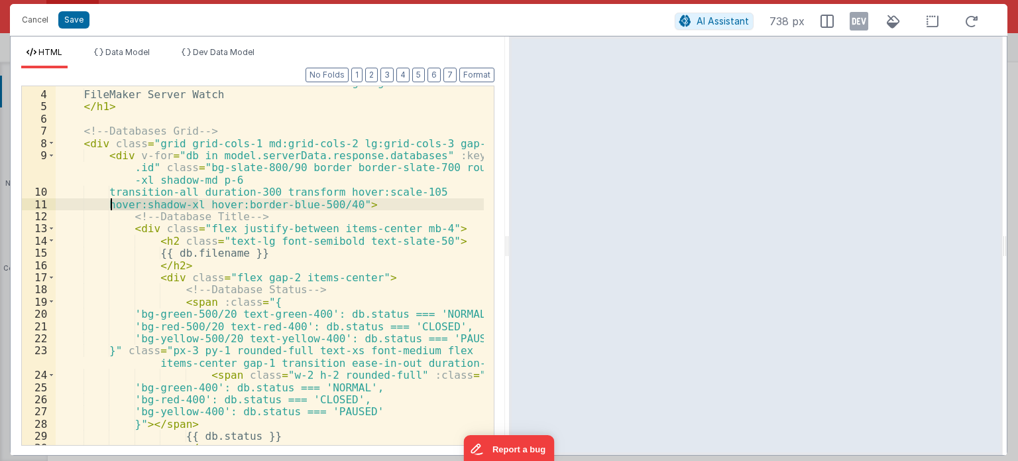
drag, startPoint x: 196, startPoint y: 202, endPoint x: 111, endPoint y: 202, distance: 84.8
click at [111, 202] on div "< h1 class = "text-3xl font-extrabold tracking-tight mb-8" > FileMaker Server W…" at bounding box center [270, 268] width 428 height 384
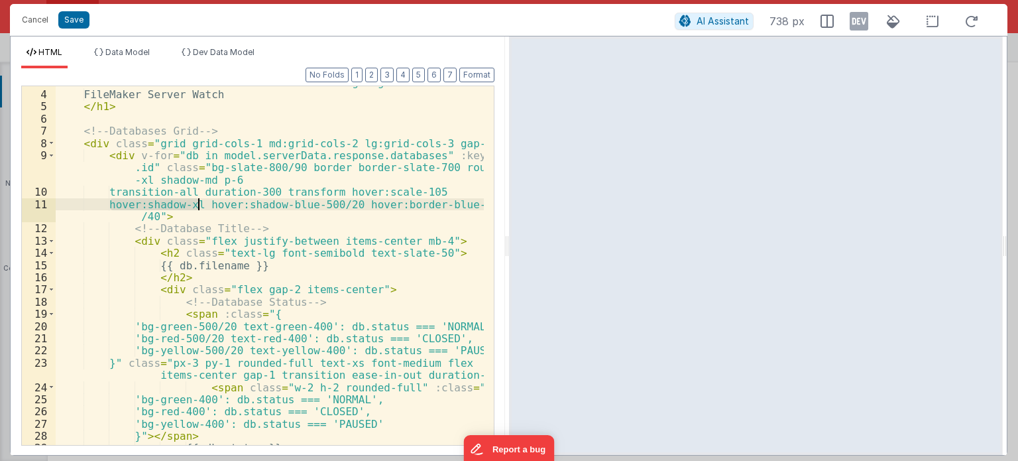
drag, startPoint x: 110, startPoint y: 203, endPoint x: 200, endPoint y: 205, distance: 90.2
click at [200, 205] on div "< h1 class = "text-3xl font-extrabold tracking-tight mb-8" > FileMaker Server W…" at bounding box center [270, 268] width 428 height 384
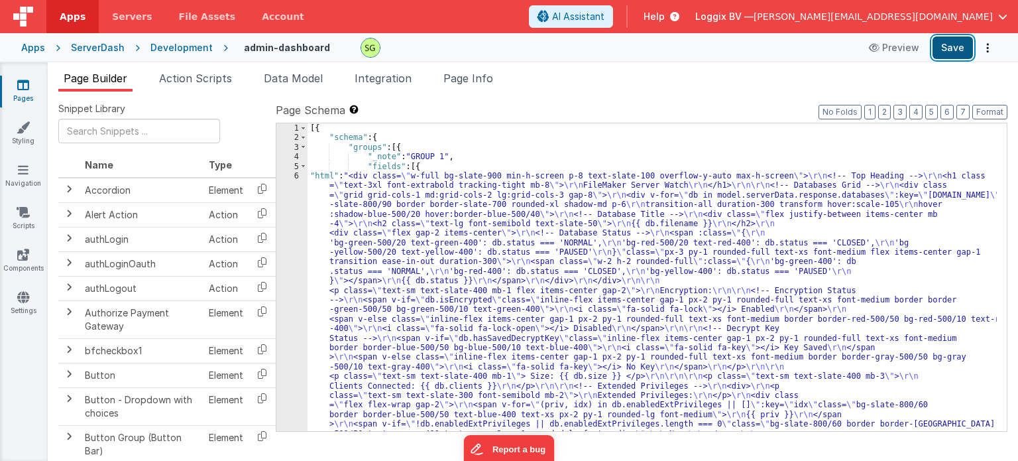
click at [946, 52] on button "Save" at bounding box center [952, 47] width 40 height 23
click at [296, 176] on div "6" at bounding box center [291, 309] width 31 height 277
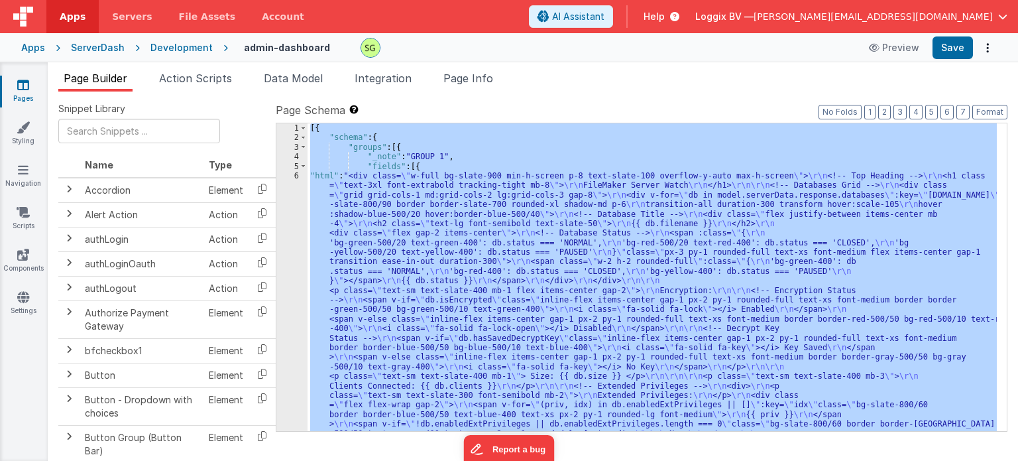
click at [296, 176] on div "6" at bounding box center [291, 309] width 31 height 277
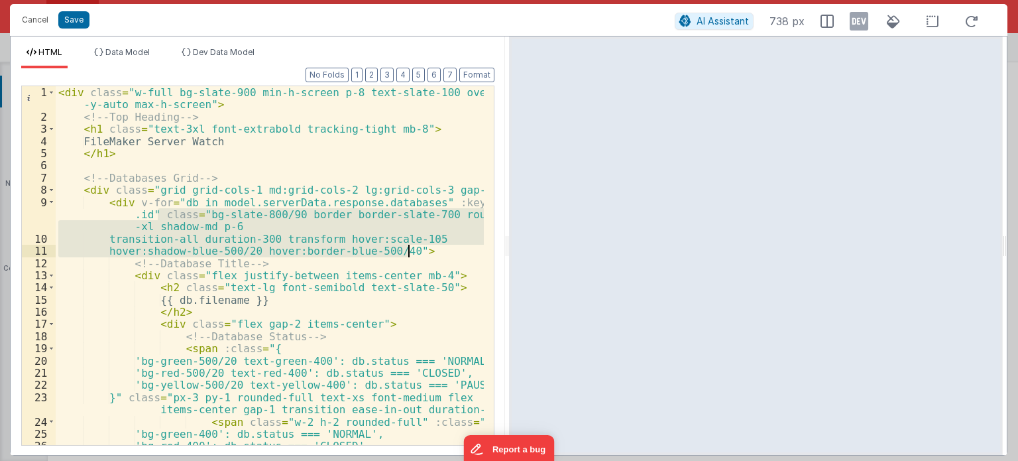
drag, startPoint x: 156, startPoint y: 213, endPoint x: 406, endPoint y: 252, distance: 252.2
click at [406, 252] on div "< div class = "w-full bg-slate-900 min-h-screen p-8 text-slate-100 overflow -y-…" at bounding box center [270, 284] width 428 height 396
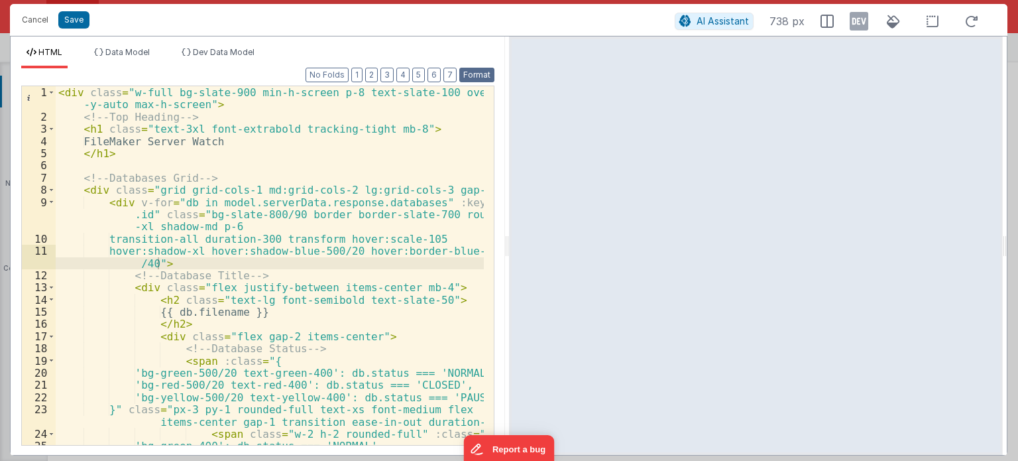
click at [482, 78] on button "Format" at bounding box center [476, 75] width 35 height 15
click at [475, 72] on button "Format" at bounding box center [476, 75] width 35 height 15
click at [435, 121] on div "< div class = "w-full bg-slate-900 min-h-screen p-8 text-slate-100 overflow -y-…" at bounding box center [270, 284] width 428 height 396
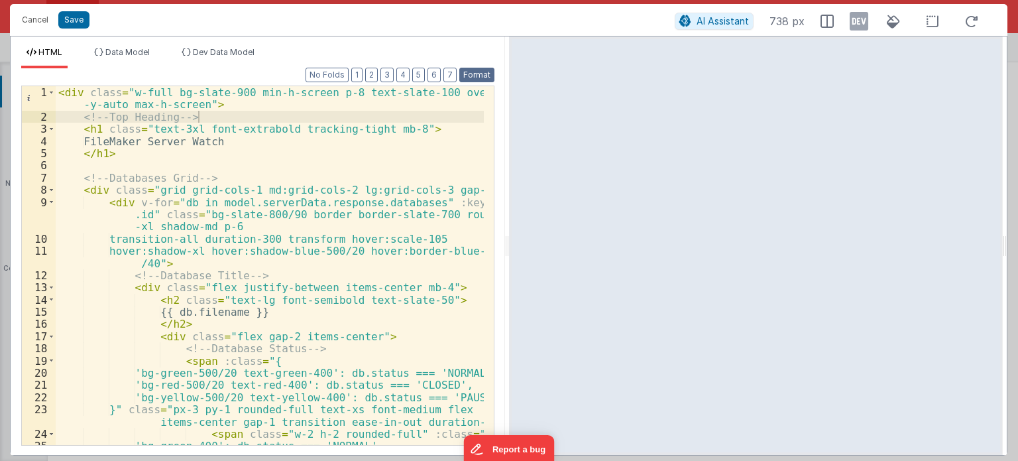
click at [484, 77] on button "Format" at bounding box center [476, 75] width 35 height 15
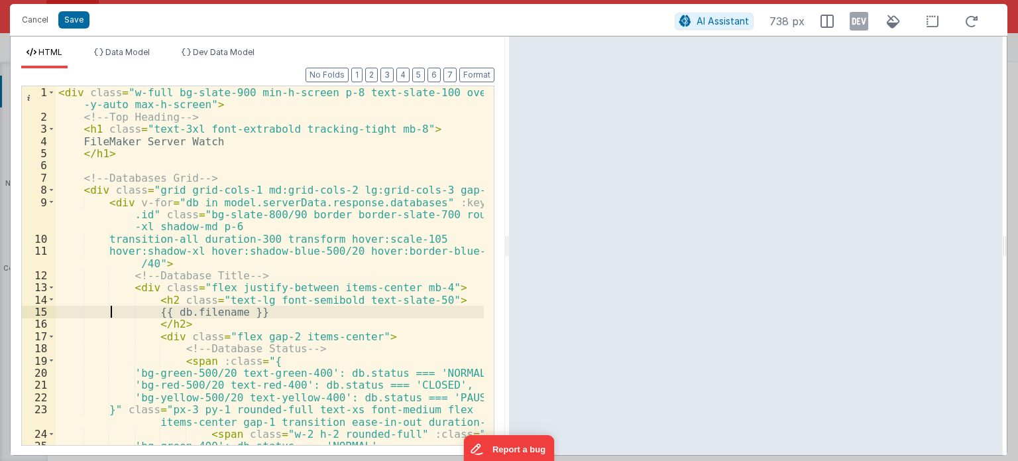
click at [113, 309] on div "< div class = "w-full bg-slate-900 min-h-screen p-8 text-slate-100 overflow -y-…" at bounding box center [270, 284] width 428 height 396
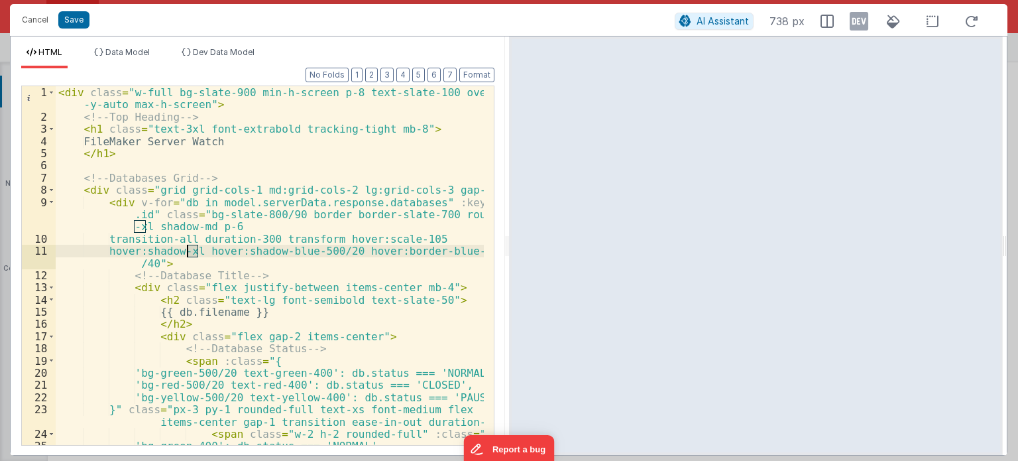
drag, startPoint x: 196, startPoint y: 251, endPoint x: 188, endPoint y: 247, distance: 8.3
click at [188, 247] on div "< div class = "w-full bg-slate-900 min-h-screen p-8 text-slate-100 overflow -y-…" at bounding box center [270, 284] width 428 height 396
click at [66, 21] on button "Save" at bounding box center [73, 19] width 31 height 17
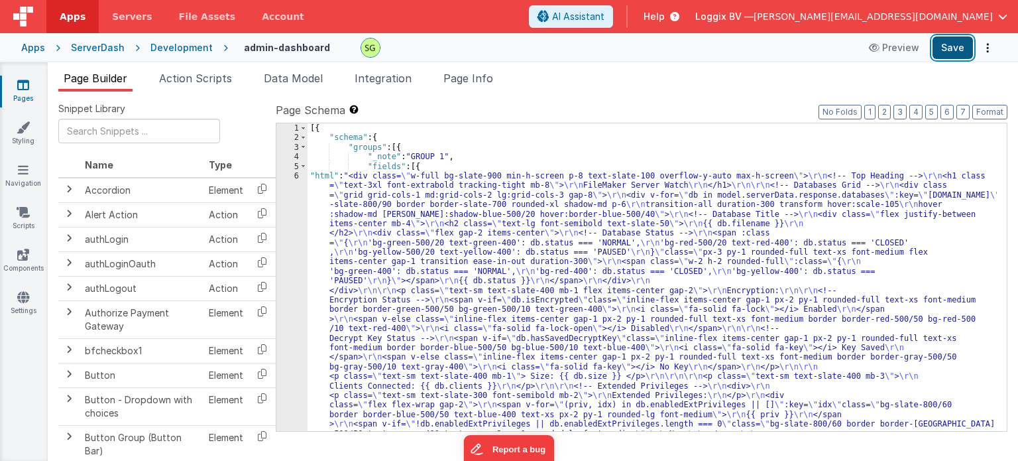
click at [959, 48] on button "Save" at bounding box center [952, 47] width 40 height 23
click at [297, 176] on div "6" at bounding box center [291, 309] width 31 height 277
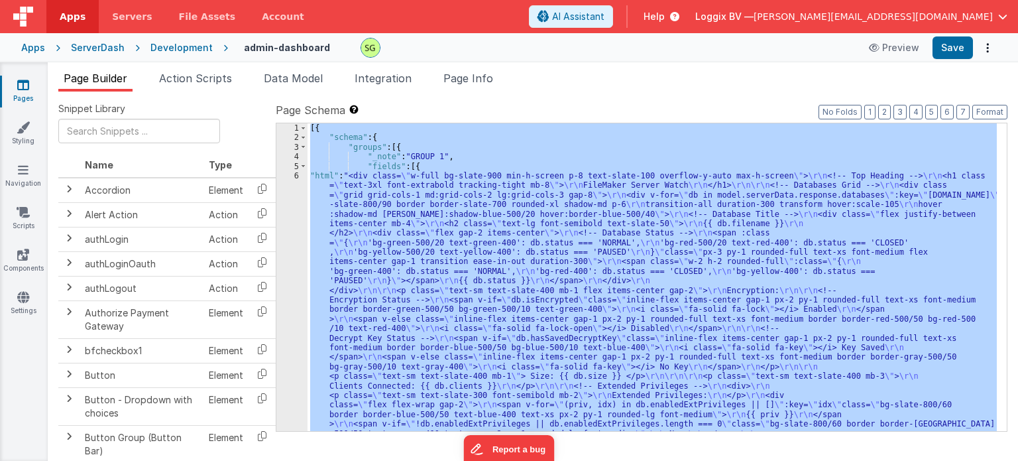
click at [297, 176] on div "6" at bounding box center [291, 309] width 31 height 277
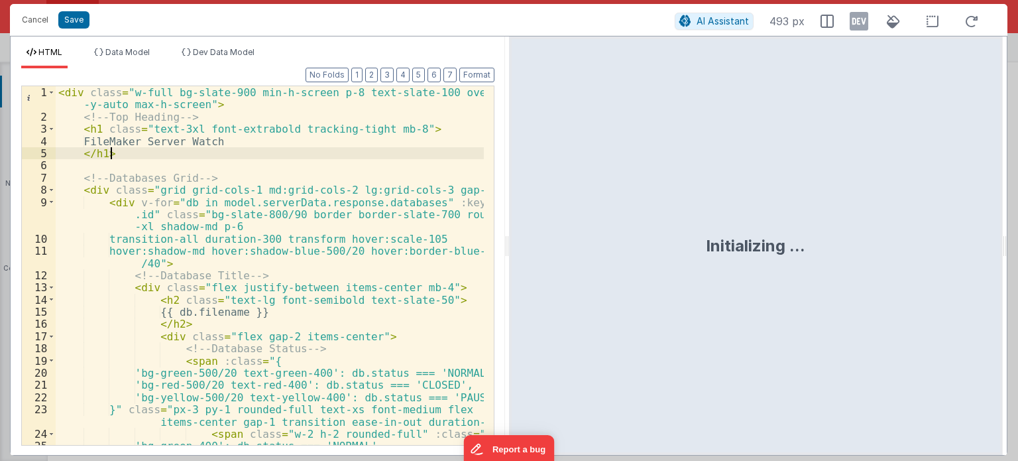
click at [234, 153] on div "< div class = "w-full bg-slate-900 min-h-screen p-8 text-slate-100 overflow -y-…" at bounding box center [270, 284] width 428 height 396
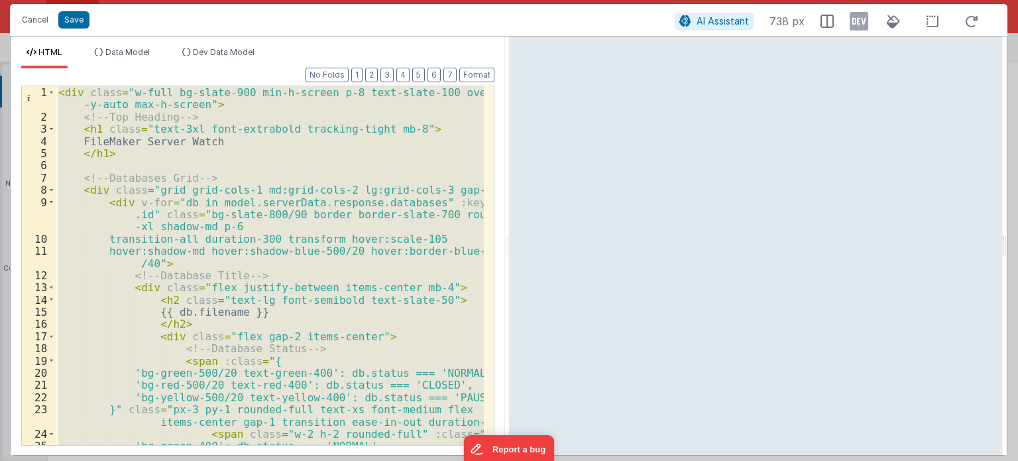
click at [355, 315] on div "< div class = "w-full bg-slate-900 min-h-screen p-8 text-slate-100 overflow -y-…" at bounding box center [270, 265] width 428 height 359
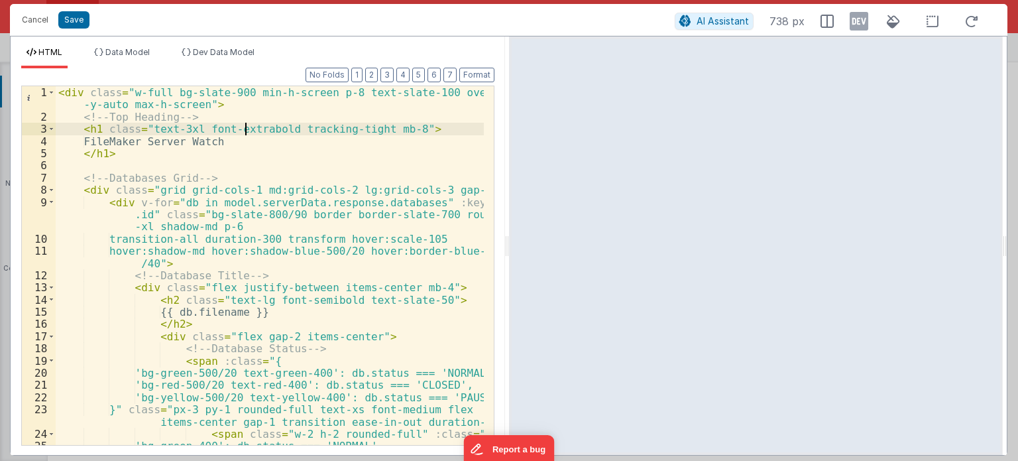
click at [247, 124] on div "< div class = "w-full bg-slate-900 min-h-screen p-8 text-slate-100 overflow -y-…" at bounding box center [270, 284] width 428 height 396
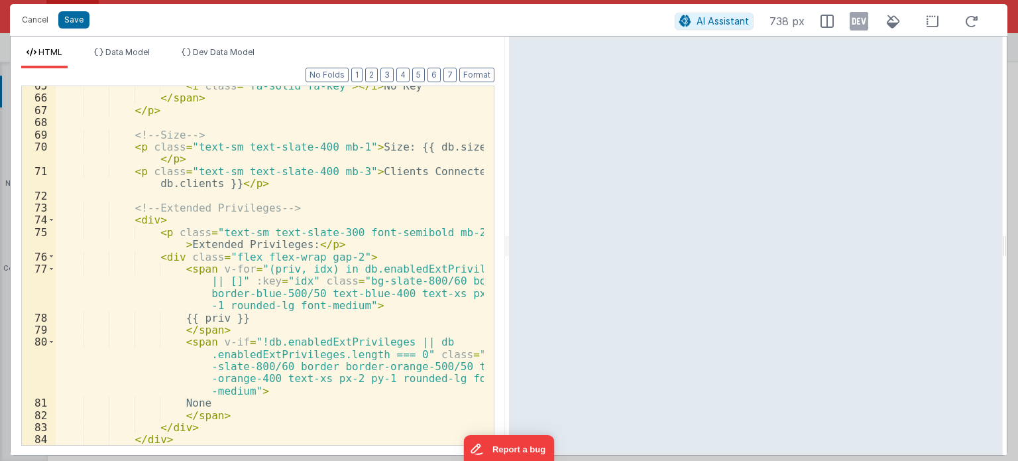
scroll to position [1067, 0]
click at [70, 25] on button "Save" at bounding box center [73, 19] width 31 height 17
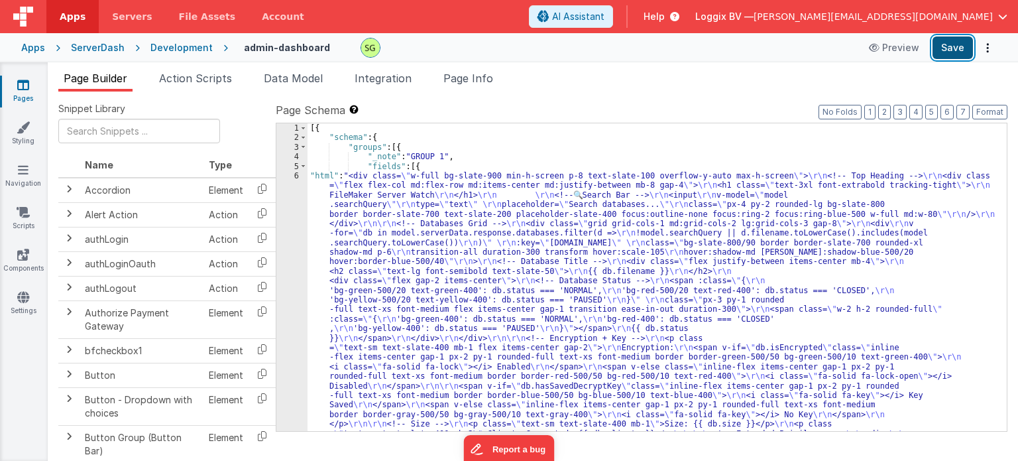
click at [949, 57] on button "Save" at bounding box center [952, 47] width 40 height 23
click at [294, 173] on div "6" at bounding box center [291, 333] width 31 height 325
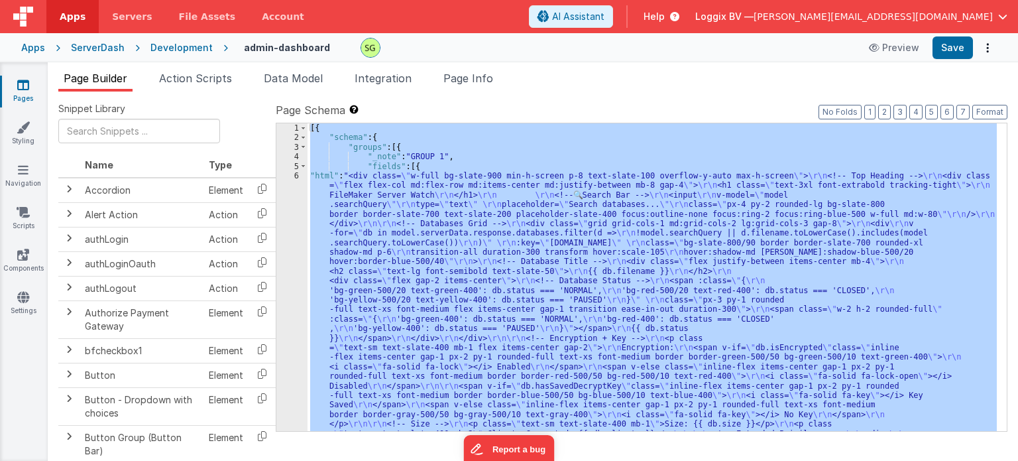
click at [296, 174] on div "6" at bounding box center [291, 333] width 31 height 325
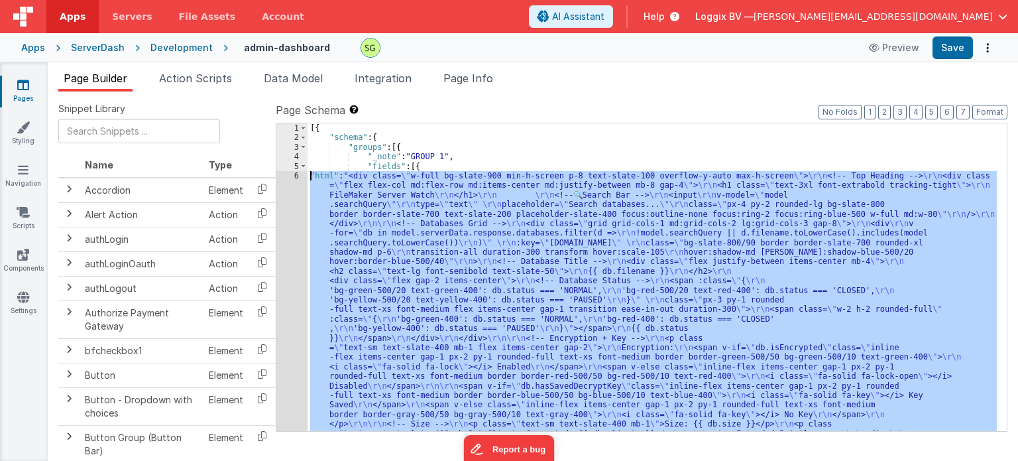
click at [296, 174] on div "6" at bounding box center [291, 333] width 31 height 325
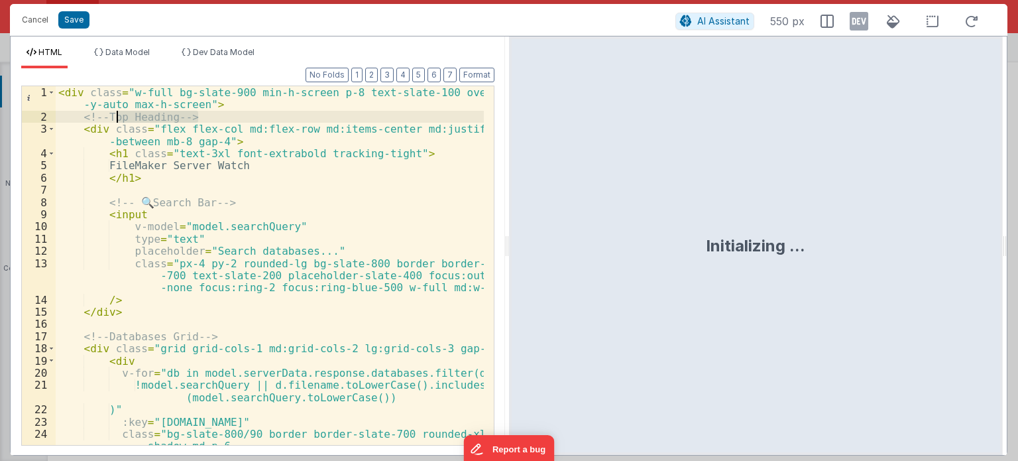
drag, startPoint x: 202, startPoint y: 116, endPoint x: 40, endPoint y: 119, distance: 161.7
click at [40, 119] on div "1 2 3 4 5 6 7 8 9 10 11 12 13 14 15 16 17 18 19 20 21 22 23 24 25 < div class =…" at bounding box center [257, 265] width 473 height 360
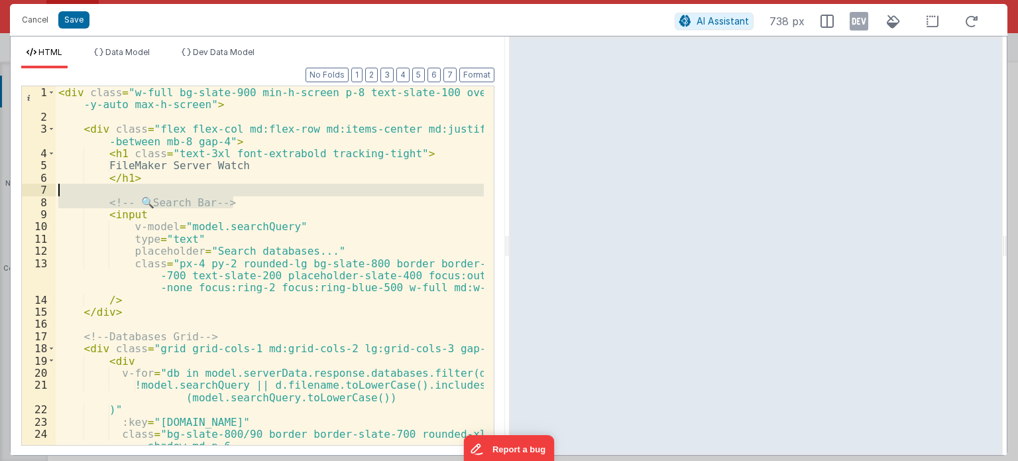
drag, startPoint x: 241, startPoint y: 205, endPoint x: 42, endPoint y: 188, distance: 198.9
click at [42, 188] on div "1 2 3 4 5 6 7 8 9 10 11 12 13 14 15 16 17 18 19 20 21 22 23 24 25 < div class =…" at bounding box center [257, 265] width 473 height 360
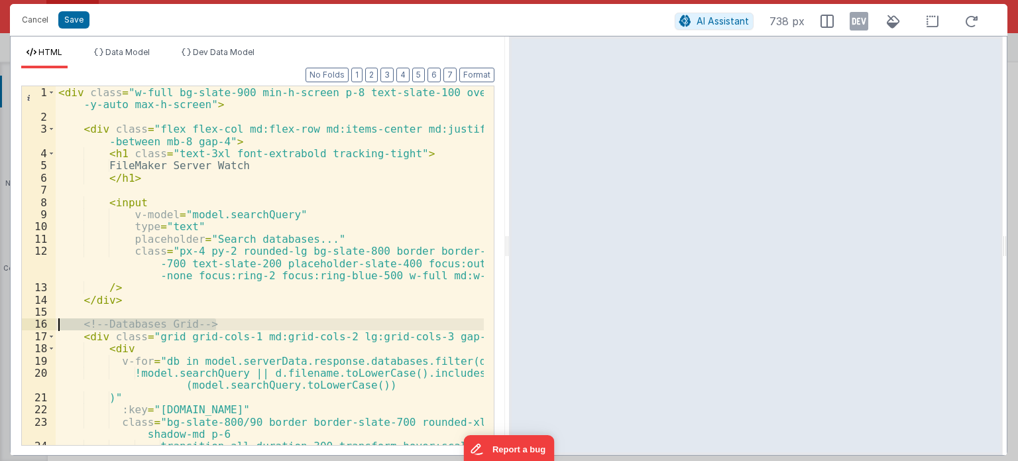
drag, startPoint x: 226, startPoint y: 323, endPoint x: 44, endPoint y: 321, distance: 182.3
click at [44, 321] on div "1 2 3 4 5 6 7 8 9 10 11 12 13 14 15 16 17 18 19 20 21 22 23 24 25 < div class =…" at bounding box center [257, 265] width 473 height 360
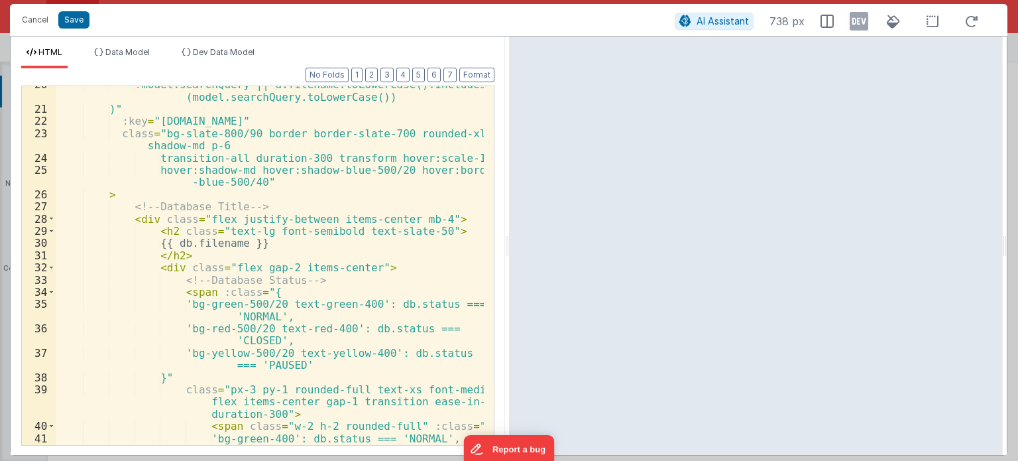
scroll to position [289, 0]
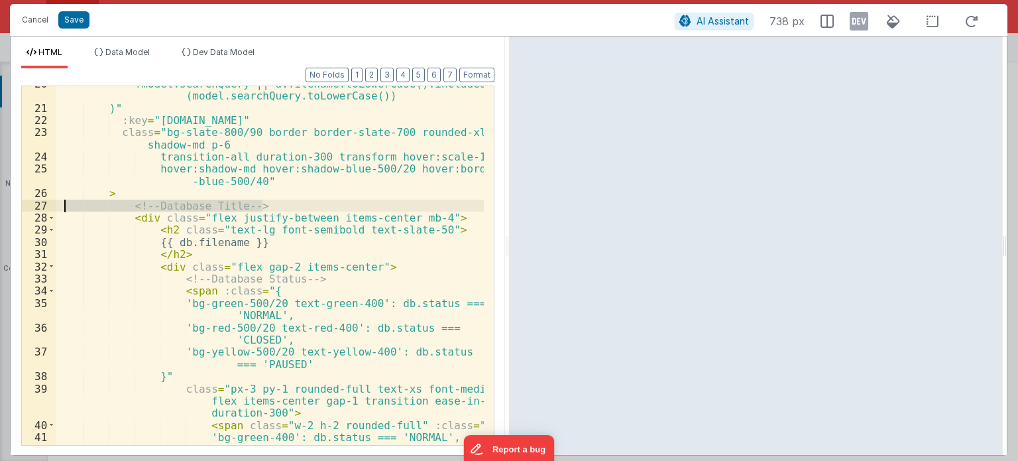
drag, startPoint x: 267, startPoint y: 202, endPoint x: 32, endPoint y: 204, distance: 235.3
click at [32, 204] on div "20 21 22 23 24 25 26 27 28 29 30 31 32 33 34 35 36 37 38 39 40 41 42 43 !model.…" at bounding box center [257, 265] width 473 height 360
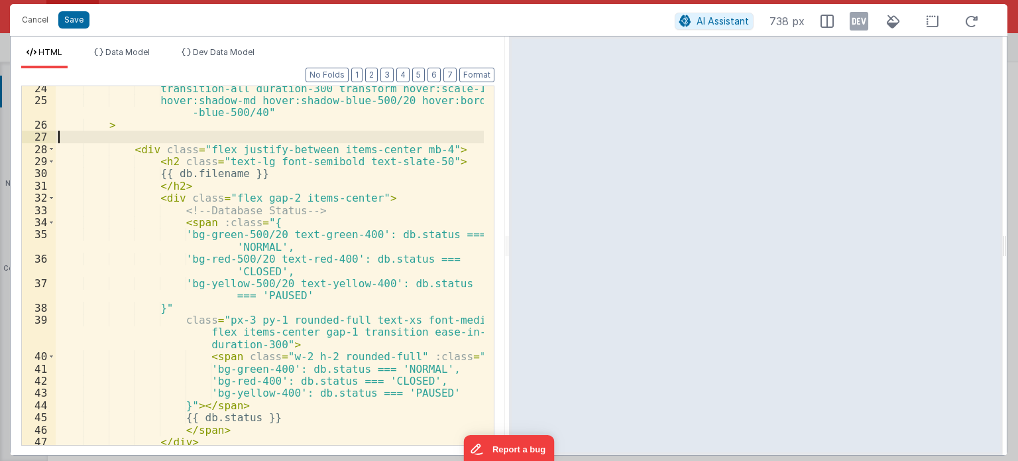
scroll to position [358, 0]
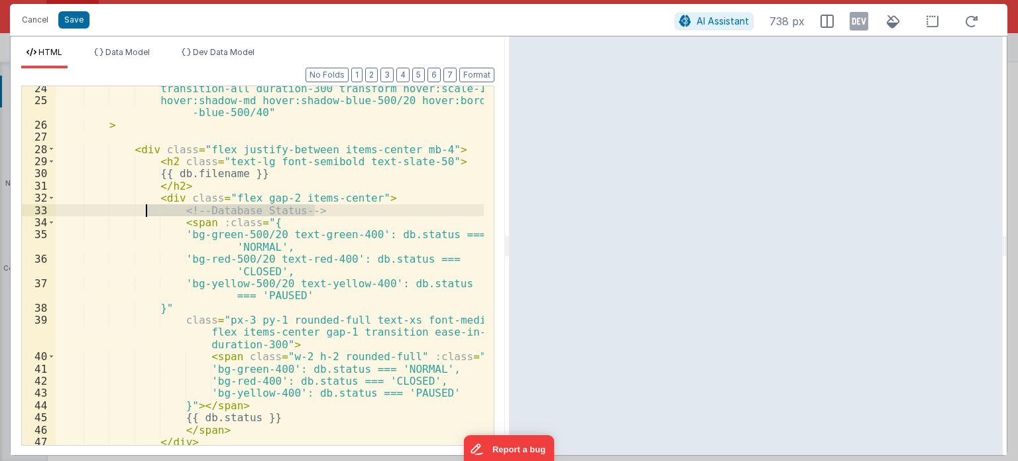
drag, startPoint x: 321, startPoint y: 211, endPoint x: 84, endPoint y: 212, distance: 237.3
click at [84, 212] on div "transition-all duration-300 transform hover:scale-105 hover:shadow-md hover:sha…" at bounding box center [270, 274] width 428 height 384
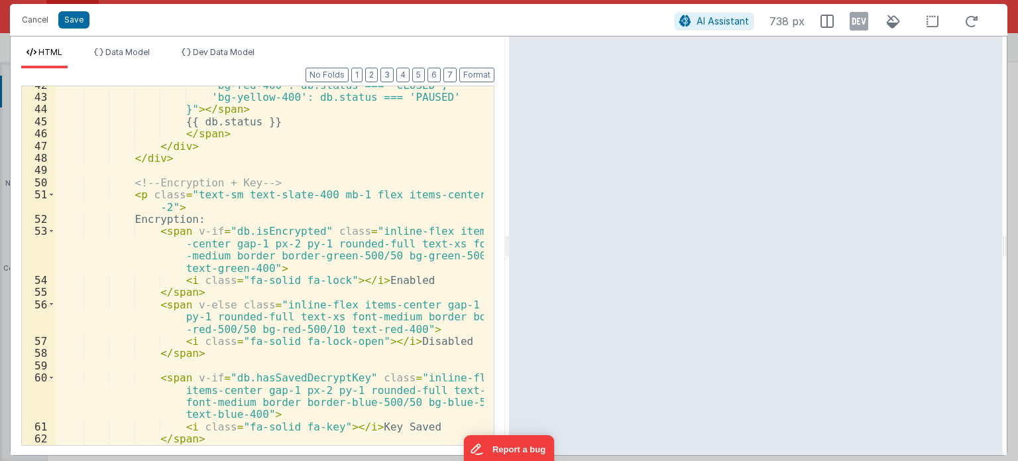
scroll to position [668, 0]
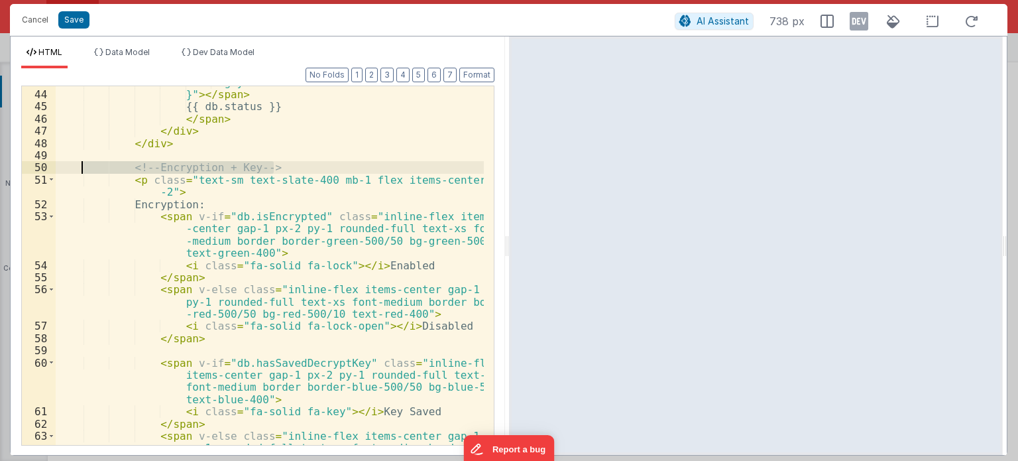
drag, startPoint x: 280, startPoint y: 169, endPoint x: 59, endPoint y: 170, distance: 220.7
click at [59, 170] on div "'bg-yellow-400': db.status === 'PAUSED' }" > </ span > {{ db.status }} </ span …" at bounding box center [270, 280] width 428 height 408
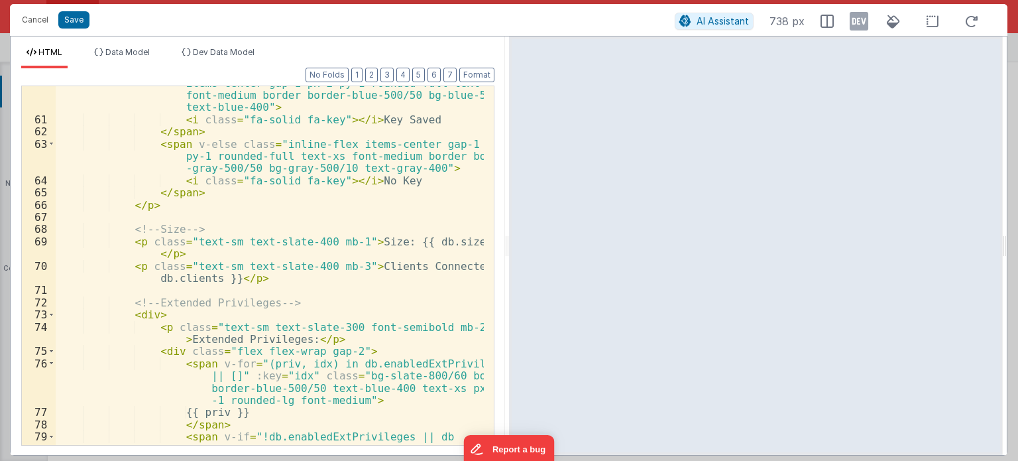
scroll to position [965, 0]
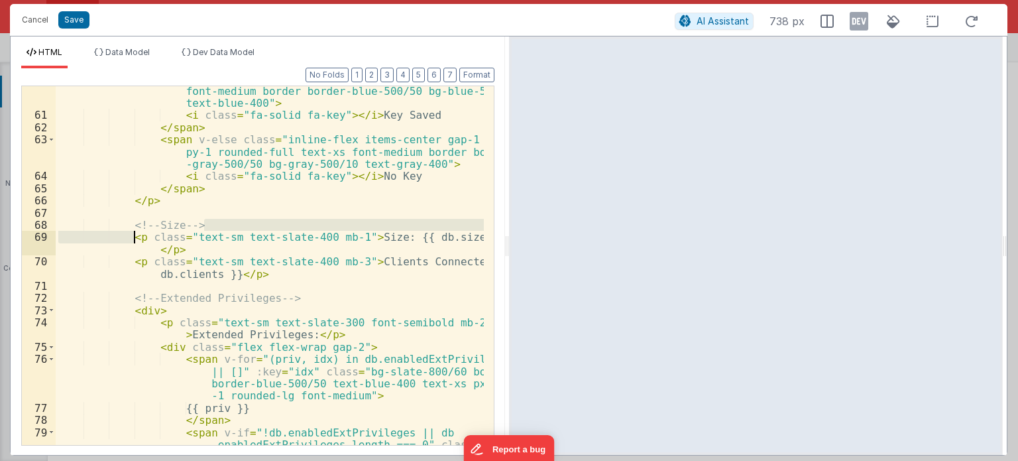
drag, startPoint x: 211, startPoint y: 225, endPoint x: 50, endPoint y: 233, distance: 161.9
click at [50, 233] on div "60 61 62 63 64 65 66 67 68 69 70 71 72 73 74 75 76 77 78 79 80 81 82 < span v-i…" at bounding box center [257, 265] width 473 height 360
click at [209, 222] on div "< span v-if = "db.hasSavedDecryptKey" class = "inline-flex items-center gap-1 p…" at bounding box center [270, 265] width 428 height 359
drag, startPoint x: 209, startPoint y: 222, endPoint x: 84, endPoint y: 219, distance: 125.9
click at [84, 219] on div "< span v-if = "db.hasSavedDecryptKey" class = "inline-flex items-center gap-1 p…" at bounding box center [270, 294] width 428 height 469
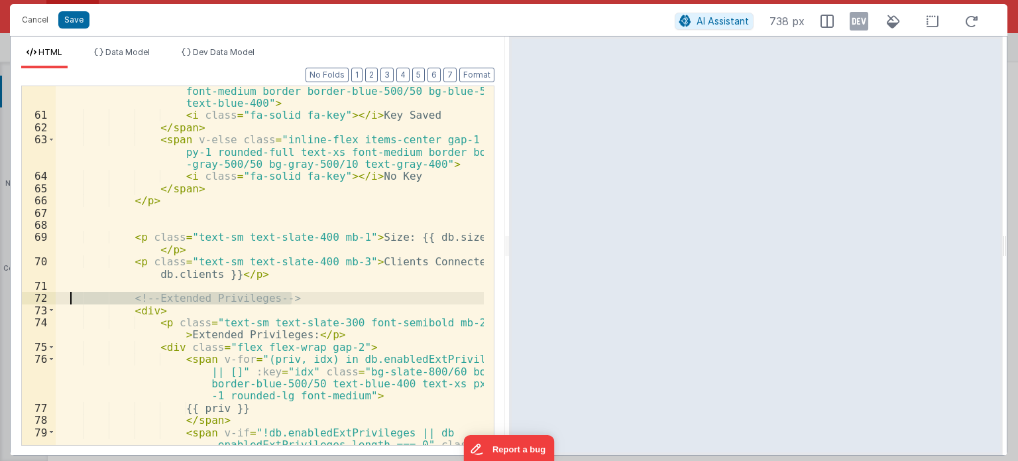
drag, startPoint x: 298, startPoint y: 295, endPoint x: 34, endPoint y: 297, distance: 263.8
click at [34, 297] on div "60 61 62 63 64 65 66 67 68 69 70 71 72 73 74 75 76 77 78 79 80 81 82 < span v-i…" at bounding box center [257, 265] width 473 height 360
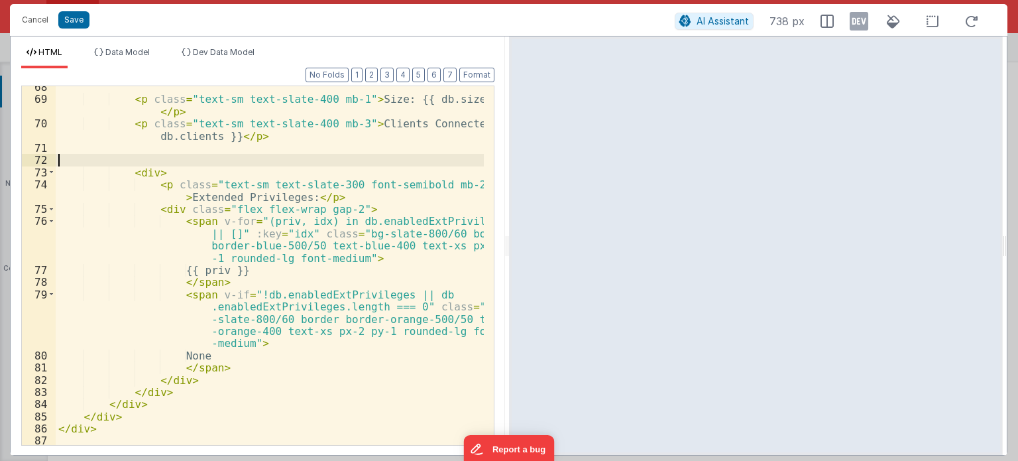
scroll to position [1104, 0]
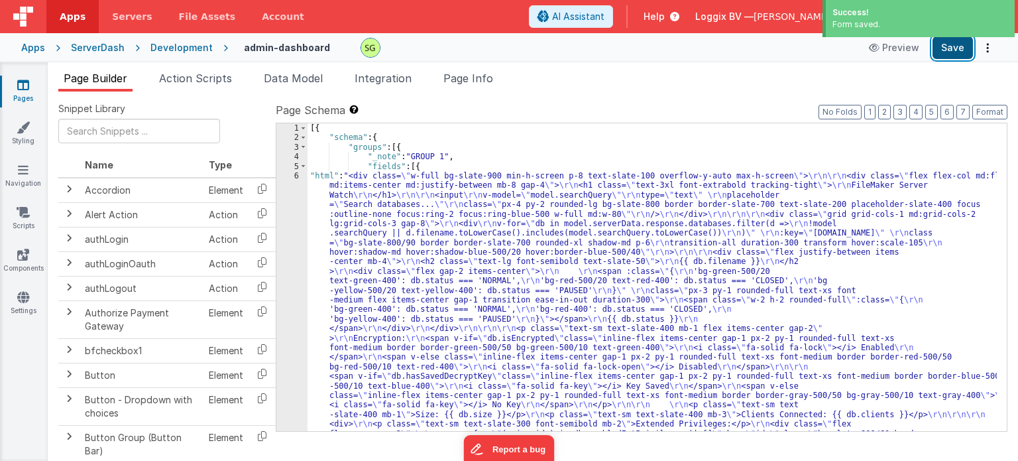
click at [948, 48] on button "Save" at bounding box center [952, 47] width 40 height 23
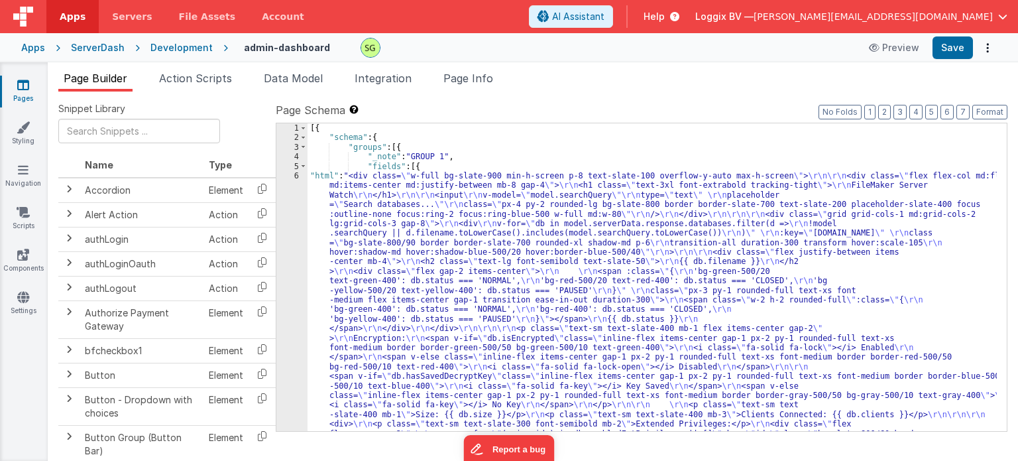
click at [296, 176] on div "6" at bounding box center [291, 324] width 31 height 306
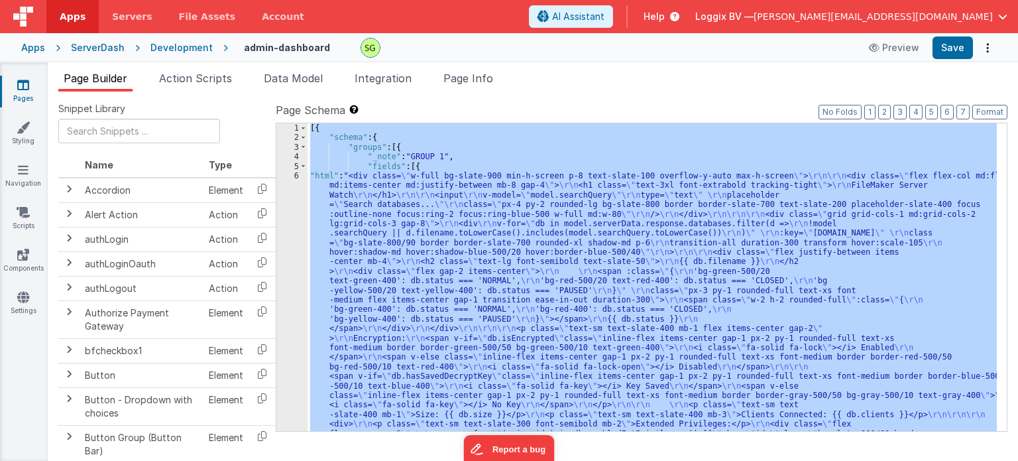
click at [296, 176] on div "6" at bounding box center [291, 324] width 31 height 306
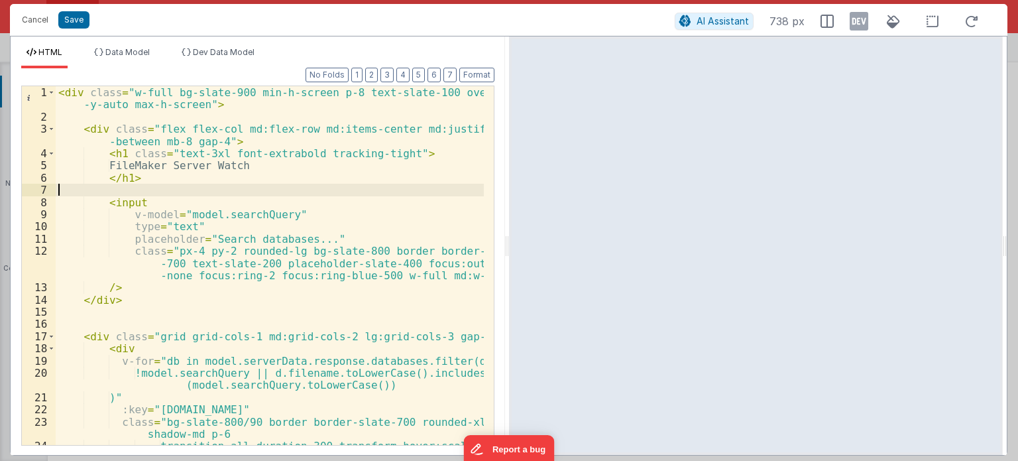
click at [131, 185] on div "< div class = "w-full bg-slate-900 min-h-screen p-8 text-slate-100 overflow -y-…" at bounding box center [270, 290] width 428 height 408
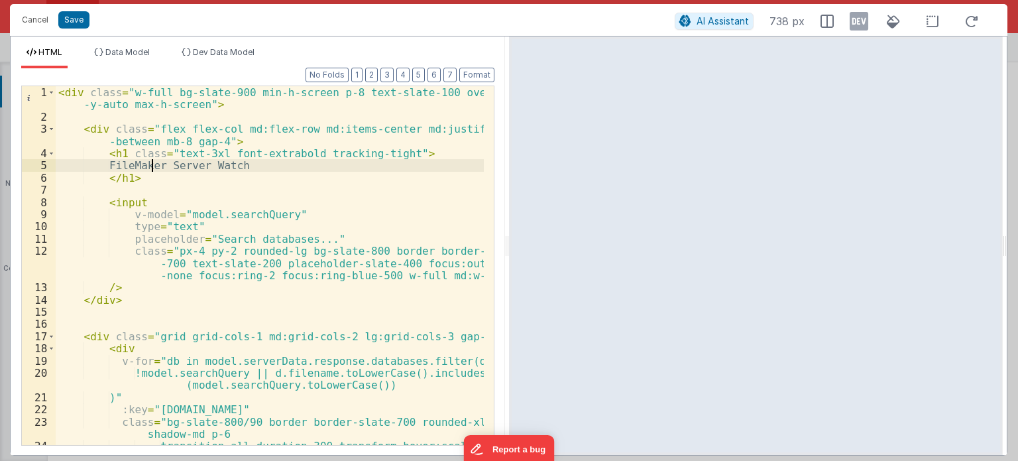
click at [150, 170] on div "< div class = "w-full bg-slate-900 min-h-screen p-8 text-slate-100 overflow -y-…" at bounding box center [270, 290] width 428 height 408
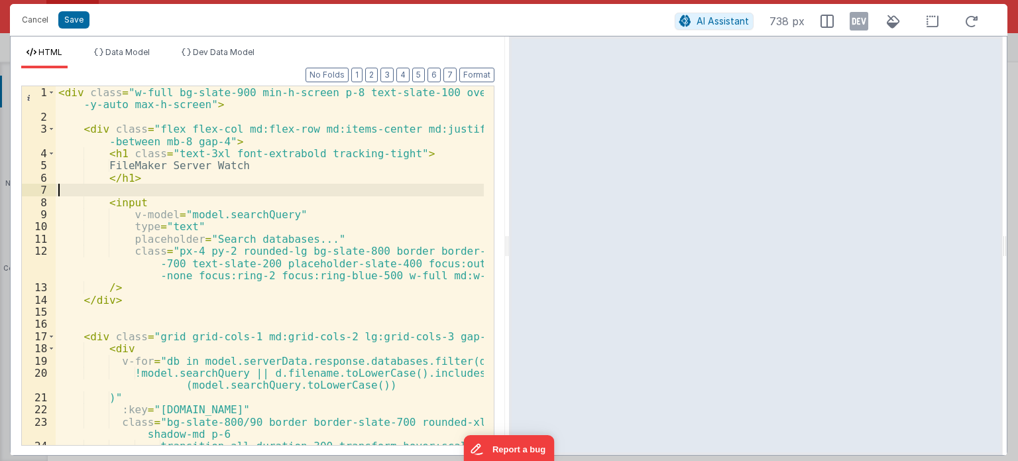
click at [131, 186] on div "< div class = "w-full bg-slate-900 min-h-screen p-8 text-slate-100 overflow -y-…" at bounding box center [270, 290] width 428 height 408
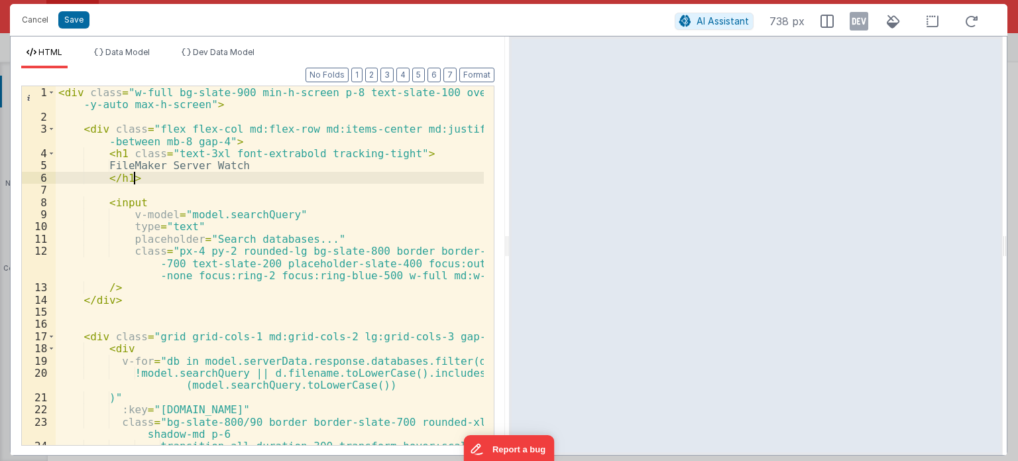
click at [139, 178] on div "< div class = "w-full bg-slate-900 min-h-screen p-8 text-slate-100 overflow -y-…" at bounding box center [270, 290] width 428 height 408
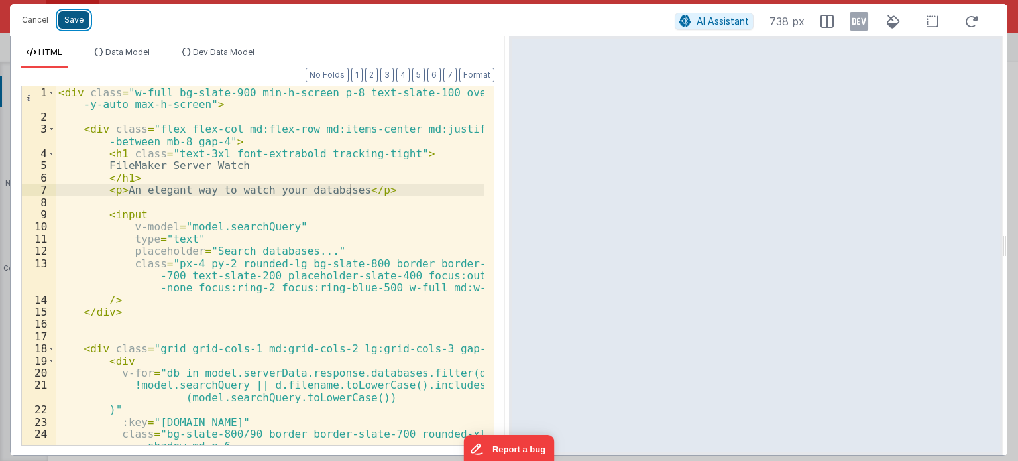
click at [74, 21] on button "Save" at bounding box center [73, 19] width 31 height 17
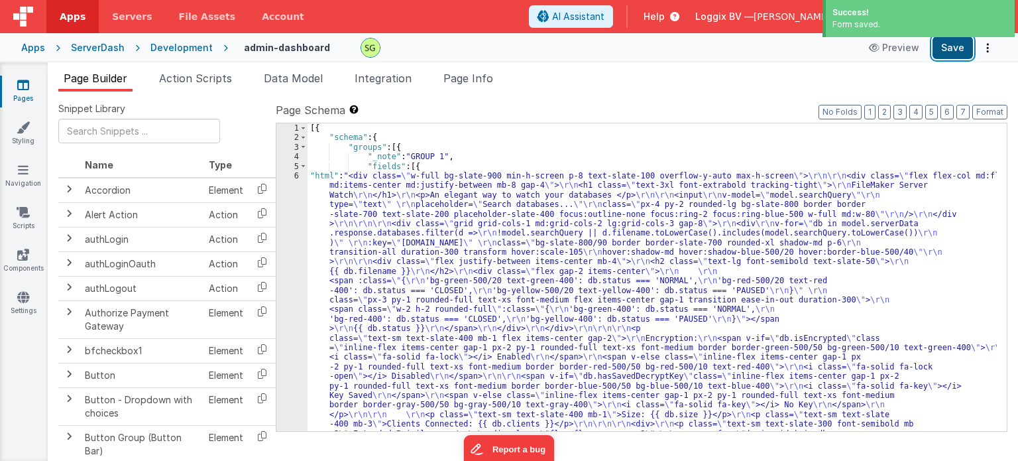
click at [954, 56] on button "Save" at bounding box center [952, 47] width 40 height 23
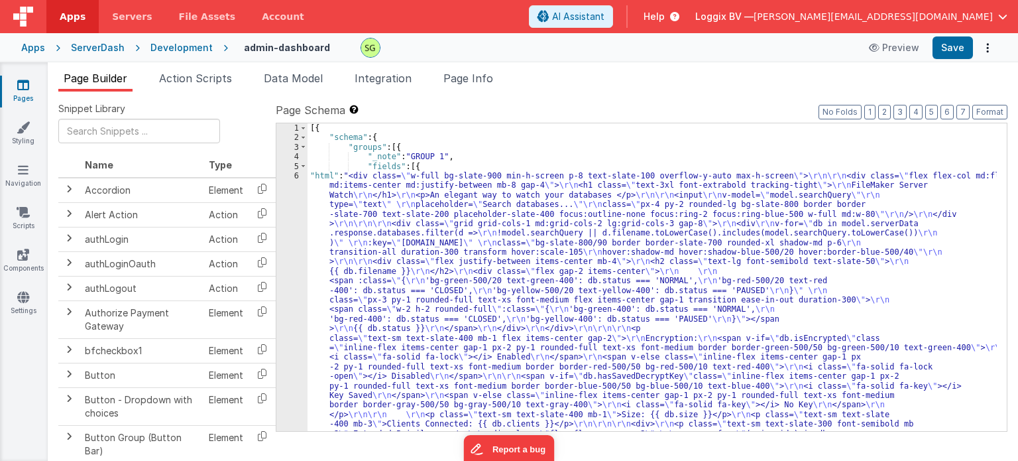
click at [297, 176] on div "6" at bounding box center [291, 328] width 31 height 315
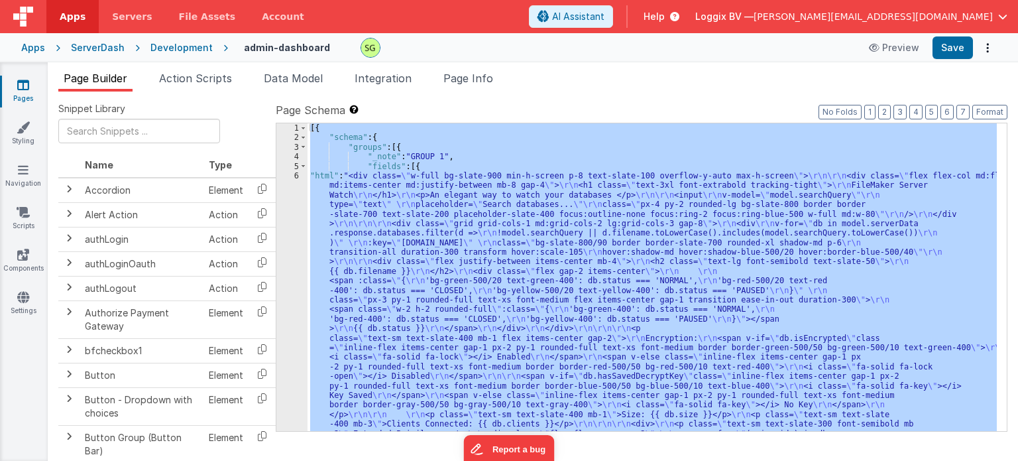
click at [297, 176] on div "6" at bounding box center [291, 328] width 31 height 315
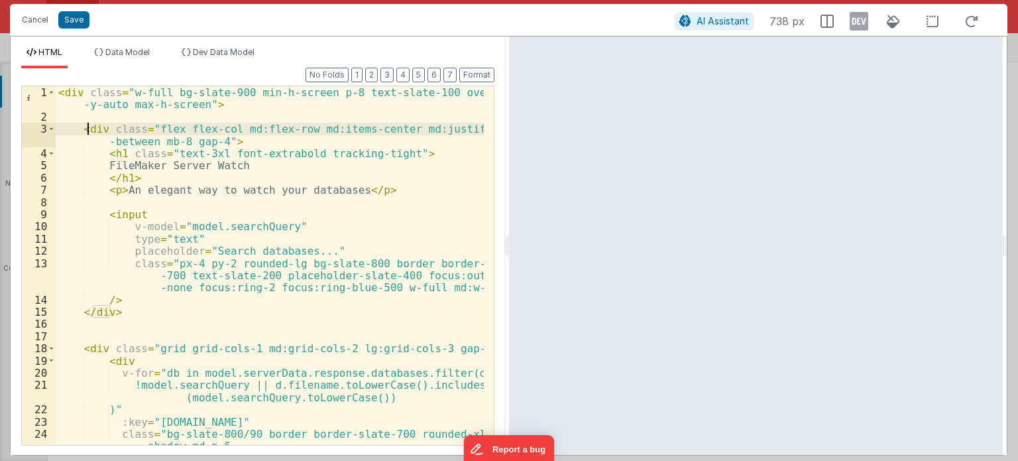
click at [89, 131] on div "< div class = "w-full bg-slate-900 min-h-screen p-8 text-slate-100 overflow -y-…" at bounding box center [270, 284] width 428 height 396
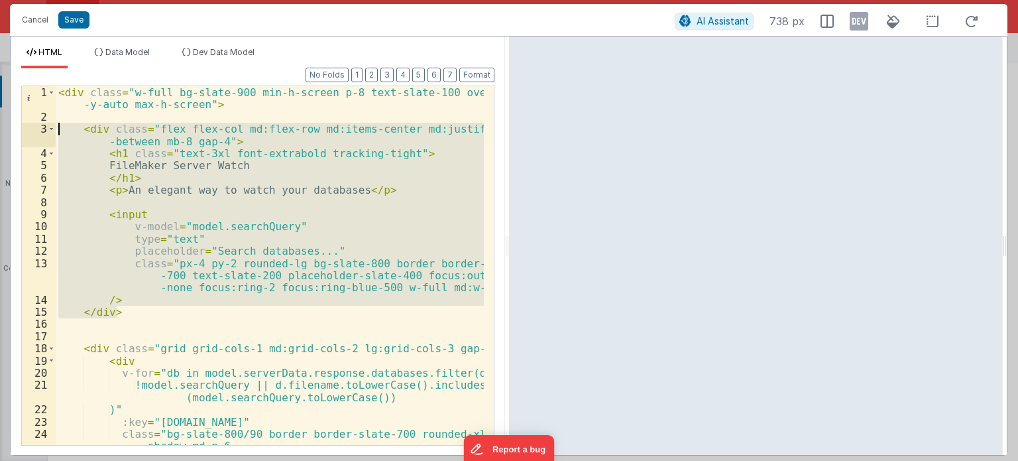
drag, startPoint x: 133, startPoint y: 313, endPoint x: 60, endPoint y: 131, distance: 195.4
click at [60, 131] on div "< div class = "w-full bg-slate-900 min-h-screen p-8 text-slate-100 overflow -y-…" at bounding box center [270, 284] width 428 height 396
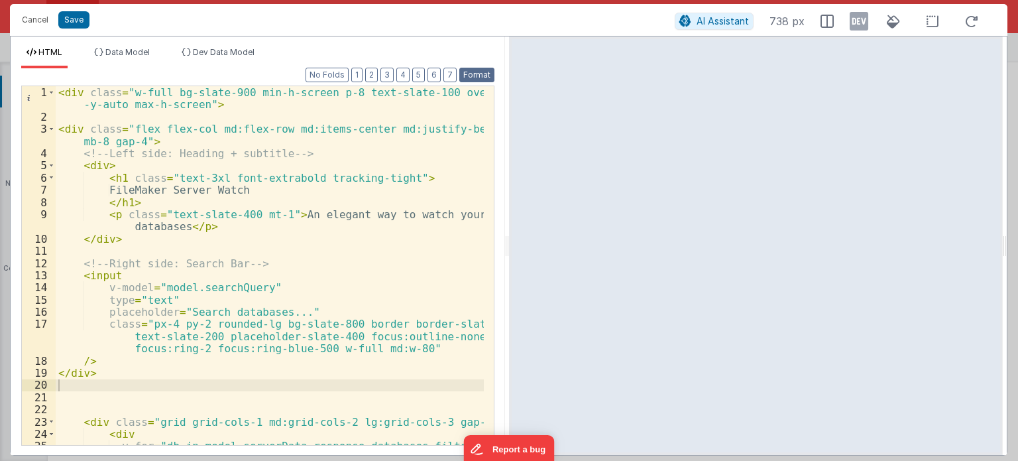
click at [473, 69] on button "Format" at bounding box center [476, 75] width 35 height 15
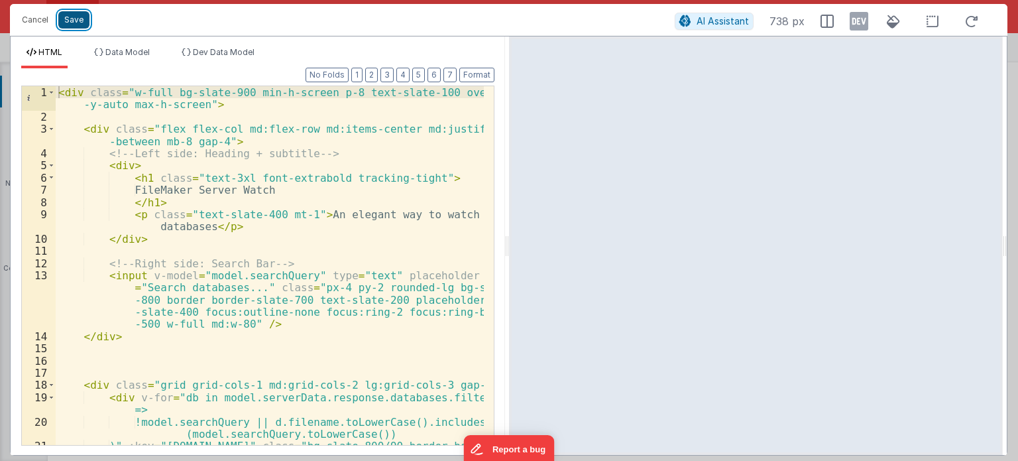
click at [72, 20] on button "Save" at bounding box center [73, 19] width 31 height 17
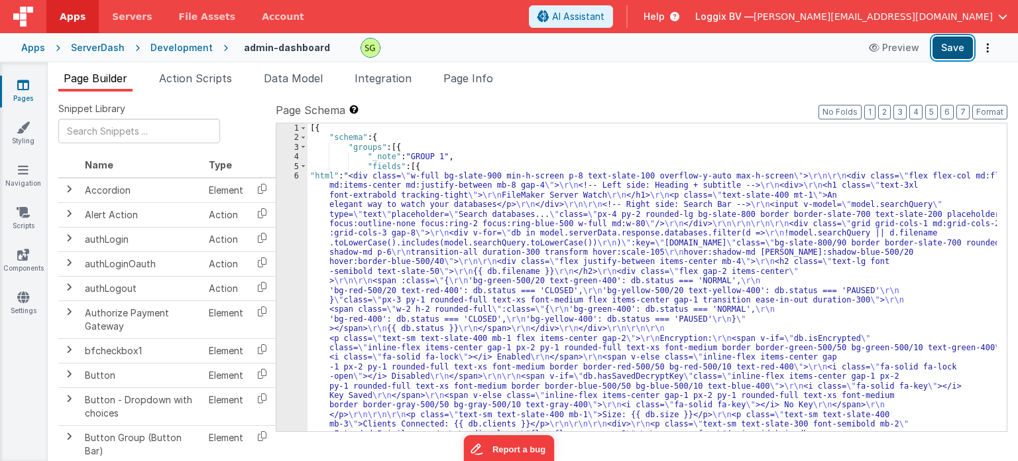
click at [949, 42] on button "Save" at bounding box center [952, 47] width 40 height 23
